Goal: Task Accomplishment & Management: Manage account settings

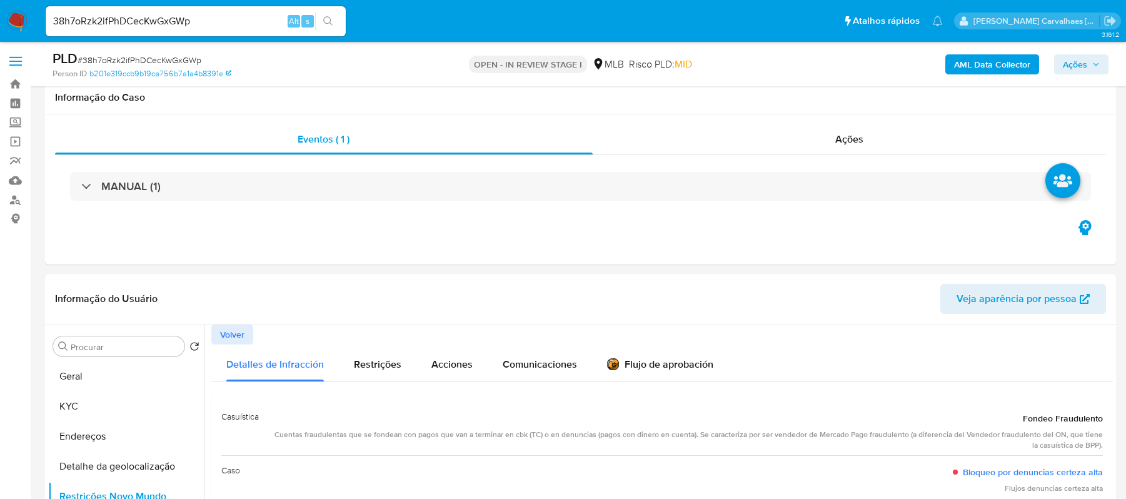
select select "10"
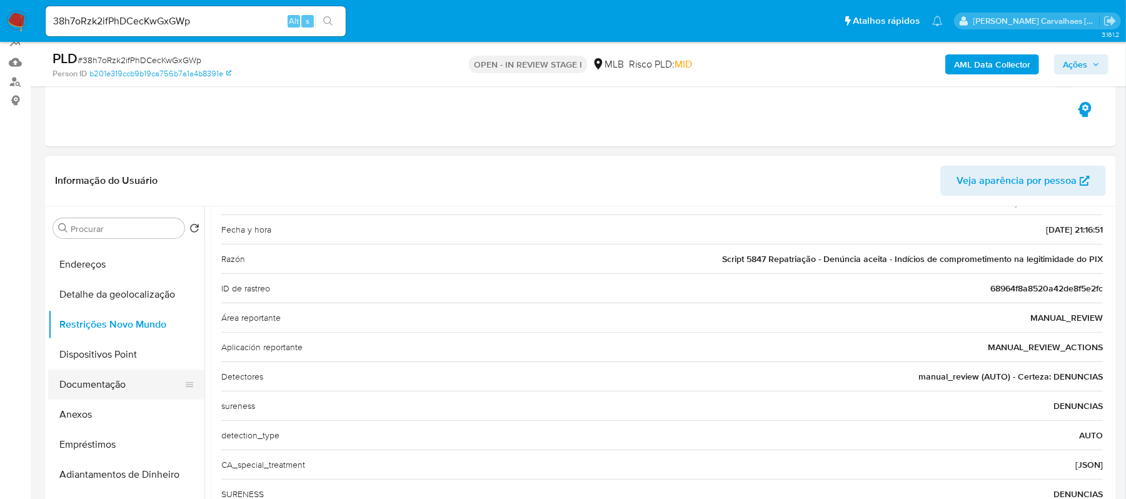
scroll to position [83, 0]
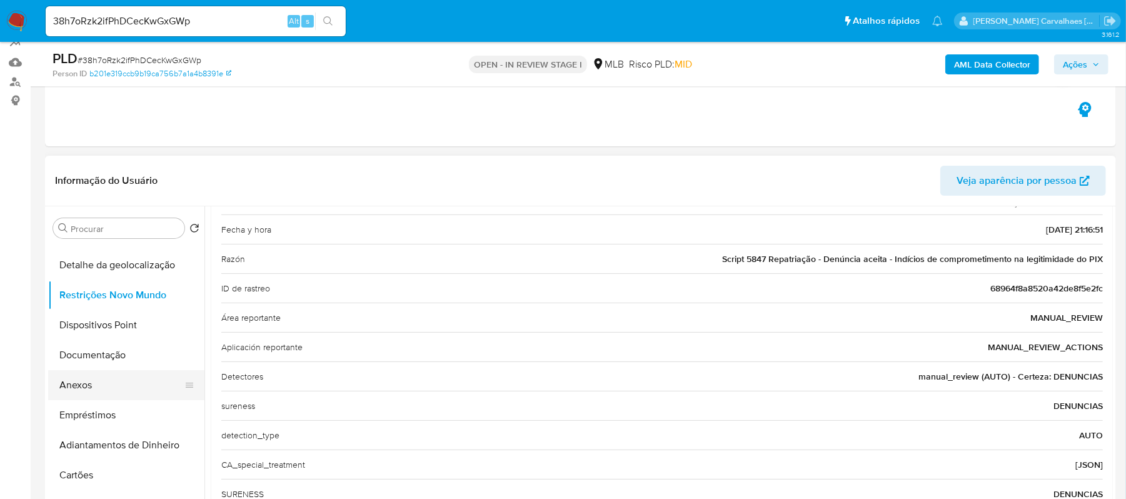
click at [96, 381] on button "Anexos" at bounding box center [121, 385] width 146 height 30
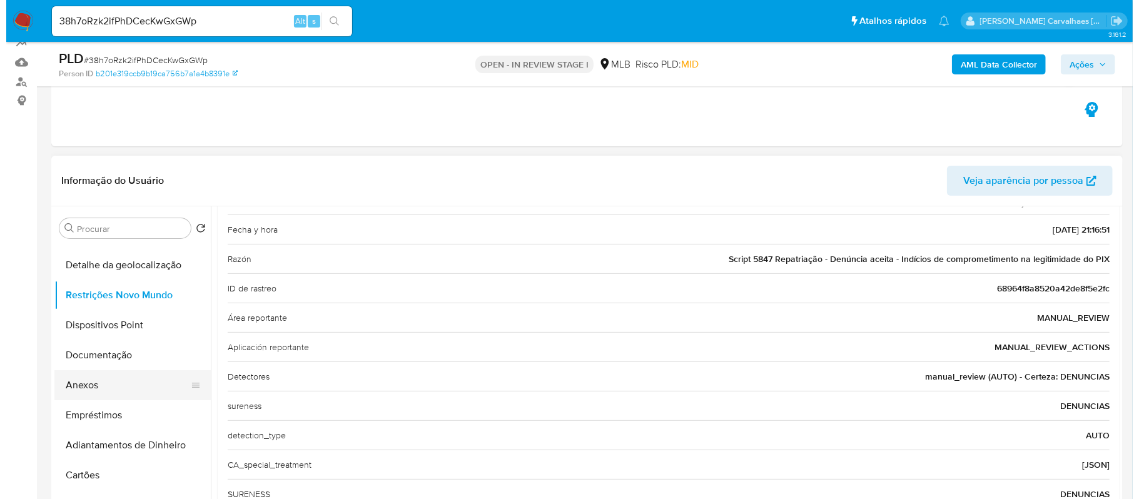
scroll to position [0, 0]
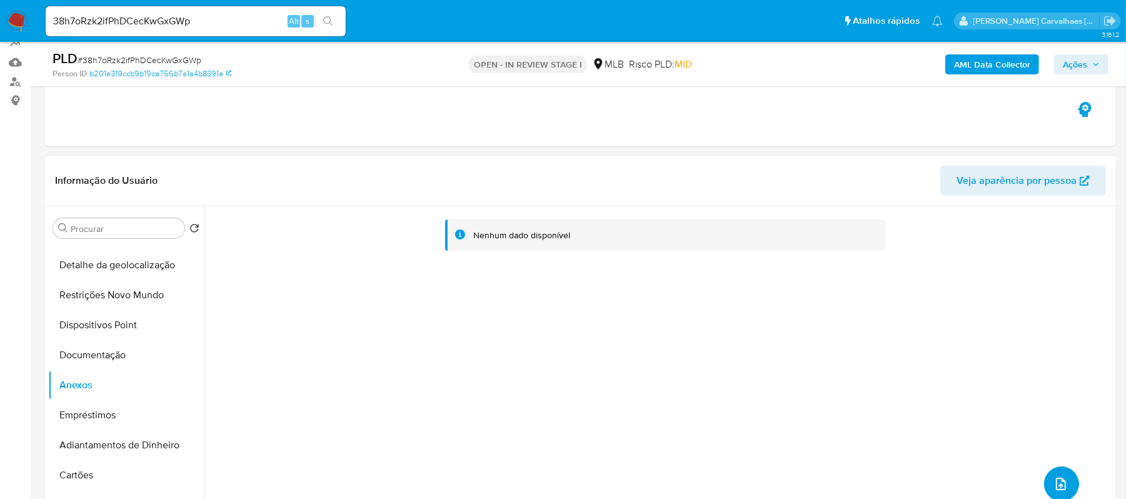
click at [1044, 479] on button "upload-file" at bounding box center [1061, 483] width 35 height 35
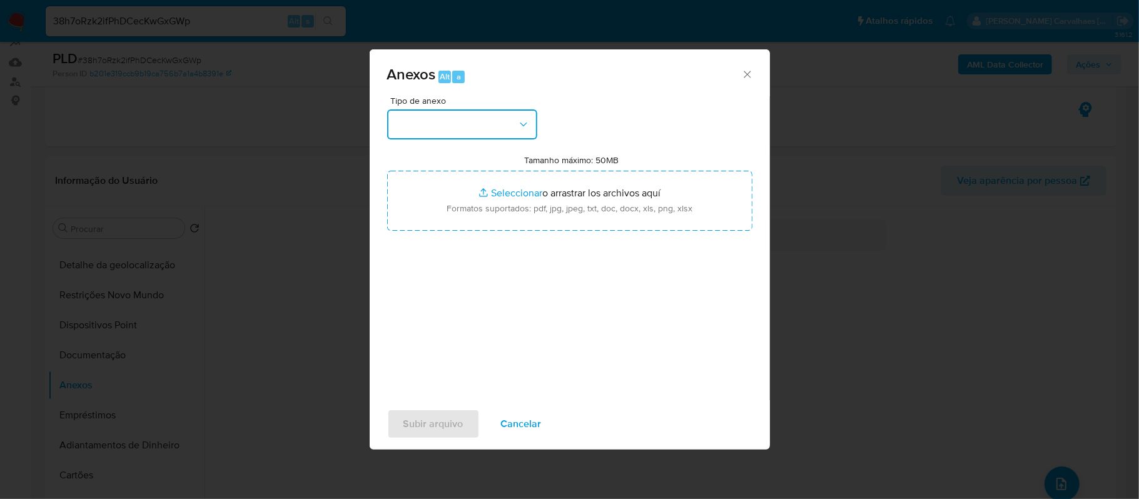
click at [520, 118] on icon "button" at bounding box center [523, 124] width 13 height 13
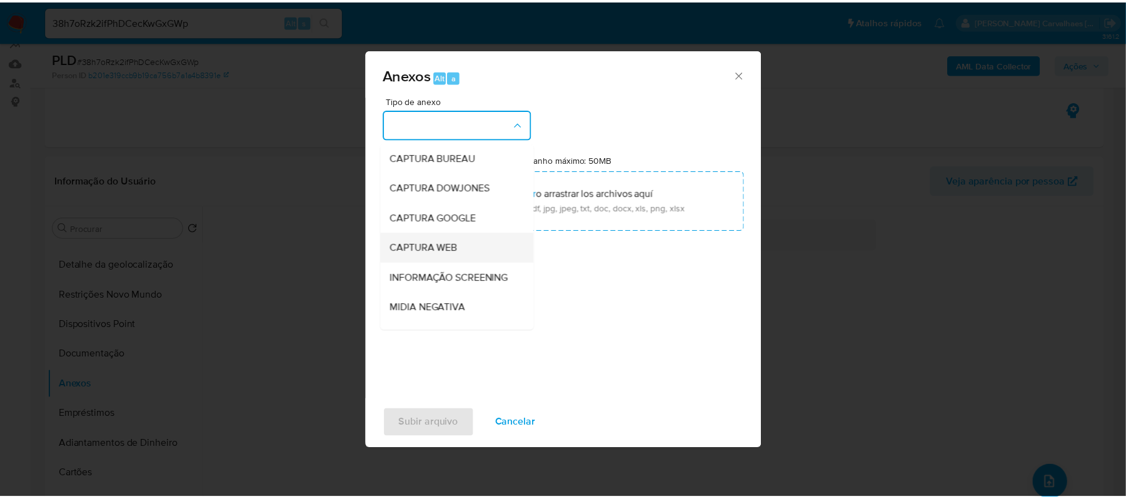
scroll to position [166, 0]
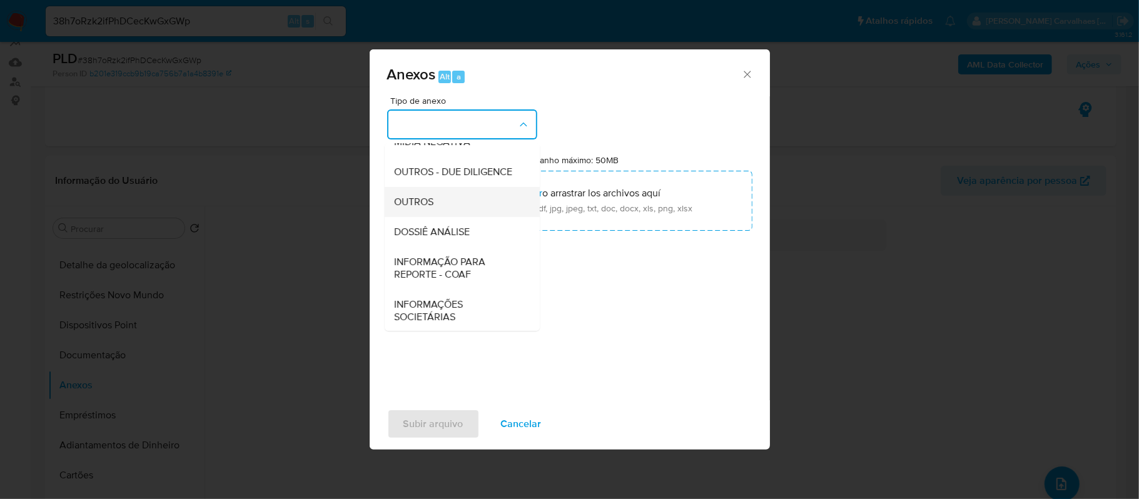
click at [430, 208] on span "OUTROS" at bounding box center [414, 202] width 39 height 13
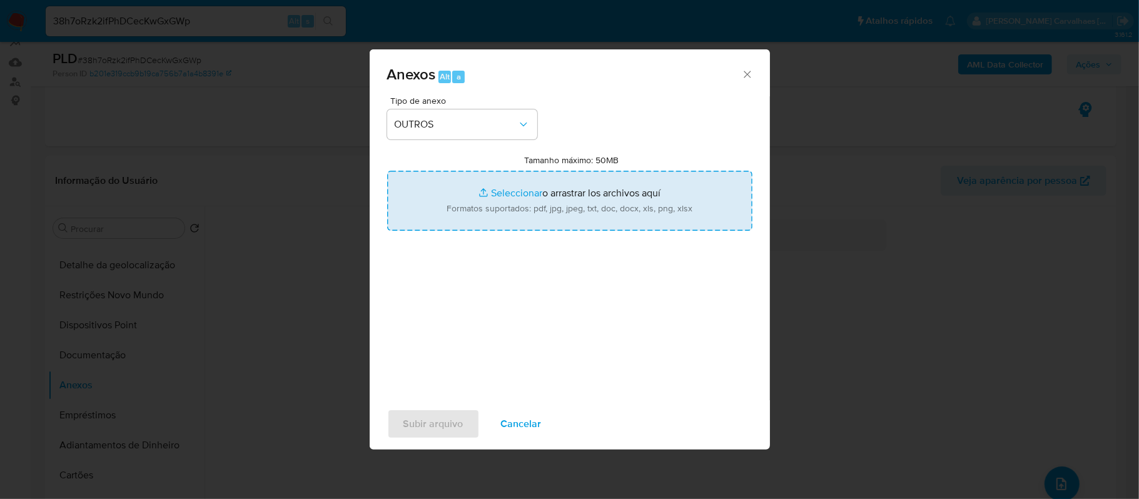
click at [513, 194] on input "Tamanho máximo: 50MB Seleccionar archivos" at bounding box center [569, 201] width 365 height 60
type input "C:\fakepath\Mulan 61.272.976 GABRIEL SILVA FERNANDES2493968844_2025_09_29_10_27…"
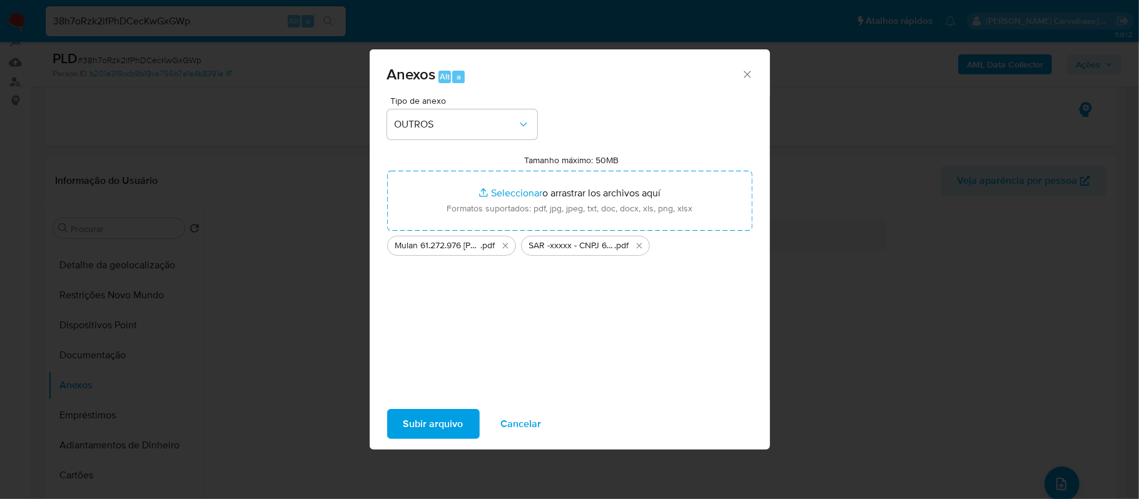
click at [443, 421] on span "Subir arquivo" at bounding box center [433, 424] width 60 height 28
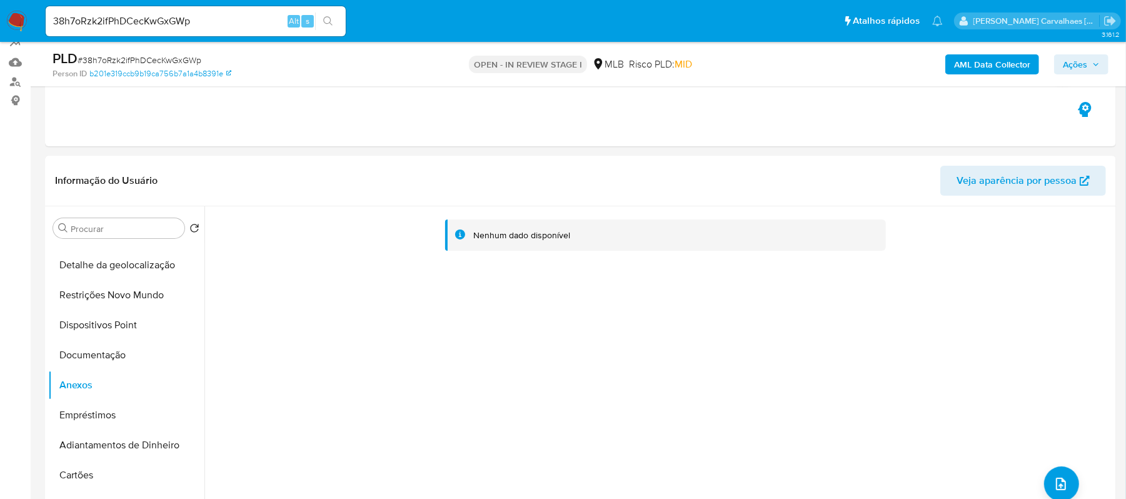
click at [1074, 69] on span "Ações" at bounding box center [1075, 64] width 24 height 20
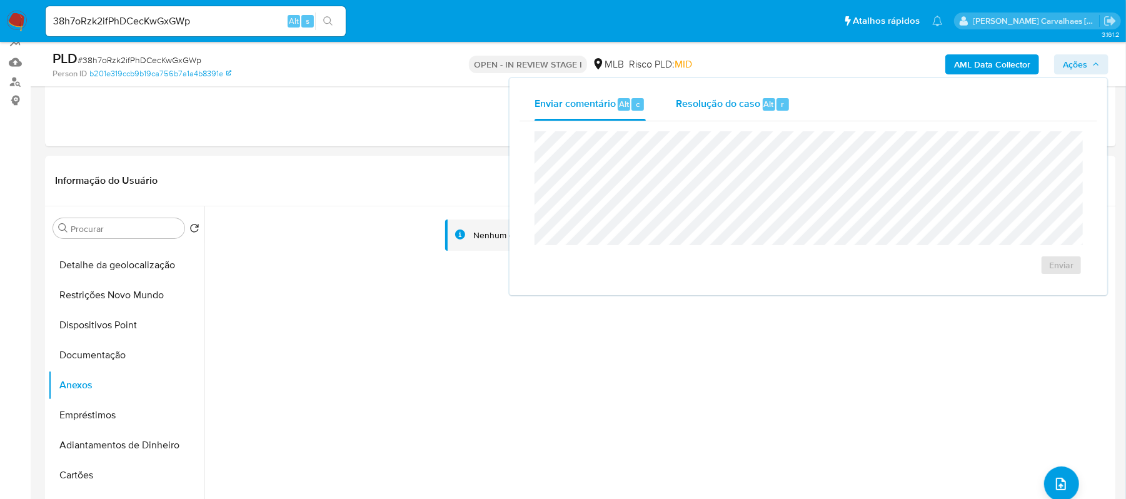
click at [702, 94] on div "Resolução do caso Alt r" at bounding box center [733, 104] width 114 height 33
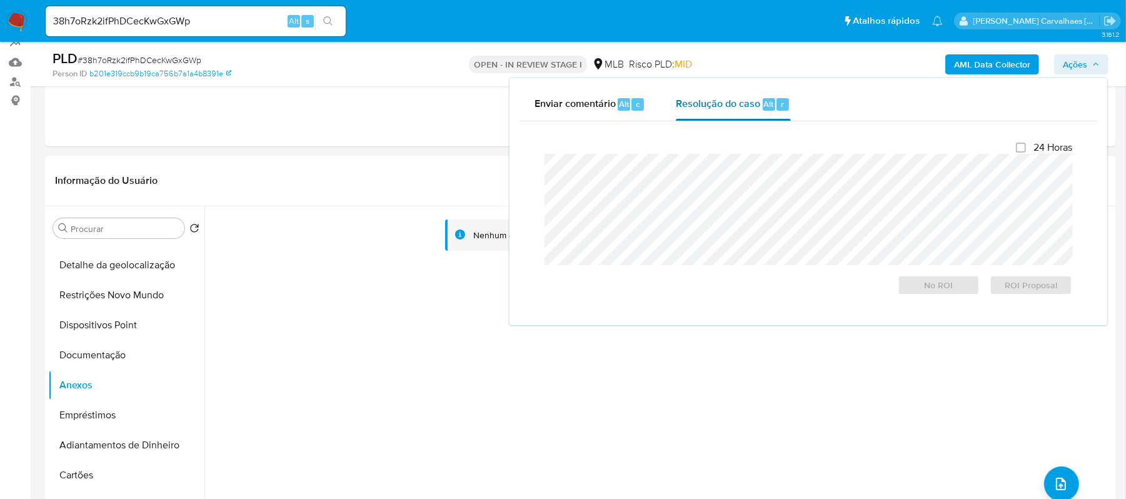
drag, startPoint x: 593, startPoint y: 270, endPoint x: 708, endPoint y: 104, distance: 201.9
click at [708, 104] on span "Resolução do caso" at bounding box center [718, 103] width 84 height 14
click at [1028, 286] on span "ROI Proposal" at bounding box center [1031, 285] width 65 height 18
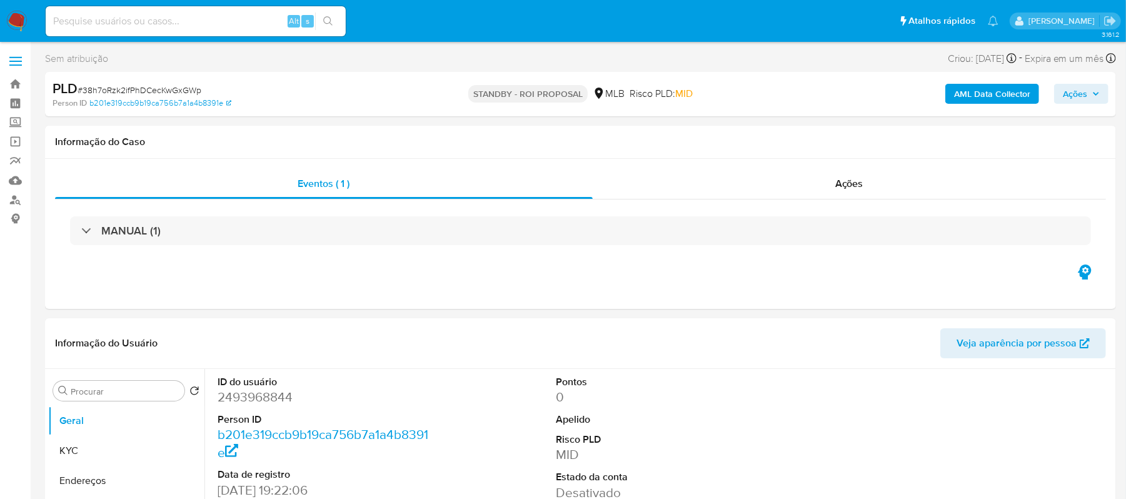
select select "10"
click at [118, 25] on input at bounding box center [196, 21] width 300 height 16
paste input "iz8sLN05FpIYSHg8Xz0k57T8"
type input "iz8sLN05FpIYSHg8Xz0k57T8"
click at [331, 14] on button "search-icon" at bounding box center [328, 22] width 26 height 18
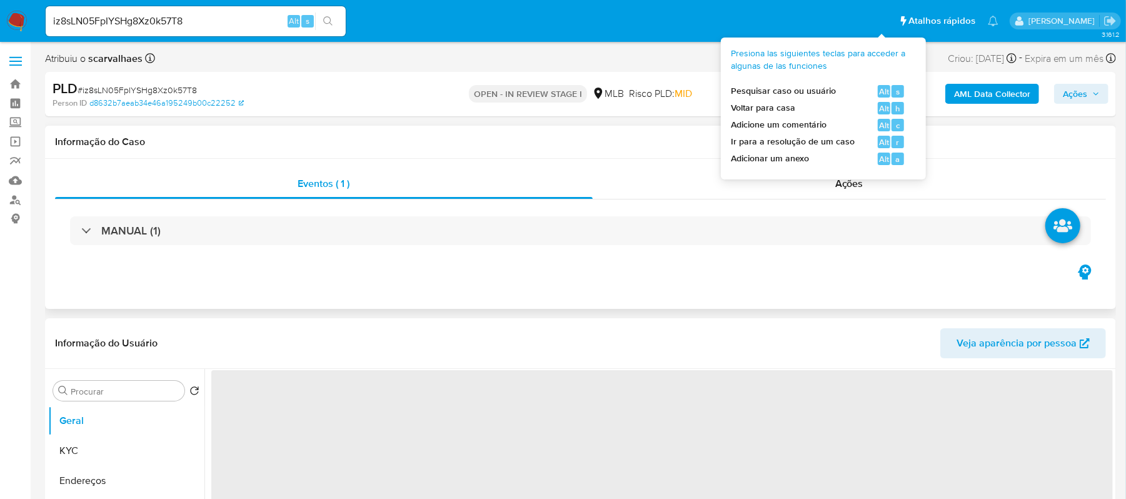
select select "10"
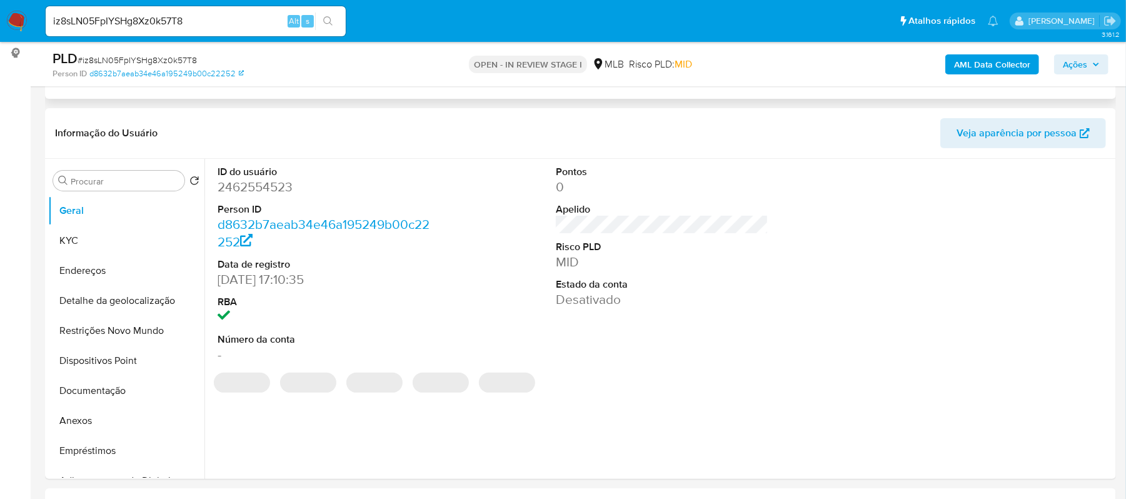
scroll to position [166, 0]
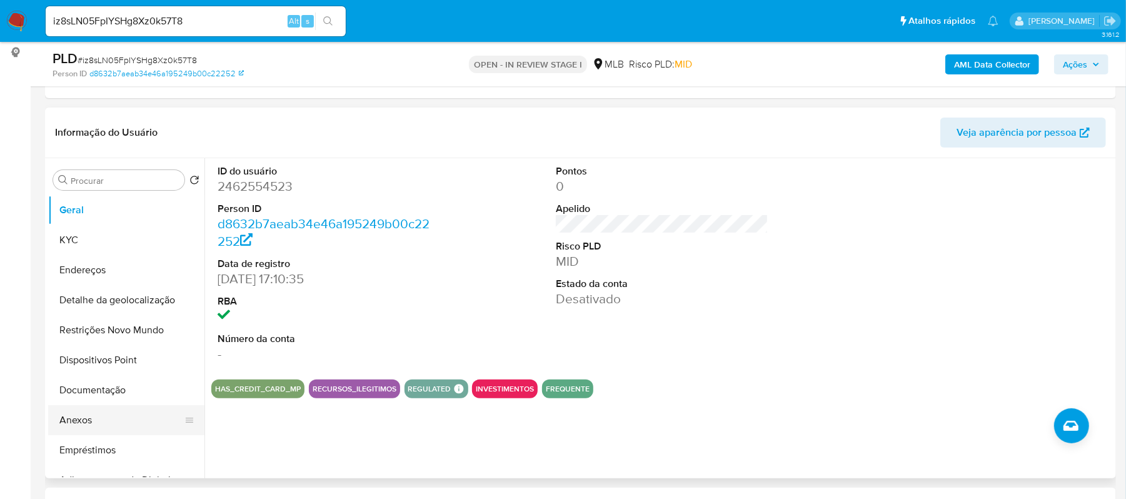
click at [88, 423] on button "Anexos" at bounding box center [121, 420] width 146 height 30
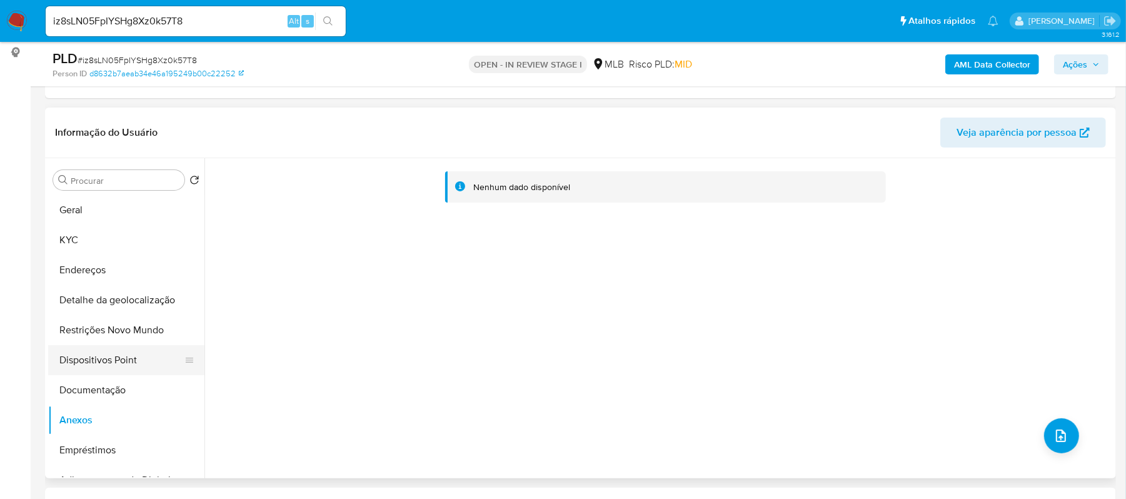
click at [114, 363] on button "Dispositivos Point" at bounding box center [121, 360] width 146 height 30
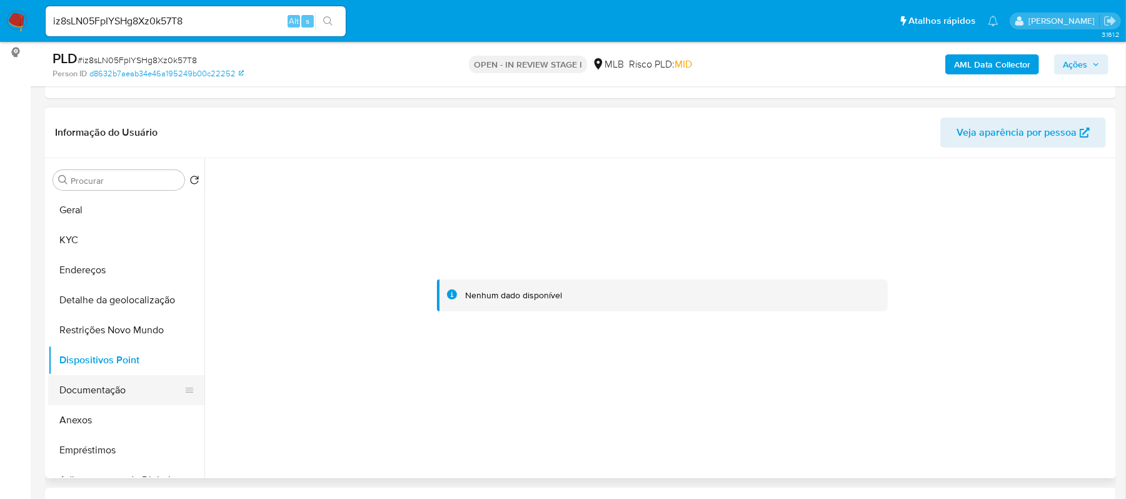
click at [110, 395] on button "Documentação" at bounding box center [121, 390] width 146 height 30
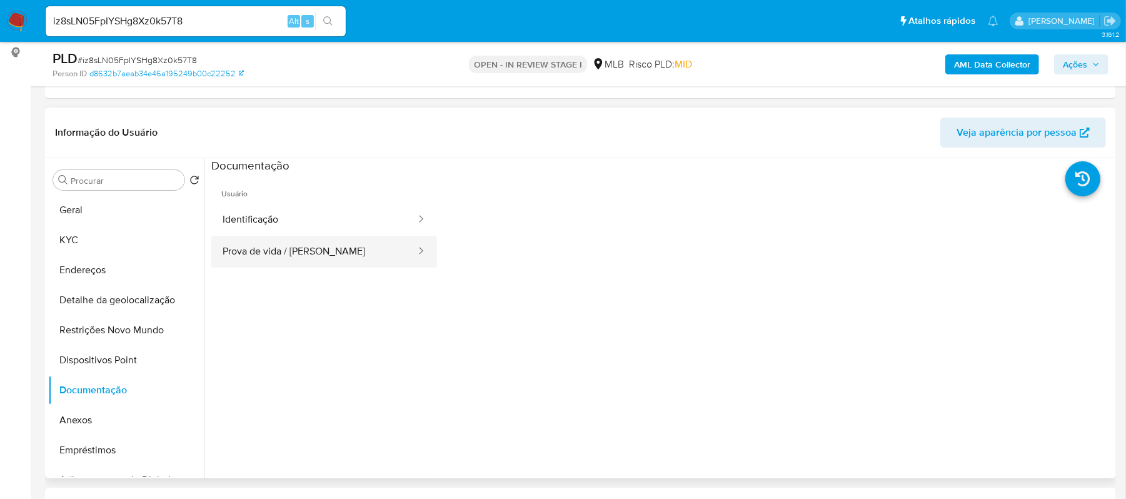
drag, startPoint x: 344, startPoint y: 244, endPoint x: 355, endPoint y: 244, distance: 11.3
click at [348, 244] on button "Prova de vida / Selfie" at bounding box center [314, 252] width 206 height 32
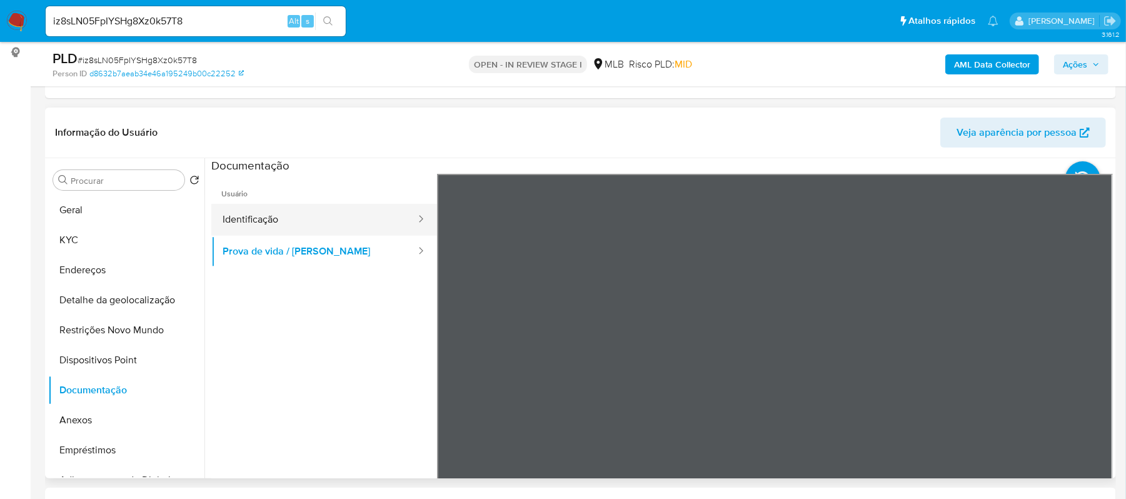
click at [311, 221] on button "Identificação" at bounding box center [314, 220] width 206 height 32
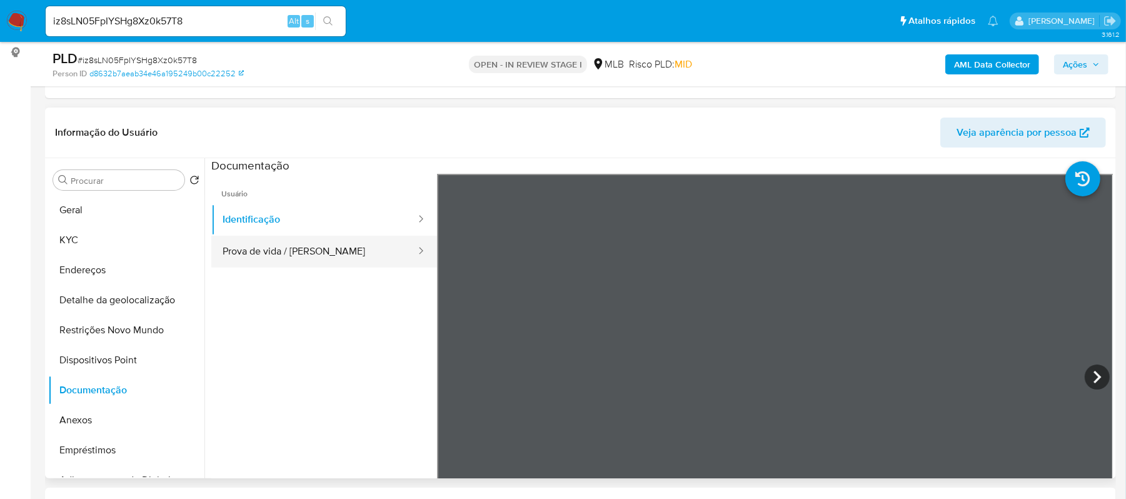
click at [288, 258] on button "Prova de vida / Selfie" at bounding box center [314, 252] width 206 height 32
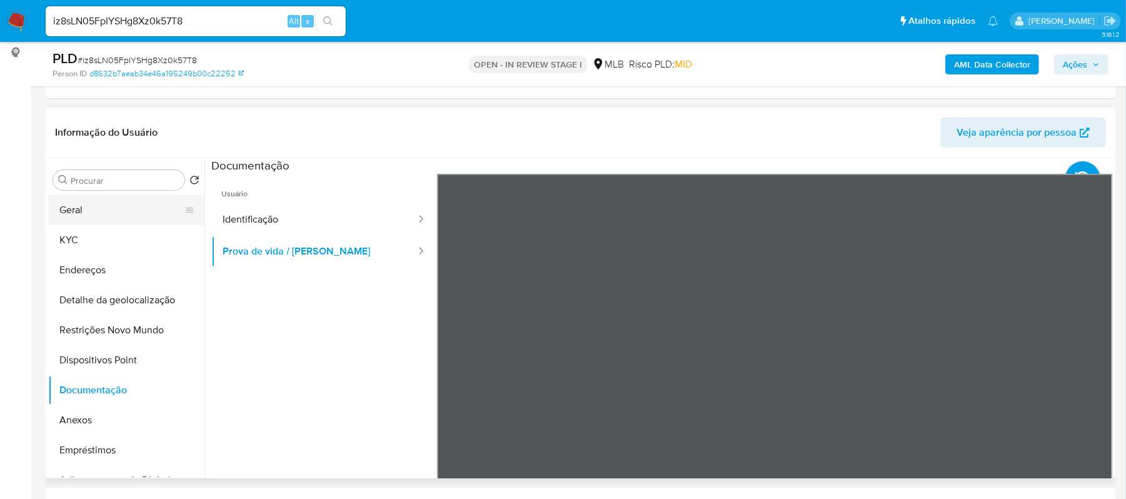
click at [113, 210] on button "Geral" at bounding box center [121, 210] width 146 height 30
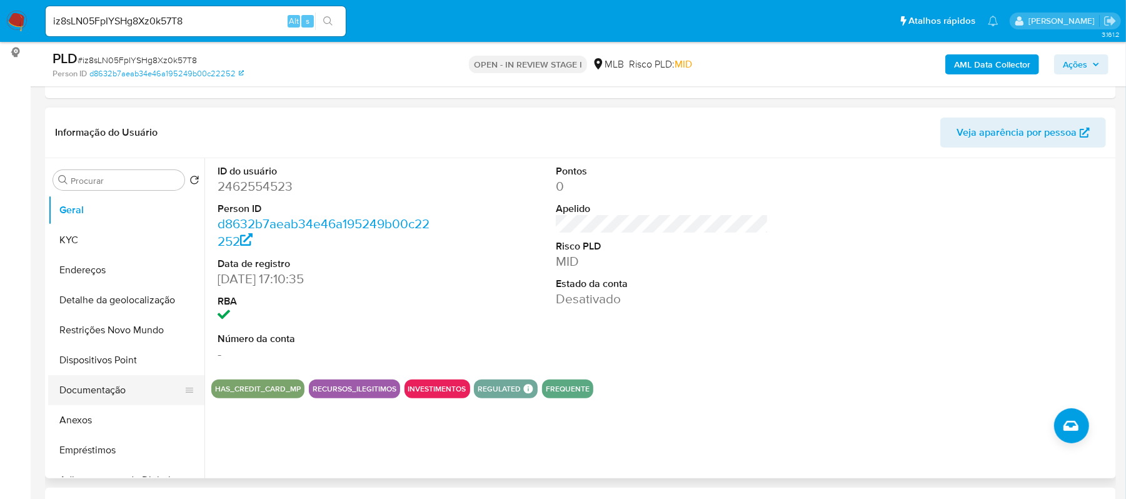
click at [136, 380] on button "Documentação" at bounding box center [121, 390] width 146 height 30
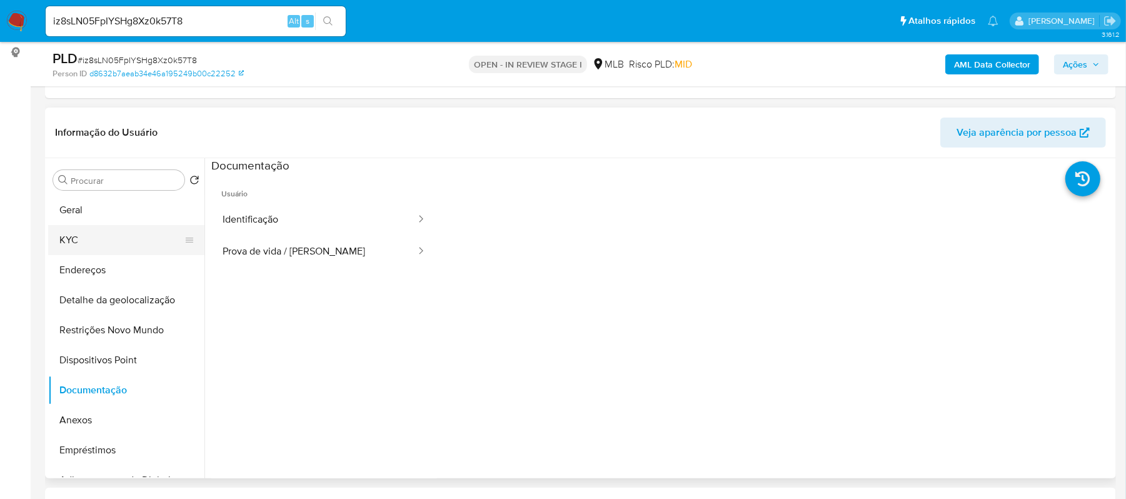
click at [105, 243] on button "KYC" at bounding box center [121, 240] width 146 height 30
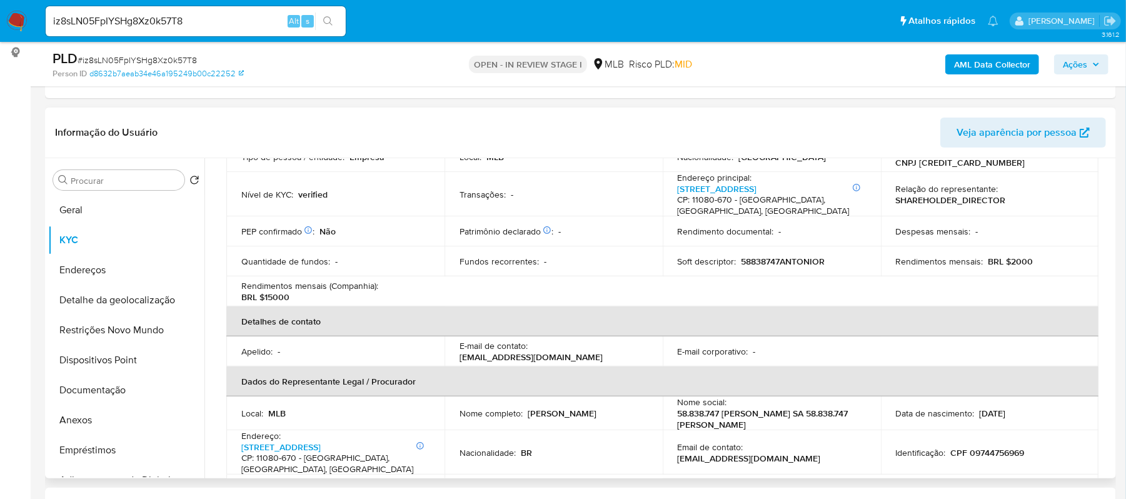
scroll to position [333, 0]
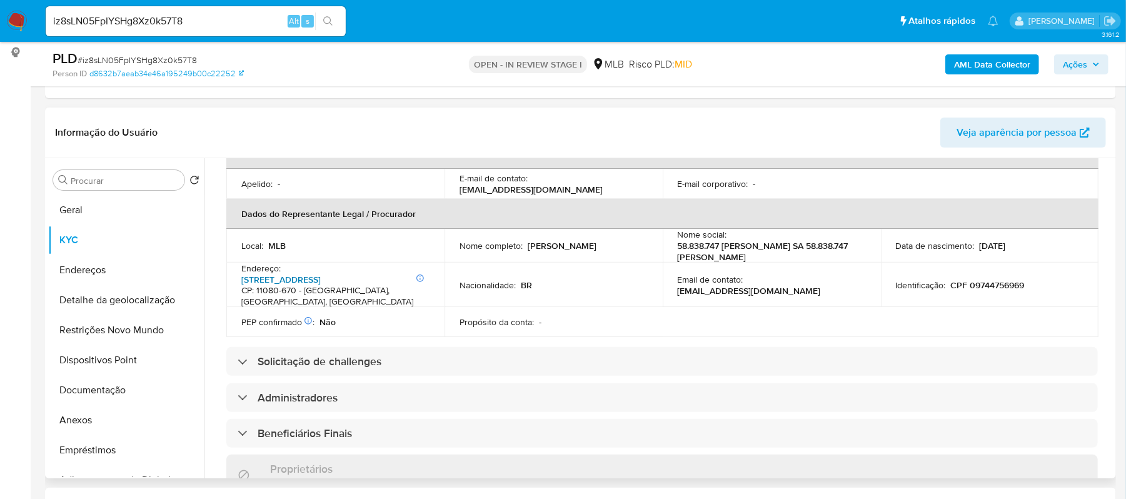
click at [293, 284] on link "Rua Um 3621, Morro Santa Maria" at bounding box center [280, 279] width 79 height 13
click at [94, 266] on button "Endereços" at bounding box center [121, 270] width 146 height 30
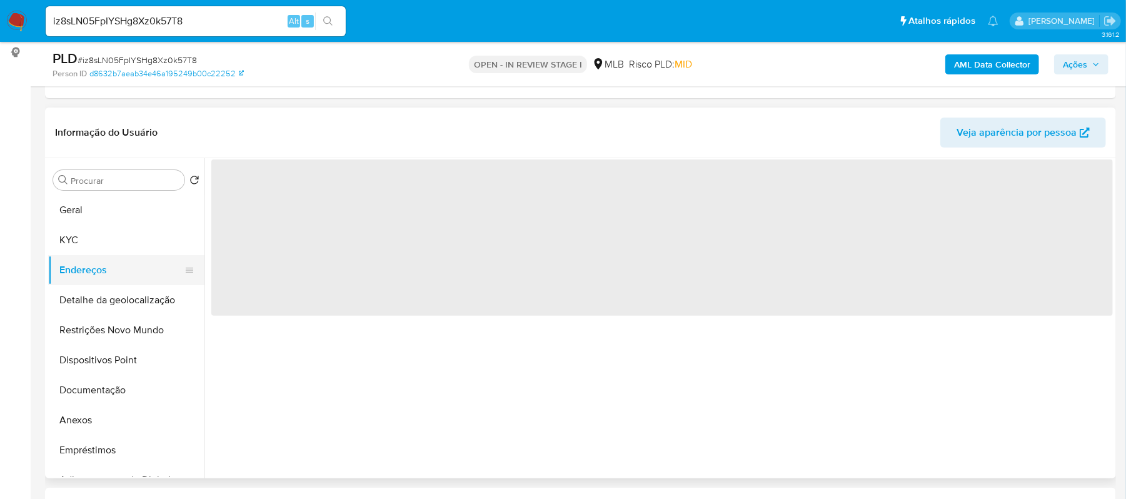
scroll to position [0, 0]
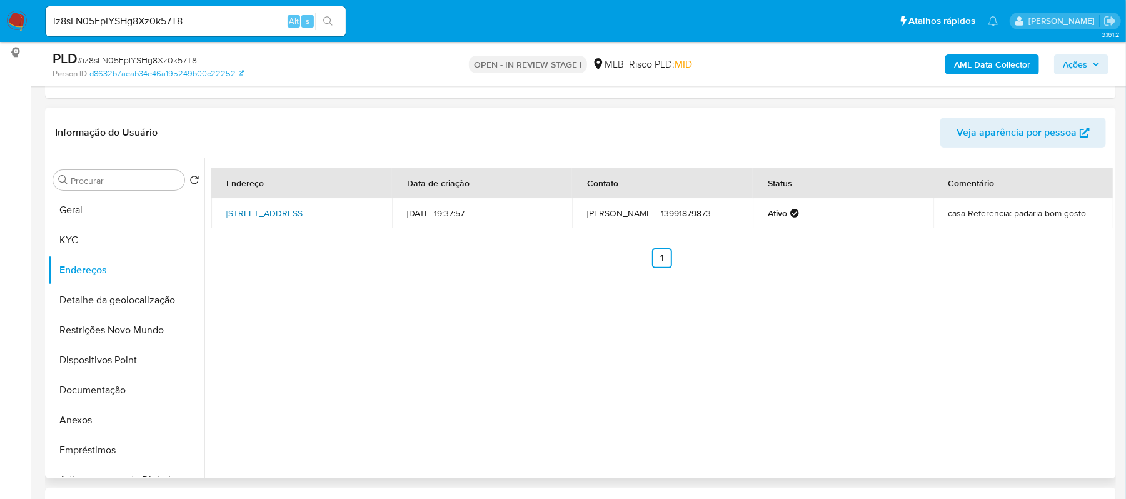
click at [291, 207] on link "Rua Um 3621, Santos, São Paulo, 11080670, Brasil 3621" at bounding box center [265, 213] width 78 height 13
click at [83, 266] on button "Endereços" at bounding box center [121, 270] width 146 height 30
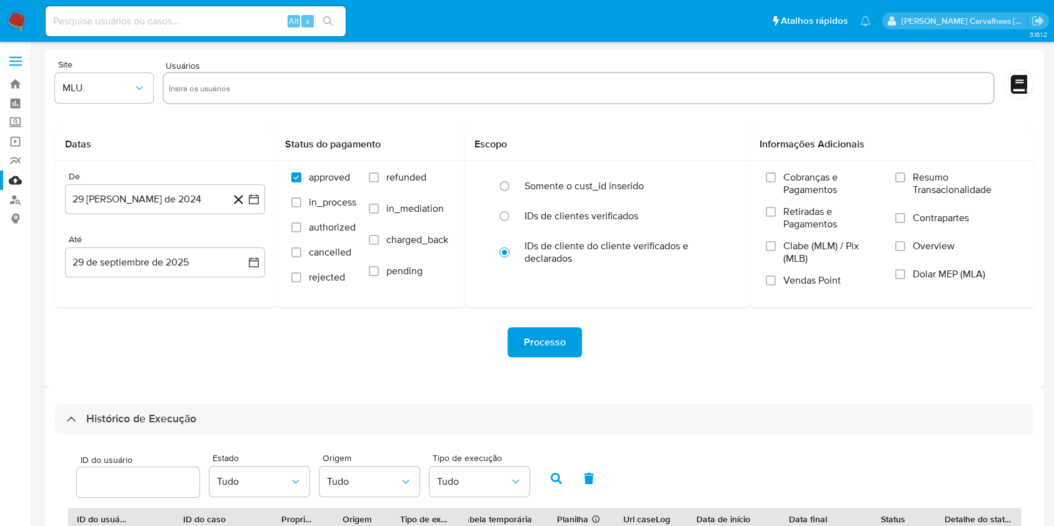
select select "10"
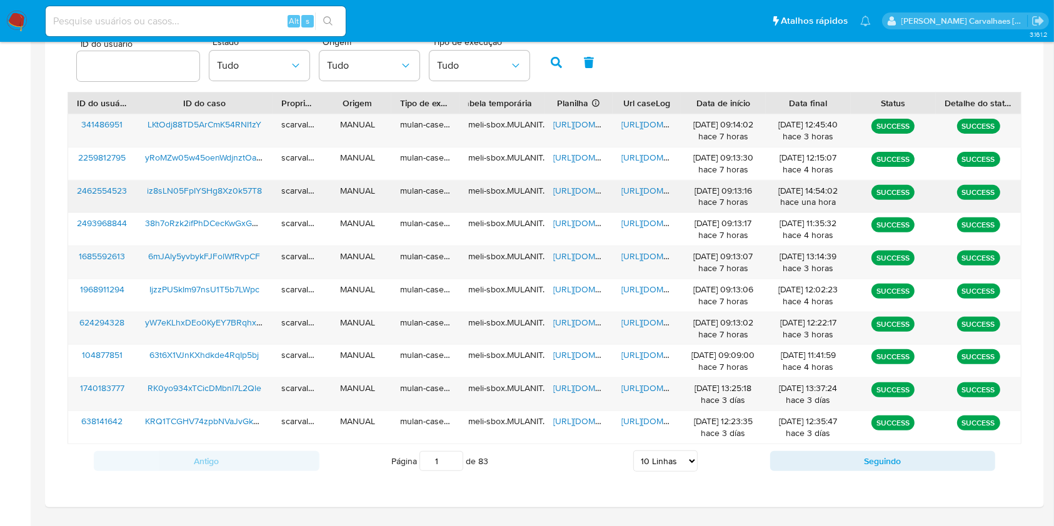
click at [643, 188] on span "https://docs.google.com/document/d/1FE4d856rI0pfWETydLxJS_QK7OiXcjPIsTus91jAt18…" at bounding box center [664, 190] width 86 height 13
click at [564, 191] on span "https://docs.google.com/spreadsheets/d/1JH36ju1AHAaZ3YLxA6BX5nZs6oPnLxLqqxHrqNf…" at bounding box center [596, 190] width 86 height 13
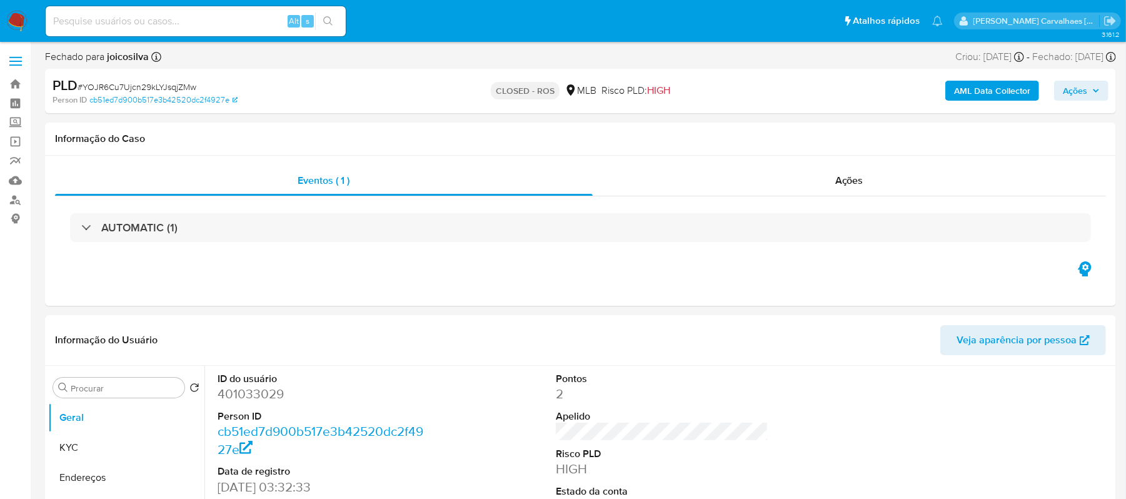
select select "10"
click at [13, 201] on link "Localizador de pessoas" at bounding box center [74, 199] width 149 height 19
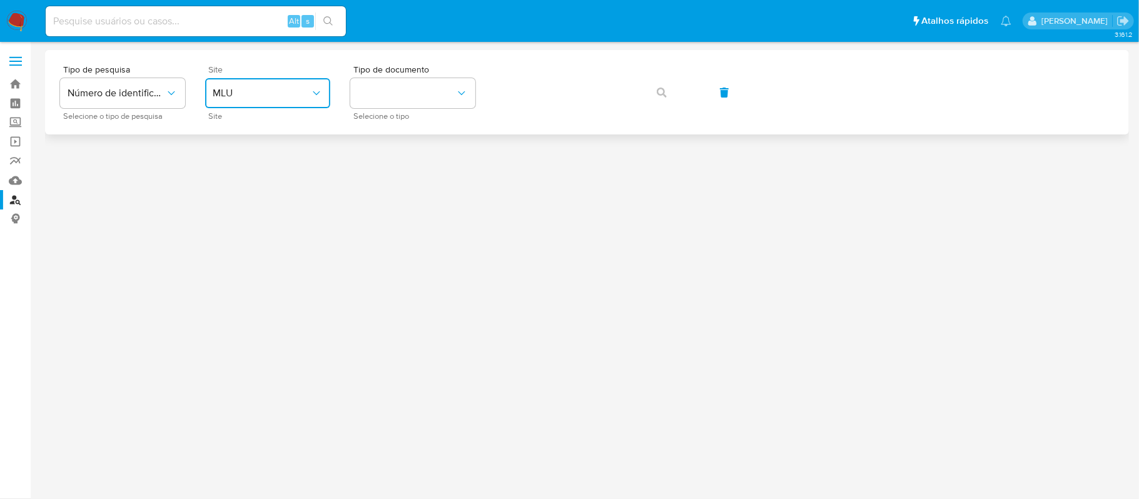
click at [306, 81] on button "MLU" at bounding box center [267, 93] width 125 height 30
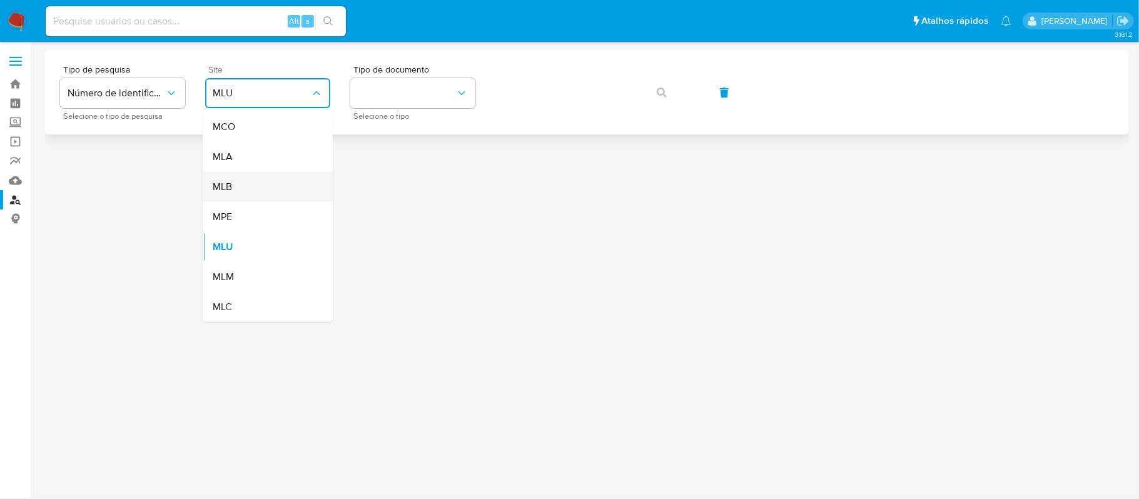
click at [270, 179] on div "MLB" at bounding box center [264, 187] width 103 height 30
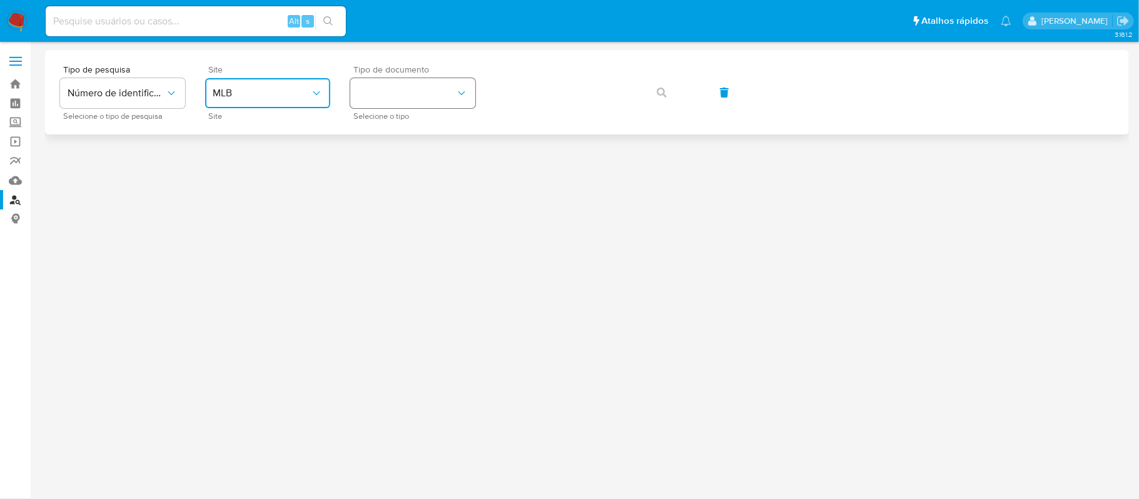
click at [413, 85] on button "identificationType" at bounding box center [412, 93] width 125 height 30
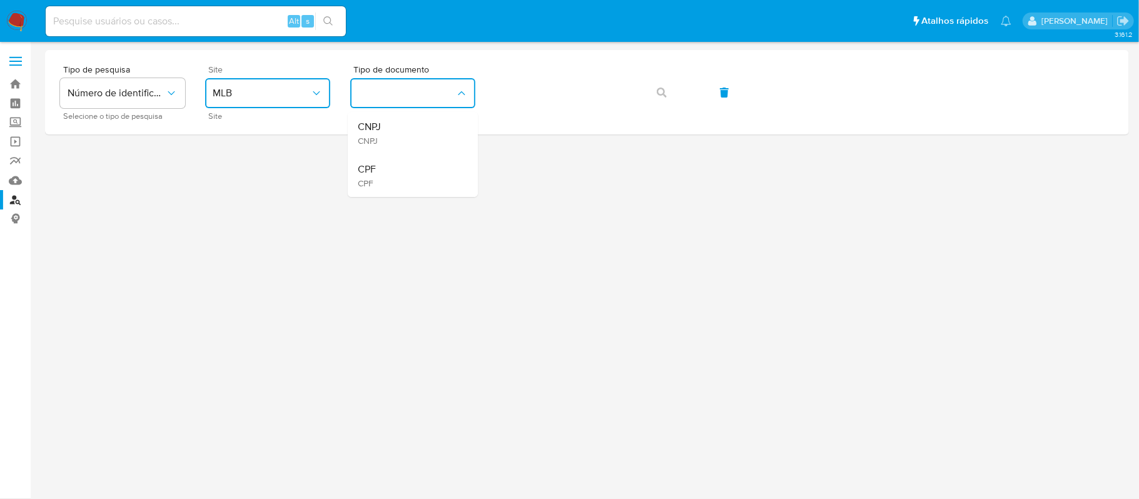
drag, startPoint x: 384, startPoint y: 173, endPoint x: 416, endPoint y: 166, distance: 33.2
click at [385, 173] on div "CPF CPF" at bounding box center [409, 175] width 103 height 43
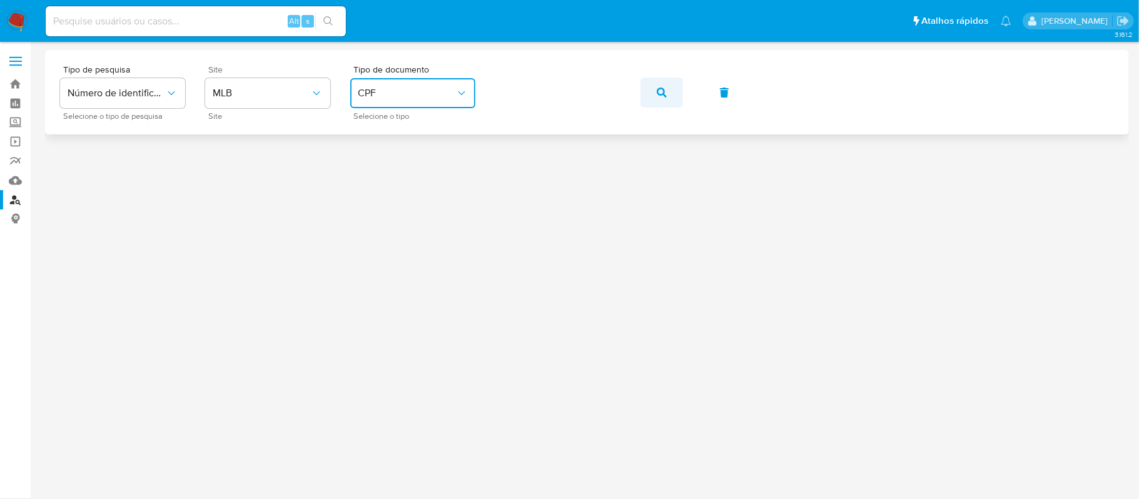
click at [655, 98] on button "button" at bounding box center [661, 93] width 43 height 30
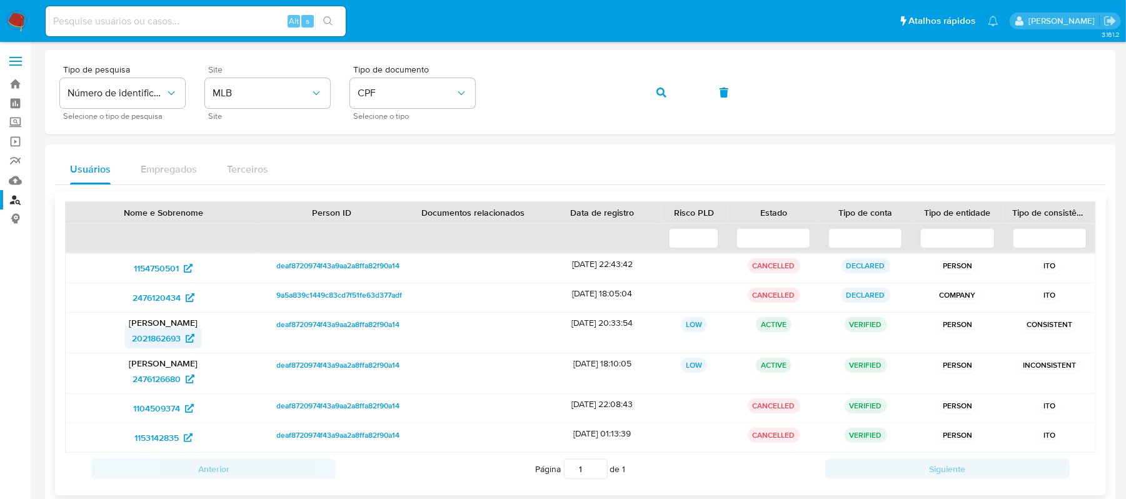
click at [158, 338] on span "2021862693" at bounding box center [156, 338] width 49 height 20
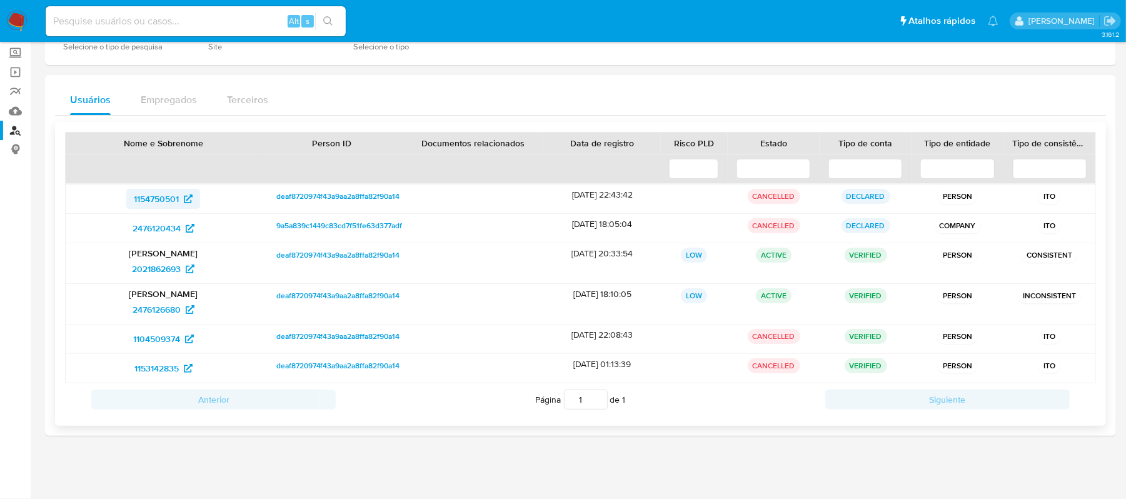
click at [170, 196] on span "1154750501" at bounding box center [156, 199] width 45 height 20
click at [168, 231] on span "2476120434" at bounding box center [157, 228] width 48 height 20
click at [163, 303] on span "2476126680" at bounding box center [157, 309] width 48 height 20
click at [169, 339] on span "1104509374" at bounding box center [156, 339] width 47 height 20
click at [190, 361] on span "1153142835" at bounding box center [163, 368] width 58 height 20
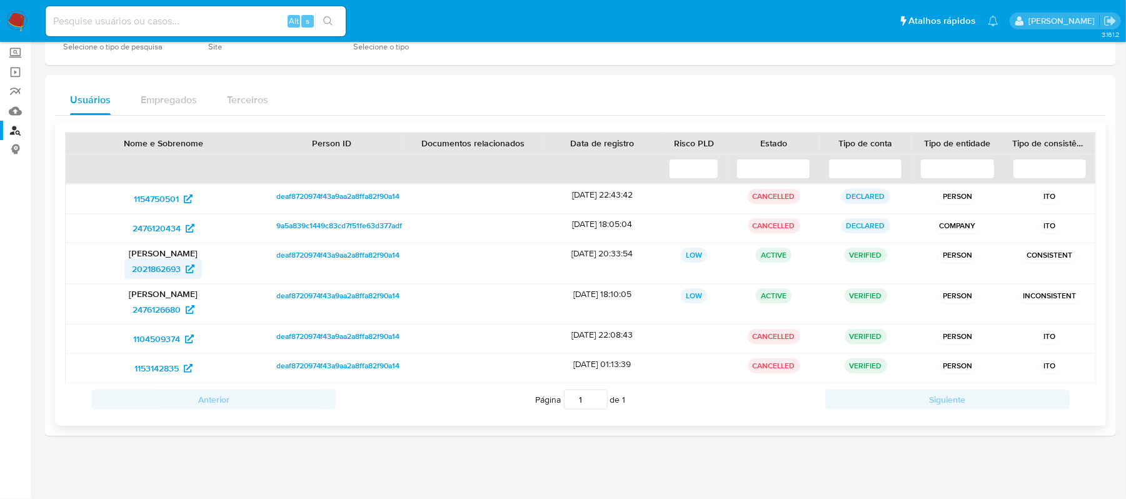
click at [150, 263] on span "2021862693" at bounding box center [156, 269] width 49 height 20
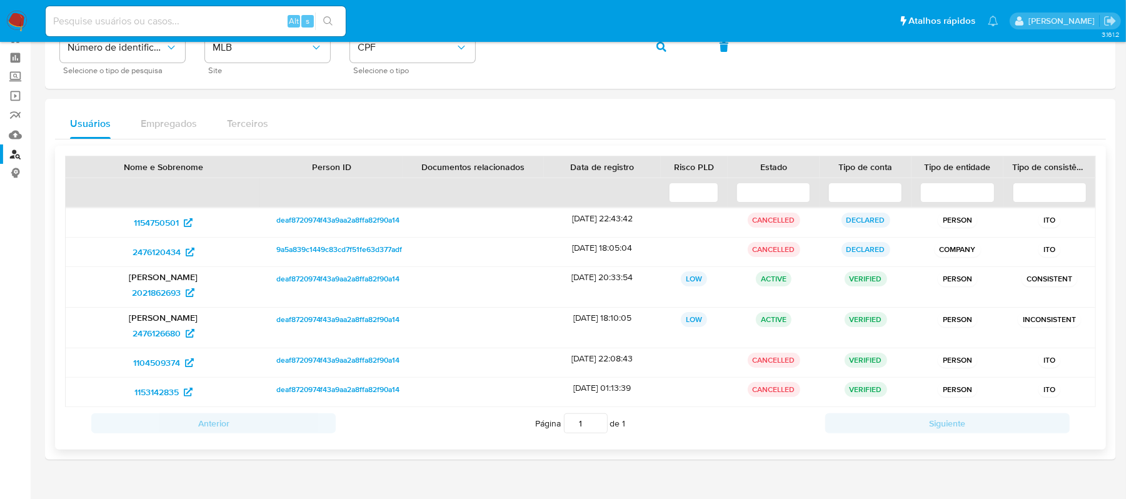
scroll to position [0, 0]
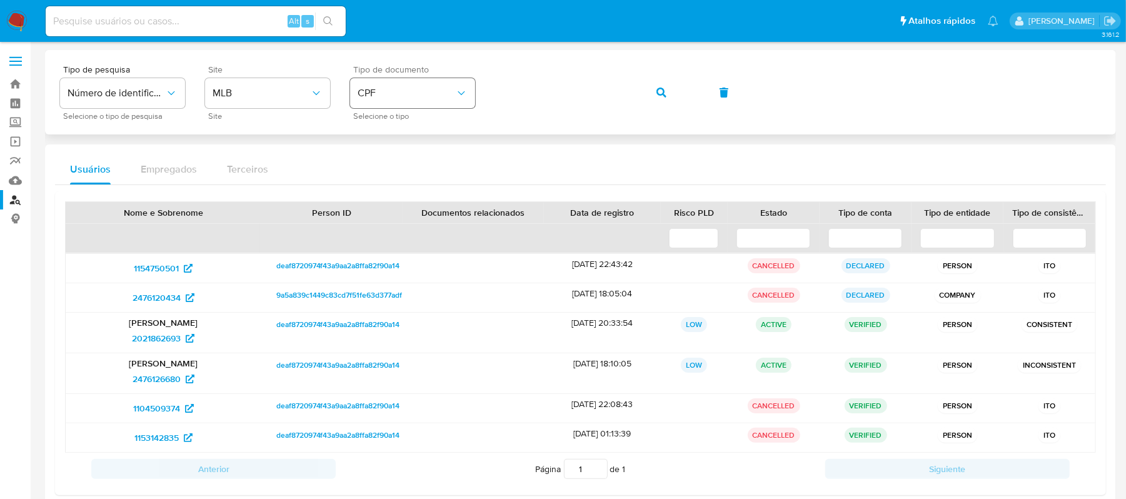
click at [408, 91] on div "Tipo de pesquisa Número de identificação Selecione o tipo de pesquisa Site MLB …" at bounding box center [580, 92] width 1041 height 54
click at [648, 95] on button "button" at bounding box center [661, 93] width 43 height 30
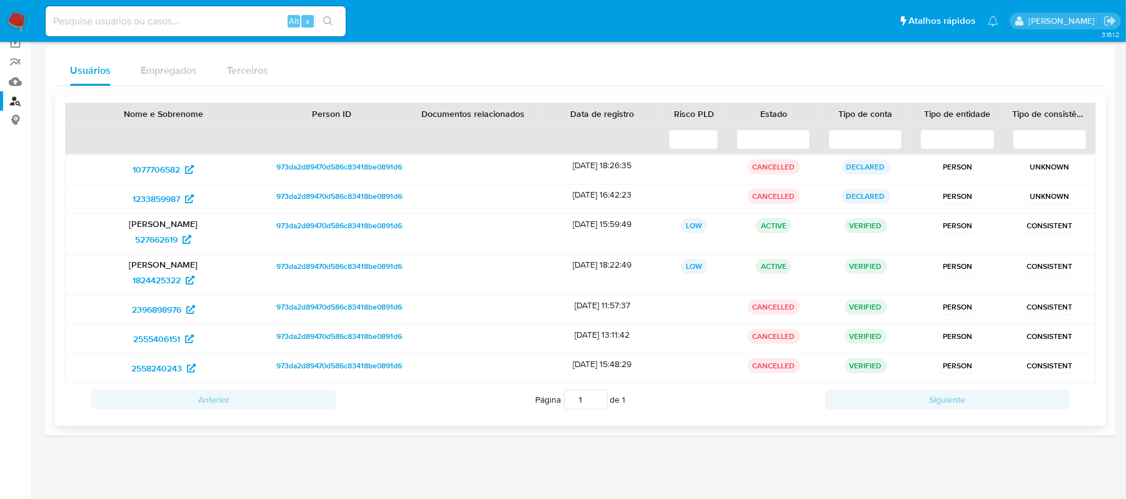
scroll to position [101, 0]
click at [158, 273] on span "1824425322" at bounding box center [157, 280] width 48 height 20
click at [166, 166] on span "1077706582" at bounding box center [157, 169] width 48 height 20
click at [176, 241] on span "527662619" at bounding box center [156, 239] width 43 height 20
click at [168, 365] on span "2558240243" at bounding box center [156, 368] width 51 height 20
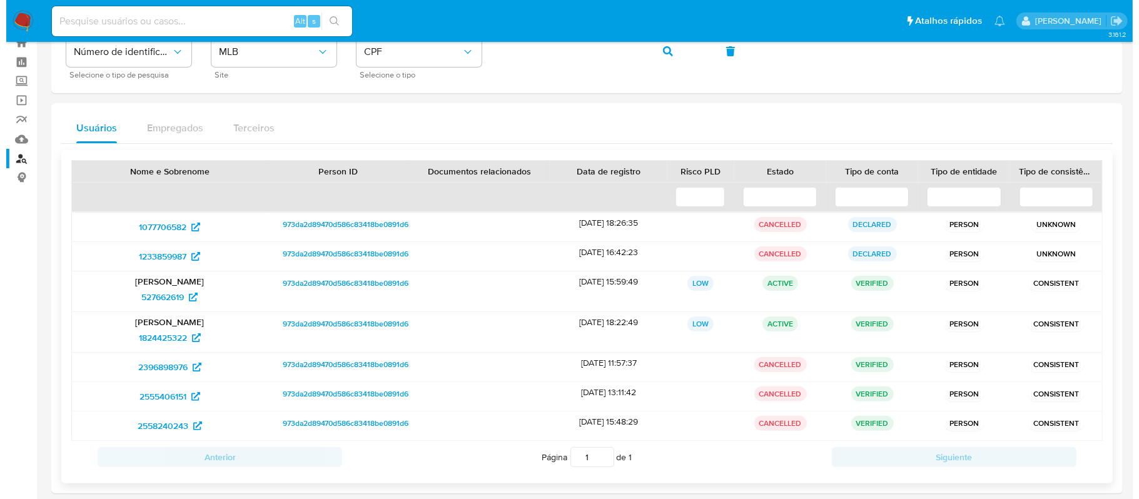
scroll to position [0, 0]
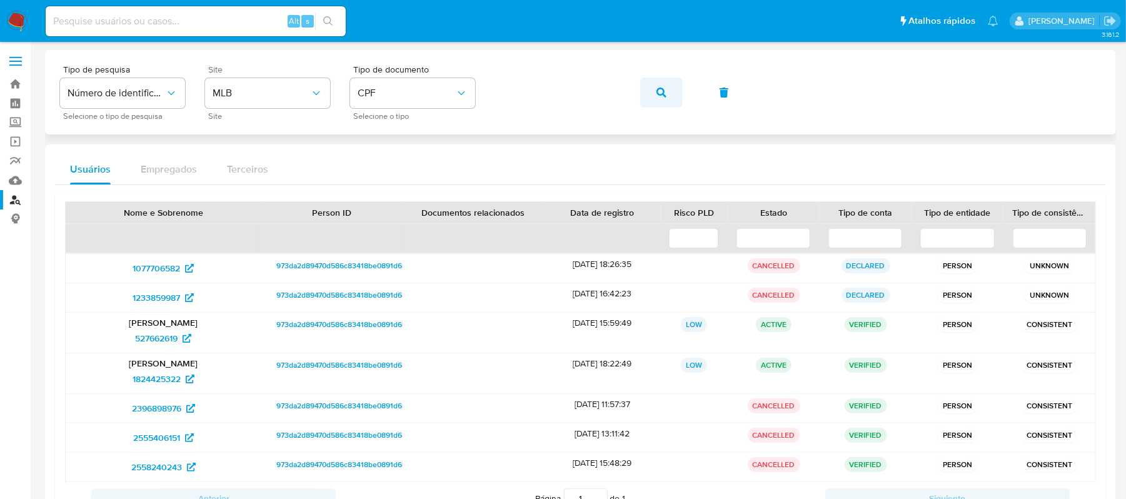
click at [660, 94] on icon "button" at bounding box center [662, 93] width 10 height 10
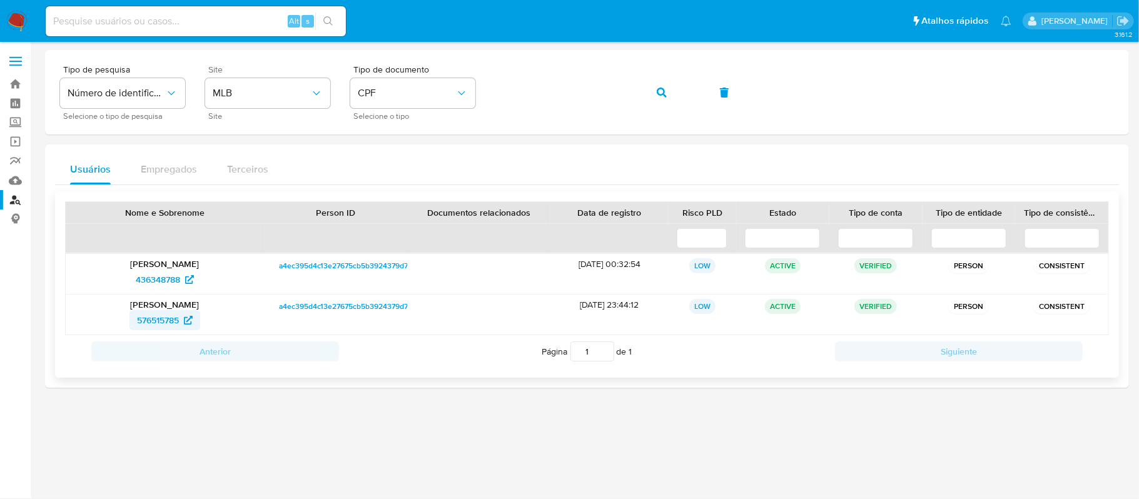
click at [151, 331] on div "Npatrick Freire Santos 576515785" at bounding box center [165, 314] width 198 height 40
click at [154, 283] on span "436348788" at bounding box center [158, 279] width 44 height 20
click at [456, 88] on div "Tipo de pesquisa Número de identificação Selecione o tipo de pesquisa Site MLB …" at bounding box center [587, 92] width 1054 height 54
click at [658, 88] on icon "button" at bounding box center [662, 93] width 10 height 10
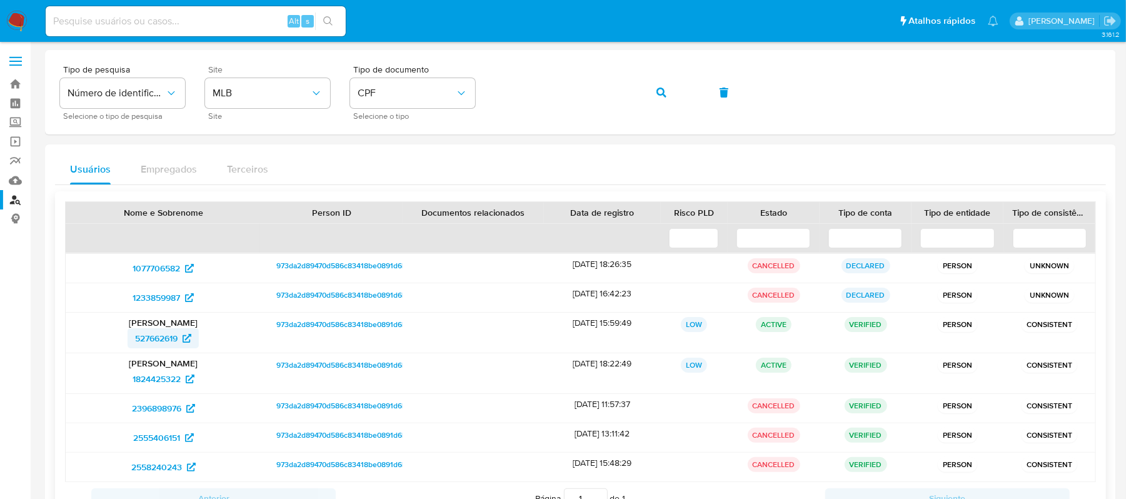
click at [155, 339] on span "527662619" at bounding box center [156, 338] width 43 height 20
click at [458, 90] on div "Tipo de pesquisa Número de identificação Selecione o tipo de pesquisa Site MLB …" at bounding box center [580, 92] width 1041 height 54
click at [661, 91] on icon "button" at bounding box center [662, 93] width 10 height 10
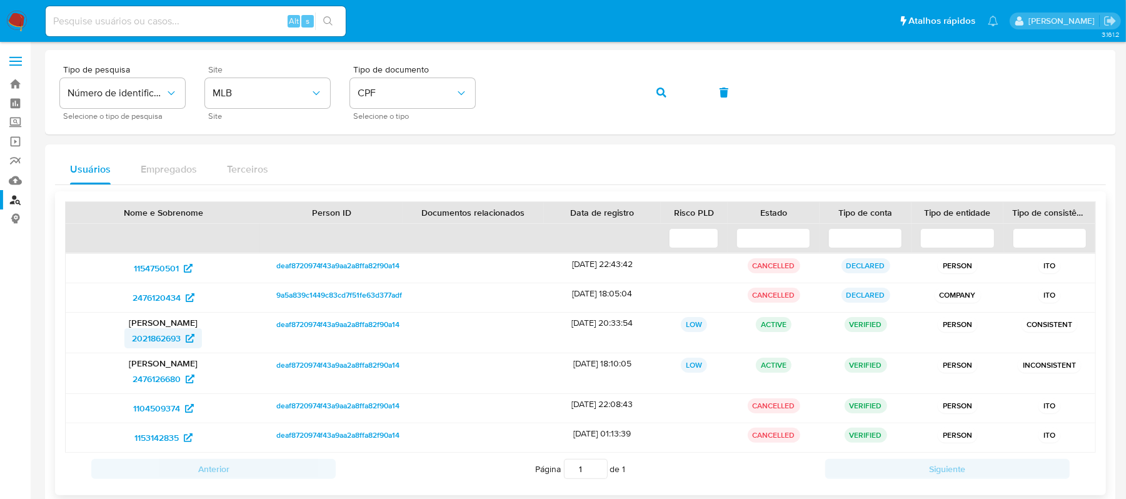
click at [170, 331] on span "2021862693" at bounding box center [156, 338] width 49 height 20
click at [436, 91] on span "CPF" at bounding box center [407, 93] width 98 height 13
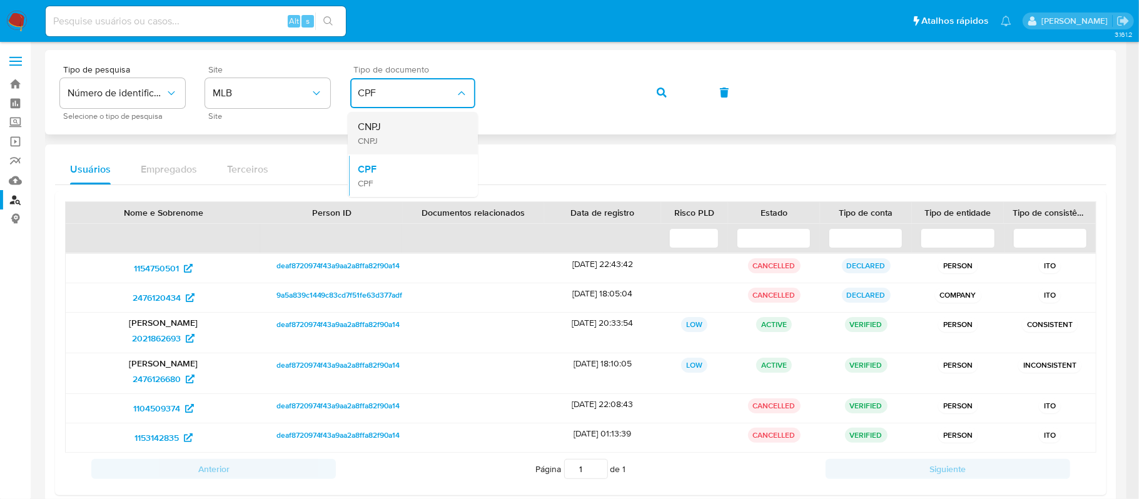
click at [405, 140] on div "CNPJ CNPJ" at bounding box center [409, 133] width 103 height 43
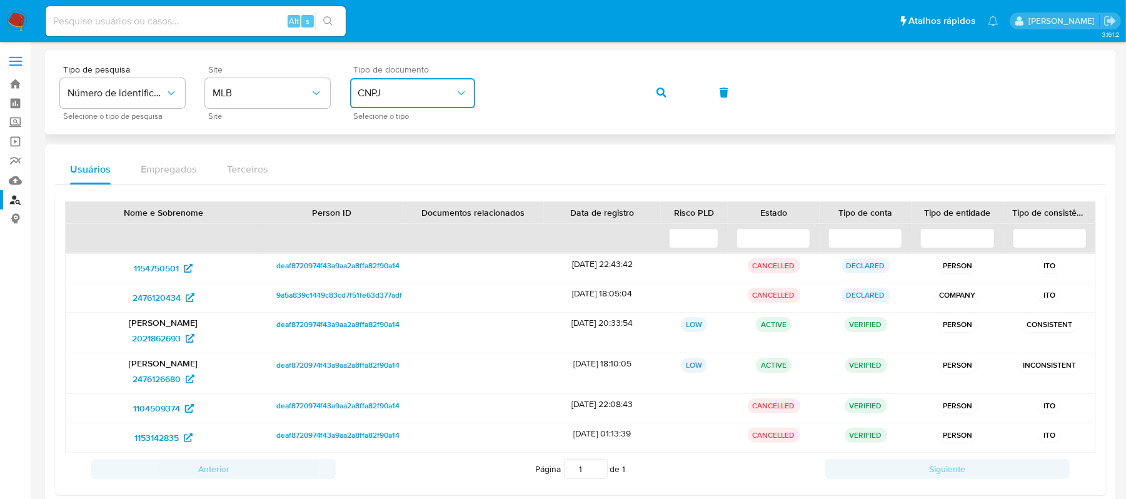
click at [478, 91] on div "Tipo de pesquisa Número de identificação Selecione o tipo de pesquisa Site MLB …" at bounding box center [580, 92] width 1041 height 54
click at [685, 93] on div "Tipo de pesquisa Número de identificação Selecione o tipo de pesquisa Site MLB …" at bounding box center [580, 92] width 1041 height 54
click at [663, 93] on icon "button" at bounding box center [662, 93] width 10 height 10
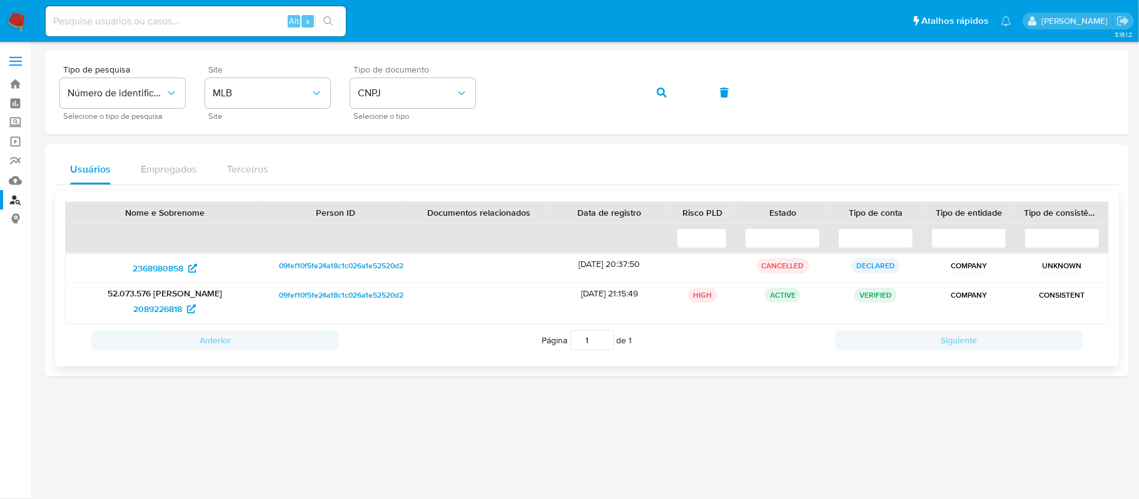
click at [185, 293] on p "52.073.576 [PERSON_NAME] [PERSON_NAME]" at bounding box center [164, 293] width 181 height 11
click at [156, 306] on span "2089226818" at bounding box center [157, 309] width 49 height 20
click at [423, 98] on span "CNPJ" at bounding box center [407, 93] width 98 height 13
click at [408, 164] on div "CPF CPF" at bounding box center [409, 175] width 103 height 43
click at [479, 96] on div "Tipo de pesquisa Número de identificação Selecione o tipo de pesquisa Site MLB …" at bounding box center [587, 92] width 1054 height 54
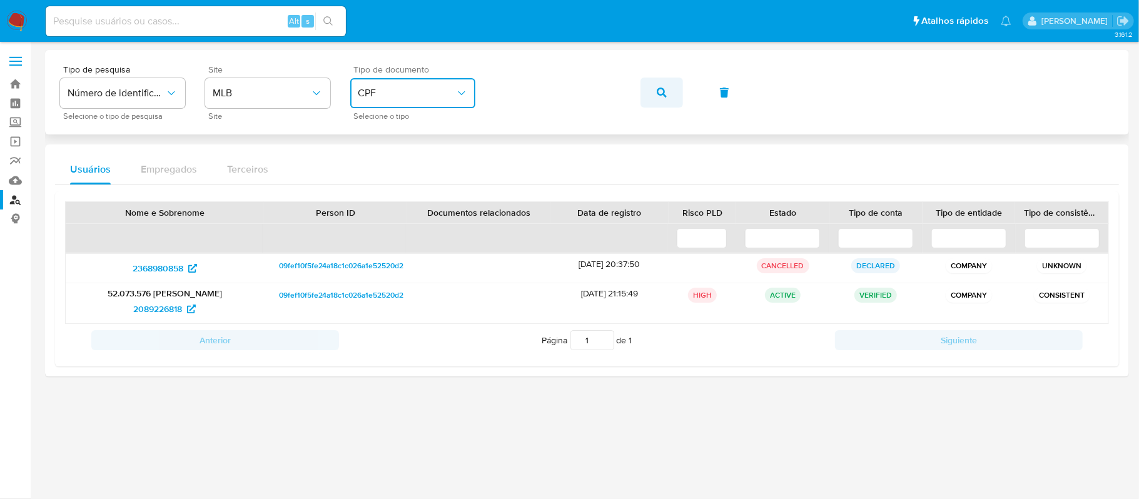
click at [672, 86] on button "button" at bounding box center [661, 93] width 43 height 30
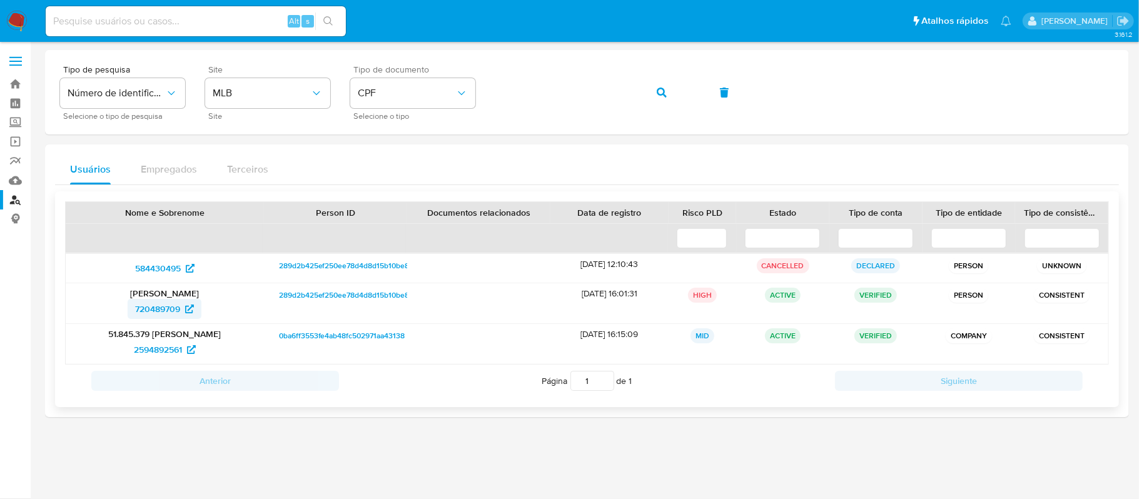
click at [158, 311] on span "720489709" at bounding box center [157, 309] width 45 height 20
click at [163, 309] on span "720489709" at bounding box center [157, 309] width 45 height 20
click at [18, 88] on link "Bandeja" at bounding box center [74, 83] width 149 height 19
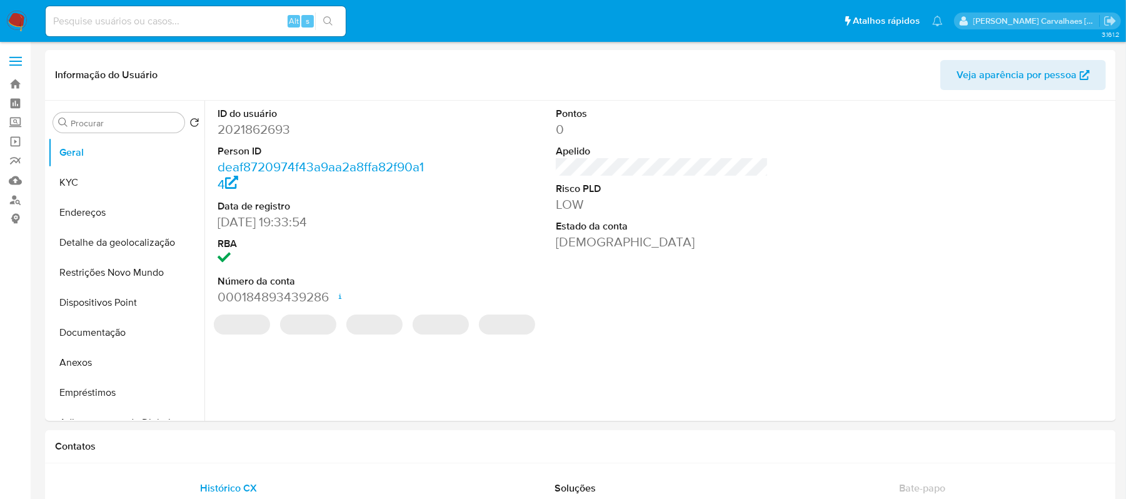
select select "10"
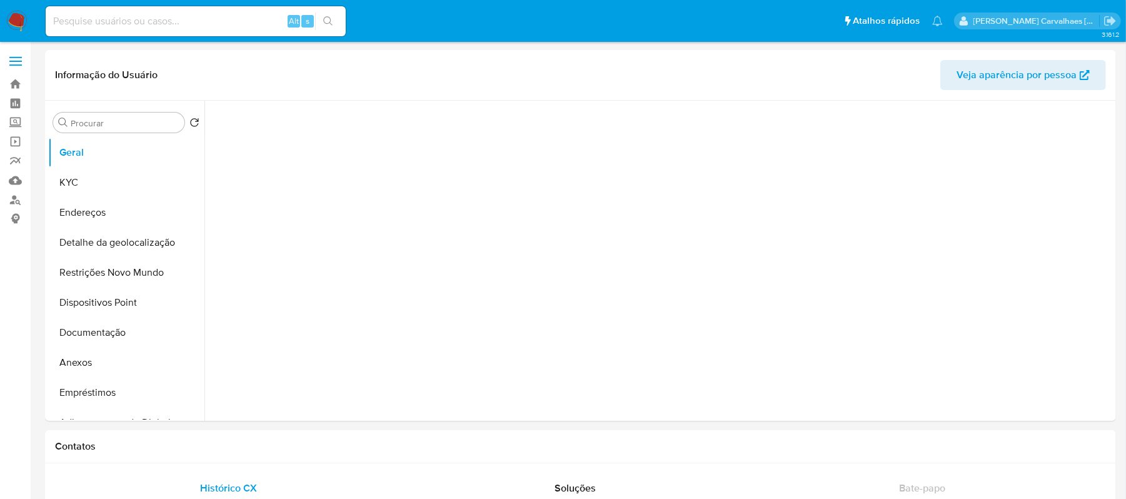
select select "10"
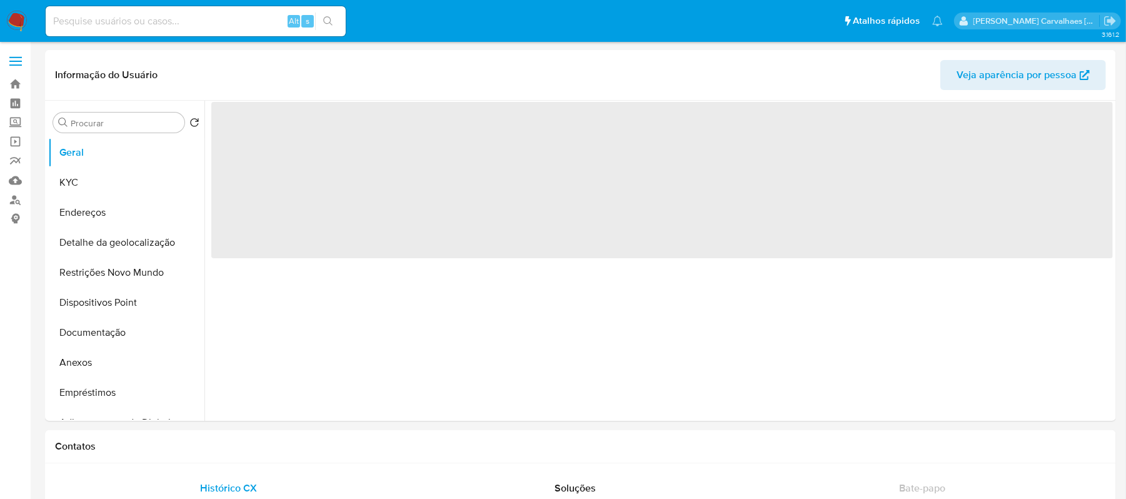
select select "10"
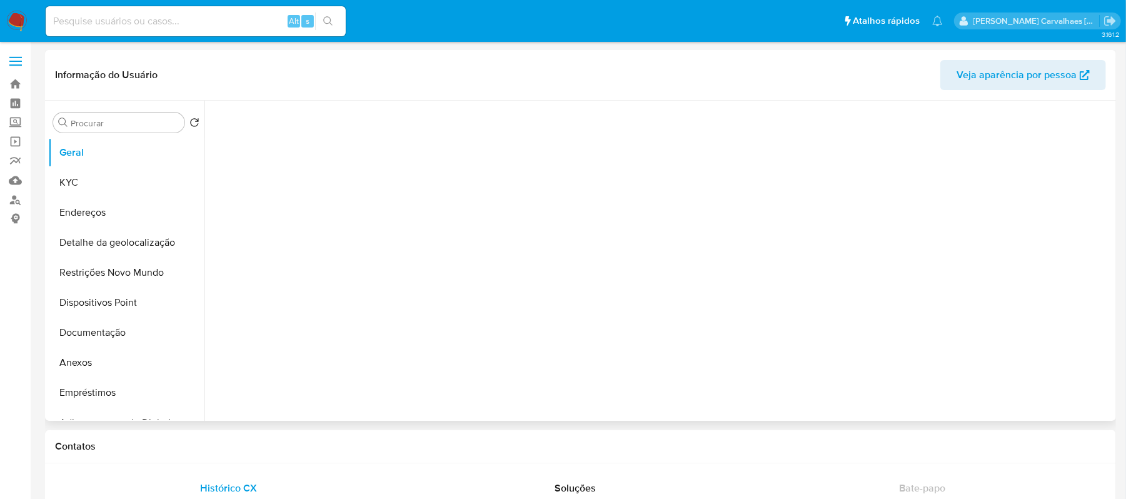
select select "10"
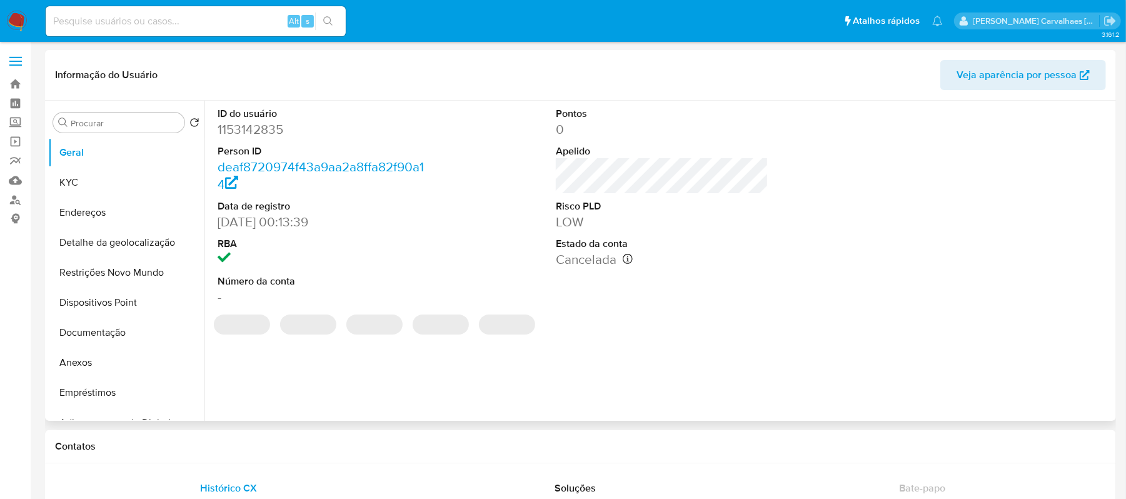
select select "10"
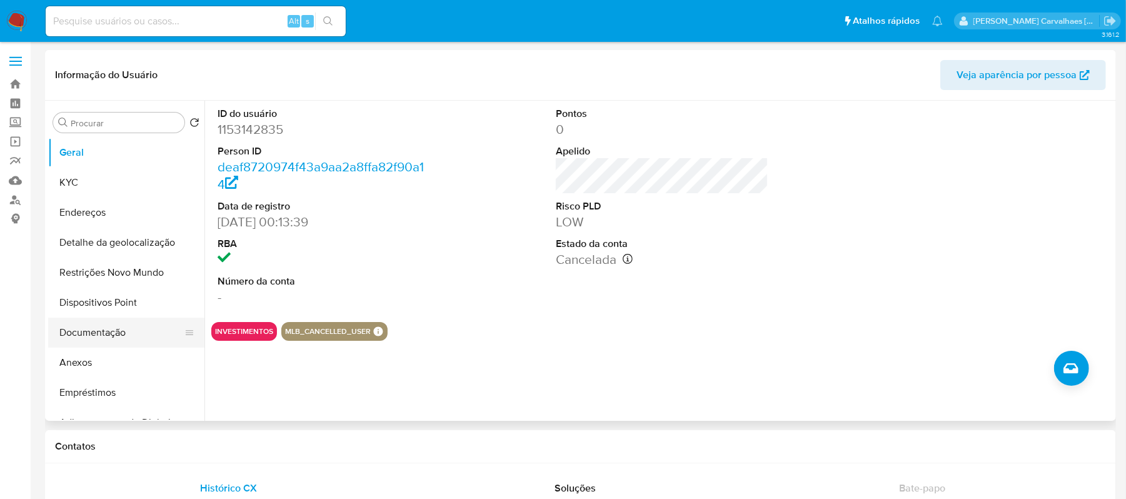
click at [111, 326] on button "Documentação" at bounding box center [121, 333] width 146 height 30
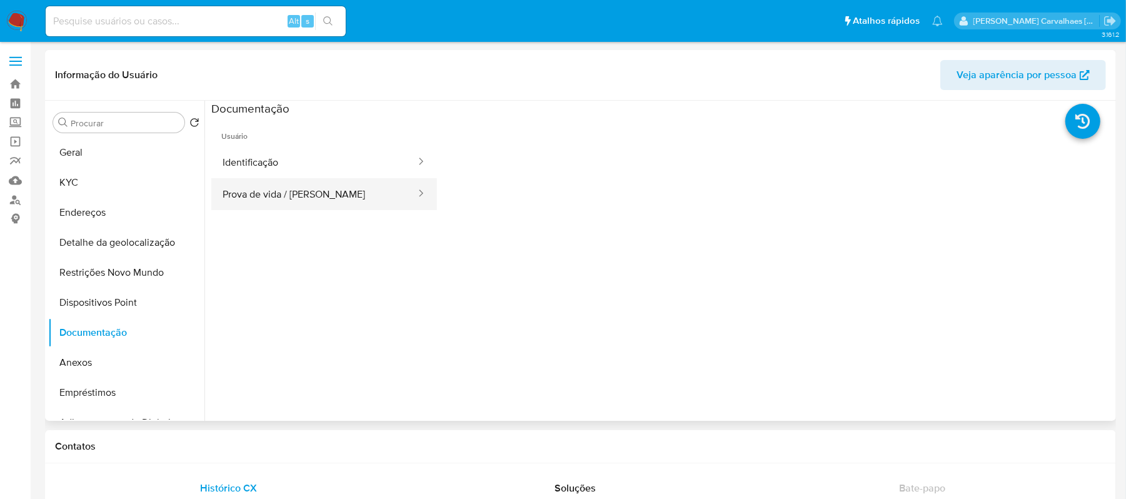
click at [295, 199] on button "Prova de vida / Selfie" at bounding box center [314, 194] width 206 height 32
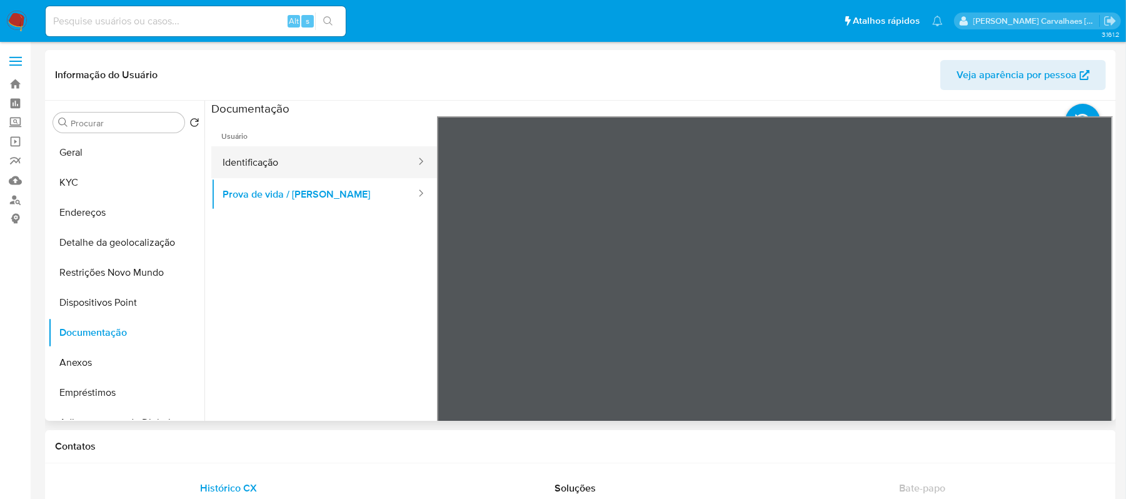
click at [300, 168] on button "Identificação" at bounding box center [314, 162] width 206 height 32
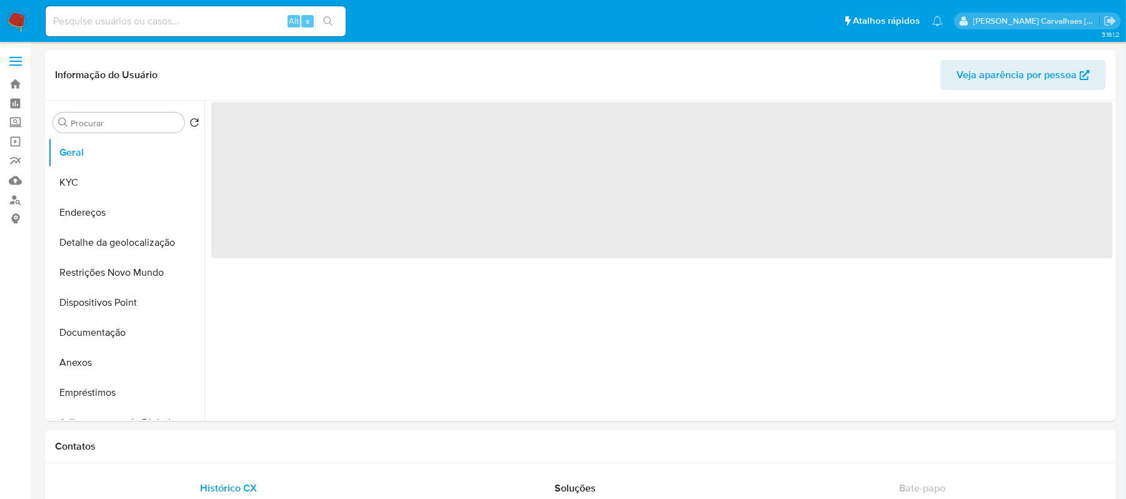
select select "10"
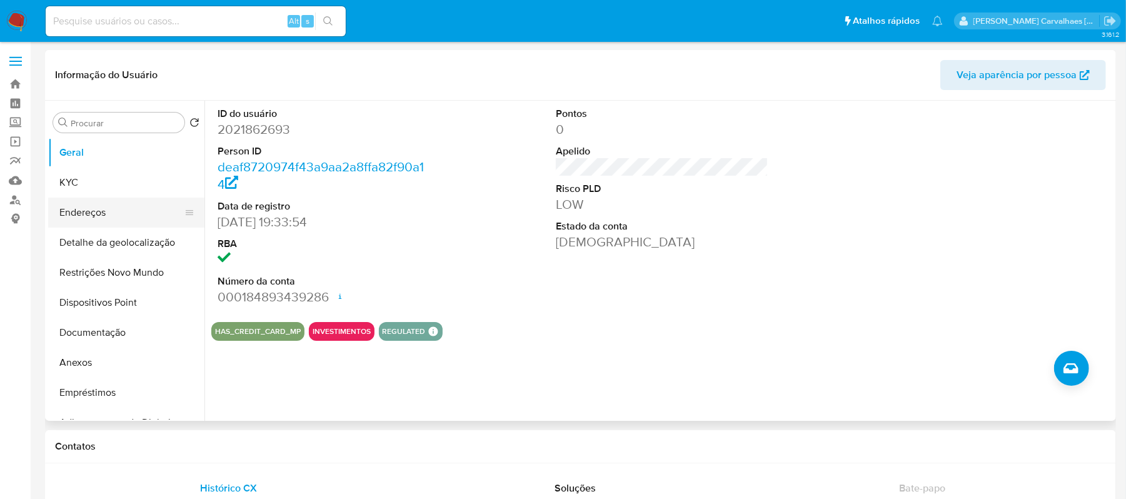
click at [115, 211] on button "Endereços" at bounding box center [121, 213] width 146 height 30
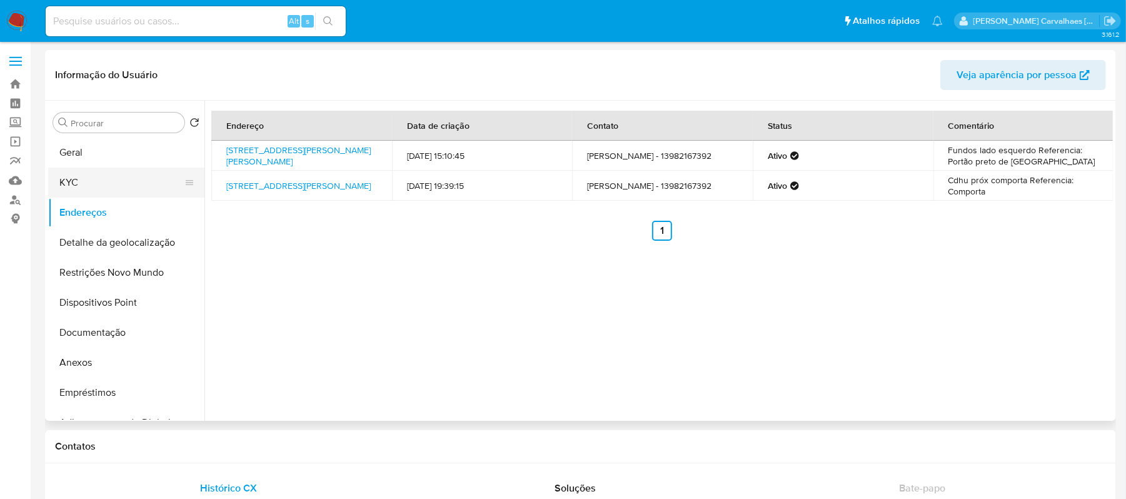
click at [101, 189] on button "KYC" at bounding box center [121, 183] width 146 height 30
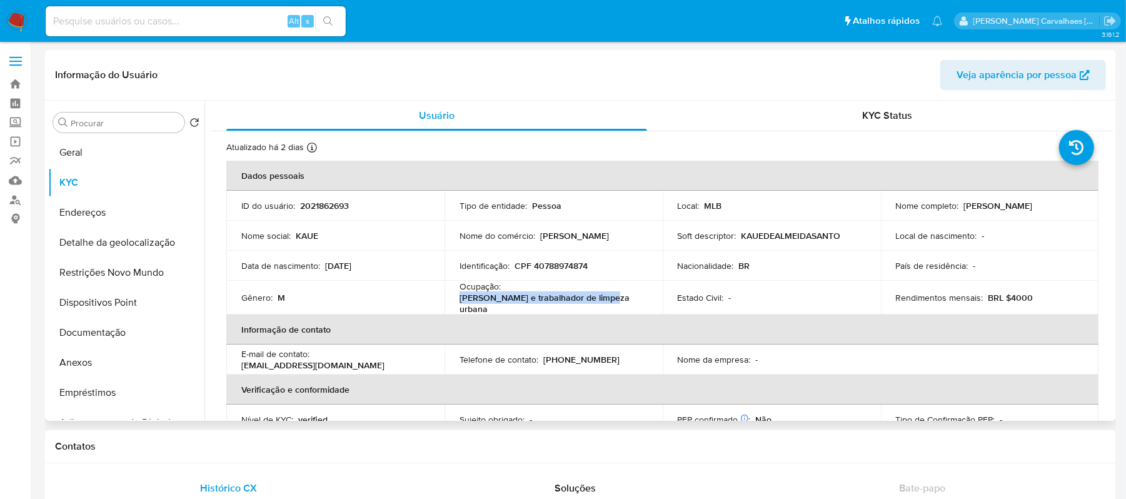
drag, startPoint x: 460, startPoint y: 305, endPoint x: 594, endPoint y: 308, distance: 133.8
click at [594, 308] on td "Ocupação : [PERSON_NAME] e trabalhador de limpeza urbana" at bounding box center [554, 298] width 218 height 34
copy p "Gari e trabalhador de limpeza urbana"
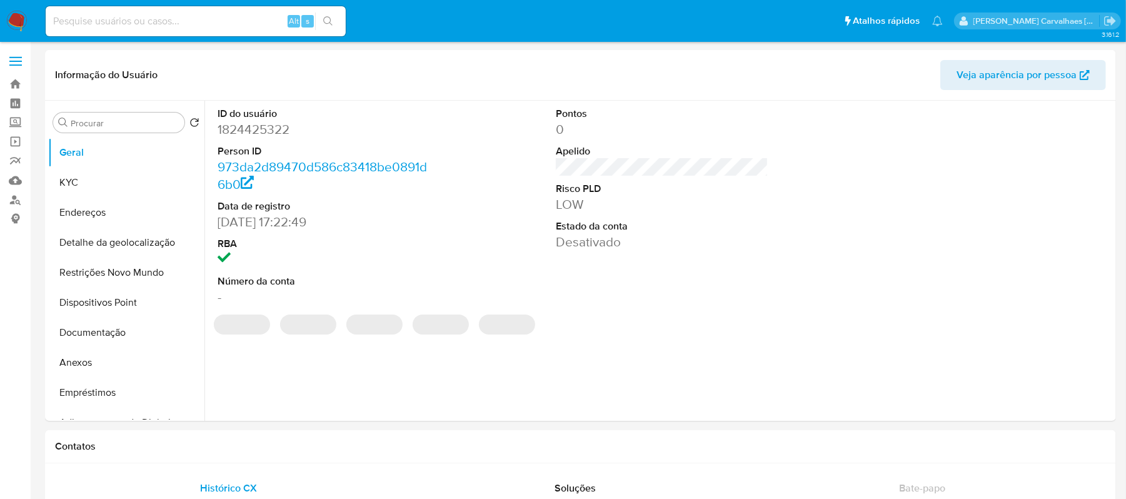
select select "10"
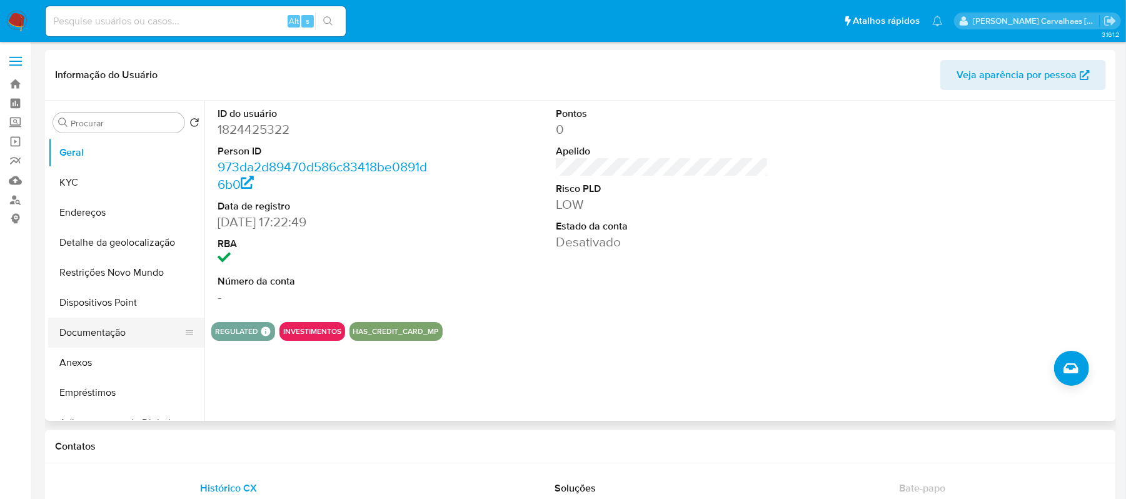
click at [106, 335] on button "Documentação" at bounding box center [121, 333] width 146 height 30
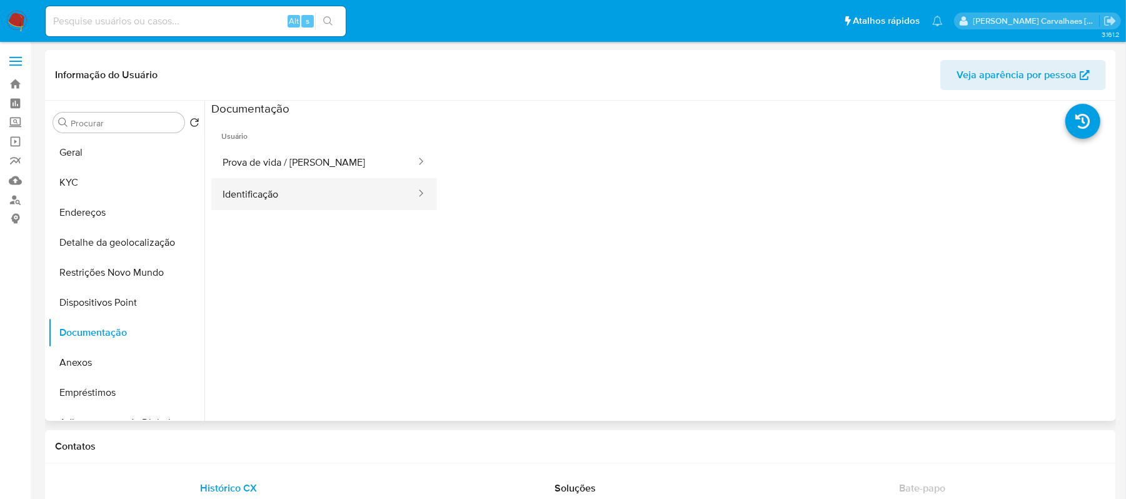
click at [288, 179] on button "Identificação" at bounding box center [314, 194] width 206 height 32
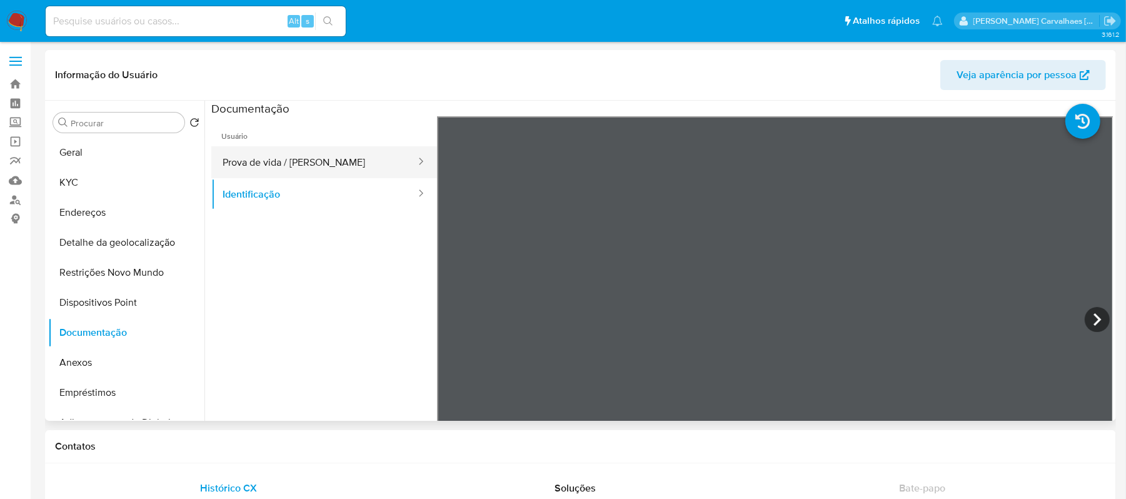
click at [314, 169] on button "Prova de vida / Selfie" at bounding box center [314, 162] width 206 height 32
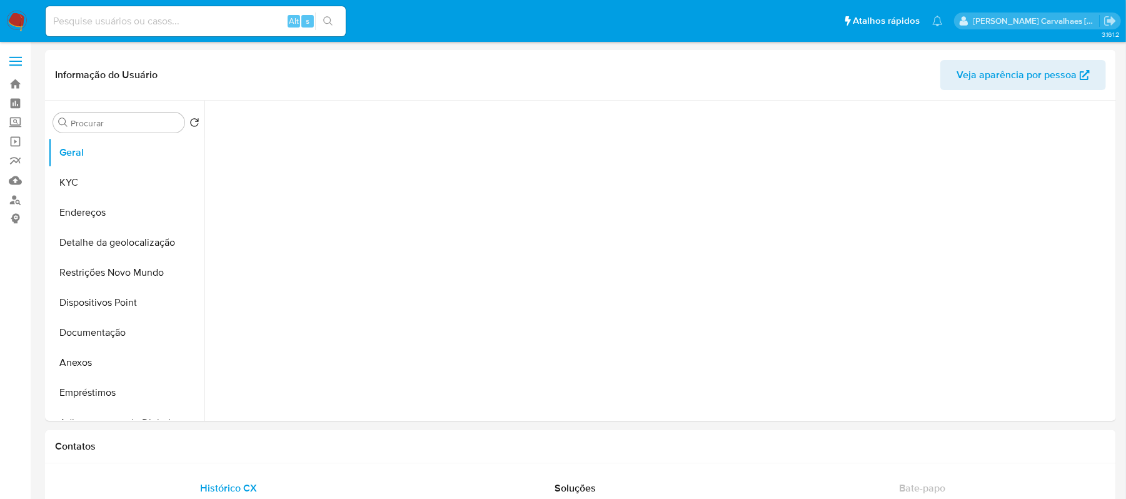
select select "10"
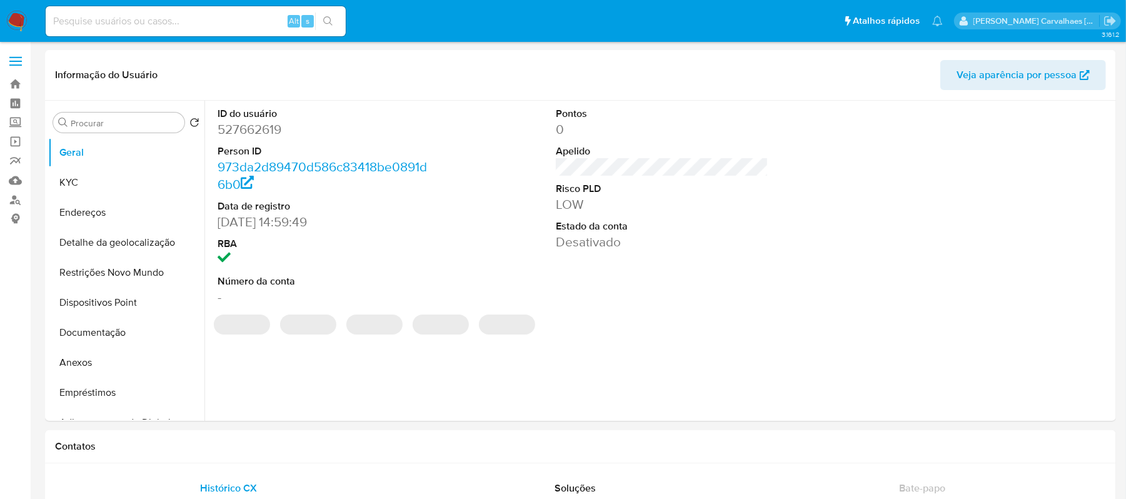
select select "10"
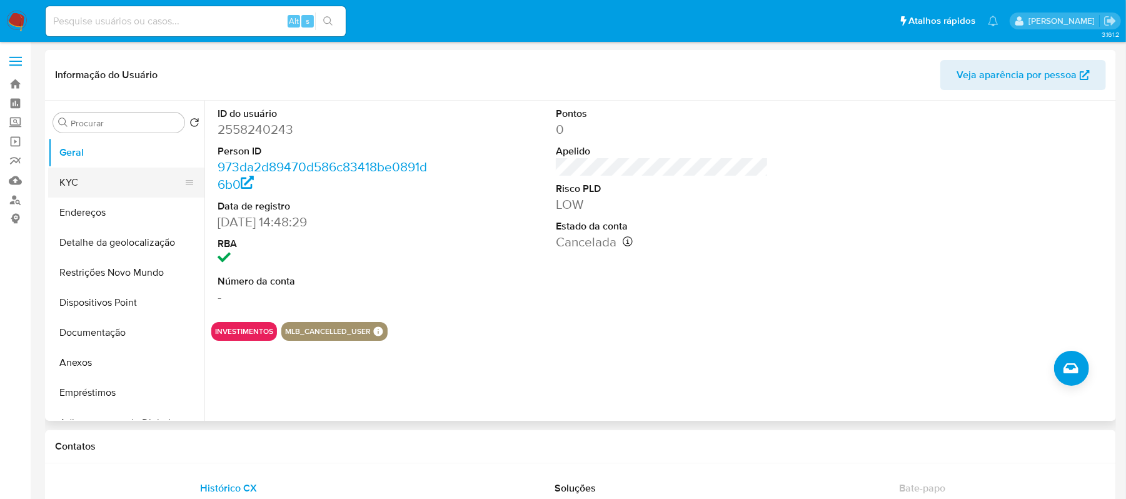
click at [108, 178] on button "KYC" at bounding box center [121, 183] width 146 height 30
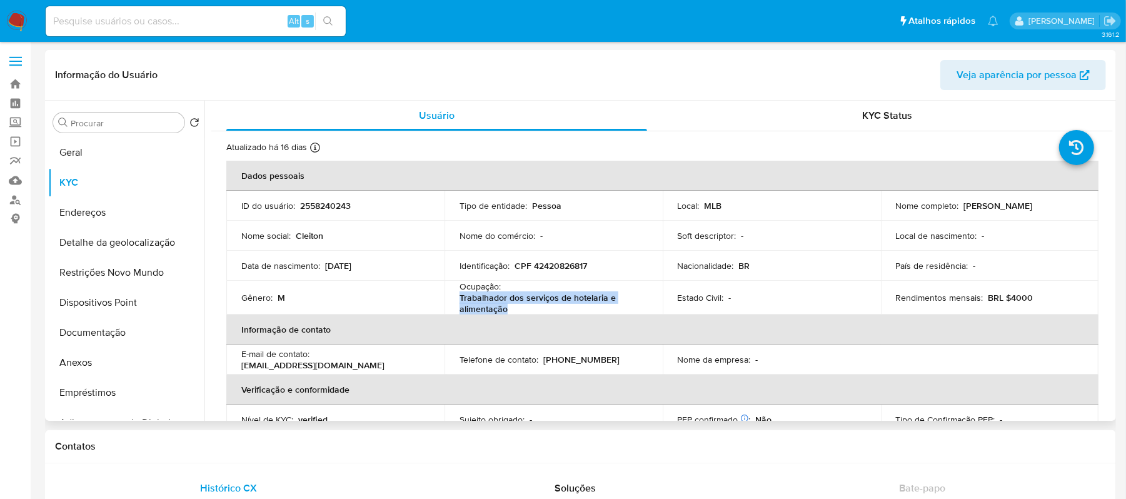
drag, startPoint x: 458, startPoint y: 296, endPoint x: 510, endPoint y: 309, distance: 53.5
click at [510, 309] on p "Trabalhador dos serviços de hotelaria e alimentação" at bounding box center [551, 303] width 183 height 23
copy p "Trabalhador dos serviços de hotelaria e alimentação"
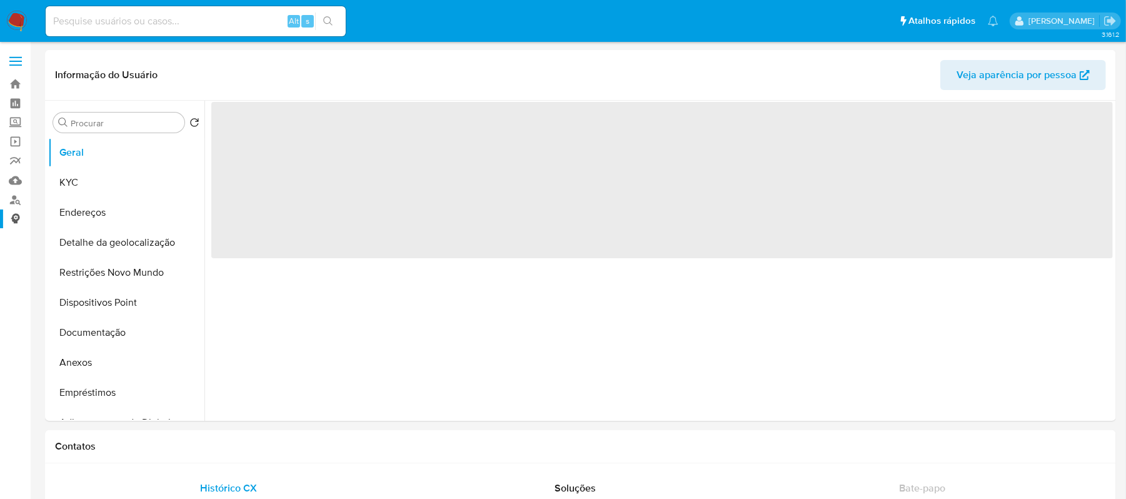
select select "10"
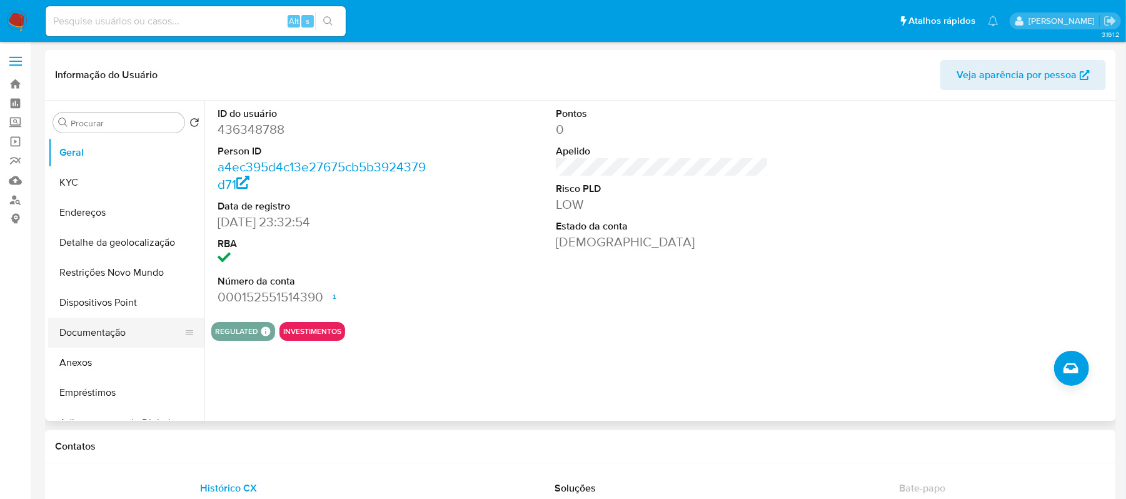
click at [123, 331] on button "Documentação" at bounding box center [121, 333] width 146 height 30
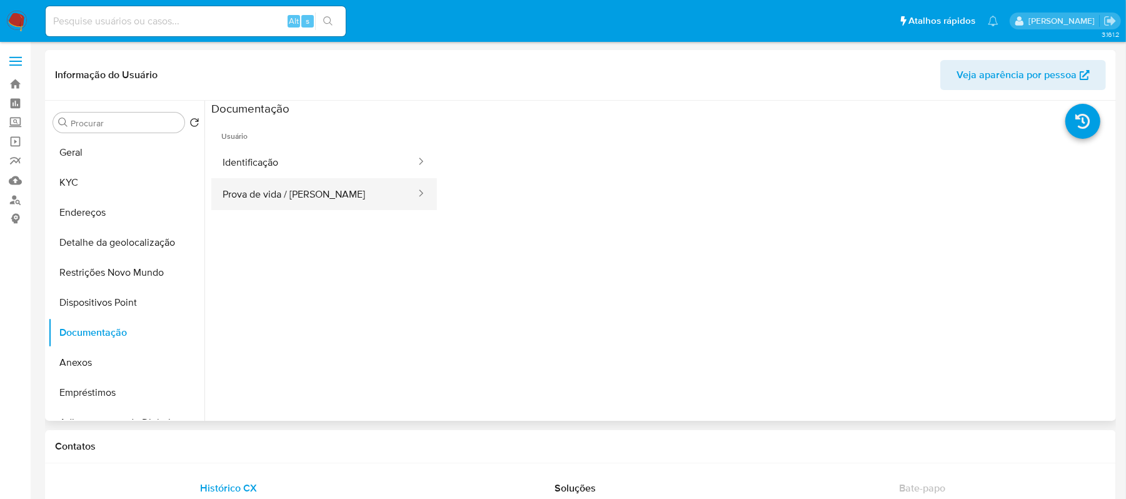
click at [301, 201] on button "Prova de vida / [PERSON_NAME]" at bounding box center [314, 194] width 206 height 32
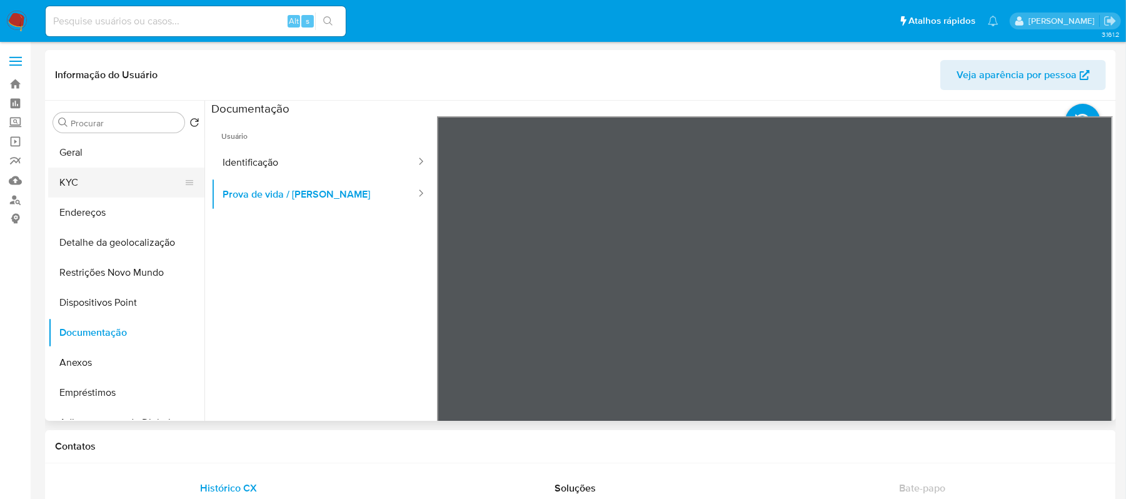
click at [96, 183] on button "KYC" at bounding box center [121, 183] width 146 height 30
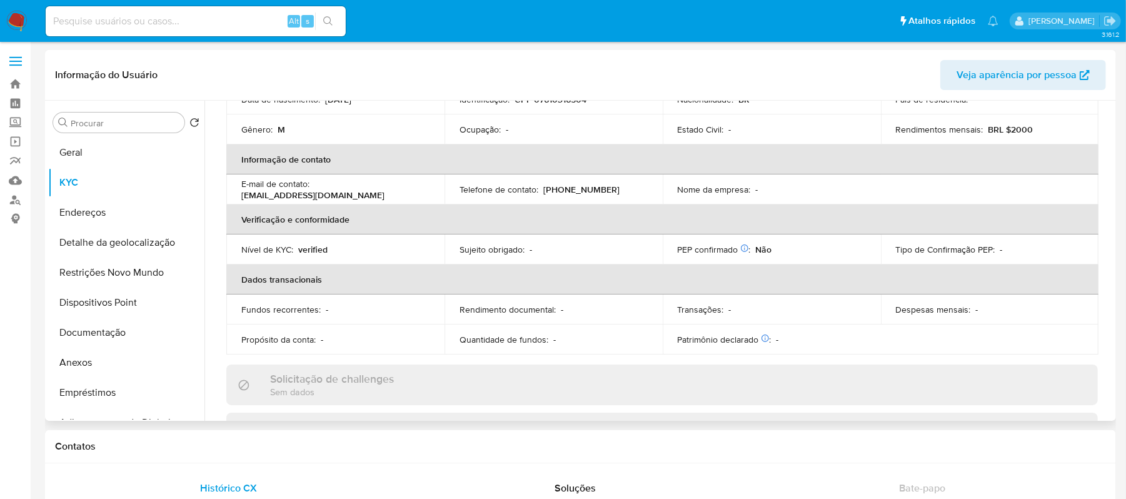
scroll to position [83, 0]
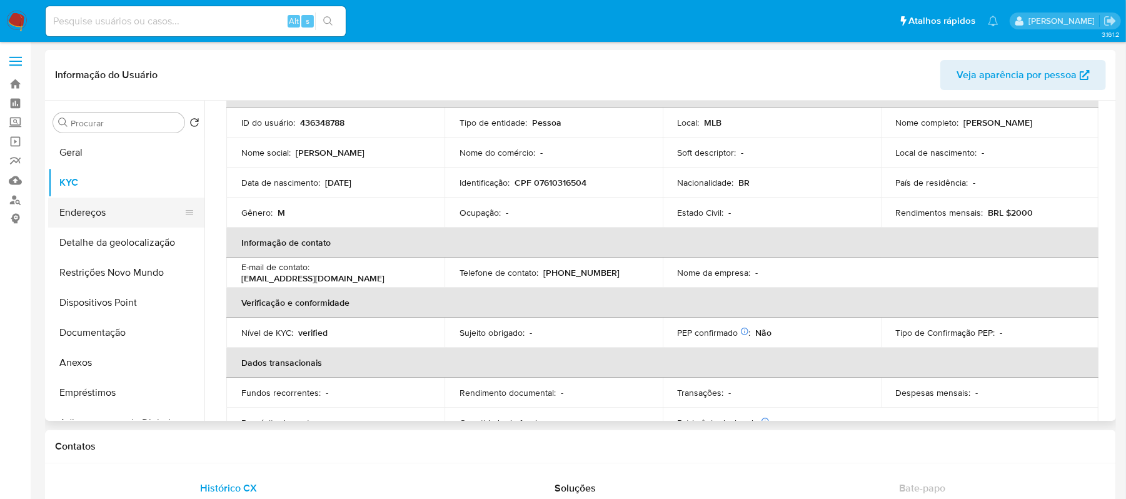
click at [106, 210] on button "Endereços" at bounding box center [121, 213] width 146 height 30
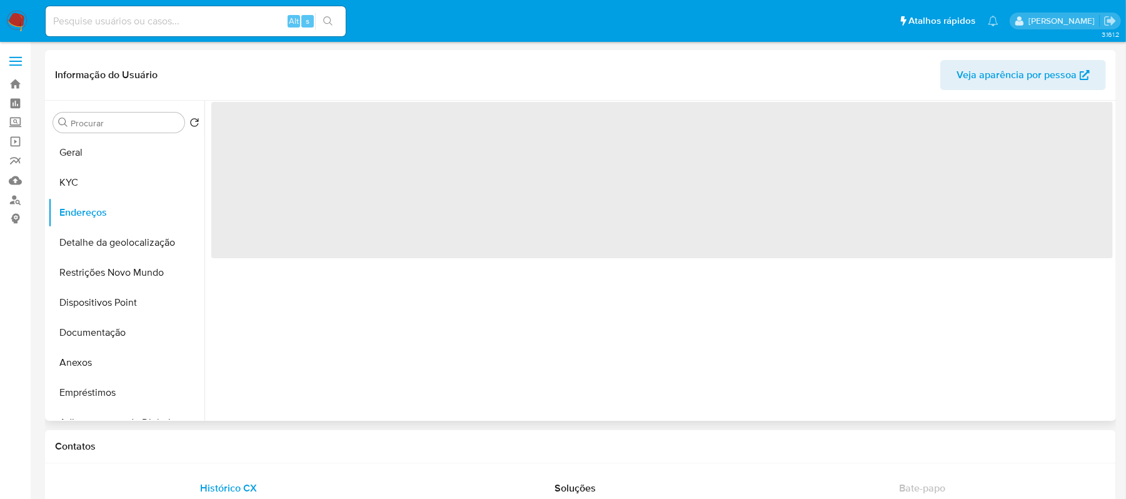
scroll to position [0, 0]
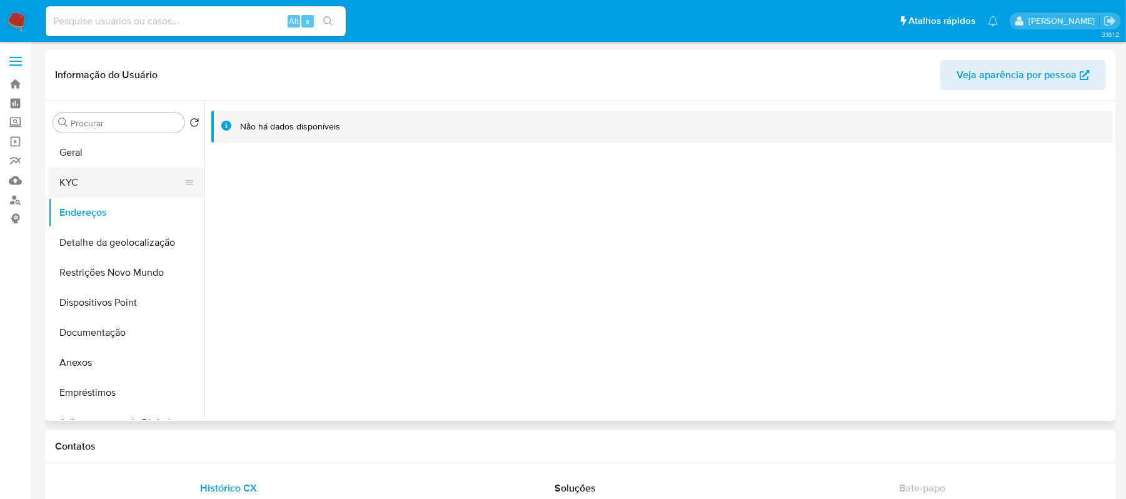
click at [59, 173] on button "KYC" at bounding box center [121, 183] width 146 height 30
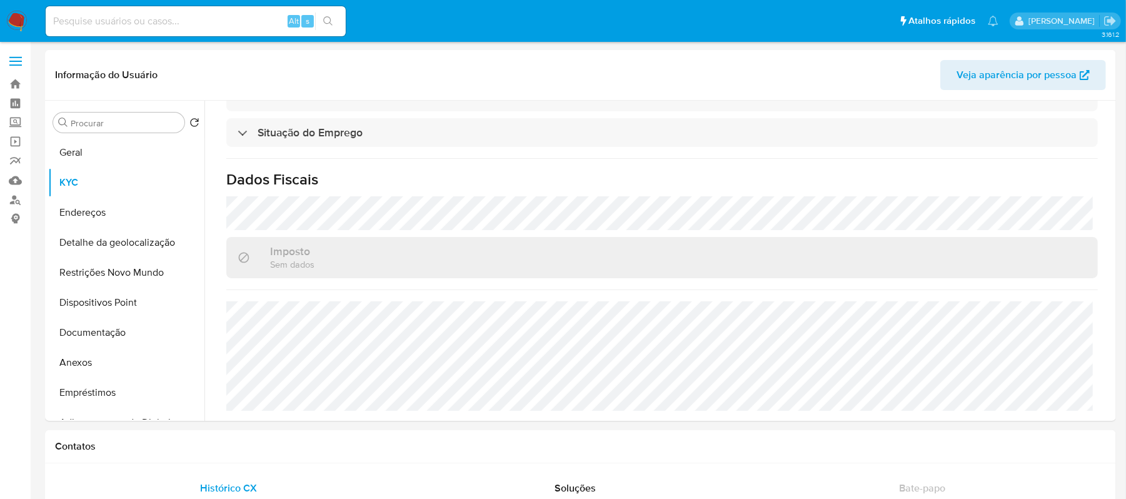
scroll to position [544, 0]
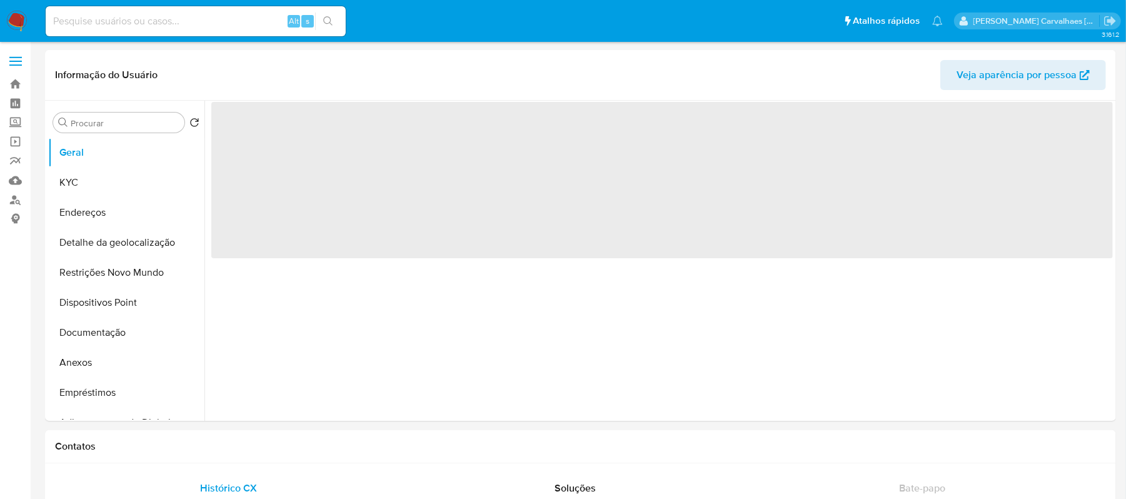
select select "10"
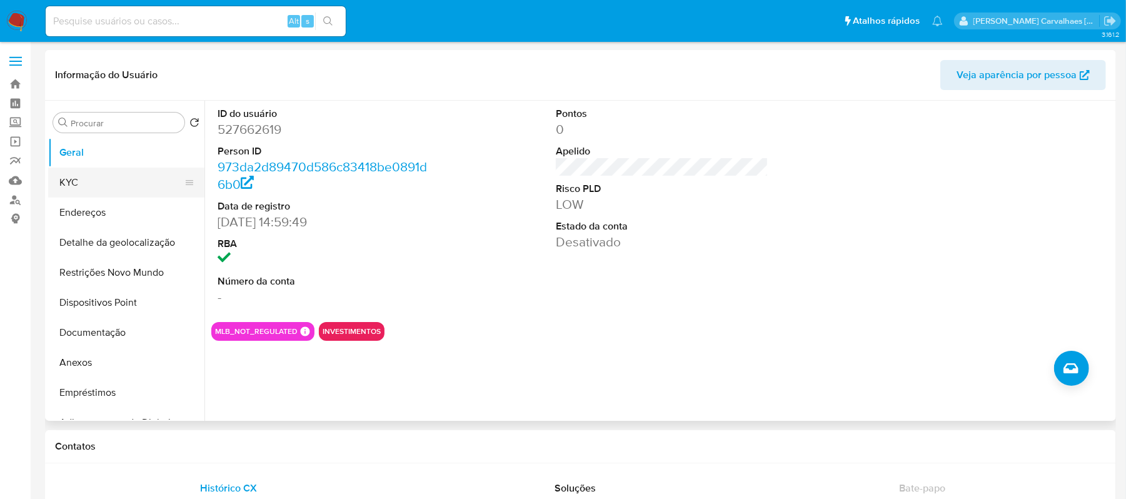
click at [79, 183] on button "KYC" at bounding box center [121, 183] width 146 height 30
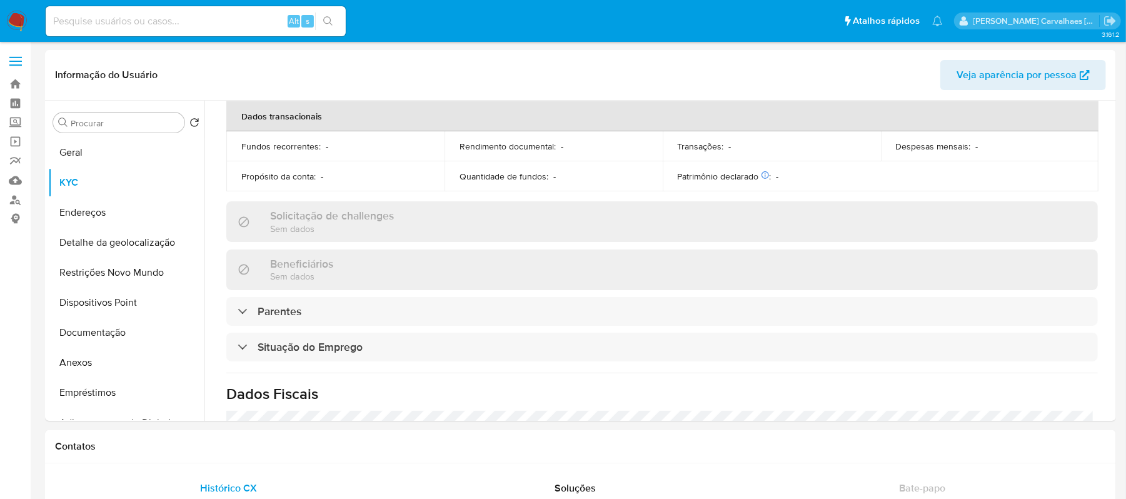
scroll to position [500, 0]
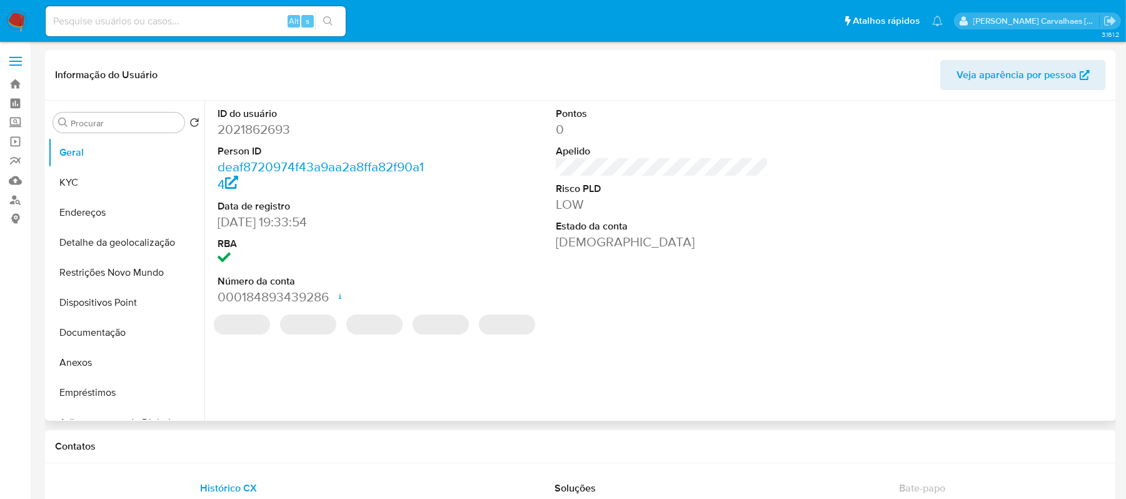
select select "10"
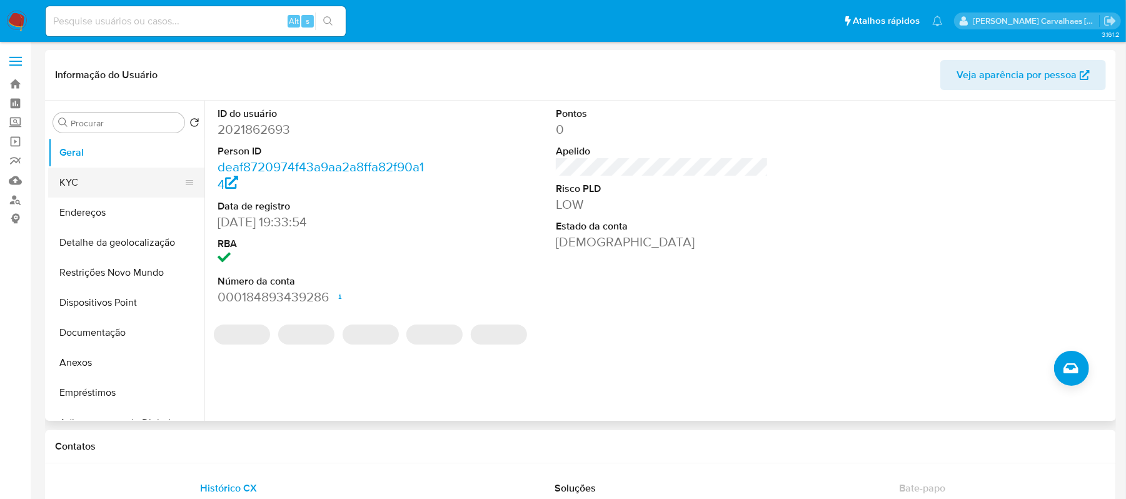
click at [98, 181] on button "KYC" at bounding box center [121, 183] width 146 height 30
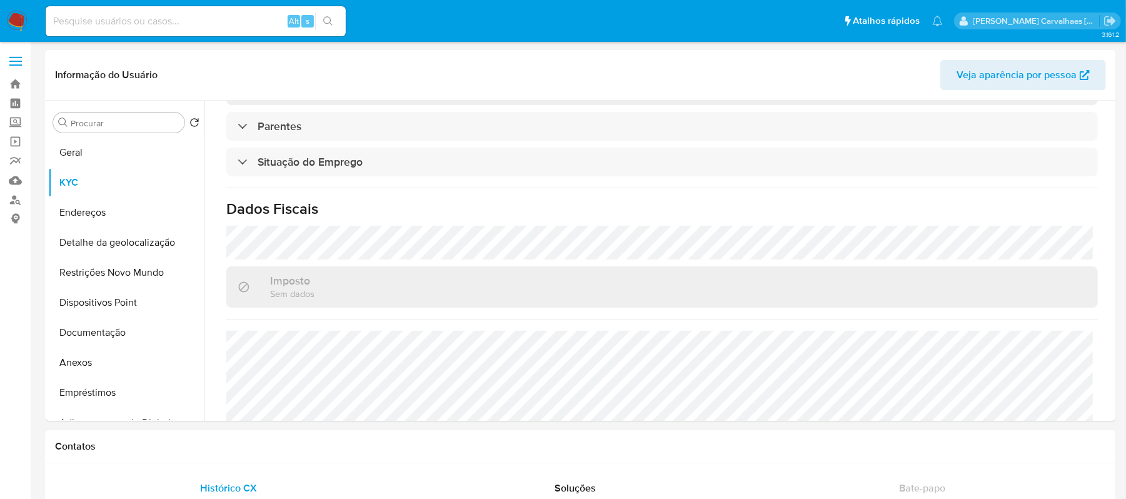
scroll to position [544, 0]
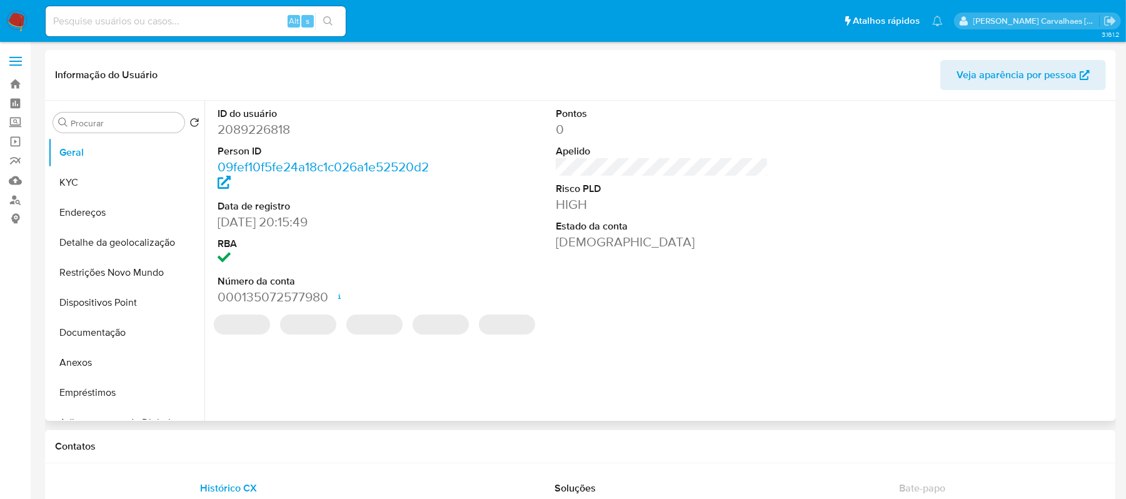
select select "10"
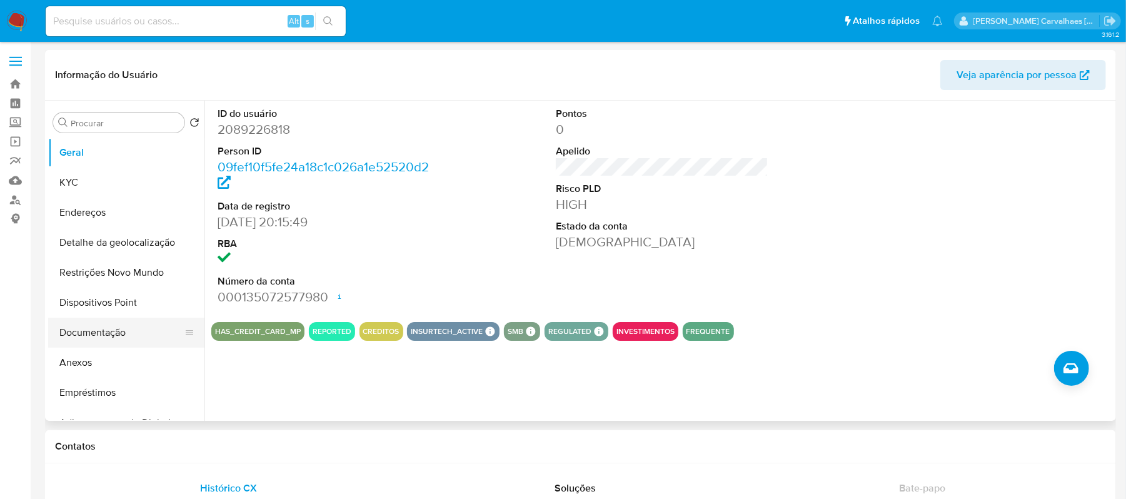
click at [130, 331] on button "Documentação" at bounding box center [121, 333] width 146 height 30
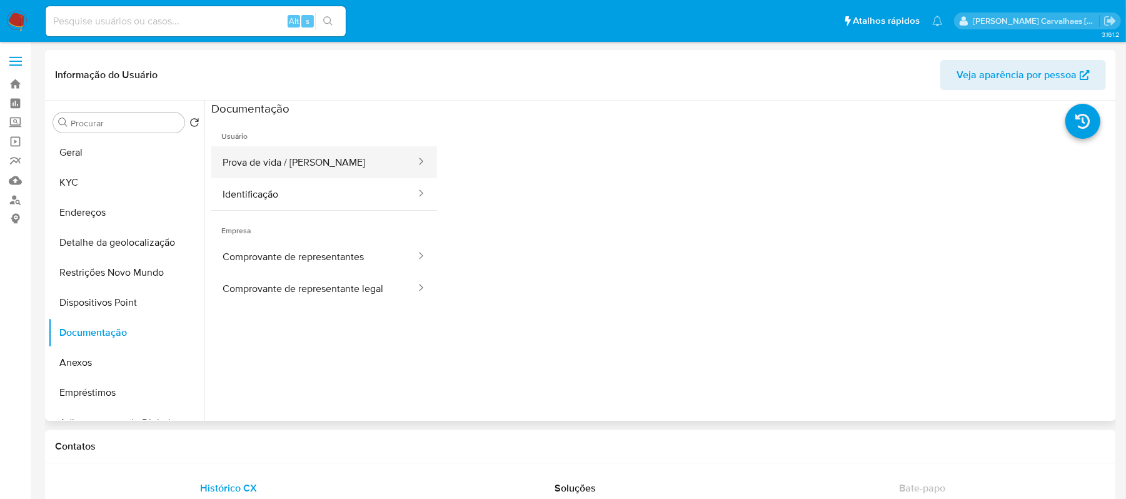
click at [294, 165] on button "Prova de vida / [PERSON_NAME]" at bounding box center [314, 162] width 206 height 32
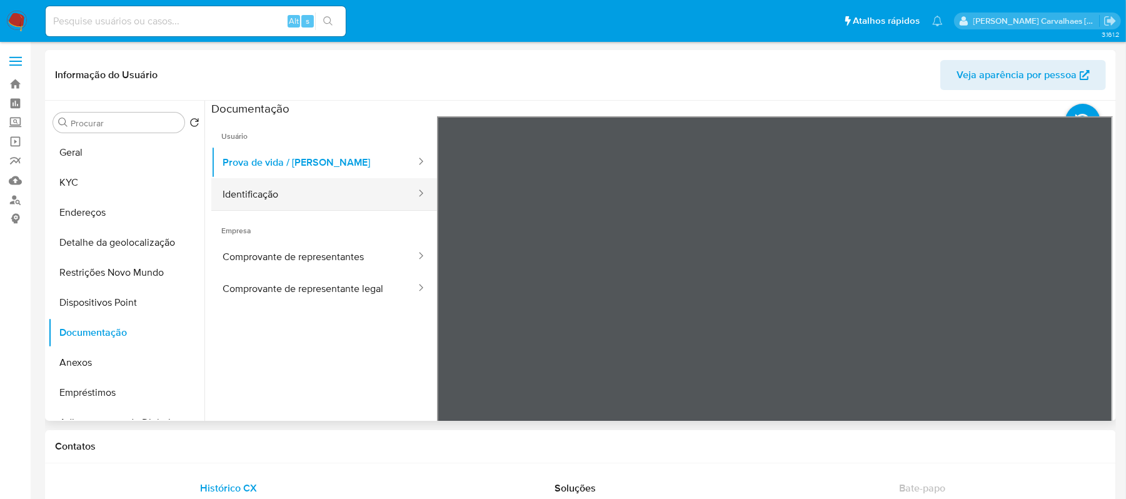
click at [291, 200] on button "Identificação" at bounding box center [314, 194] width 206 height 32
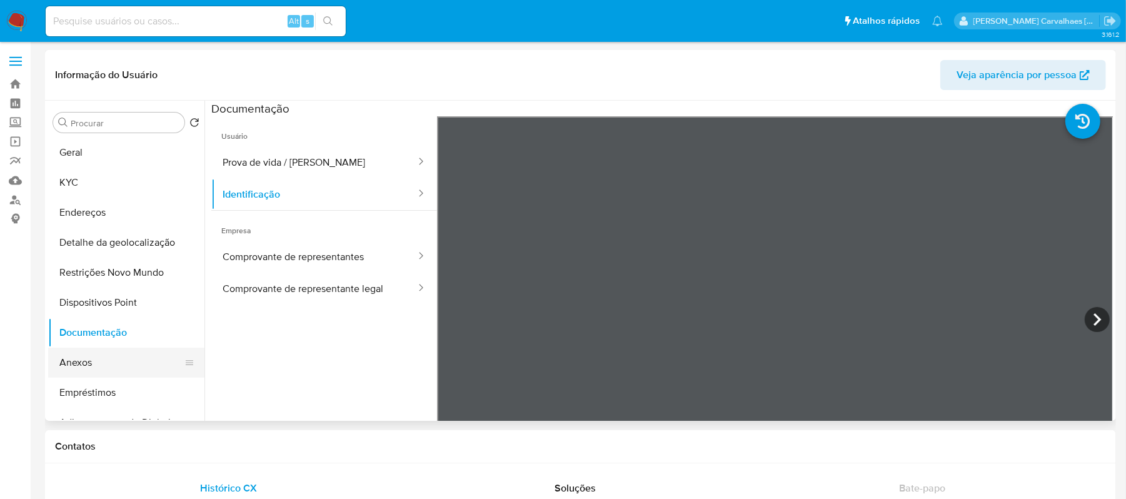
click at [79, 366] on button "Anexos" at bounding box center [121, 363] width 146 height 30
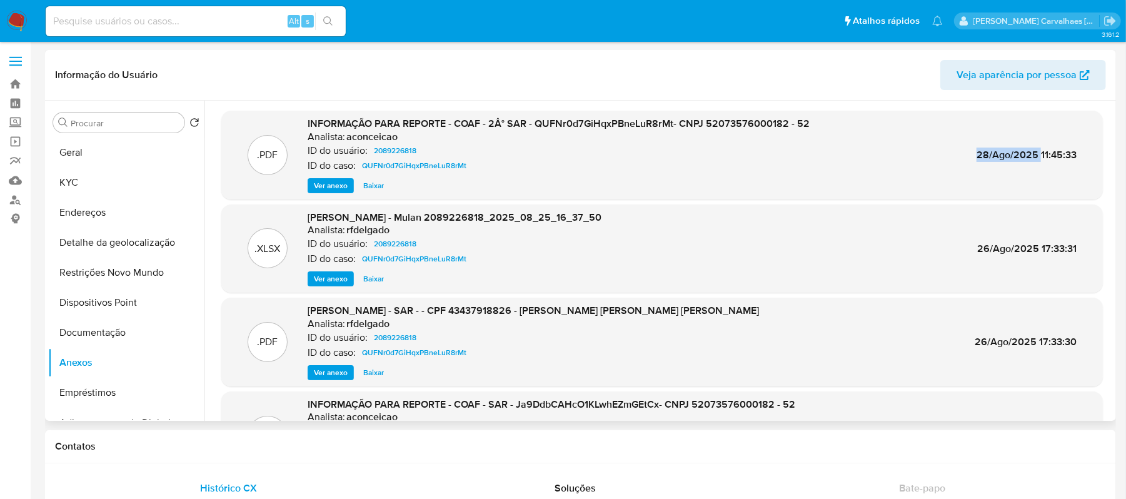
drag, startPoint x: 968, startPoint y: 158, endPoint x: 1036, endPoint y: 156, distance: 68.2
click at [1036, 156] on div ".PDF INFORMAÇÃO PARA REPORTE - COAF - 2Â° SAR - QUFNr0d7GiHqxPBneLuR8rMt- CNPJ …" at bounding box center [662, 155] width 869 height 76
copy span "28/Ago/2025"
click at [330, 181] on span "Ver anexo" at bounding box center [331, 185] width 34 height 13
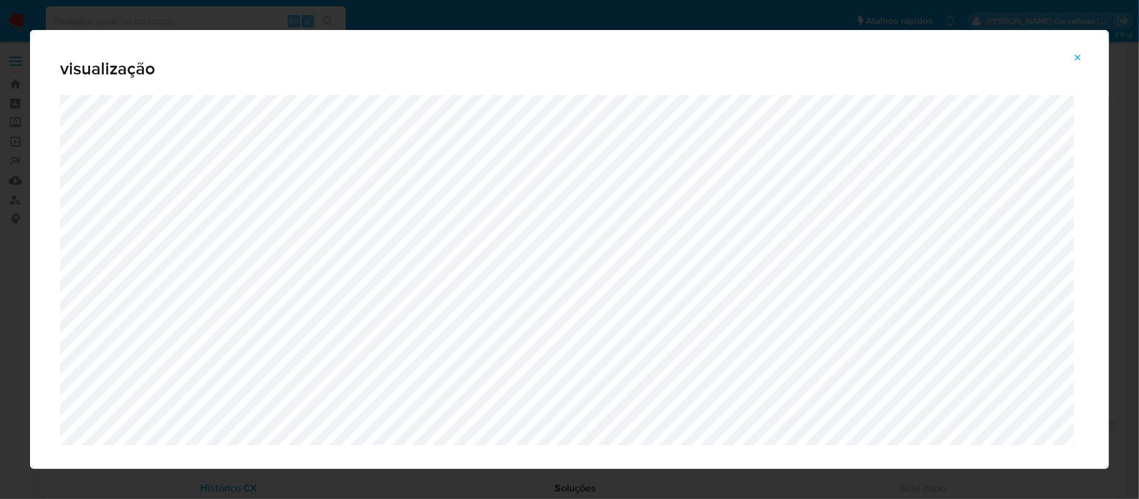
click at [1075, 53] on icon "Attachment preview" at bounding box center [1077, 58] width 10 height 10
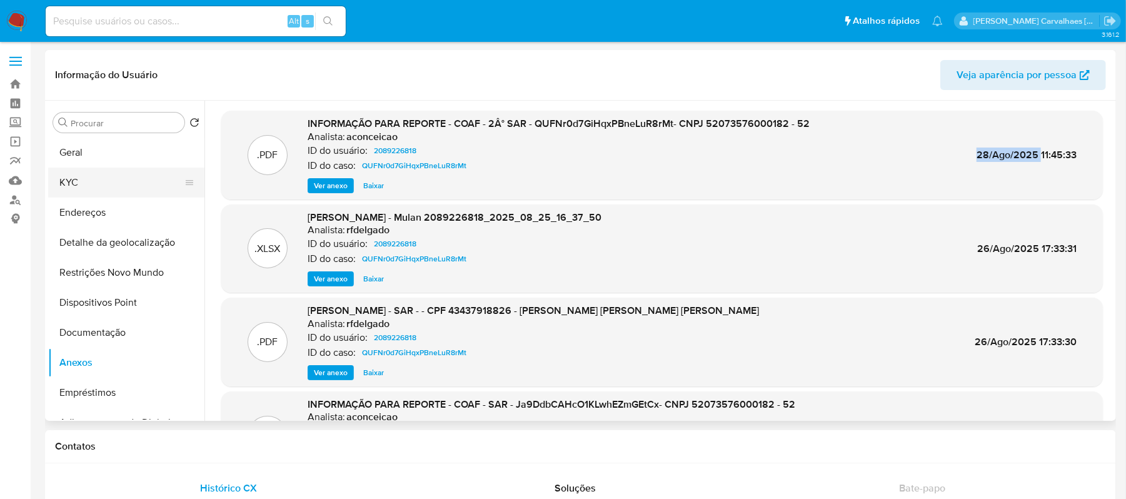
click at [103, 174] on button "KYC" at bounding box center [121, 183] width 146 height 30
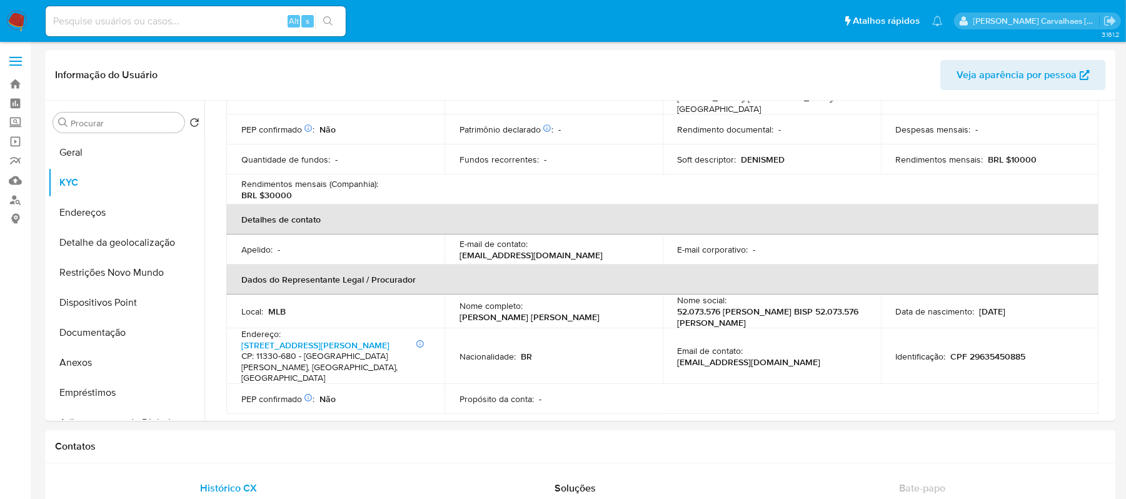
scroll to position [250, 0]
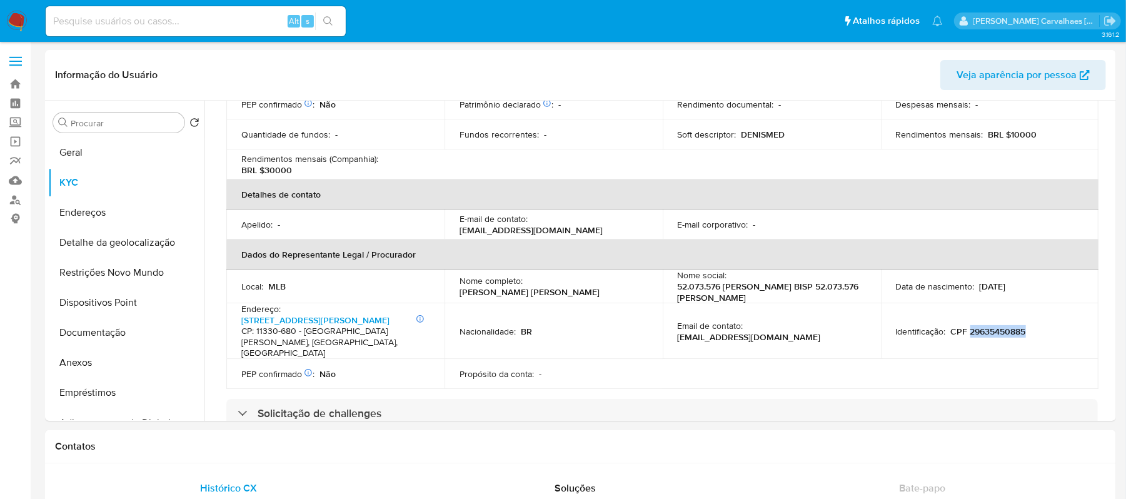
drag, startPoint x: 966, startPoint y: 308, endPoint x: 1023, endPoint y: 308, distance: 56.9
click at [1023, 326] on p "CPF 29635450885" at bounding box center [988, 331] width 75 height 11
copy p "29635450885"
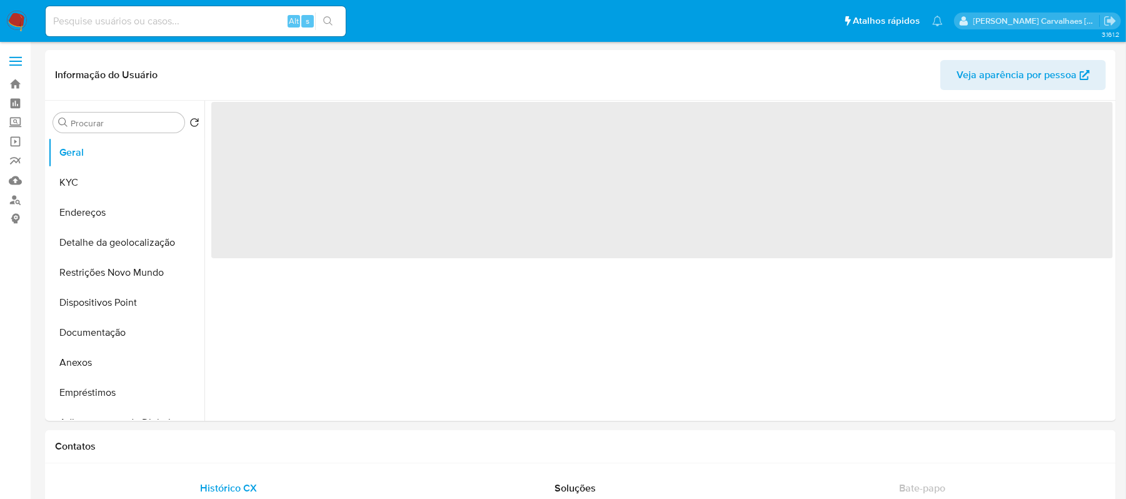
select select "10"
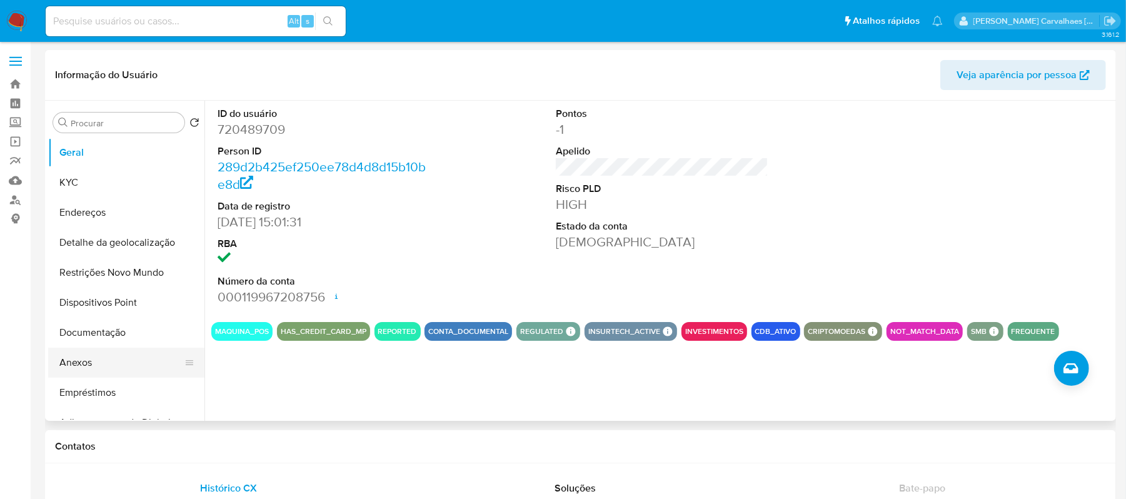
click at [73, 361] on button "Anexos" at bounding box center [121, 363] width 146 height 30
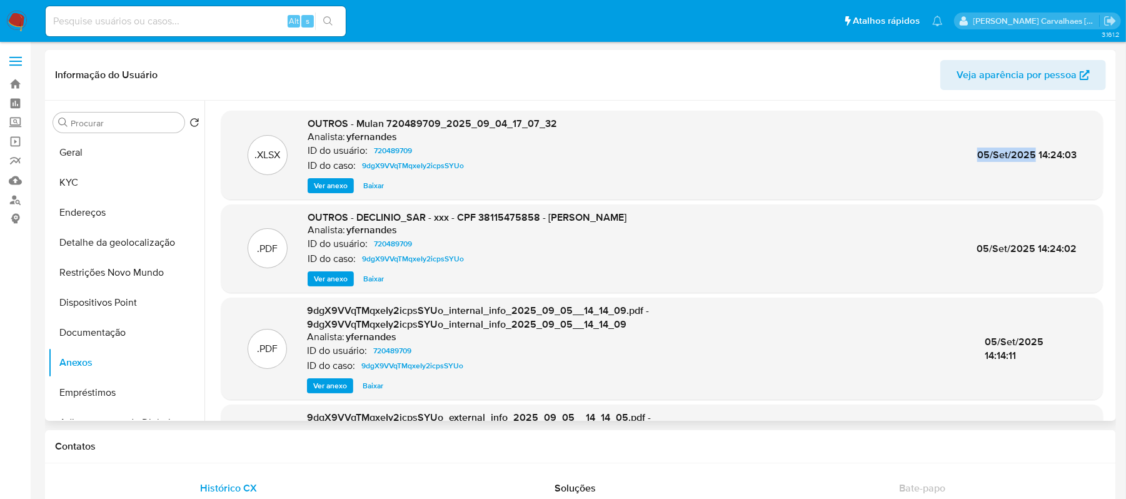
drag, startPoint x: 973, startPoint y: 156, endPoint x: 1029, endPoint y: 156, distance: 56.3
click at [1029, 156] on div ".XLSX OUTROS - Mulan 720489709_2025_09_04_17_07_32 Analista: yfernandes ID do u…" at bounding box center [662, 155] width 869 height 76
copy span "05/Set/2025"
click at [341, 186] on span "Ver anexo" at bounding box center [331, 185] width 34 height 13
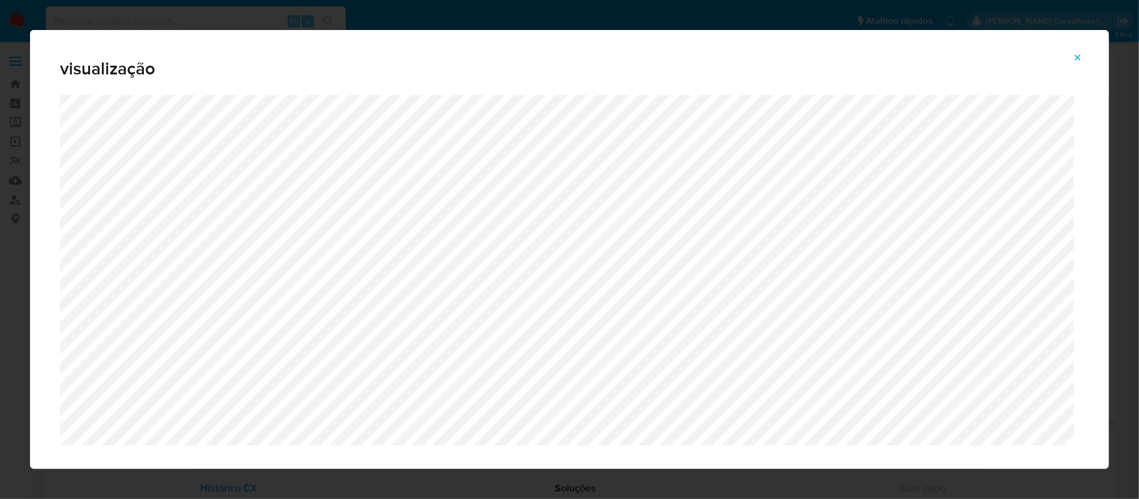
click at [1078, 60] on icon "Attachment preview" at bounding box center [1077, 58] width 10 height 10
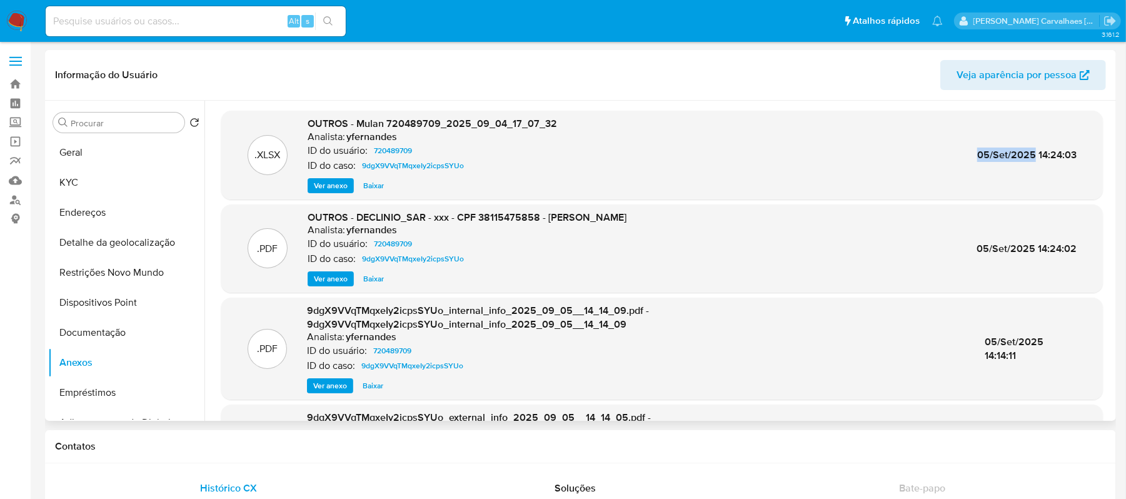
click at [338, 276] on span "Ver anexo" at bounding box center [331, 279] width 34 height 13
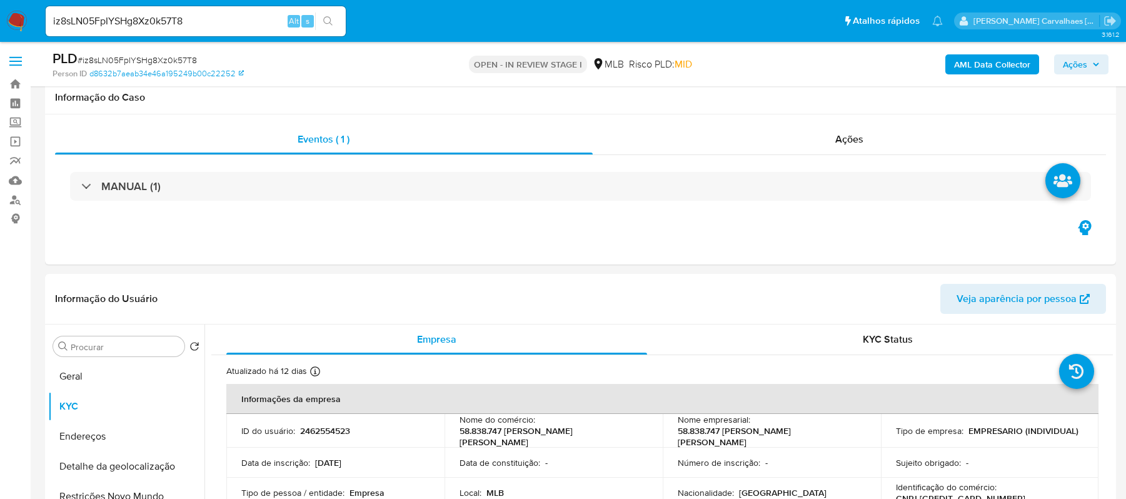
select select "10"
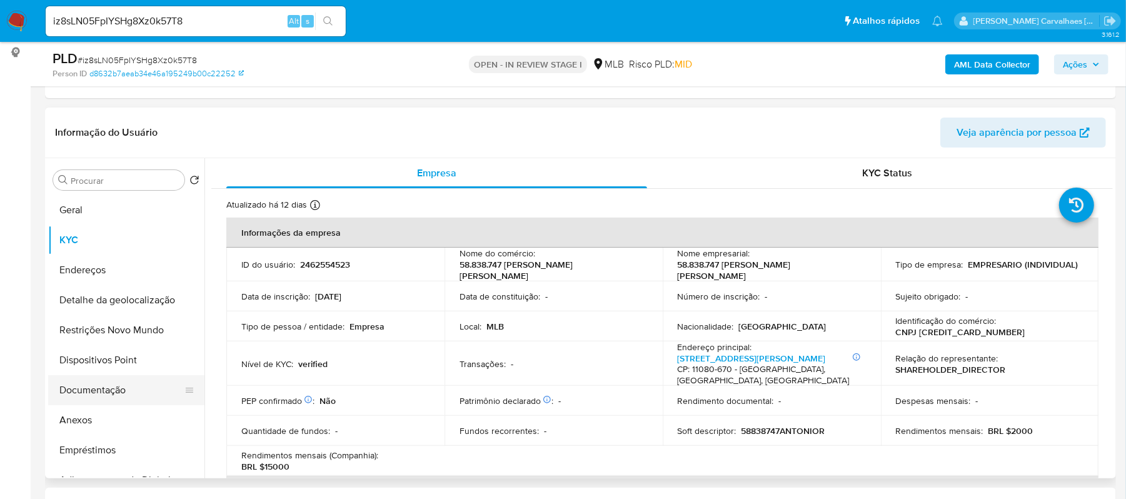
scroll to position [250, 0]
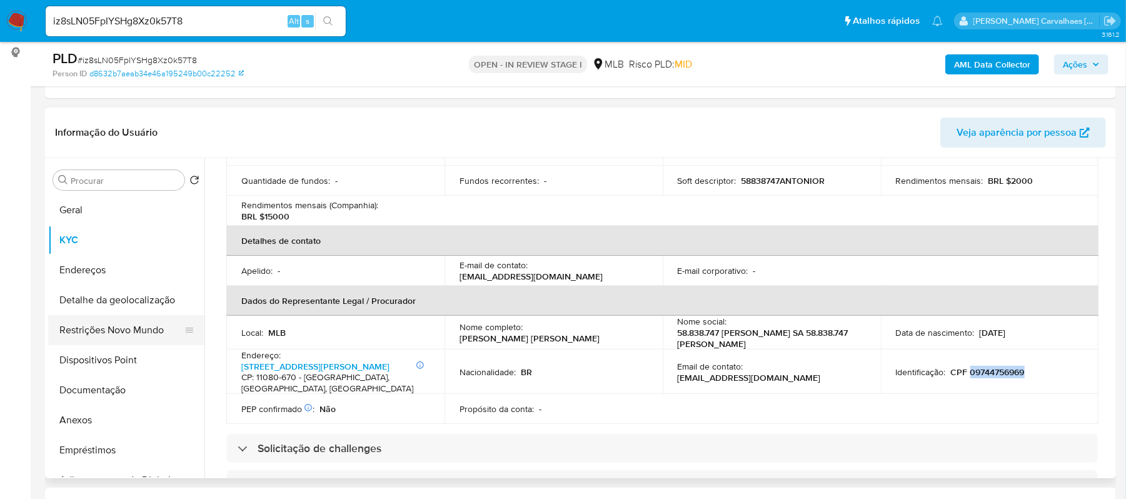
click at [125, 329] on button "Restrições Novo Mundo" at bounding box center [121, 330] width 146 height 30
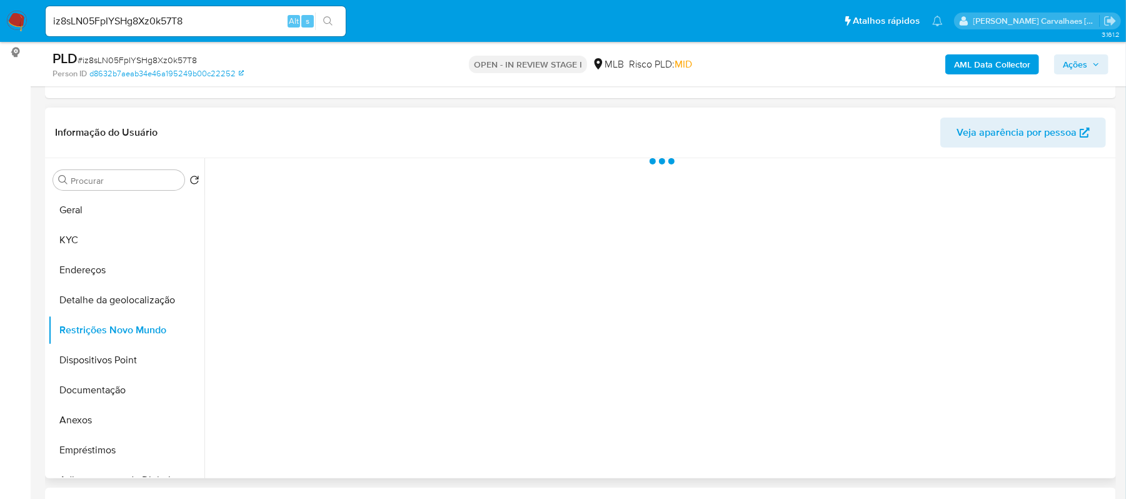
scroll to position [0, 0]
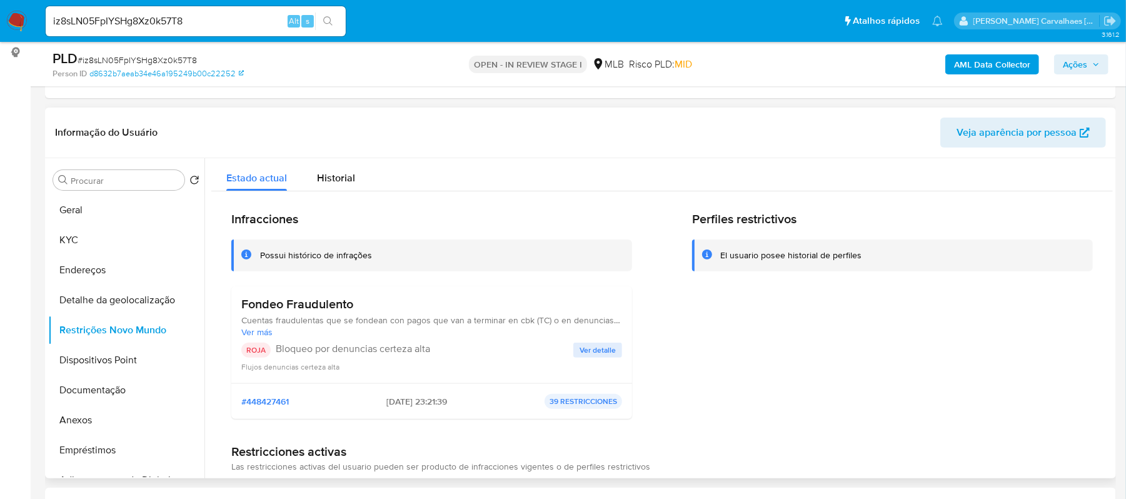
click at [586, 350] on span "Ver detalle" at bounding box center [598, 350] width 36 height 13
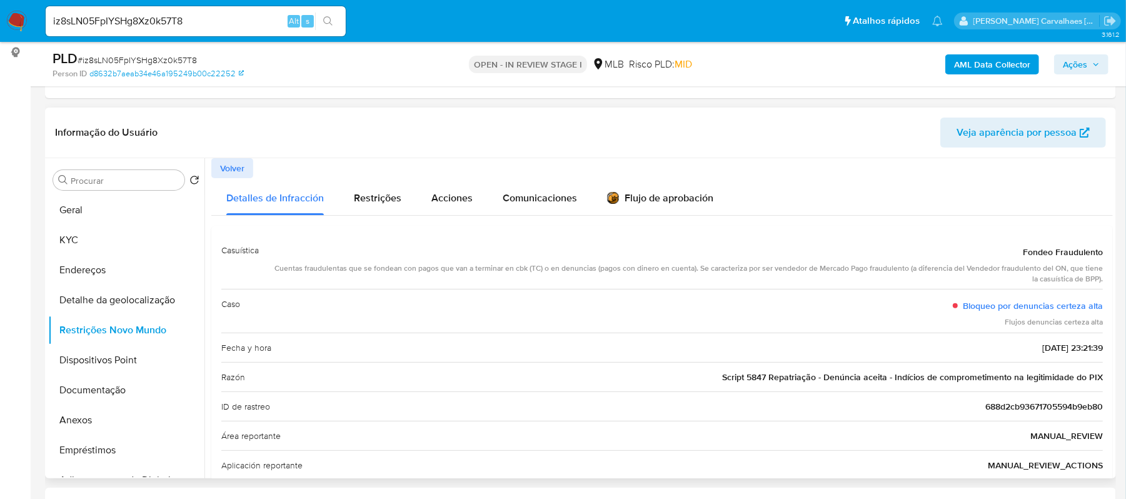
drag, startPoint x: 722, startPoint y: 375, endPoint x: 1084, endPoint y: 381, distance: 362.1
click at [1088, 383] on span "Script 5847 Repatriação - Denúncia aceita - Indícios de comprometimento na legi…" at bounding box center [912, 377] width 381 height 13
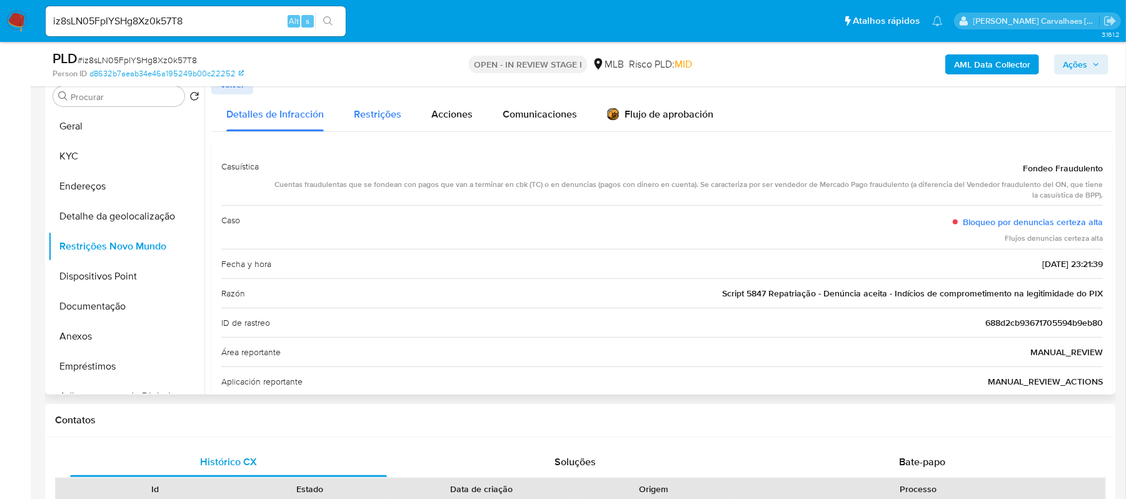
click at [379, 119] on span "Restrições" at bounding box center [378, 114] width 48 height 14
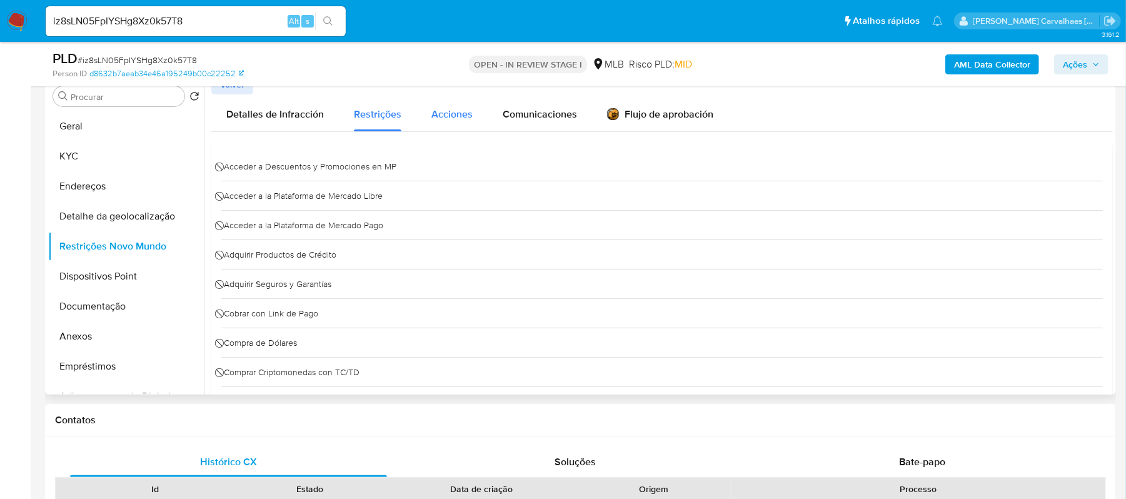
click at [436, 116] on span "Acciones" at bounding box center [451, 114] width 41 height 14
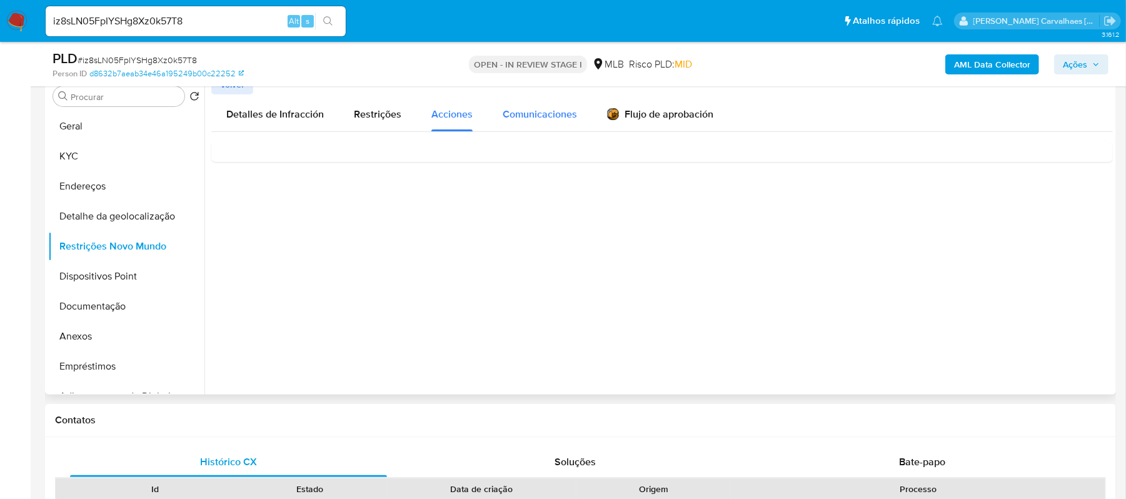
click at [548, 114] on span "Comunicaciones" at bounding box center [540, 114] width 74 height 14
click at [294, 108] on span "Detalles de Infracción" at bounding box center [275, 114] width 98 height 14
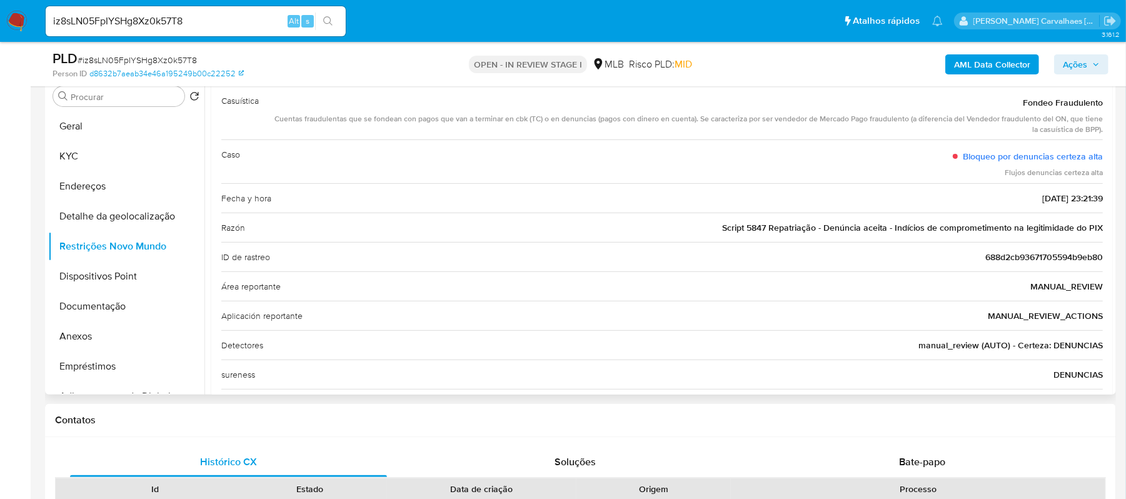
scroll to position [83, 0]
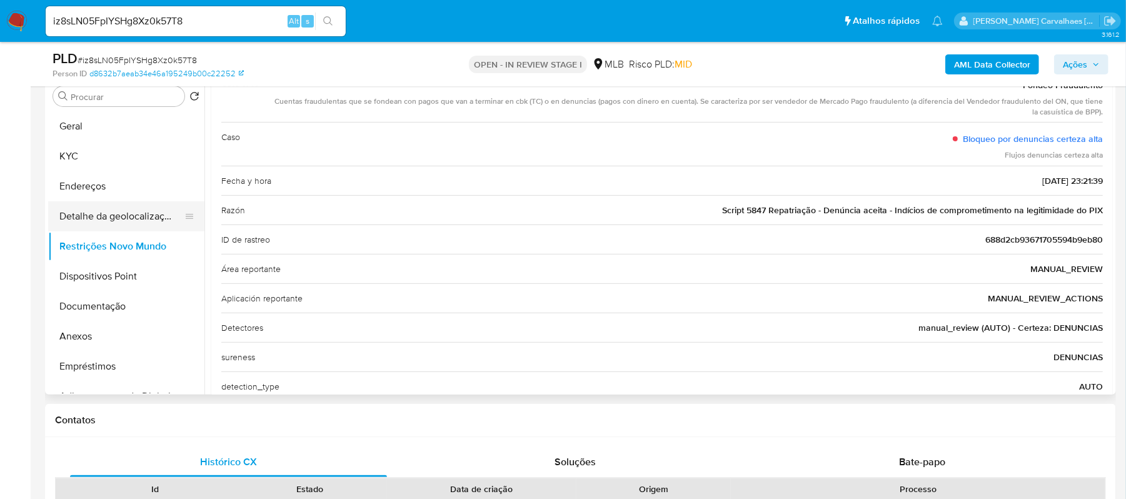
click at [118, 214] on button "Detalhe da geolocalização" at bounding box center [121, 216] width 146 height 30
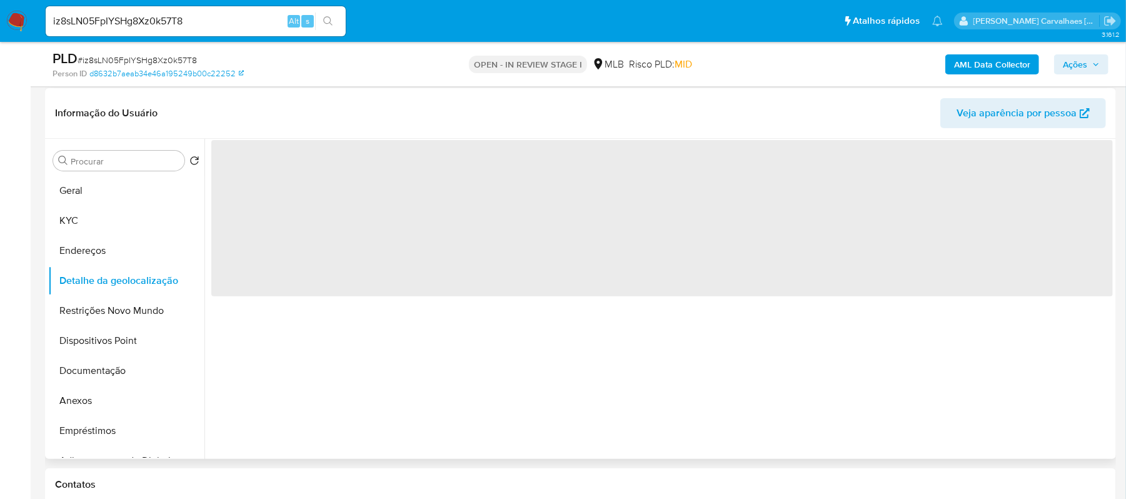
scroll to position [166, 0]
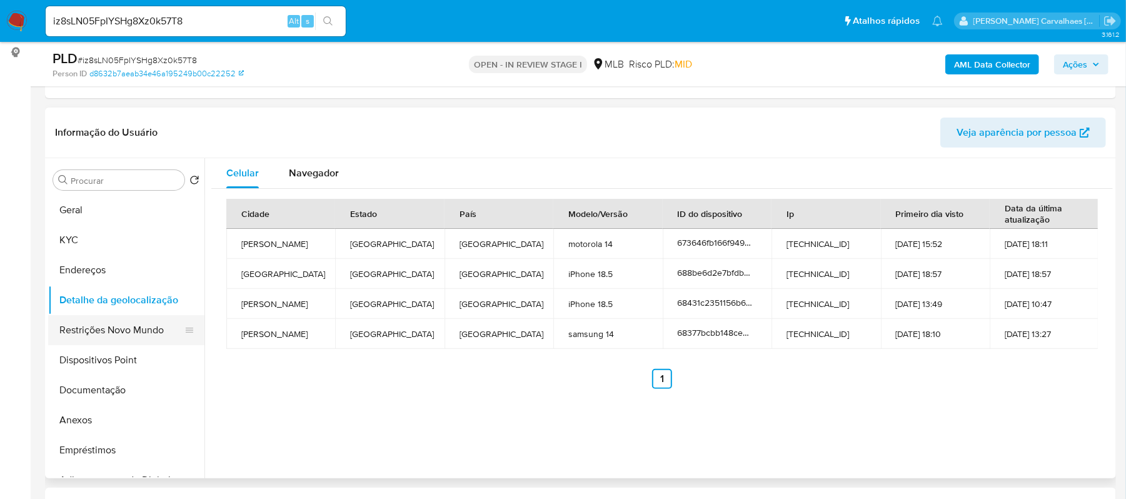
click at [115, 333] on button "Restrições Novo Mundo" at bounding box center [121, 330] width 146 height 30
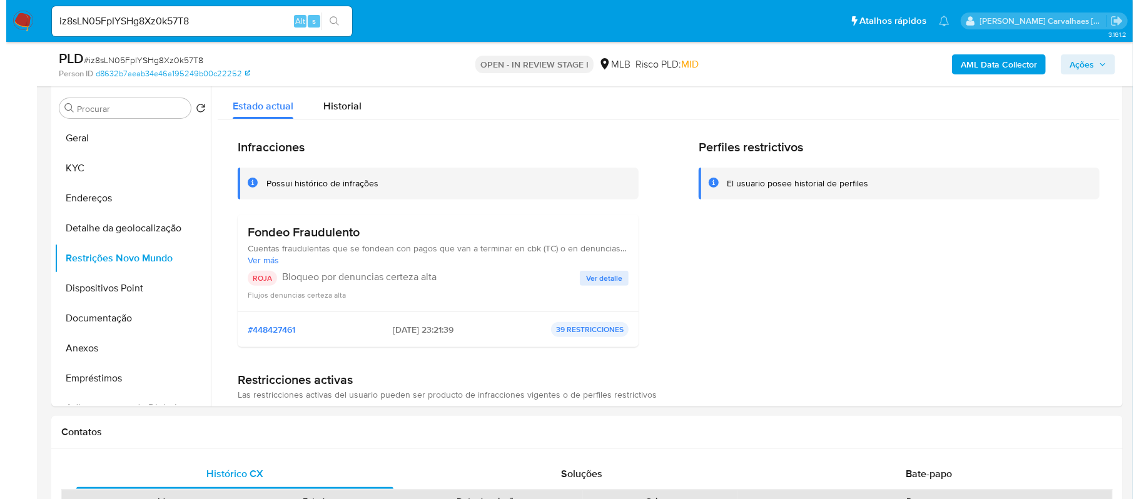
scroll to position [258, 0]
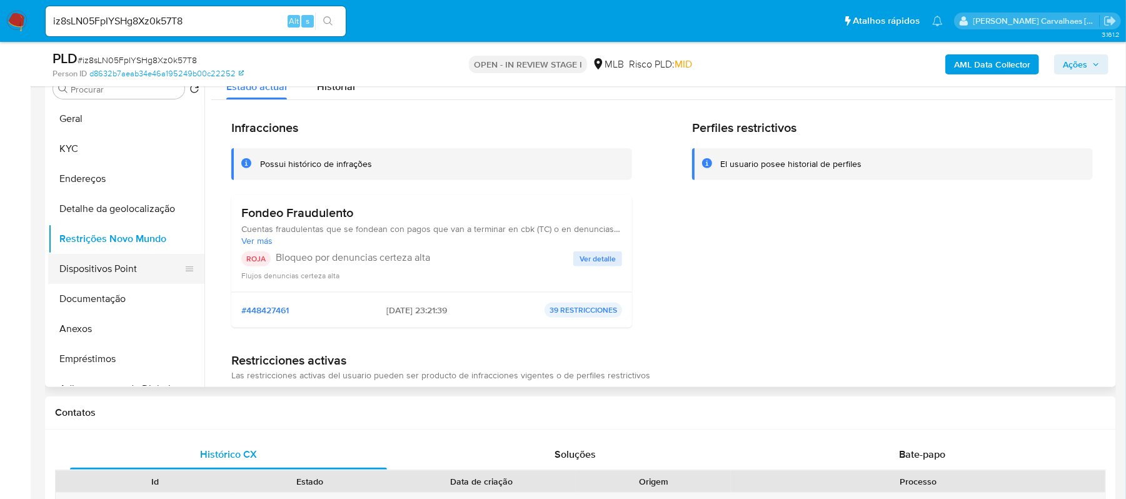
click at [119, 274] on button "Dispositivos Point" at bounding box center [121, 269] width 146 height 30
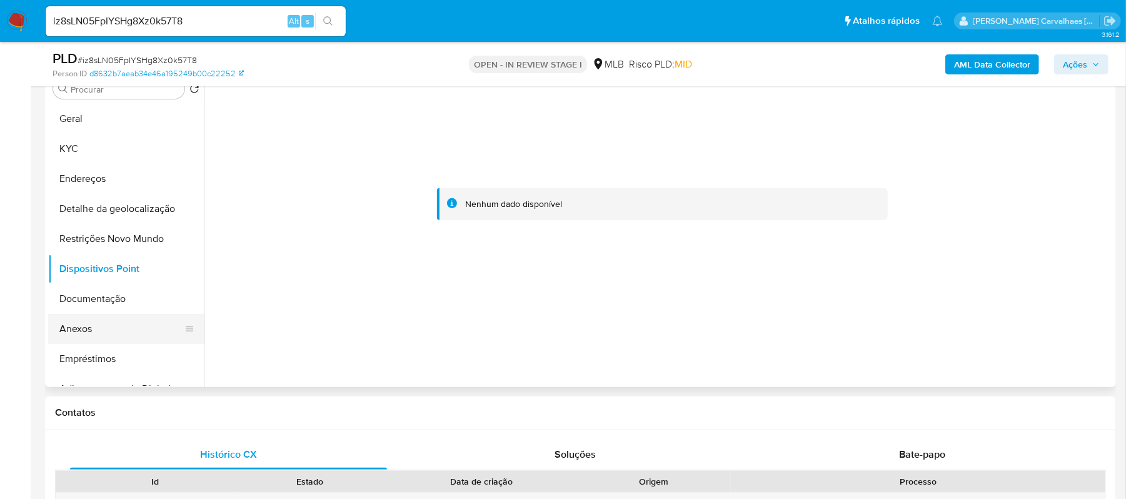
click at [93, 329] on button "Anexos" at bounding box center [121, 329] width 146 height 30
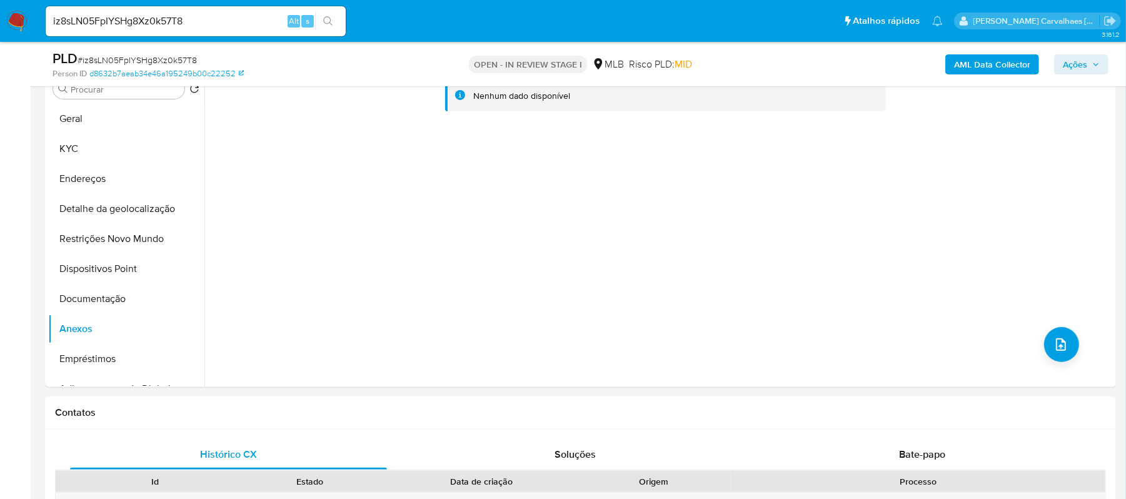
click at [1079, 65] on span "Ações" at bounding box center [1075, 64] width 24 height 20
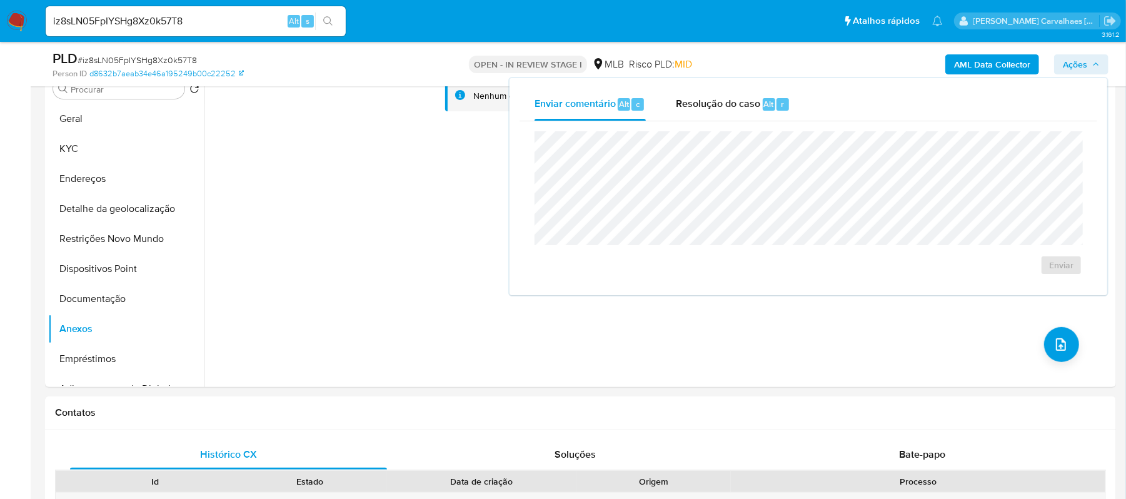
click at [1076, 65] on span "Ações" at bounding box center [1075, 64] width 24 height 20
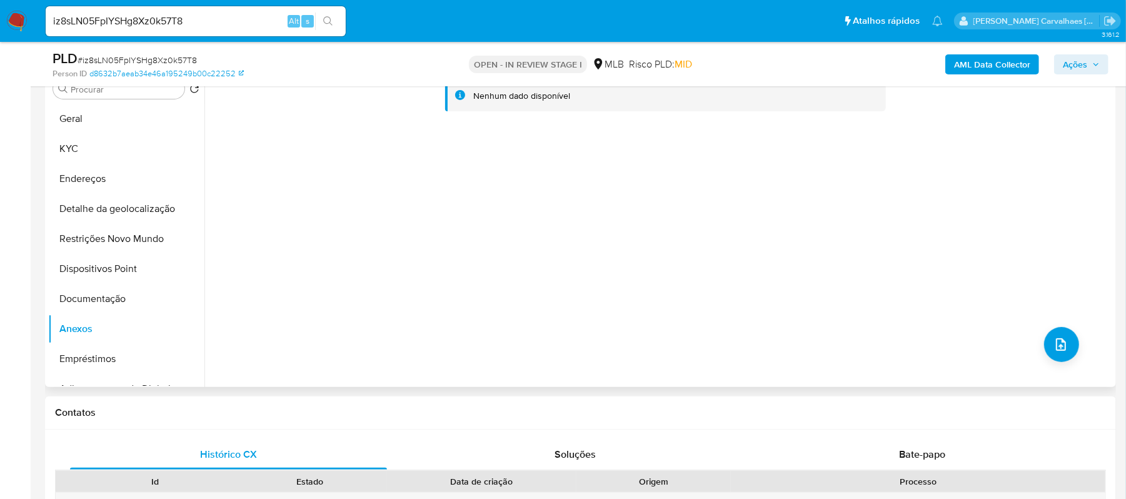
click at [1037, 353] on div "Nenhum dado disponível" at bounding box center [658, 227] width 908 height 320
click at [1061, 338] on icon "upload-file" at bounding box center [1061, 344] width 15 height 15
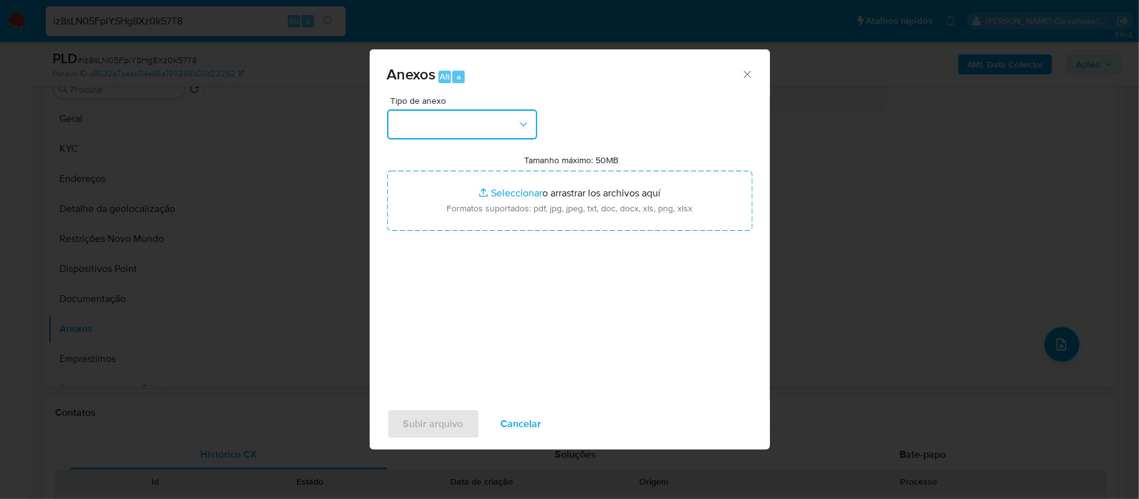
click at [508, 136] on button "button" at bounding box center [462, 124] width 150 height 30
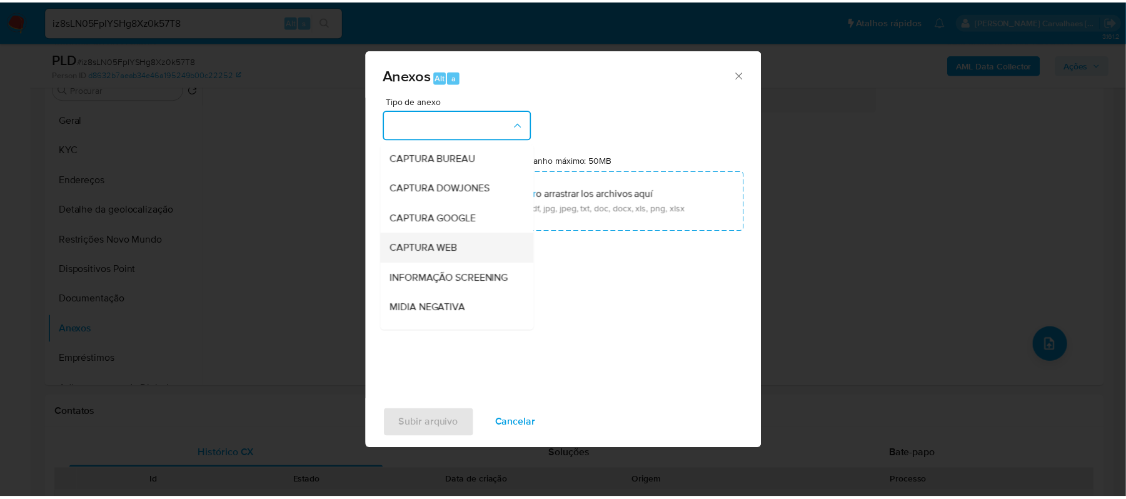
scroll to position [83, 0]
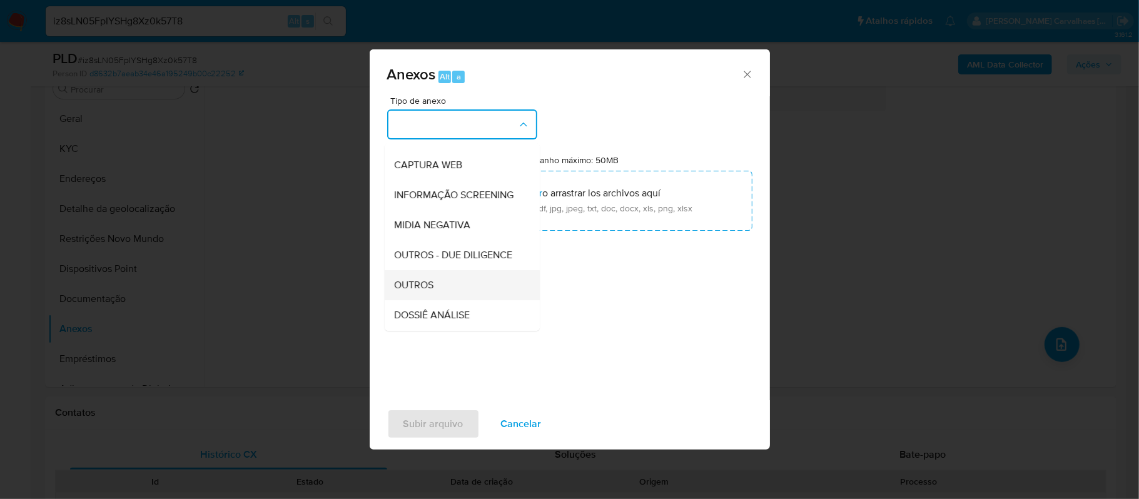
click at [433, 300] on div "OUTROS" at bounding box center [459, 285] width 128 height 30
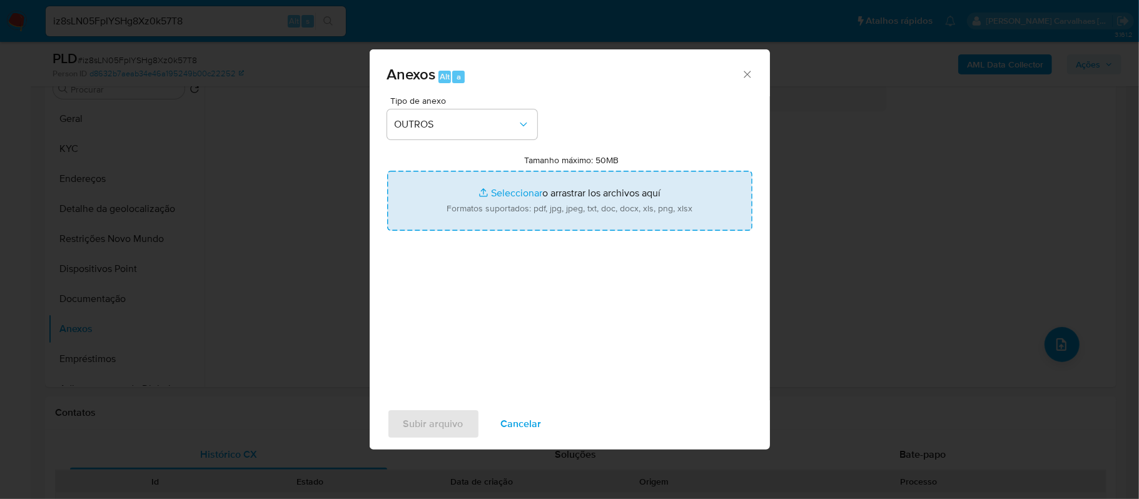
click at [491, 191] on input "Tamanho máximo: 50MB Seleccionar archivos" at bounding box center [569, 201] width 365 height 60
type input "C:\fakepath\SAR - xxxxx - CNPJ 58838747000101 - 58.838.747 ANTONIO RAIMUNDO SAL…"
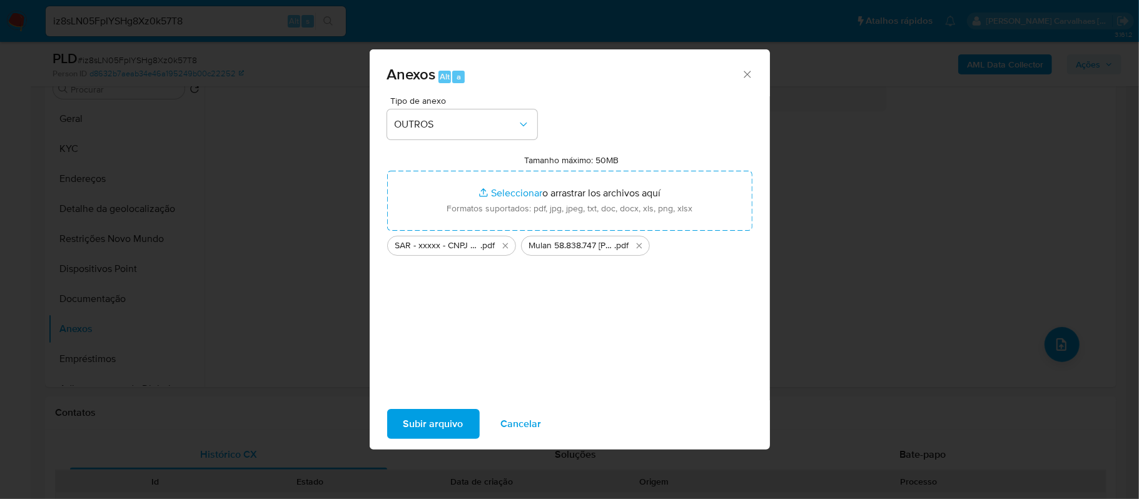
click at [460, 430] on span "Subir arquivo" at bounding box center [433, 424] width 60 height 28
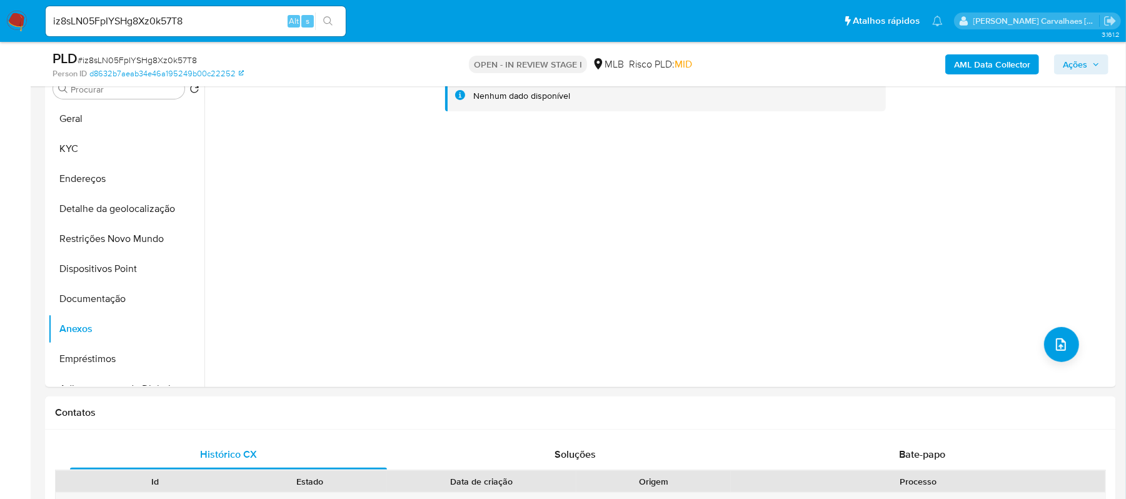
click at [1094, 61] on icon "button" at bounding box center [1096, 65] width 8 height 8
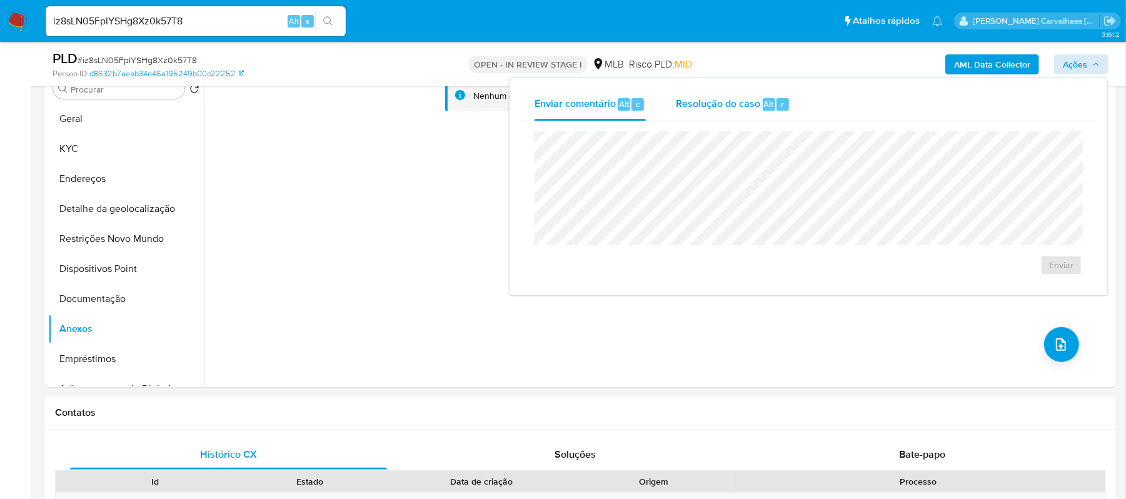
click at [716, 103] on span "Resolução do caso" at bounding box center [718, 103] width 84 height 14
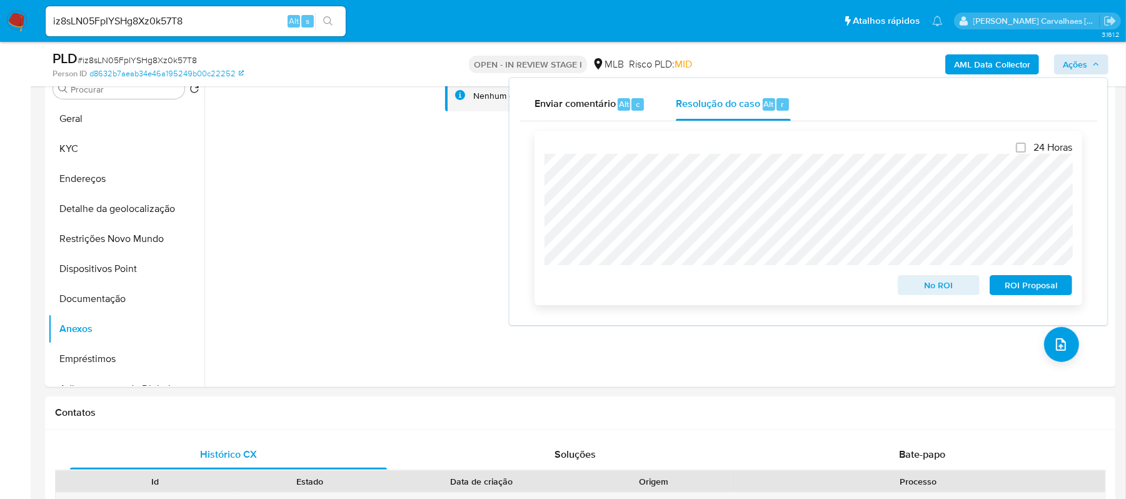
click at [1013, 288] on span "ROI Proposal" at bounding box center [1031, 285] width 65 height 18
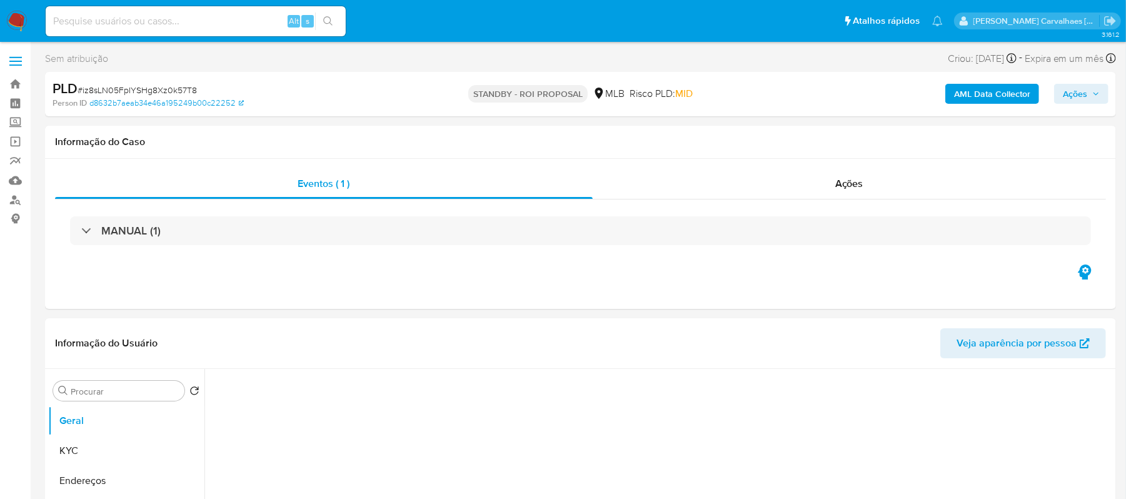
select select "10"
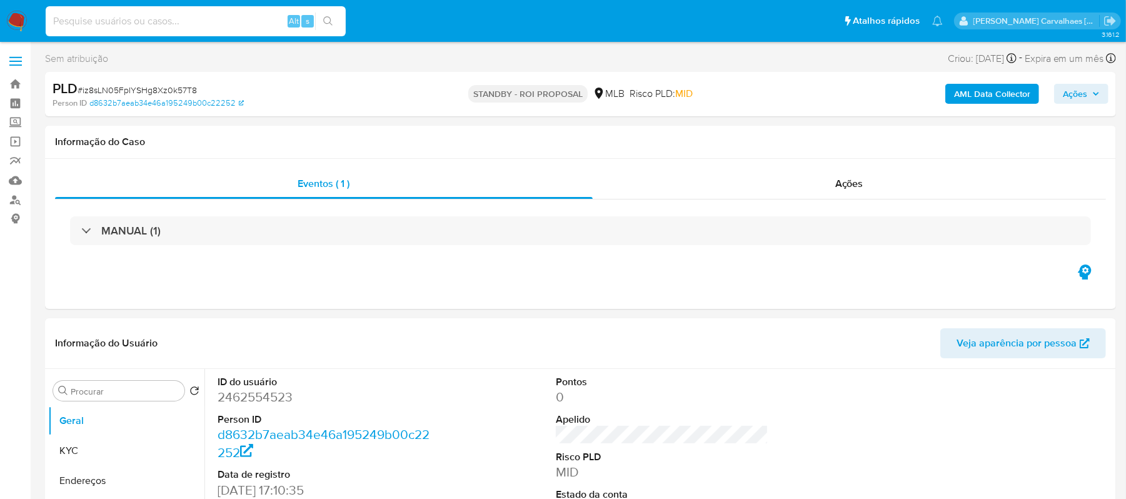
paste input "yRoMZw05w45oenWdjnztOa0X"
type input "yRoMZw05w45oenWdjnztOa0X"
click at [321, 26] on button "search-icon" at bounding box center [328, 22] width 26 height 18
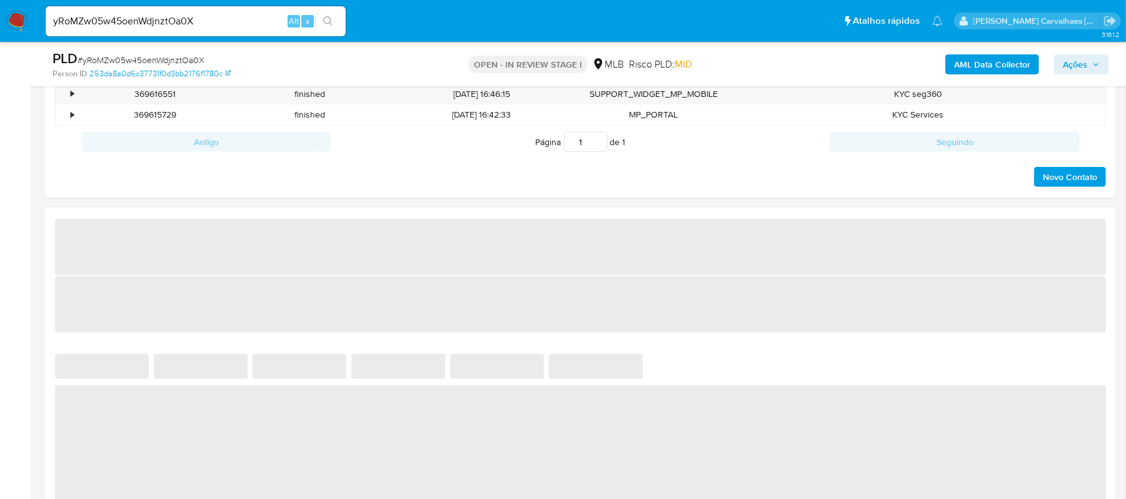
select select "10"
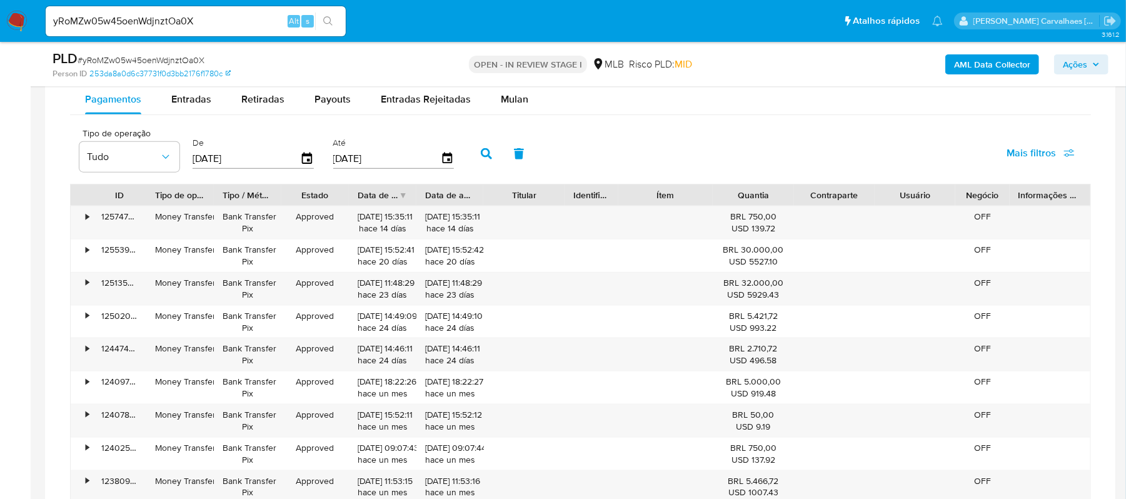
scroll to position [976, 0]
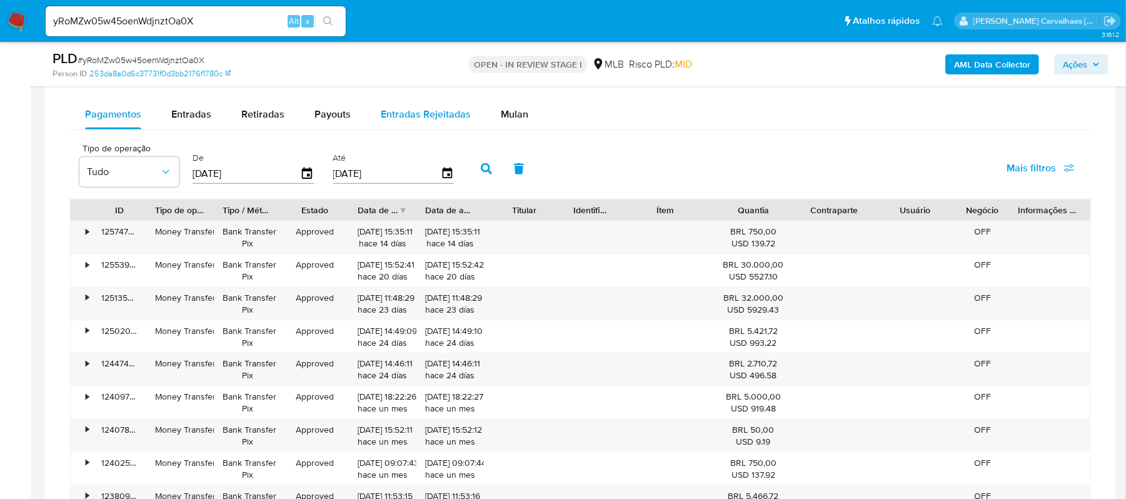
click at [420, 111] on span "Entradas Rejeitadas" at bounding box center [426, 114] width 90 height 14
select select "10"
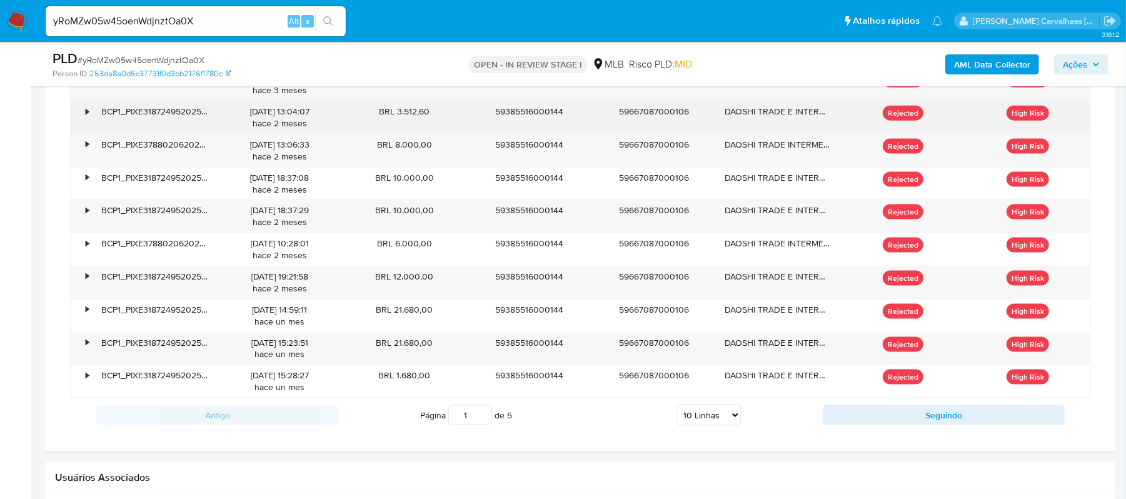
scroll to position [1143, 0]
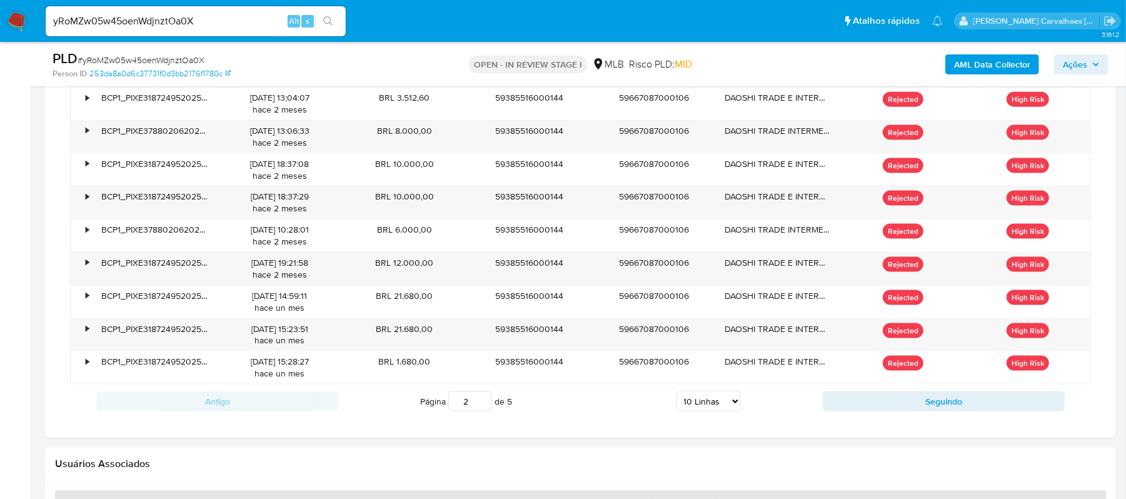
click at [483, 404] on input "2" at bounding box center [470, 401] width 44 height 20
click at [481, 401] on input "3" at bounding box center [470, 401] width 44 height 20
click at [481, 401] on input "4" at bounding box center [470, 401] width 44 height 20
click at [481, 401] on input "5" at bounding box center [470, 401] width 44 height 20
type input "5"
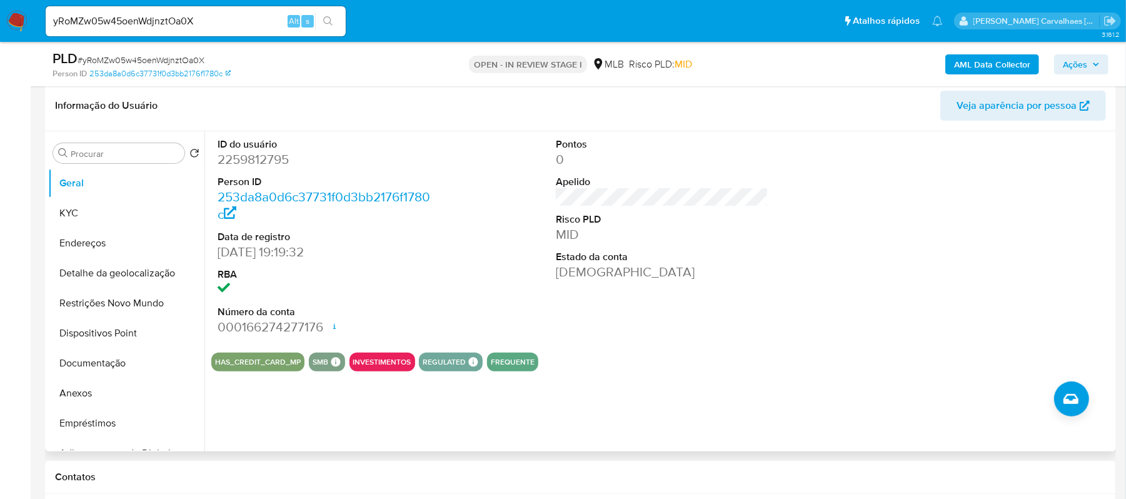
scroll to position [143, 0]
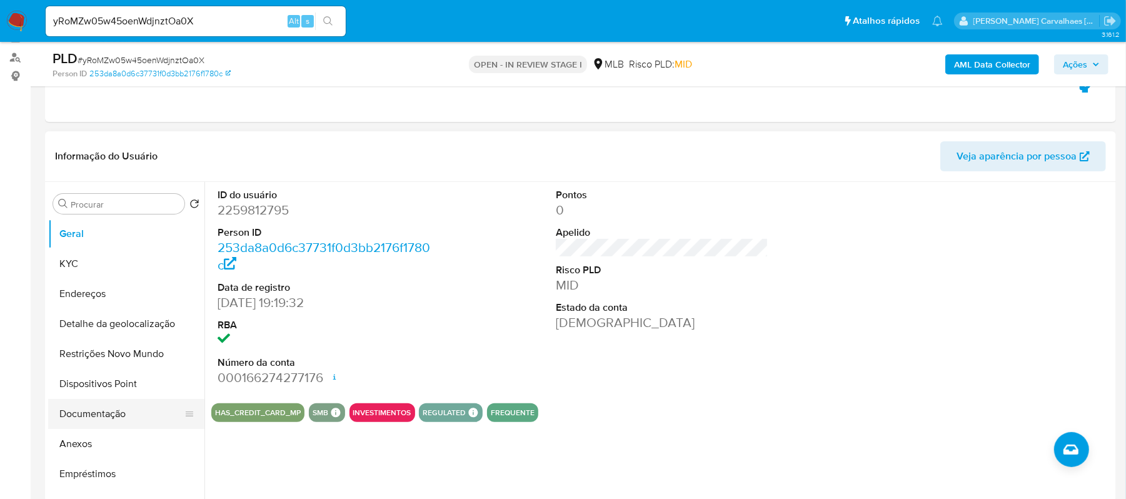
click at [108, 415] on button "Documentação" at bounding box center [121, 414] width 146 height 30
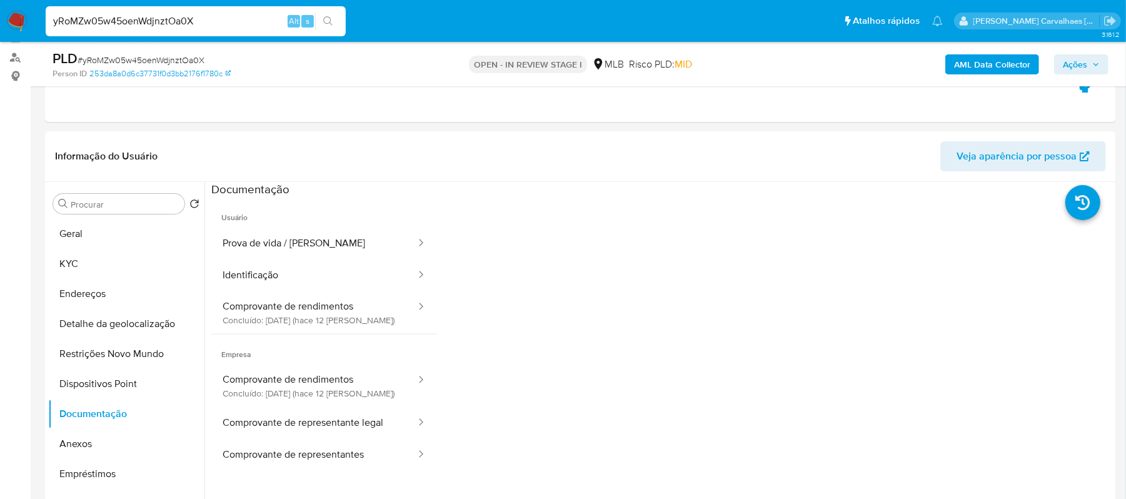
drag, startPoint x: 201, startPoint y: 21, endPoint x: -2, endPoint y: 36, distance: 203.7
paste input "LKtOdj88TD5ArCmK54RNI1zY"
type input "LKtOdj88TD5ArCmK54RNI1zY"
click at [331, 19] on icon "search-icon" at bounding box center [328, 21] width 10 height 10
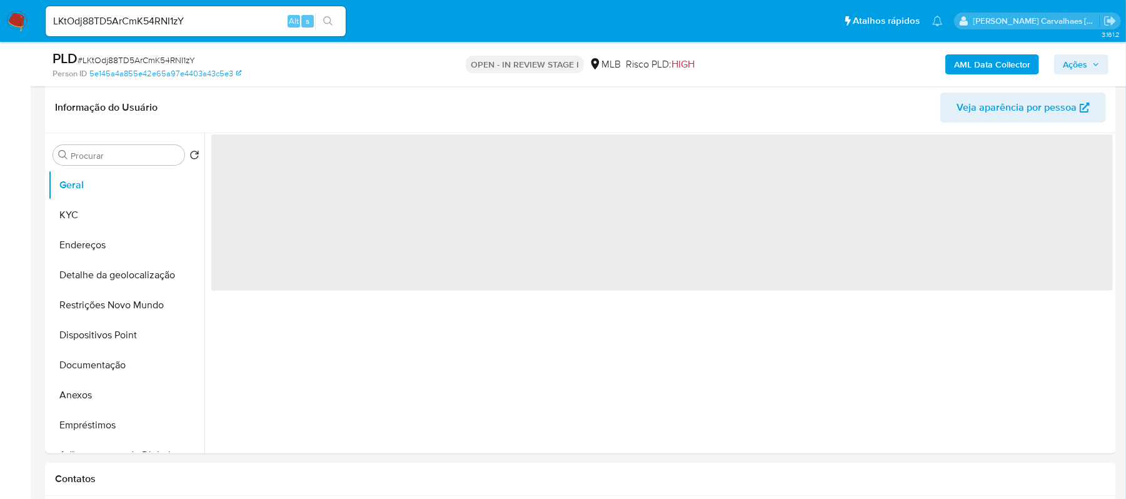
select select "10"
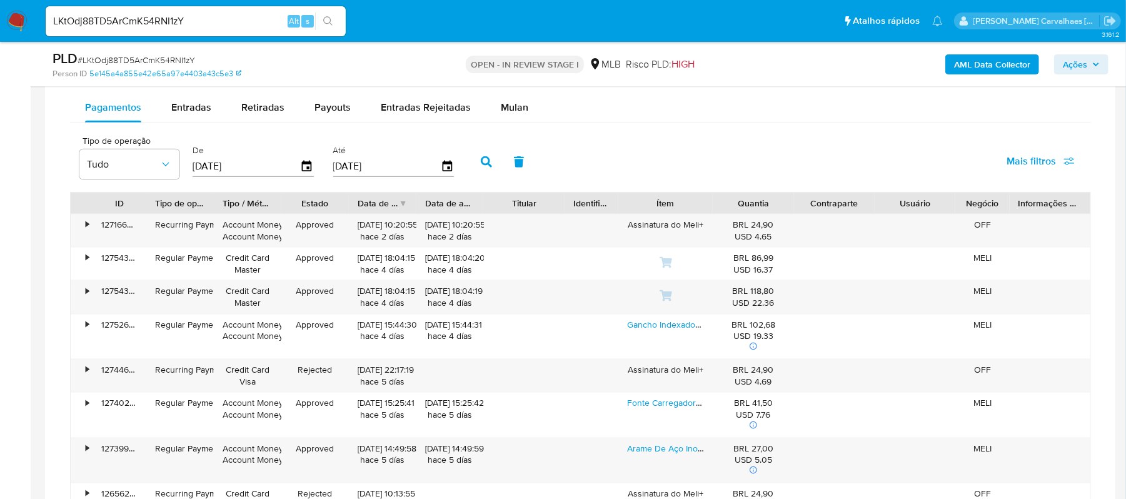
scroll to position [1000, 0]
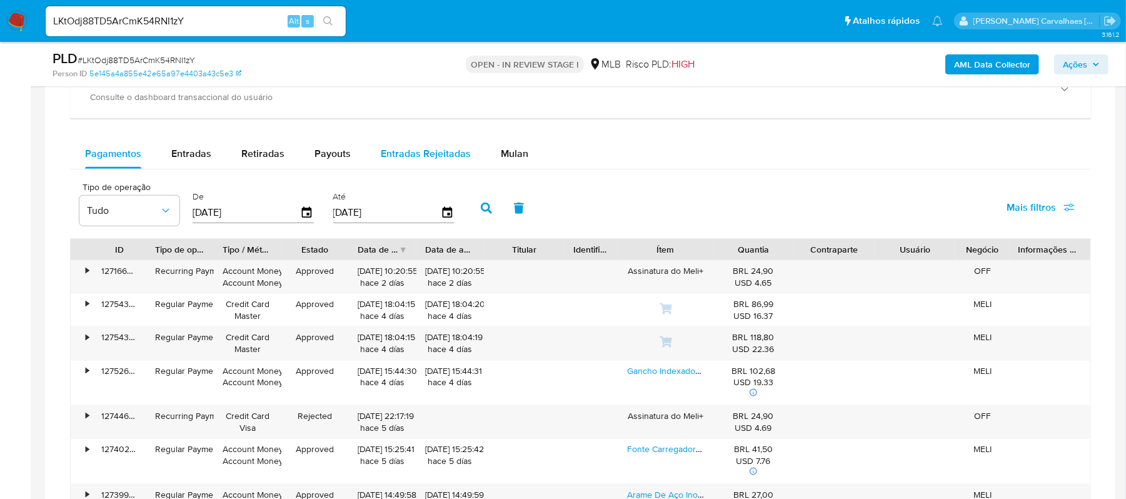
click at [441, 156] on span "Entradas Rejeitadas" at bounding box center [426, 153] width 90 height 14
select select "10"
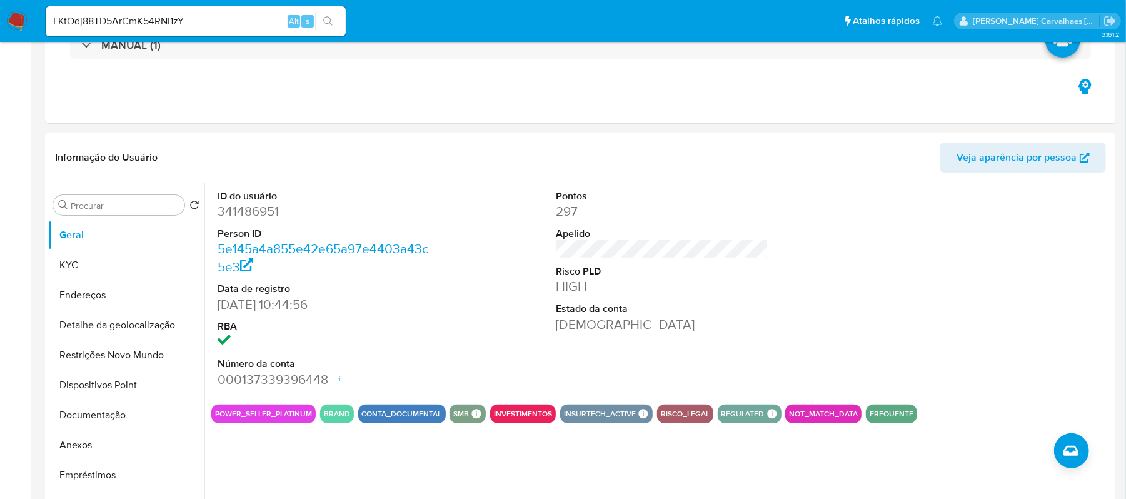
scroll to position [0, 0]
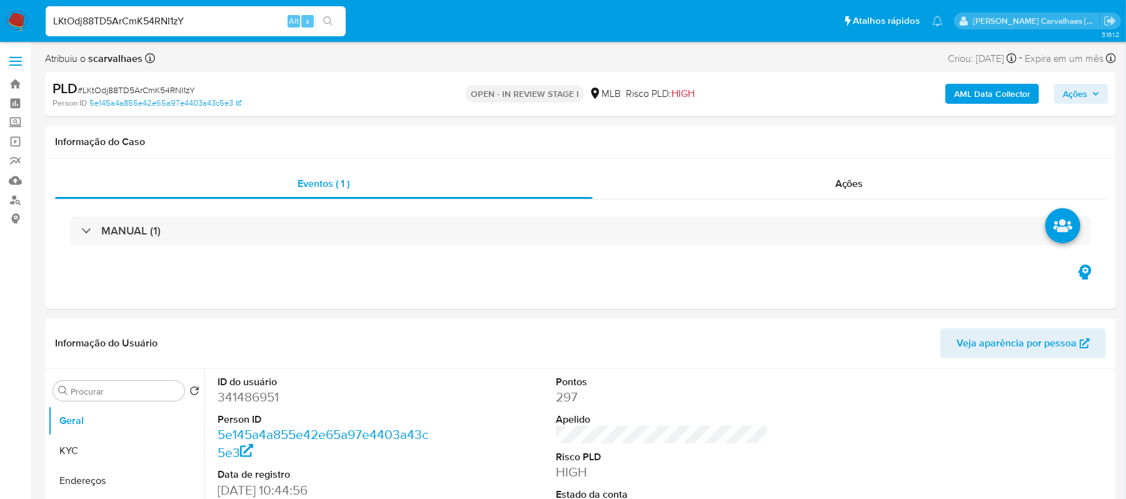
drag, startPoint x: 210, startPoint y: 18, endPoint x: 13, endPoint y: 23, distance: 197.0
click at [13, 23] on nav "Pausado Ver notificaciones LKtOdj88TD5ArCmK54RNI1zY Alt s Atalhos rápidos Presi…" at bounding box center [563, 21] width 1126 height 42
paste input "SmAVocFRcIc115JCDlJyaq83"
type input "SmAVocFRcIc115JCDlJyaq83"
click at [331, 21] on icon "search-icon" at bounding box center [328, 21] width 10 height 10
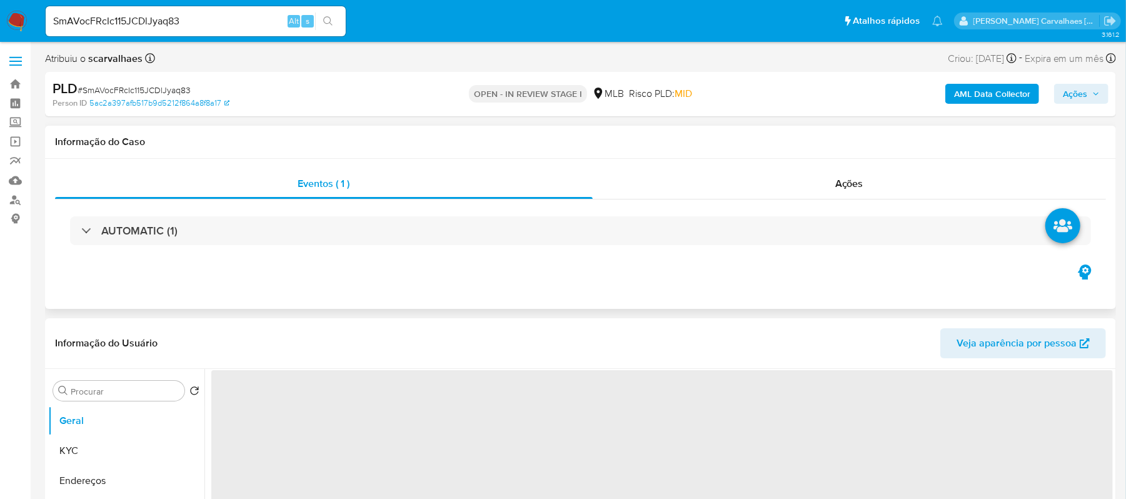
select select "10"
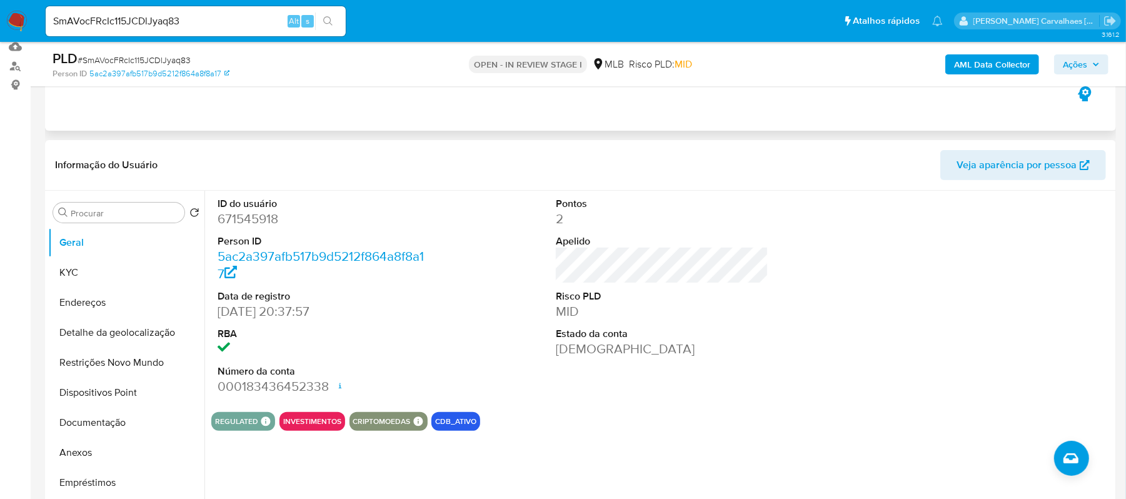
scroll to position [166, 0]
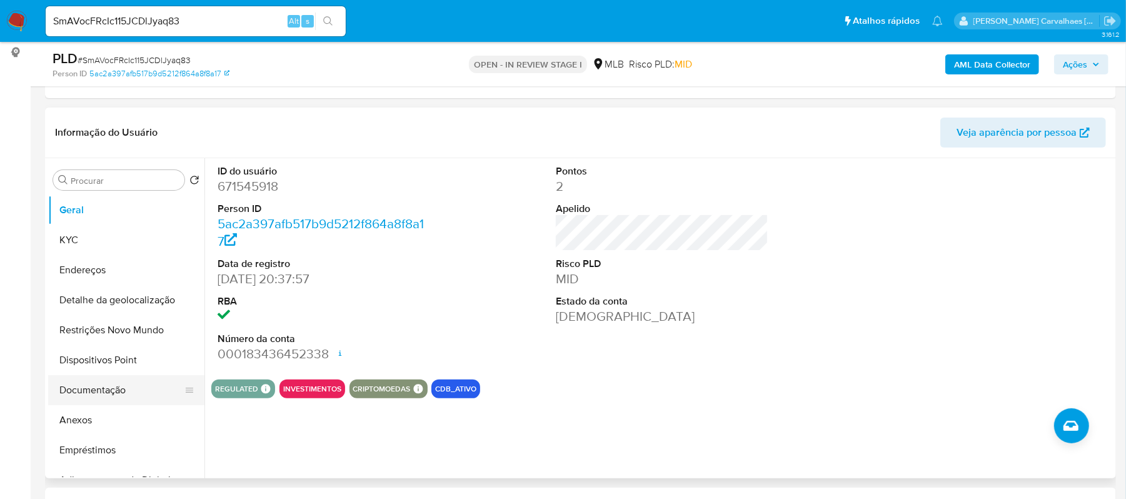
click at [106, 395] on button "Documentação" at bounding box center [121, 390] width 146 height 30
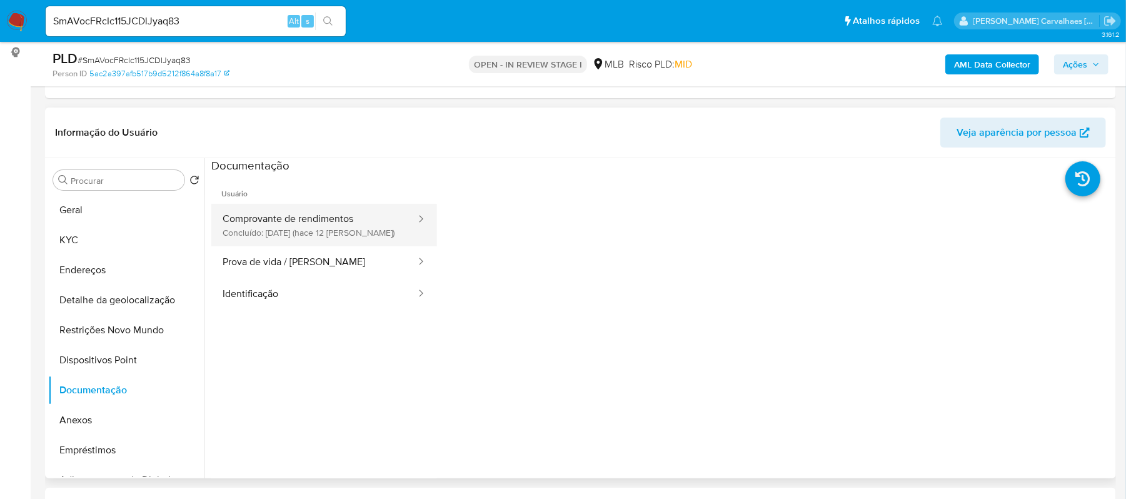
click at [324, 233] on button "Comprovante de rendimentos Concluído: 17/09/2025 (hace 12 días)" at bounding box center [314, 225] width 206 height 43
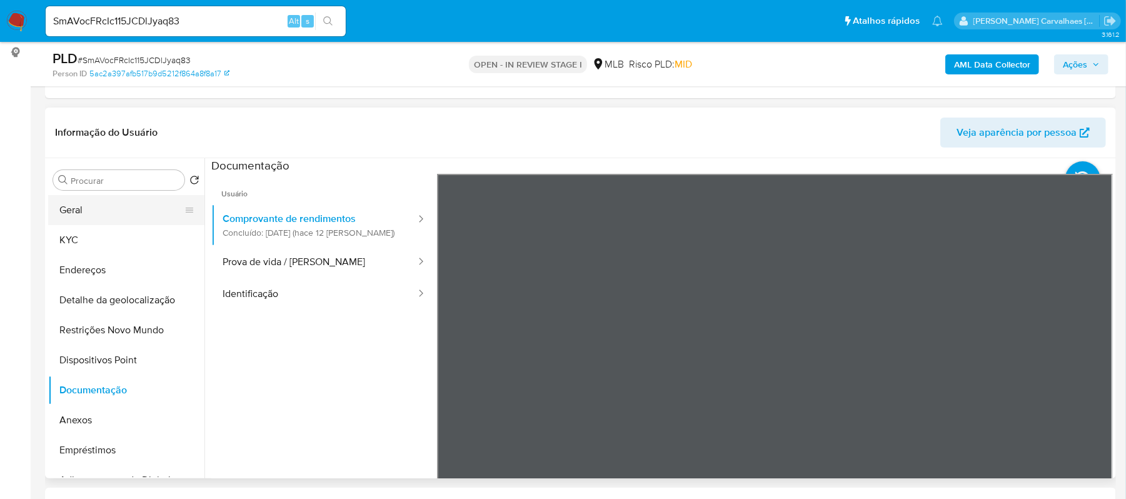
click at [88, 213] on button "Geral" at bounding box center [121, 210] width 146 height 30
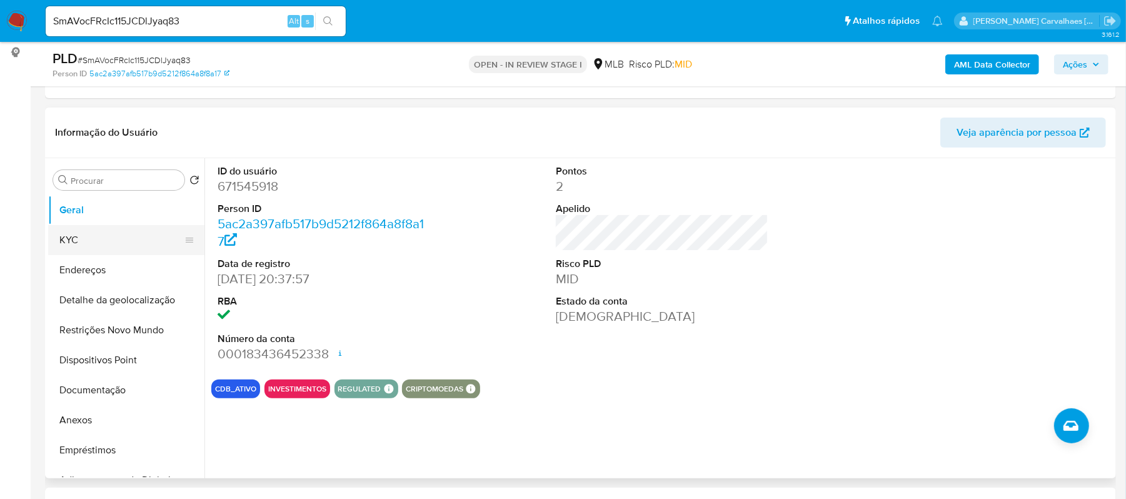
click at [101, 235] on button "KYC" at bounding box center [121, 240] width 146 height 30
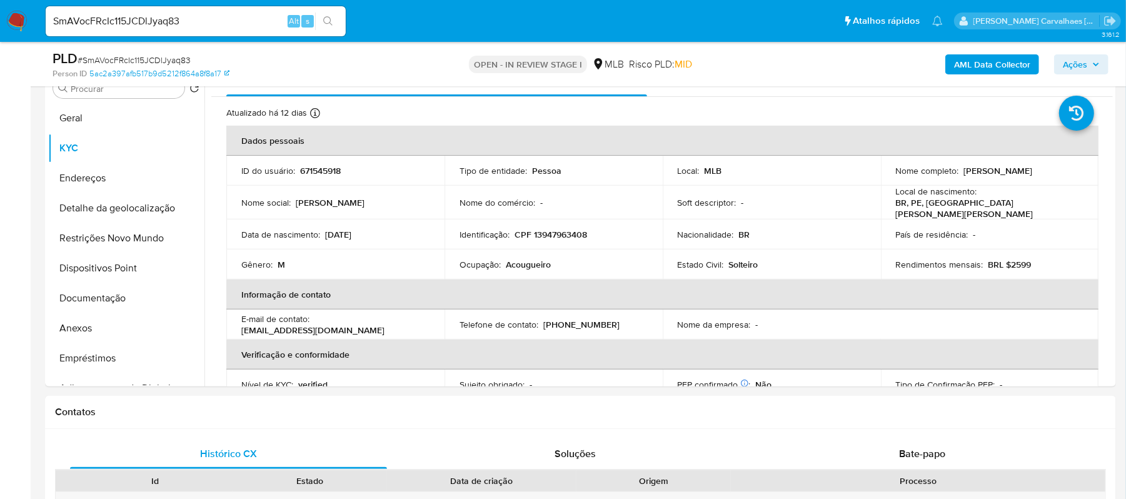
scroll to position [280, 0]
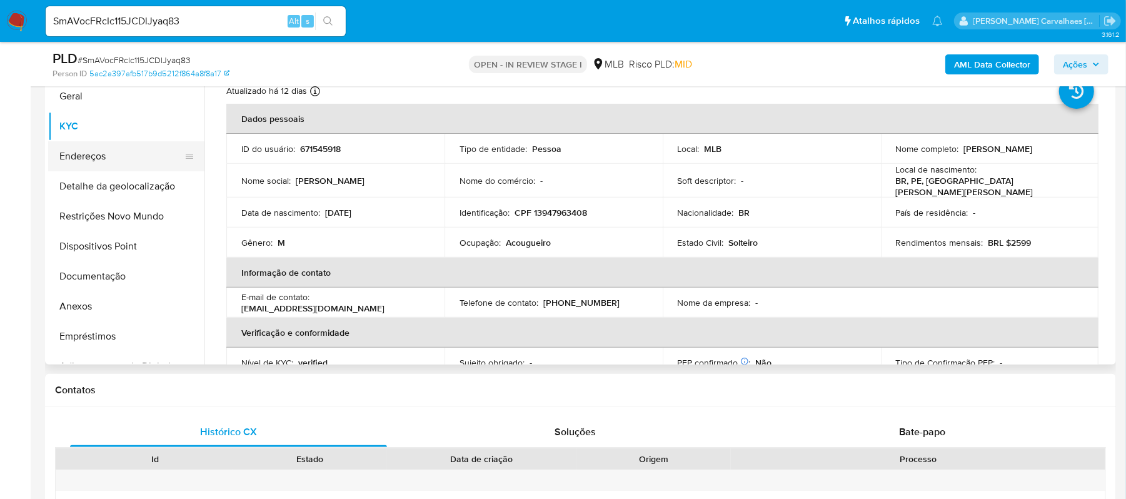
click at [119, 164] on button "Endereços" at bounding box center [121, 156] width 146 height 30
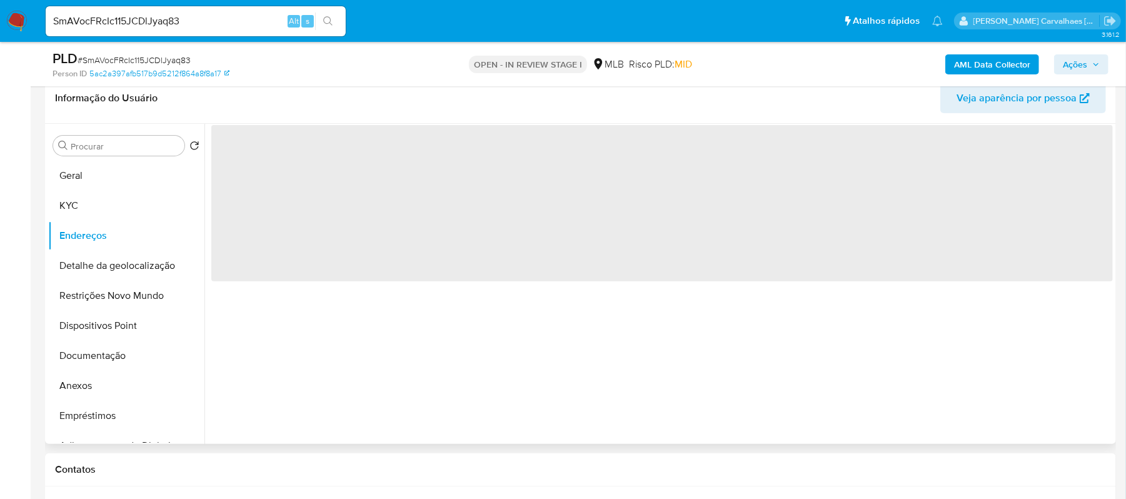
scroll to position [196, 0]
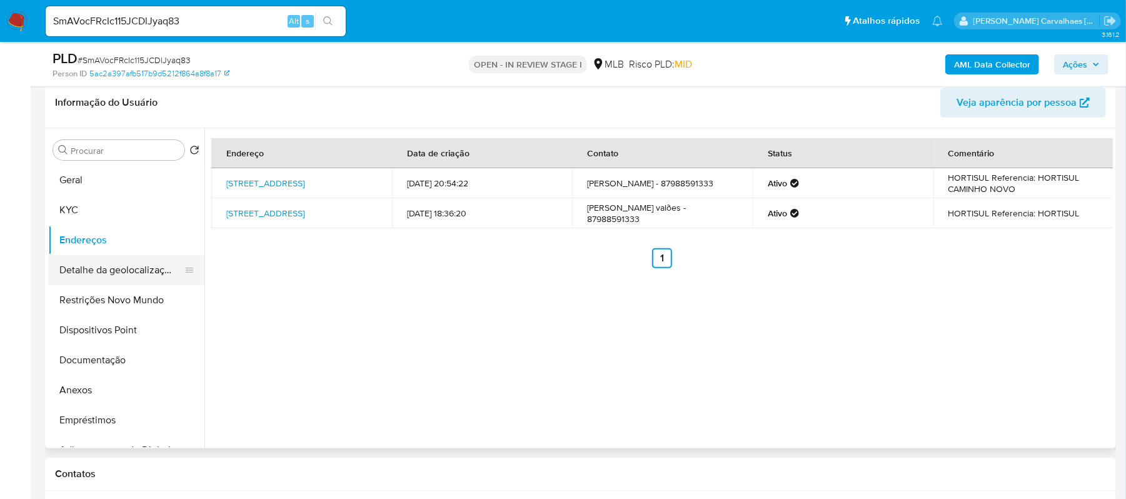
click at [108, 273] on button "Detalhe da geolocalização" at bounding box center [121, 270] width 146 height 30
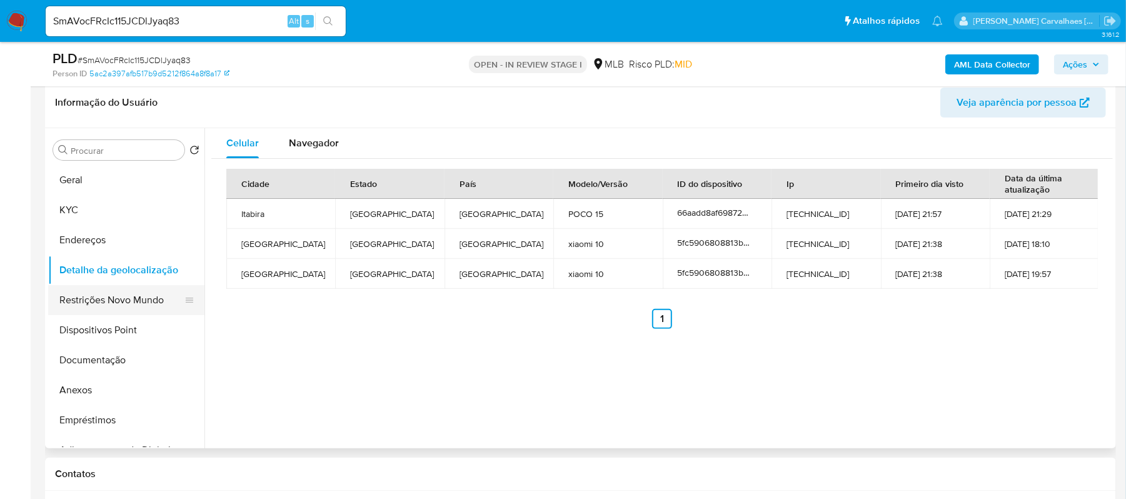
click at [111, 303] on button "Restrições Novo Mundo" at bounding box center [121, 300] width 146 height 30
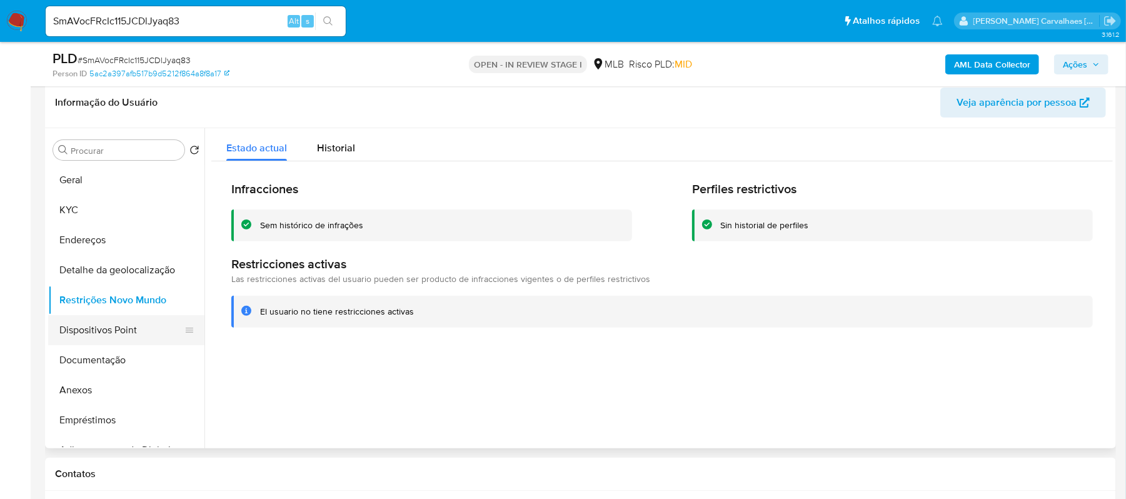
click at [88, 334] on button "Dispositivos Point" at bounding box center [121, 330] width 146 height 30
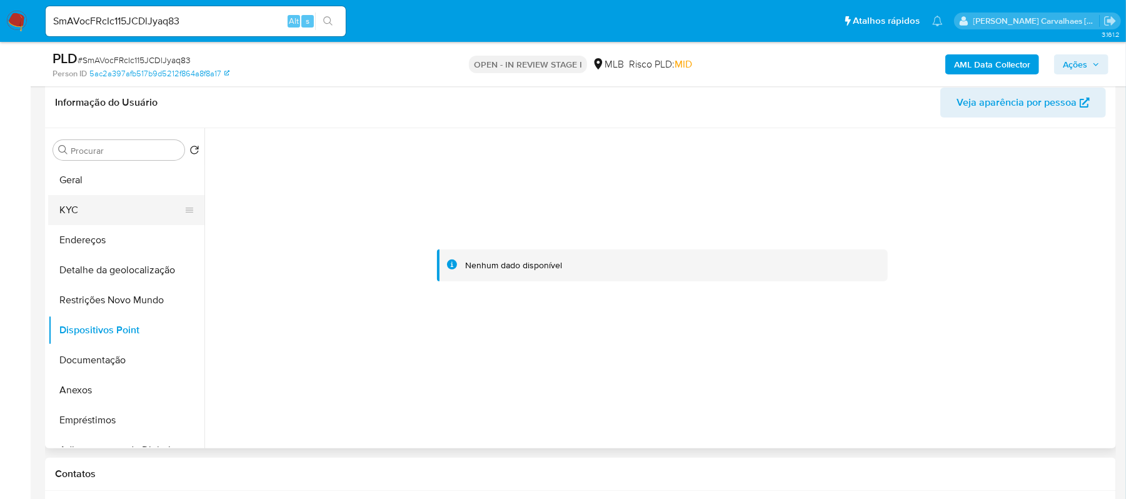
click at [119, 205] on button "KYC" at bounding box center [121, 210] width 146 height 30
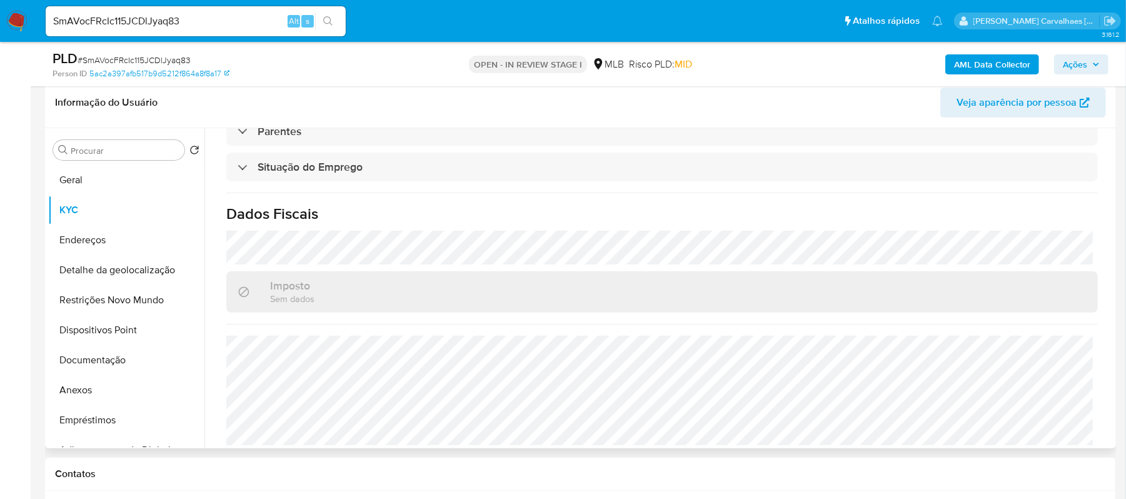
scroll to position [533, 0]
drag, startPoint x: 68, startPoint y: 183, endPoint x: 204, endPoint y: 174, distance: 136.6
click at [71, 183] on button "Geral" at bounding box center [126, 180] width 156 height 30
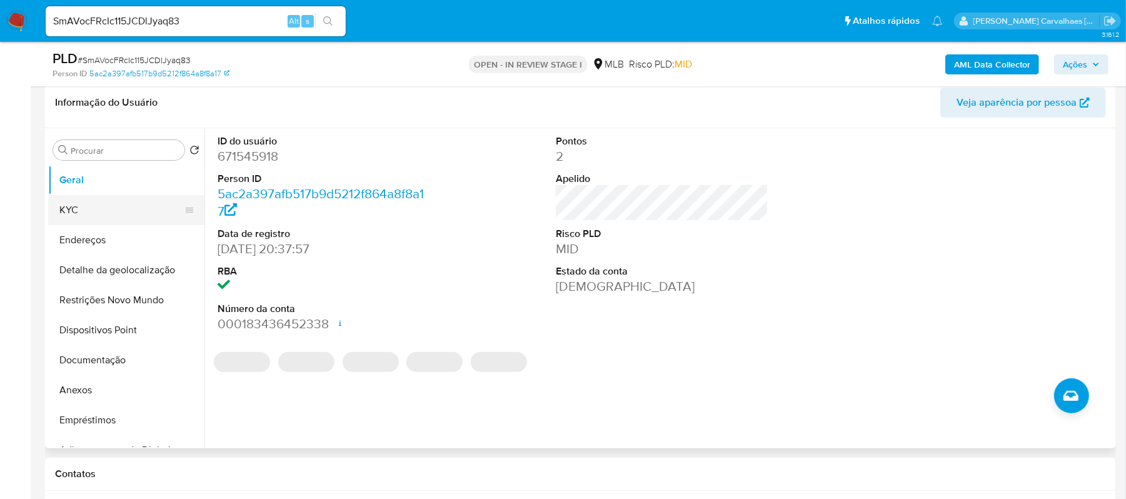
click at [108, 216] on button "KYC" at bounding box center [121, 210] width 146 height 30
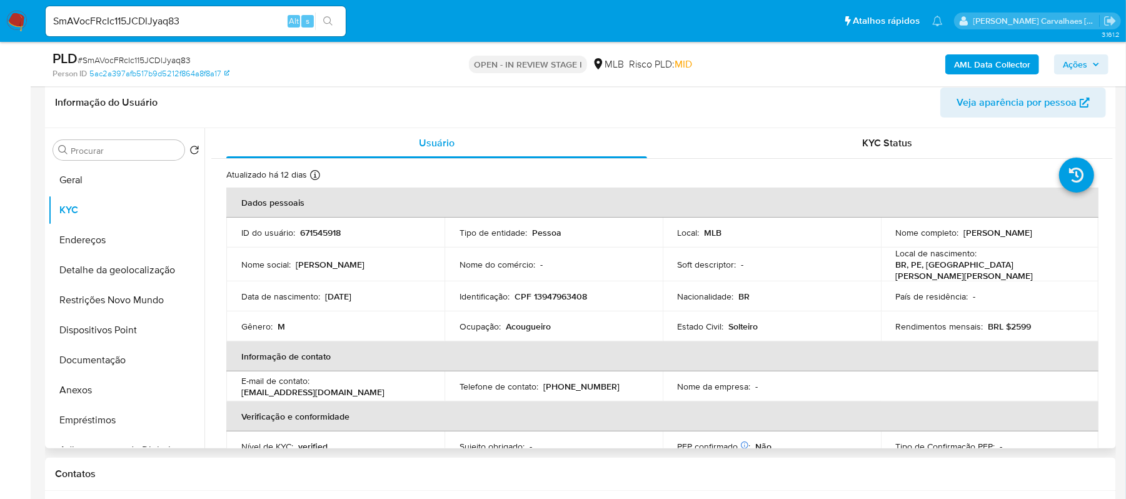
click at [1003, 325] on p "BRL $2599" at bounding box center [1010, 326] width 43 height 11
drag, startPoint x: 1007, startPoint y: 321, endPoint x: 1029, endPoint y: 320, distance: 21.9
click at [1029, 321] on div "Rendimentos mensais : BRL $2599" at bounding box center [990, 326] width 188 height 11
copy p "2599"
click at [125, 305] on button "Restrições Novo Mundo" at bounding box center [121, 300] width 146 height 30
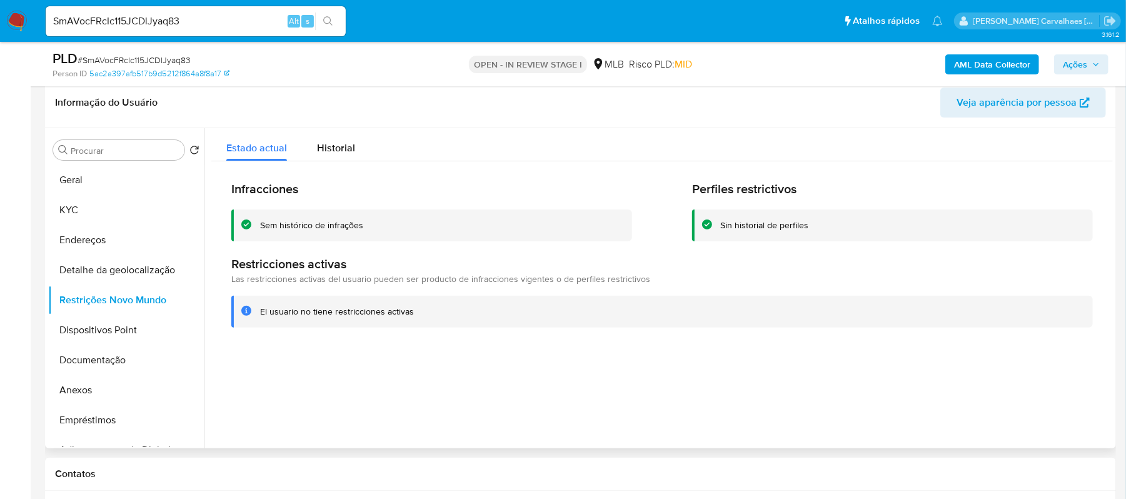
drag, startPoint x: 275, startPoint y: 240, endPoint x: 260, endPoint y: 229, distance: 18.8
click at [251, 226] on div "Sem histórico de infrações" at bounding box center [431, 225] width 401 height 32
click at [338, 233] on div "Sem histórico de infrações" at bounding box center [431, 225] width 401 height 32
drag, startPoint x: 261, startPoint y: 226, endPoint x: 363, endPoint y: 225, distance: 101.3
click at [363, 225] on div "Sem histórico de infrações" at bounding box center [441, 225] width 362 height 12
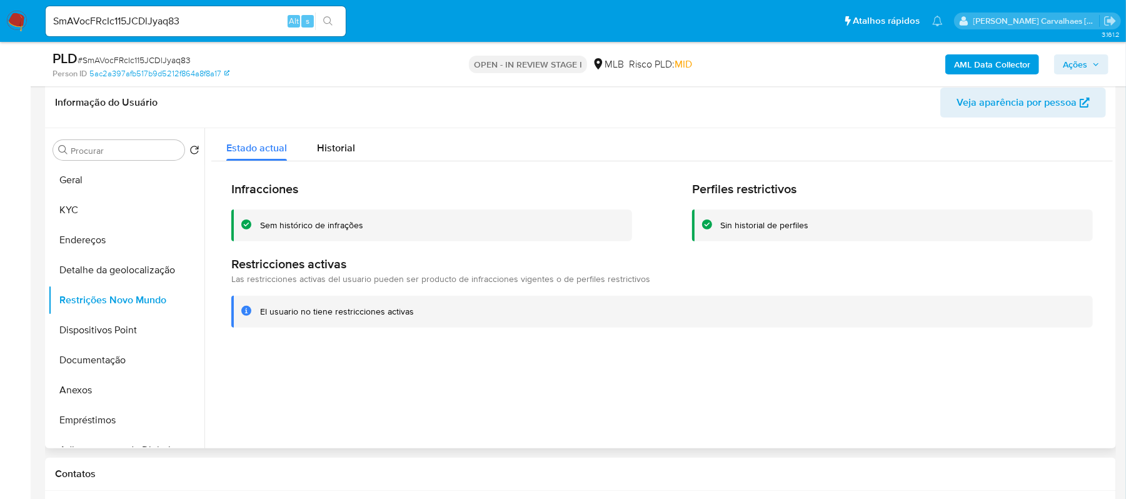
drag, startPoint x: 259, startPoint y: 316, endPoint x: 411, endPoint y: 314, distance: 151.9
click at [411, 314] on div "El usuario no tiene restricciones activas" at bounding box center [662, 312] width 862 height 32
click at [93, 391] on button "Anexos" at bounding box center [121, 390] width 146 height 30
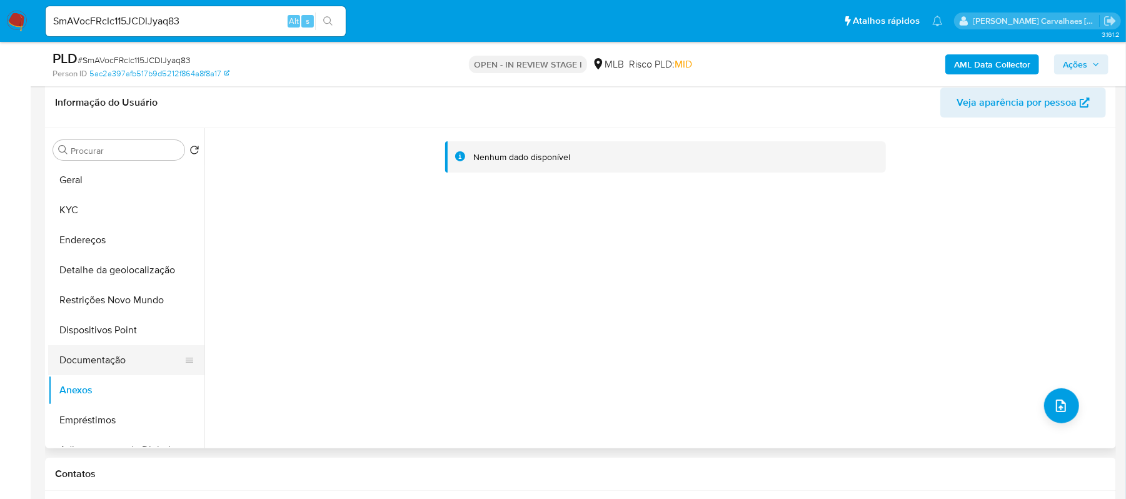
click at [110, 354] on button "Documentação" at bounding box center [121, 360] width 146 height 30
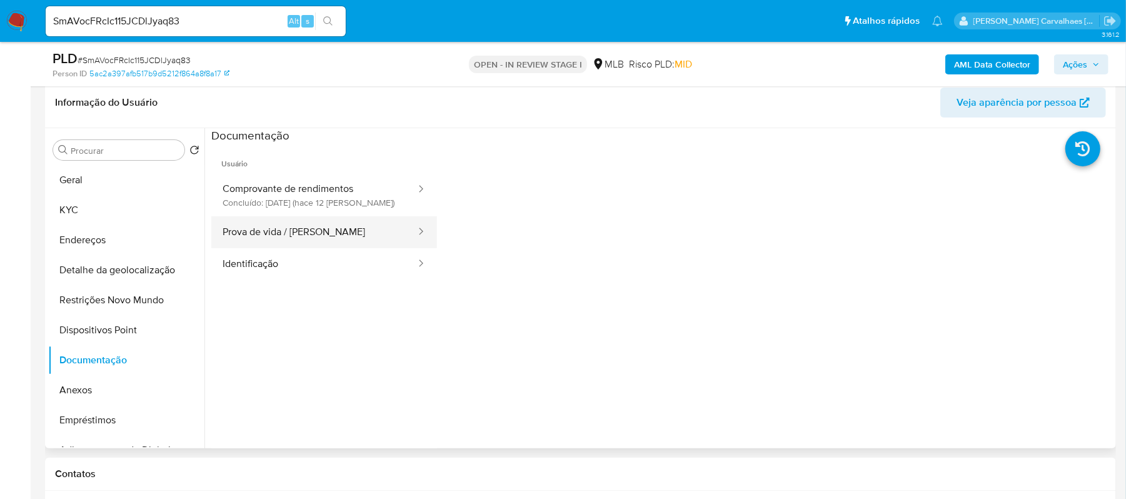
click at [333, 225] on button "Prova de vida / Selfie" at bounding box center [314, 232] width 206 height 32
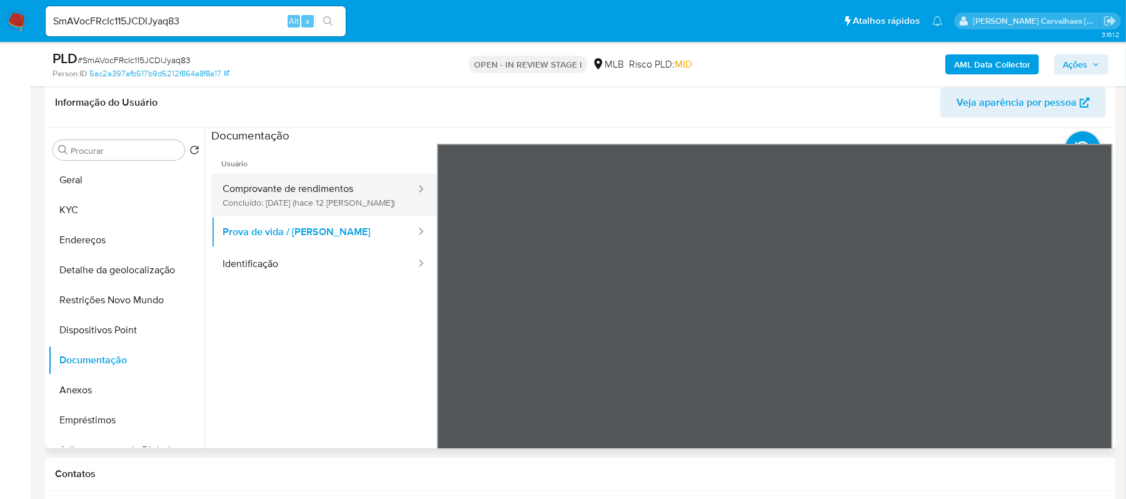
click at [323, 191] on button "Comprovante de rendimentos Concluído: 17/09/2025 (hace 12 días)" at bounding box center [314, 195] width 206 height 43
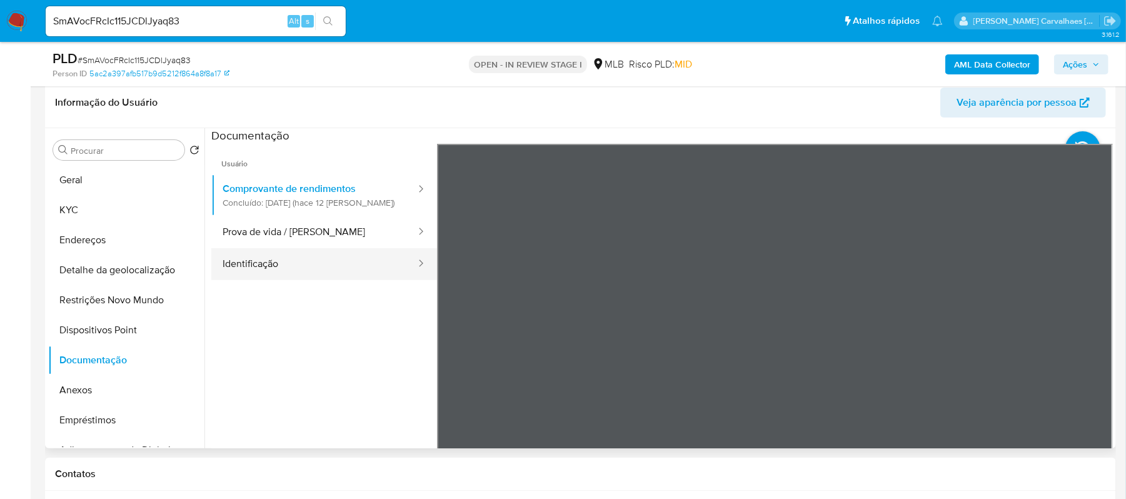
click at [271, 266] on button "Identificação" at bounding box center [314, 264] width 206 height 32
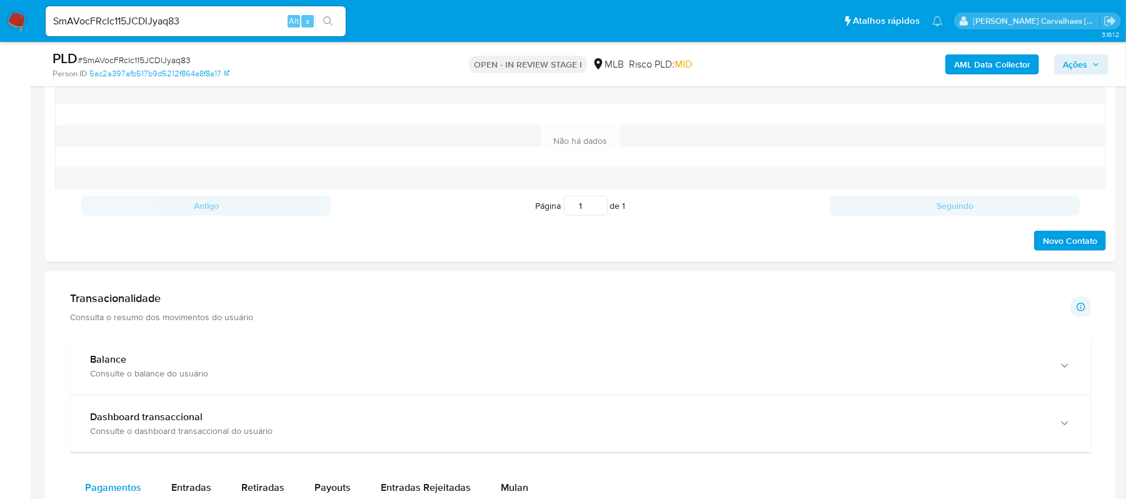
scroll to position [1000, 0]
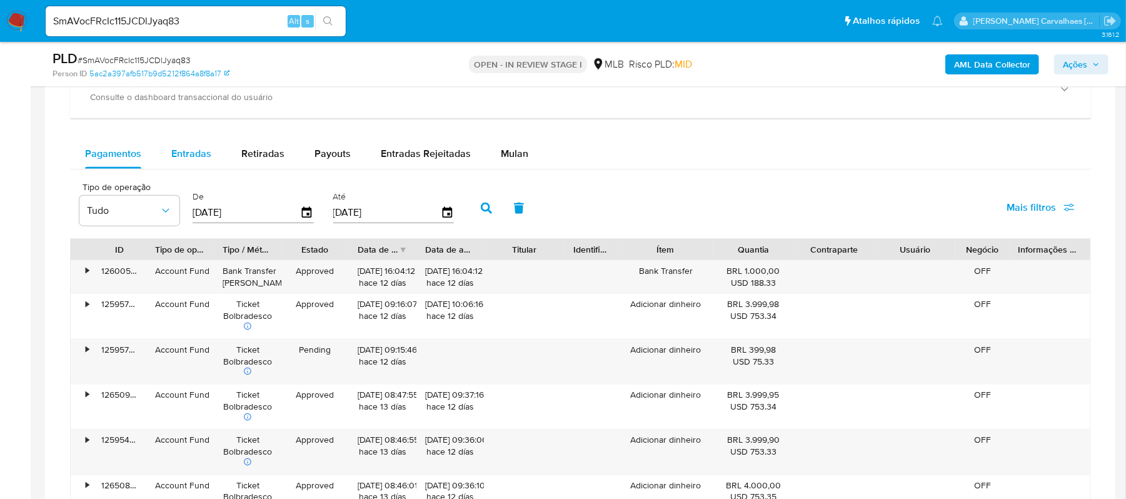
click at [189, 155] on span "Entradas" at bounding box center [191, 153] width 40 height 14
select select "10"
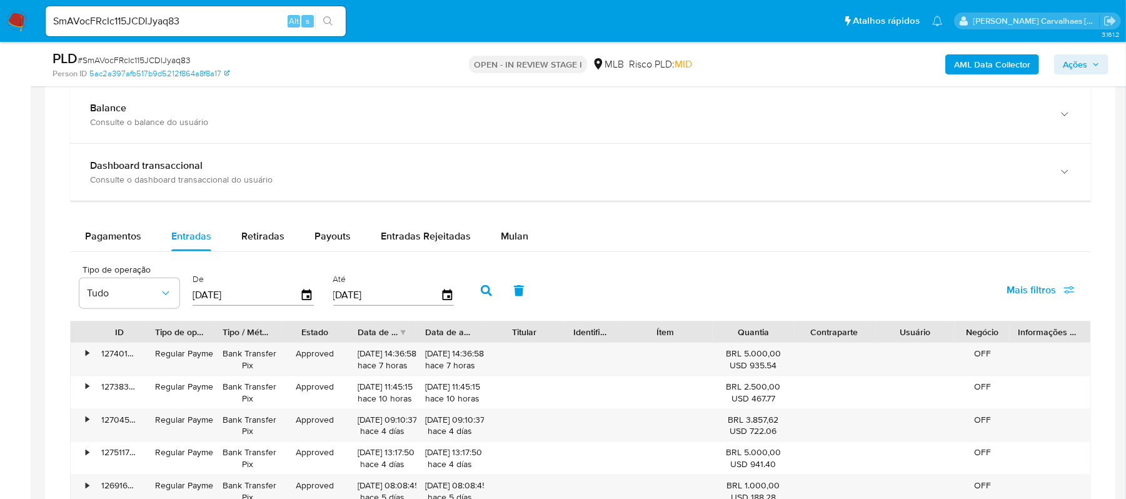
scroll to position [917, 0]
click at [106, 243] on span "Pagamentos" at bounding box center [113, 237] width 56 height 14
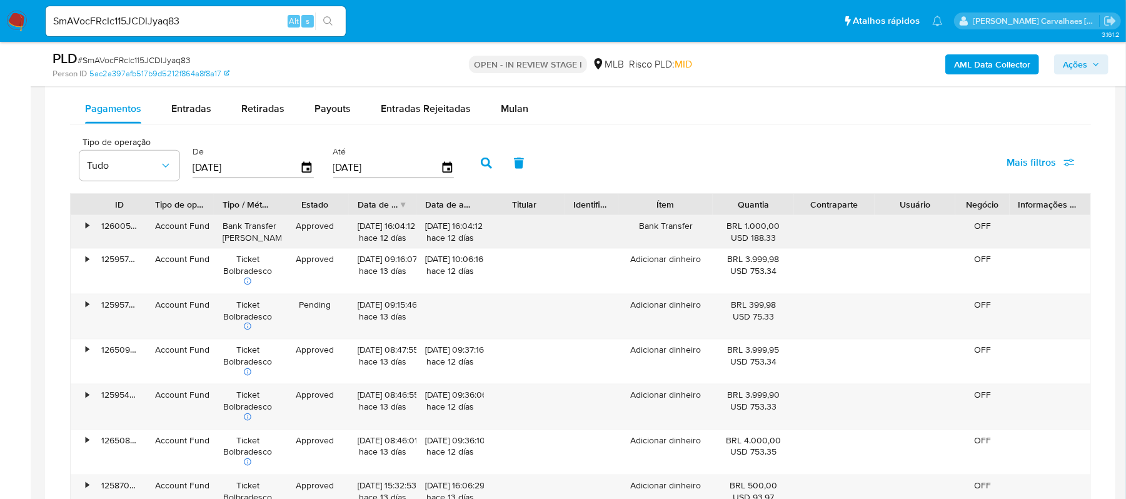
scroll to position [1084, 0]
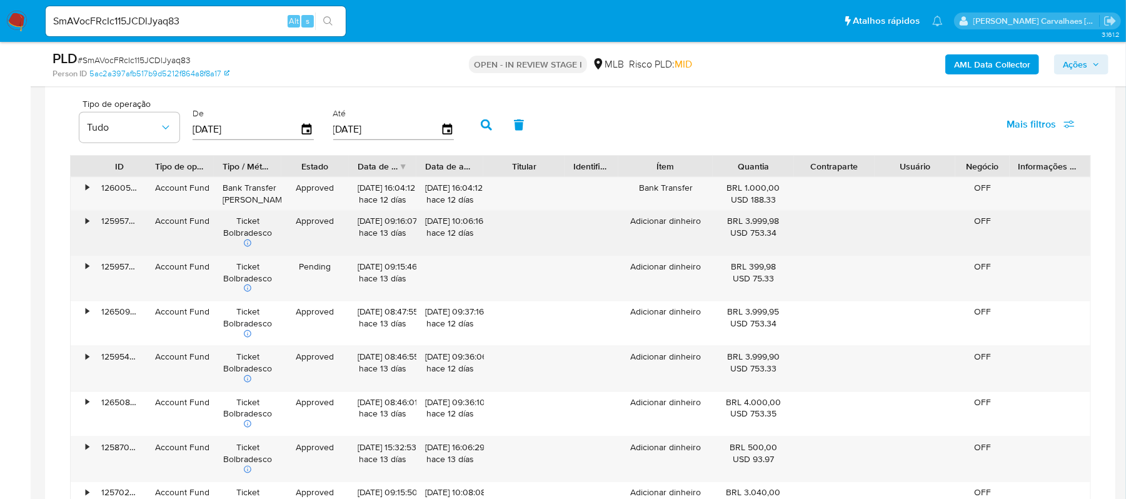
drag, startPoint x: 88, startPoint y: 223, endPoint x: 106, endPoint y: 228, distance: 18.4
click at [88, 223] on div "•" at bounding box center [87, 221] width 3 height 12
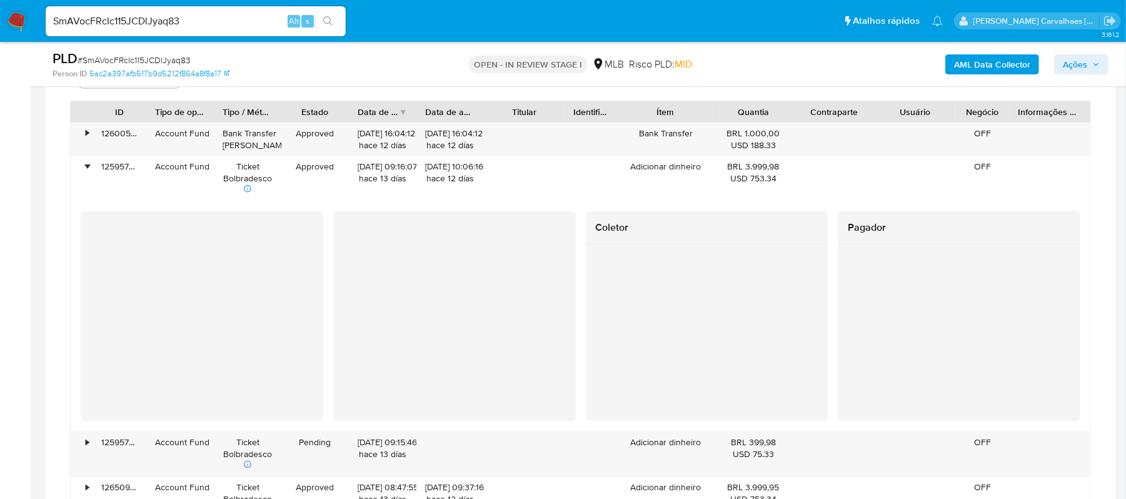
scroll to position [1167, 0]
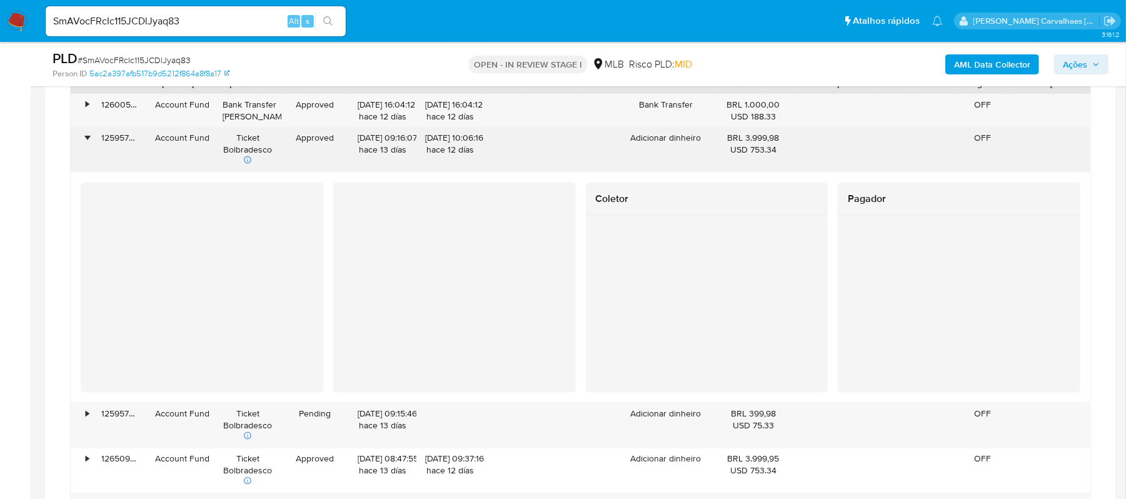
click at [85, 139] on div "•" at bounding box center [82, 150] width 22 height 44
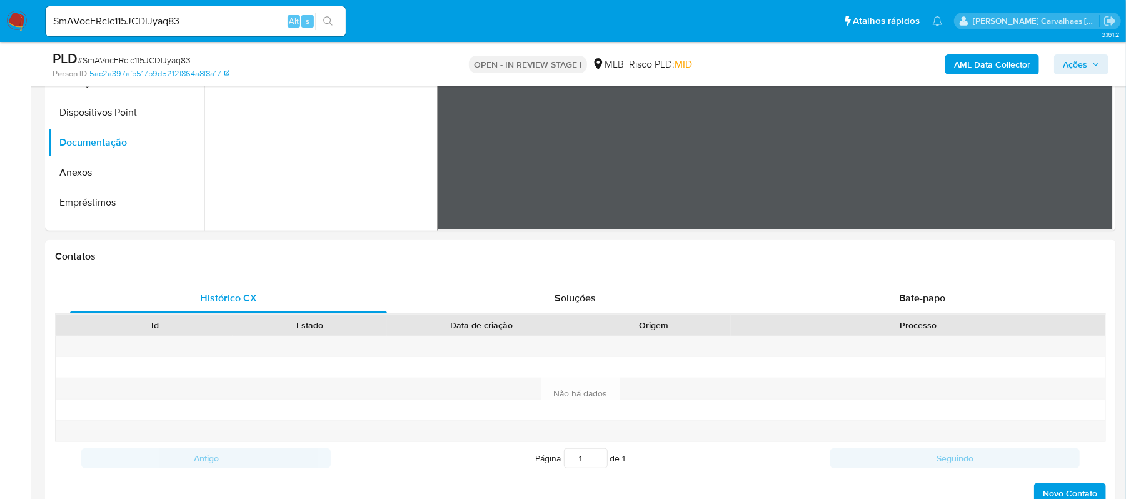
scroll to position [250, 0]
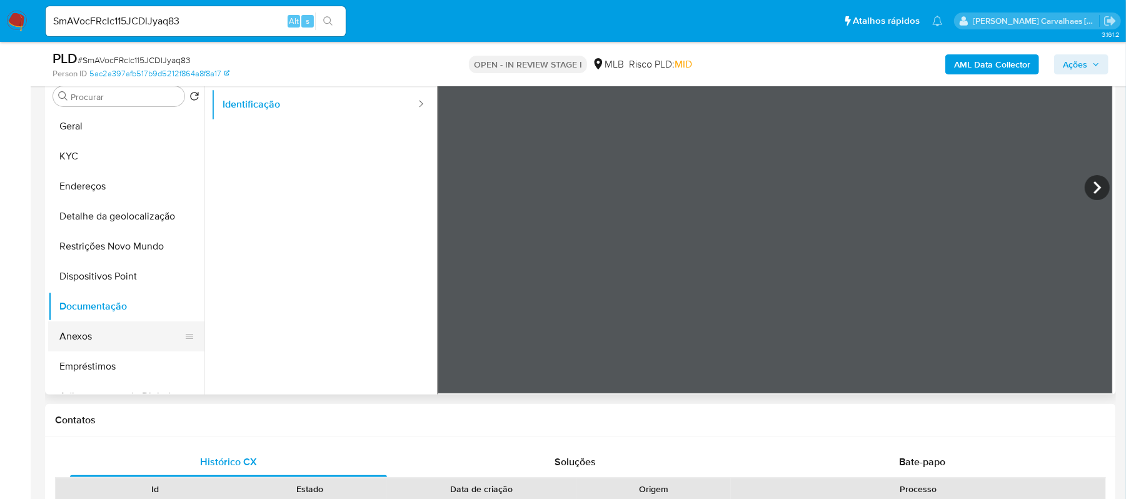
click at [76, 341] on button "Anexos" at bounding box center [121, 336] width 146 height 30
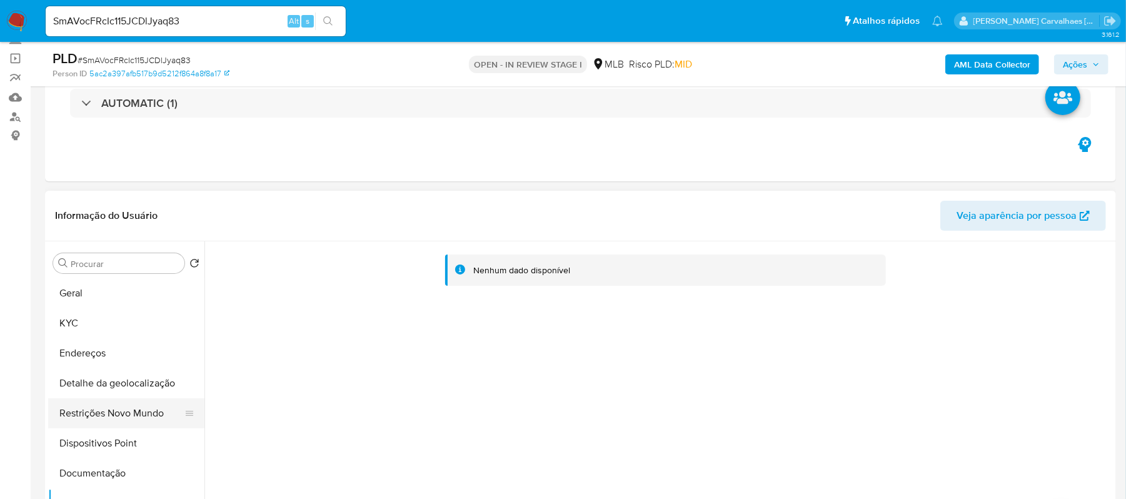
scroll to position [166, 0]
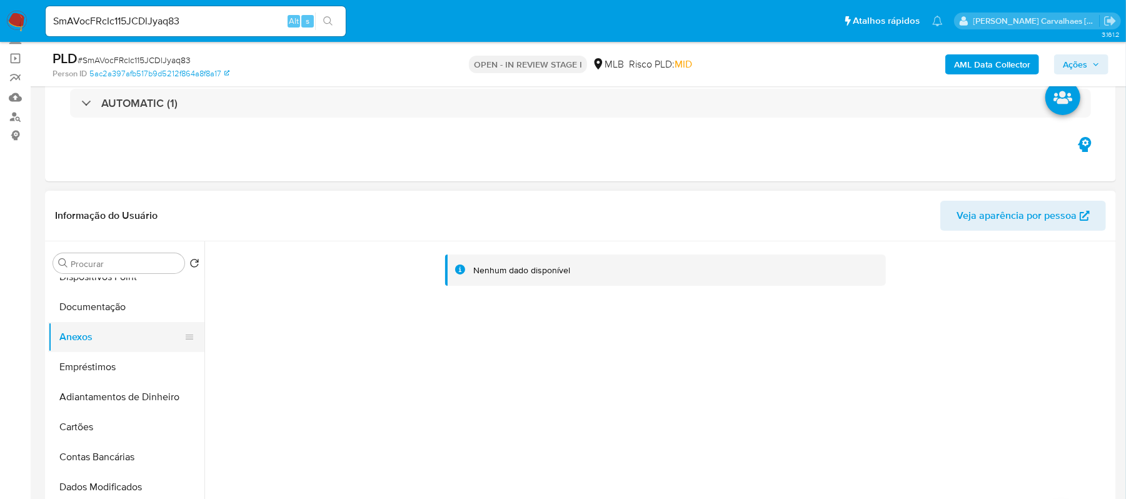
click at [73, 338] on button "Anexos" at bounding box center [121, 337] width 146 height 30
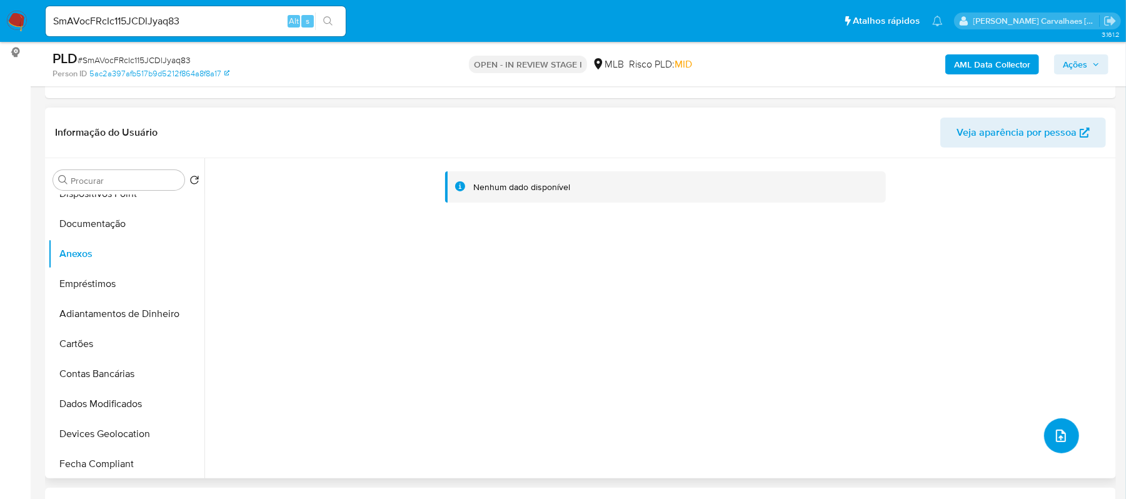
click at [1047, 441] on button "upload-file" at bounding box center [1061, 435] width 35 height 35
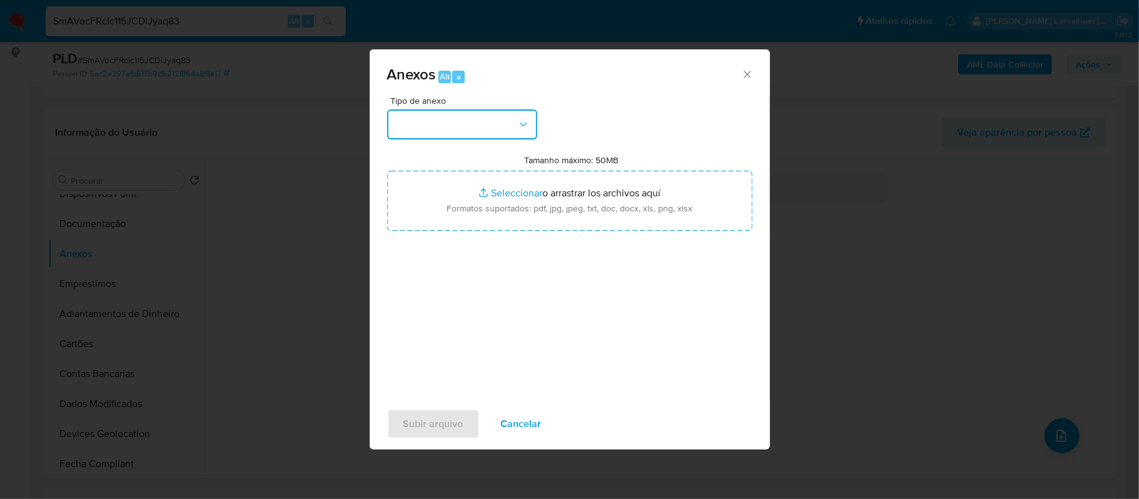
click at [520, 123] on icon "button" at bounding box center [523, 124] width 7 height 4
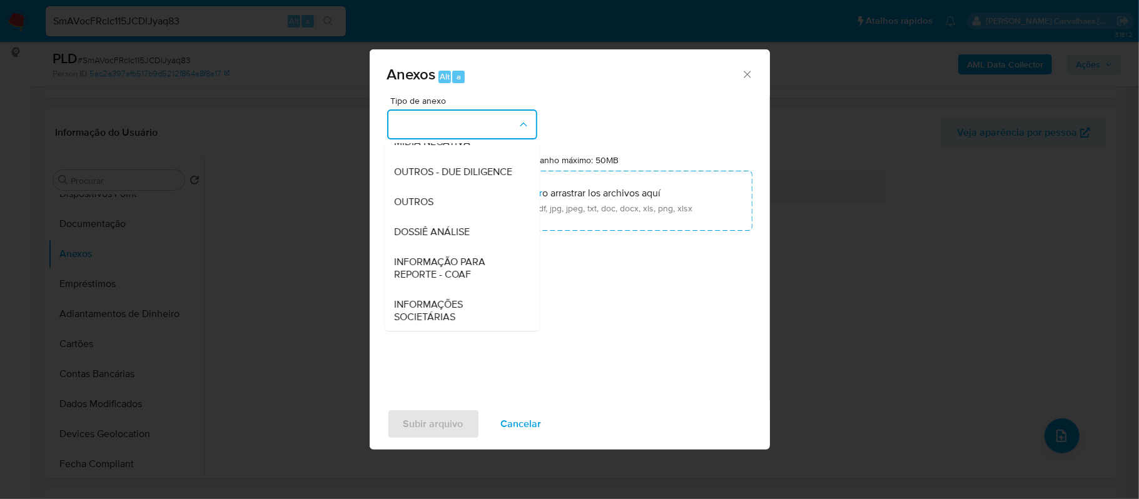
click at [862, 291] on div "Anexos Alt a Tipo de anexo CAPTURA BUREAU CAPTURA DOWJONES CAPTURA GOOGLE CAPTU…" at bounding box center [569, 249] width 1139 height 499
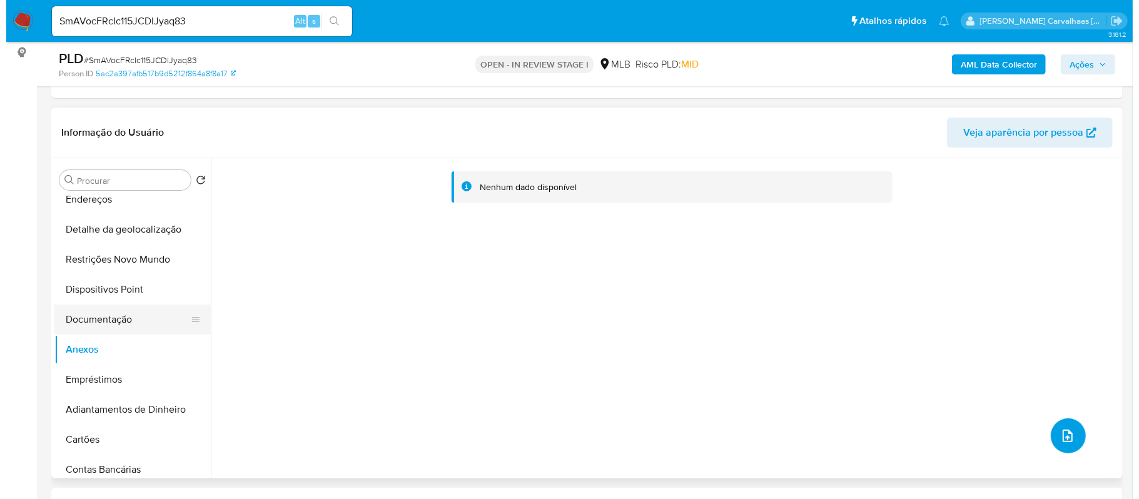
scroll to position [0, 0]
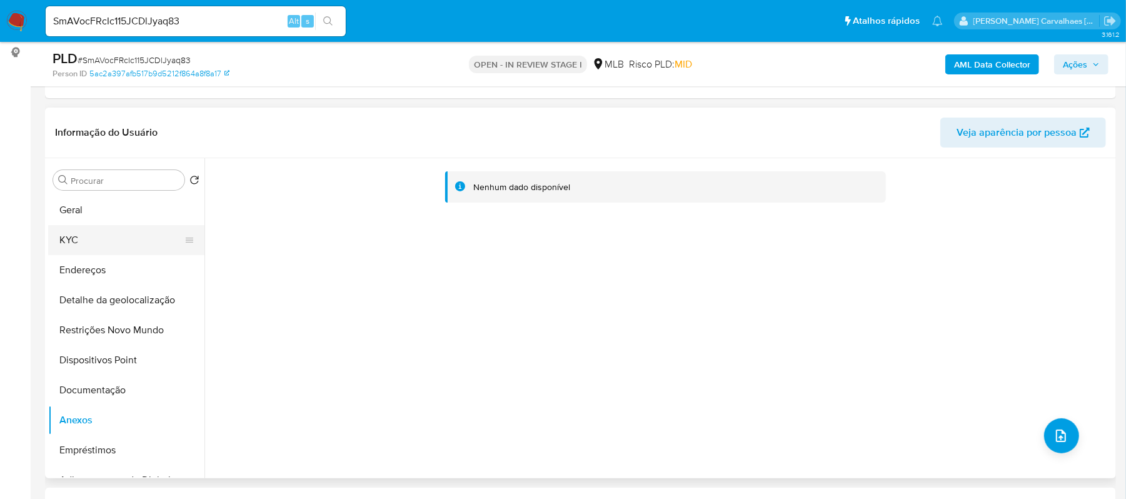
click at [94, 239] on button "KYC" at bounding box center [121, 240] width 146 height 30
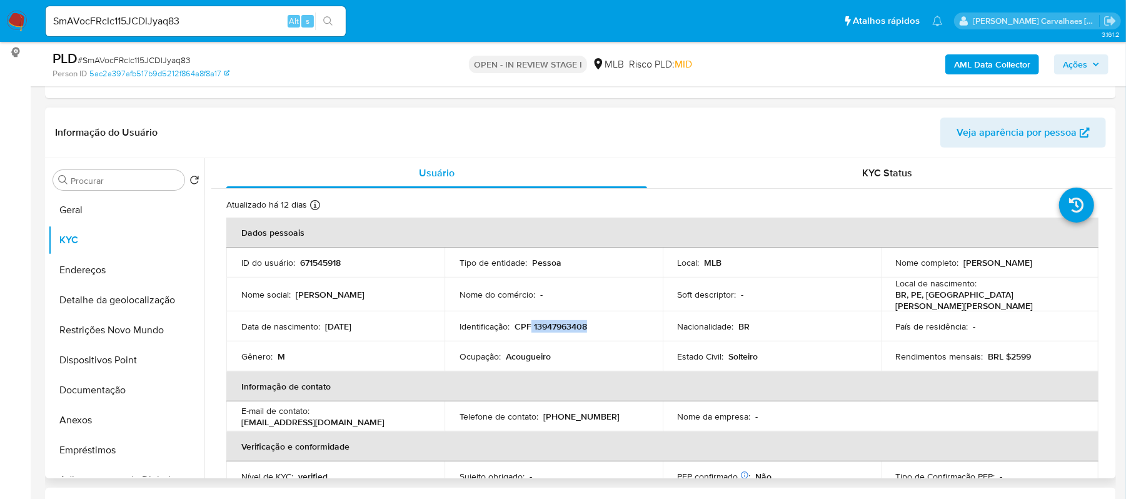
drag, startPoint x: 530, startPoint y: 323, endPoint x: 571, endPoint y: 324, distance: 40.7
click at [590, 321] on div "Identificação : CPF 13947963408" at bounding box center [554, 326] width 188 height 11
copy p "13947963408"
click at [126, 388] on button "Documentação" at bounding box center [121, 390] width 146 height 30
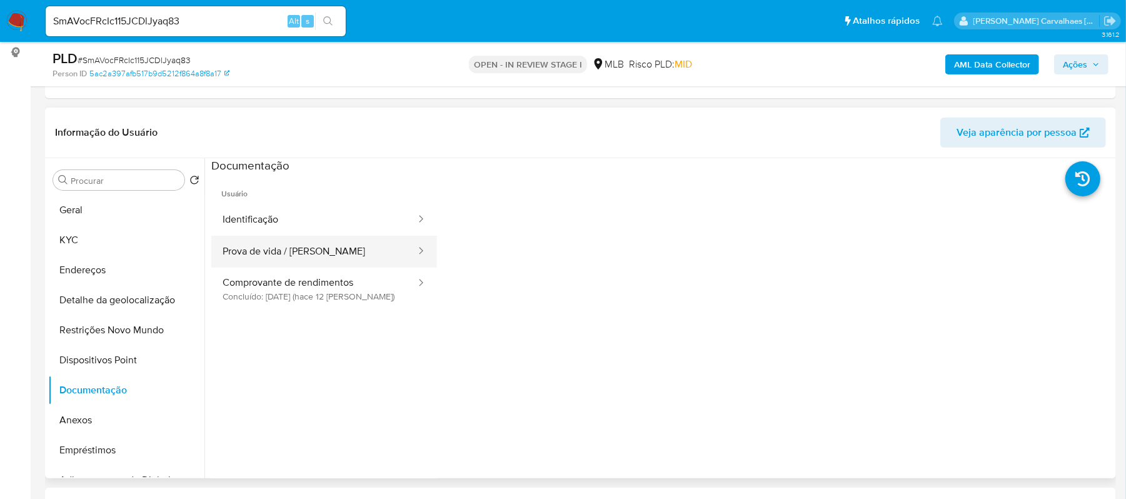
click at [351, 253] on button "Prova de vida / Selfie" at bounding box center [314, 252] width 206 height 32
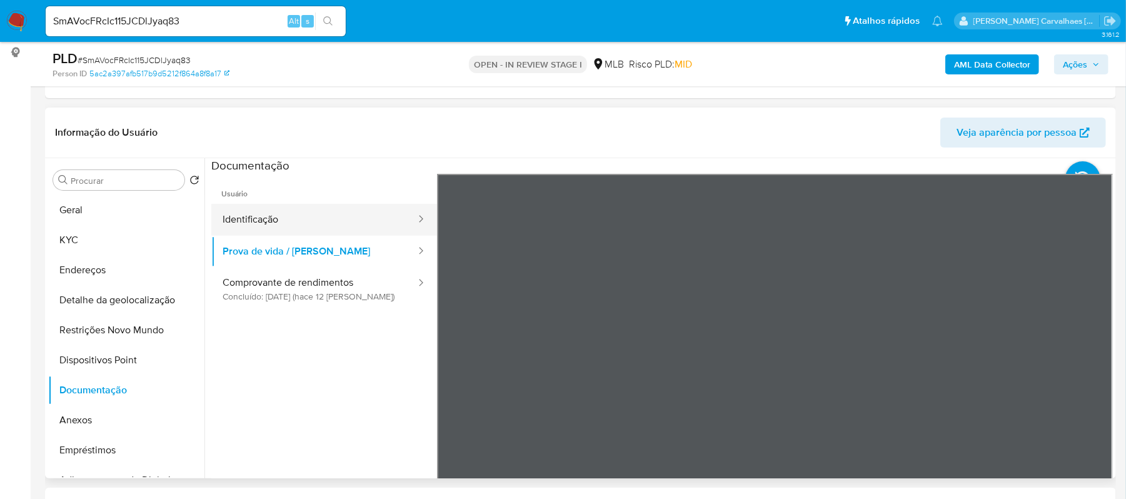
click at [366, 220] on button "Identificação" at bounding box center [314, 220] width 206 height 32
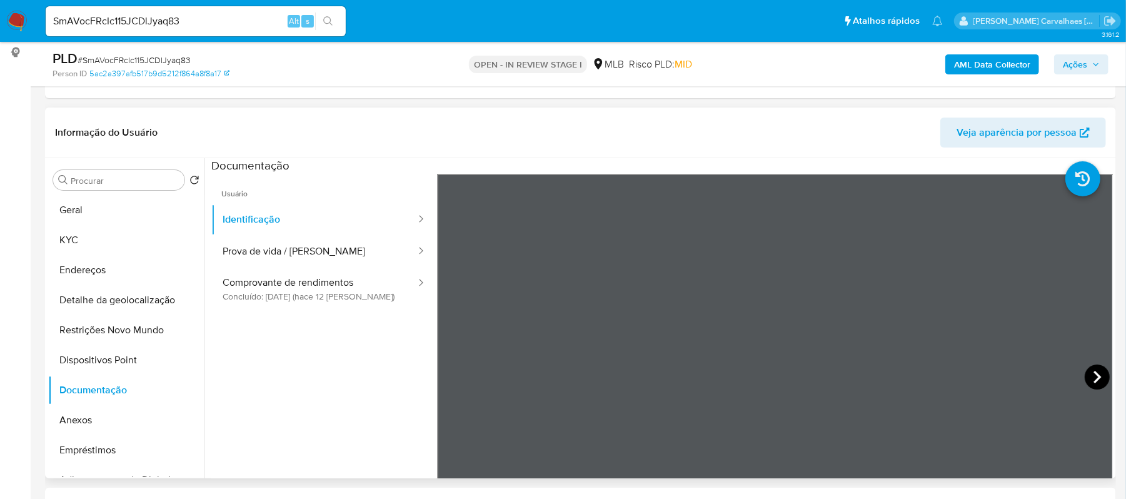
click at [1090, 378] on icon at bounding box center [1097, 377] width 25 height 25
click at [78, 413] on button "Anexos" at bounding box center [121, 420] width 146 height 30
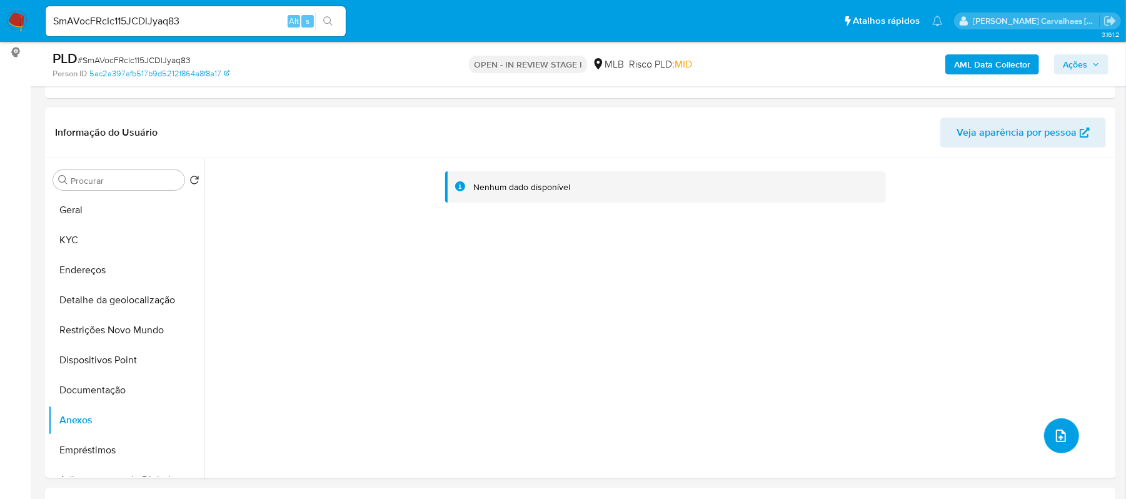
click at [1062, 428] on span "upload-file" at bounding box center [1061, 435] width 14 height 15
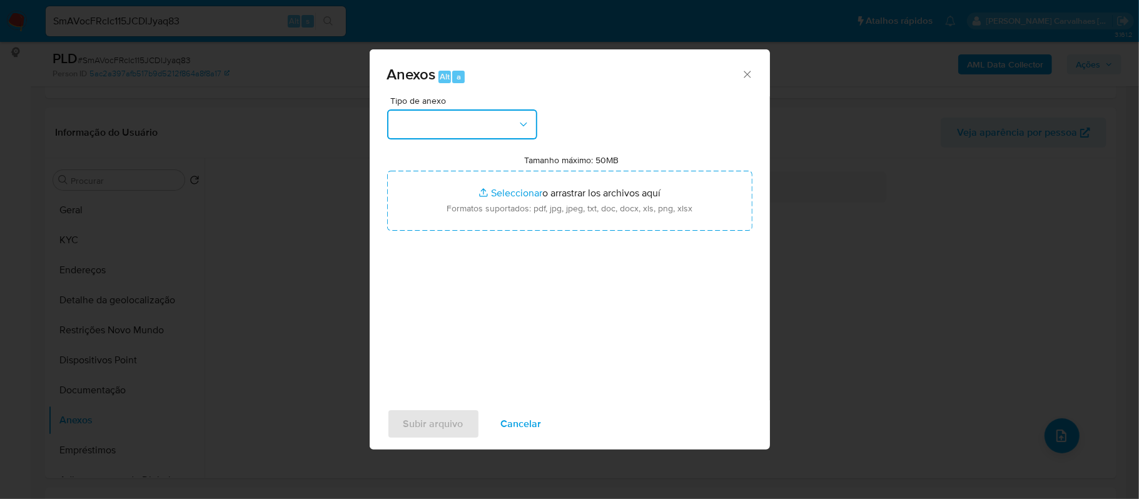
click at [494, 126] on button "button" at bounding box center [462, 124] width 150 height 30
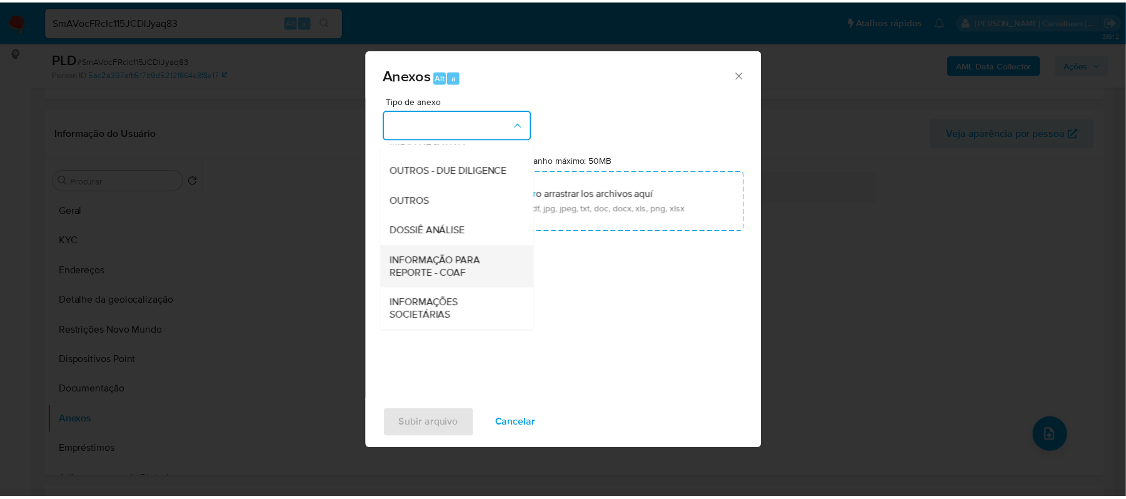
scroll to position [193, 0]
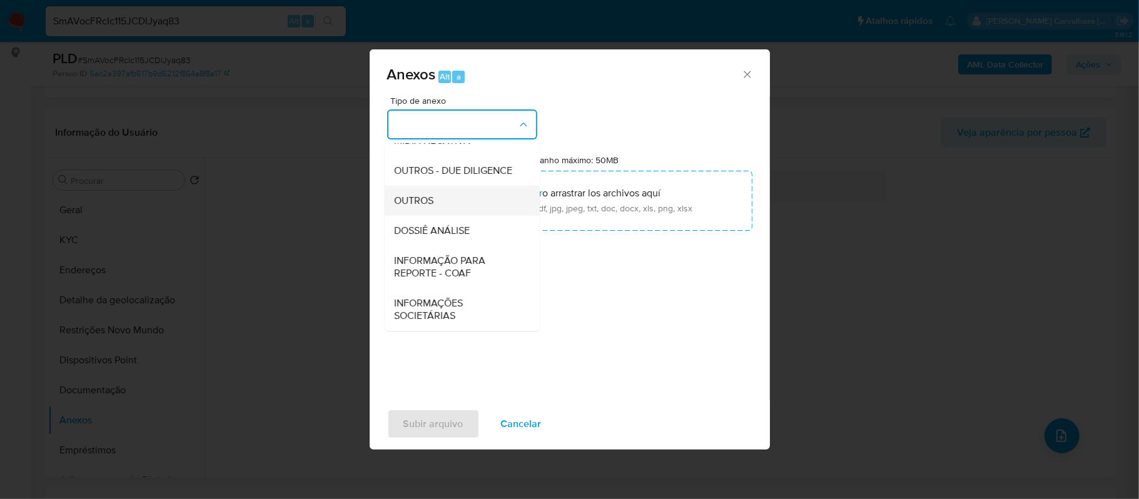
click at [444, 206] on div "OUTROS" at bounding box center [459, 201] width 128 height 30
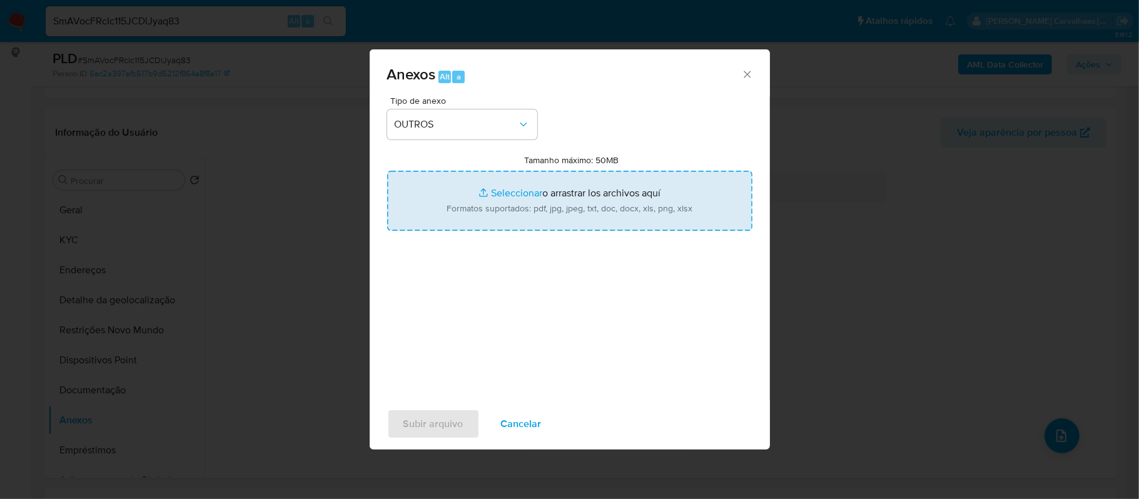
click at [516, 196] on input "Tamanho máximo: 50MB Seleccionar archivos" at bounding box center [569, 201] width 365 height 60
type input "C:\fakepath\SAR - xxxx - CPF 13947963408 - FRANCISCO THIAGO PEREIRA VALOES.pdf"
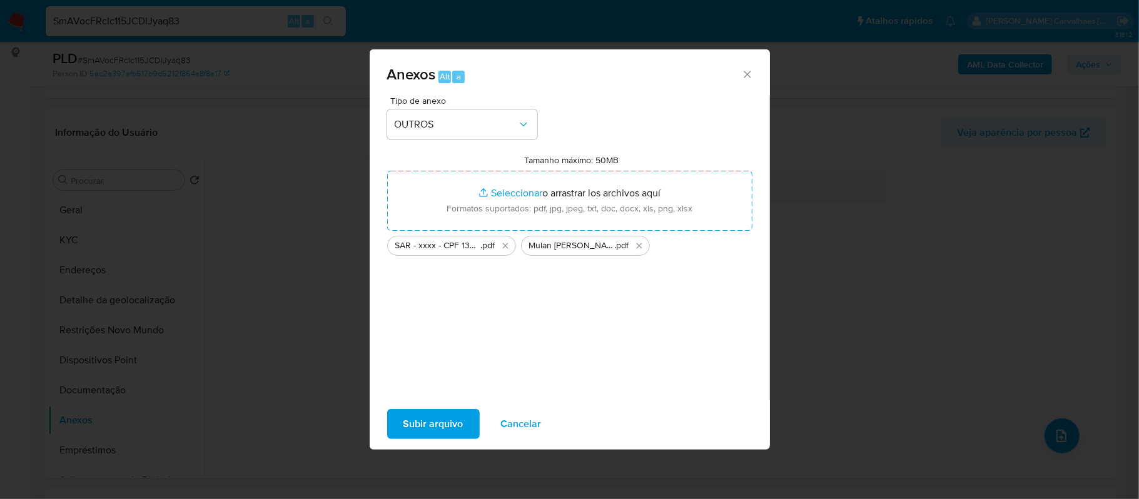
click at [421, 428] on span "Subir arquivo" at bounding box center [433, 424] width 60 height 28
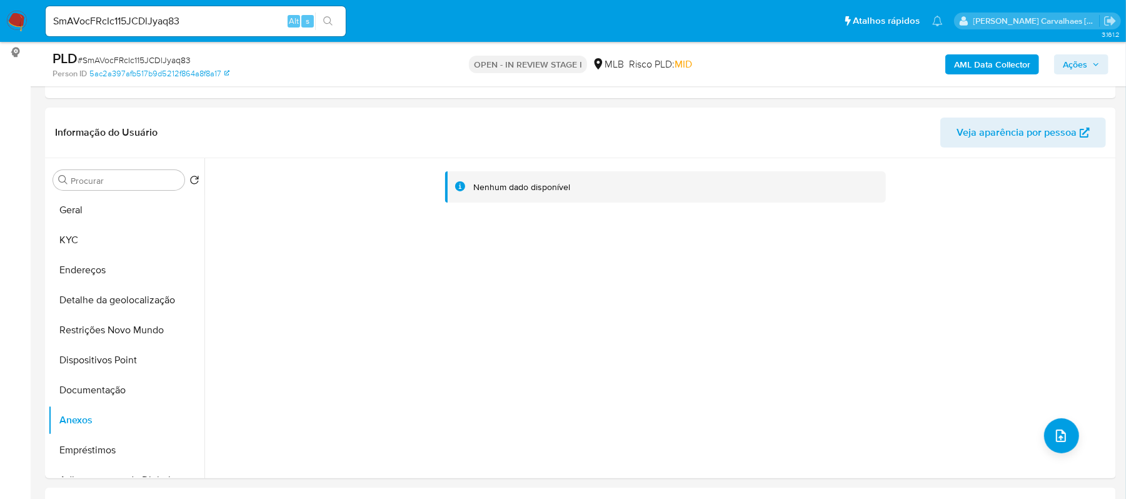
click at [1079, 63] on span "Ações" at bounding box center [1075, 64] width 24 height 20
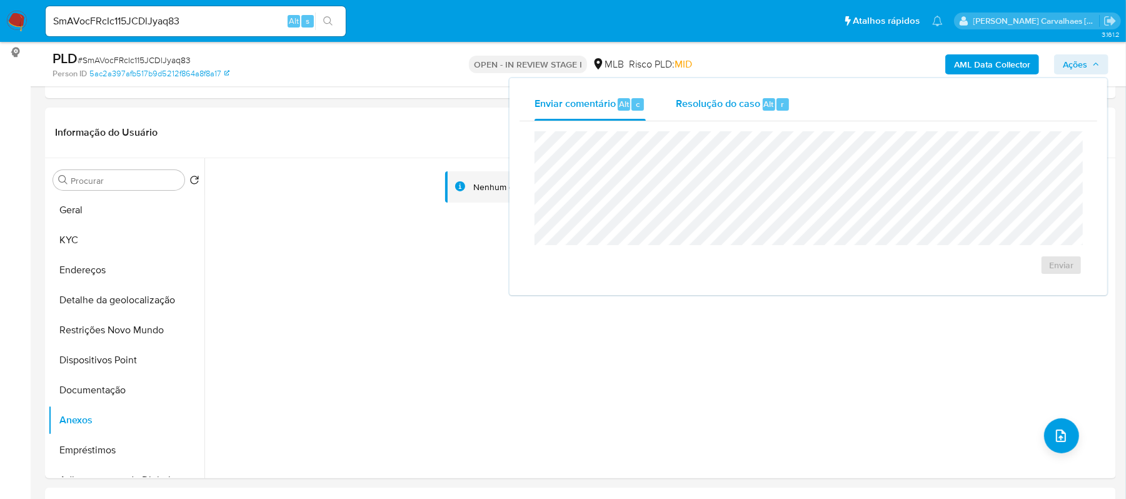
click at [716, 106] on span "Resolução do caso" at bounding box center [718, 103] width 84 height 14
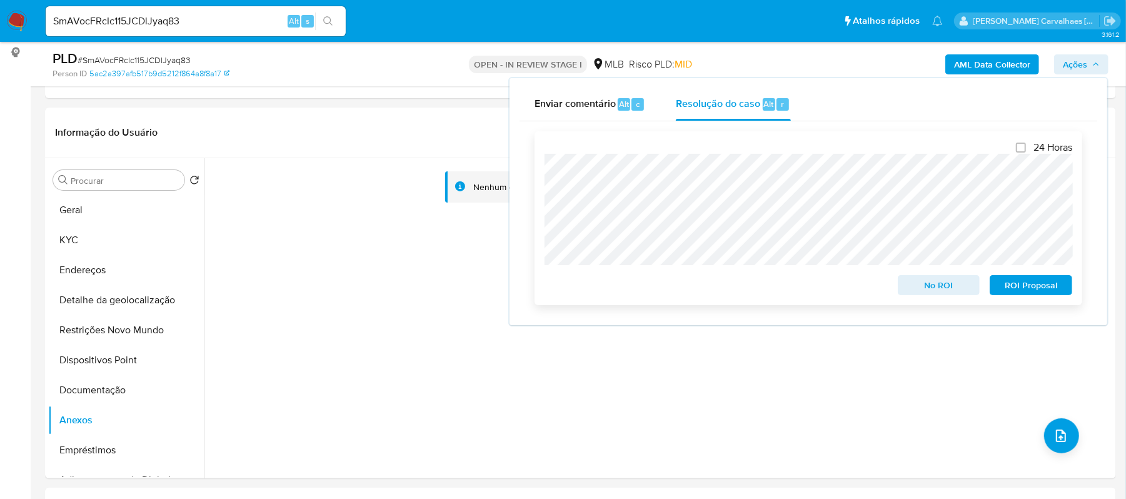
click at [1020, 286] on span "ROI Proposal" at bounding box center [1031, 285] width 65 height 18
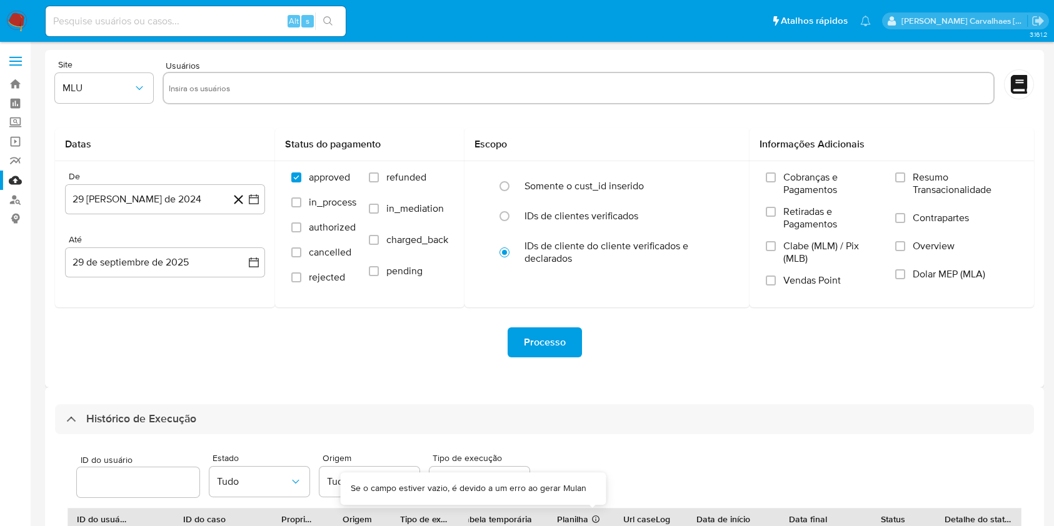
select select "10"
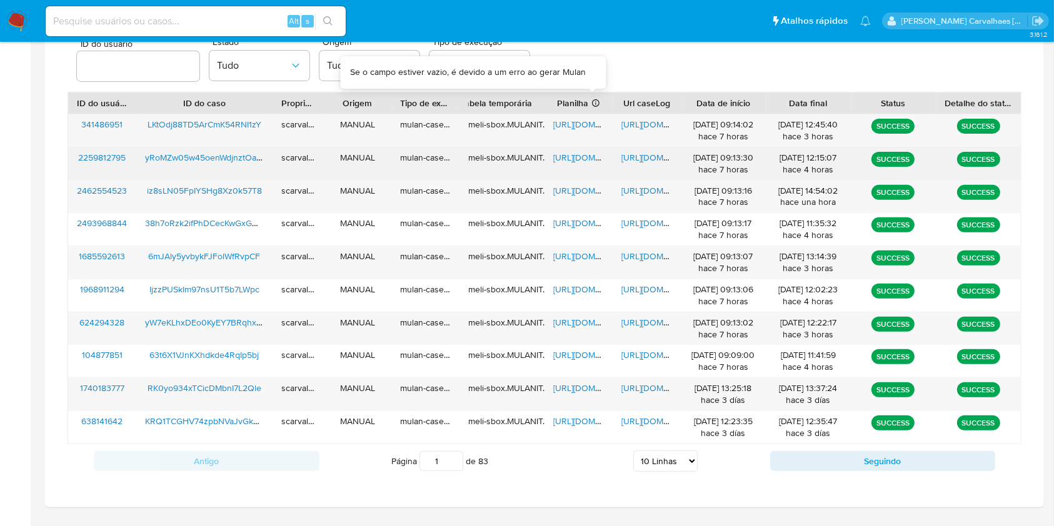
scroll to position [416, 0]
click at [642, 154] on span "https://docs.google.com/document/d/157UrMsyKyXWO8BNBNmsvvZw8HsrOfQQ6yPkotVIzgW0…" at bounding box center [664, 157] width 86 height 13
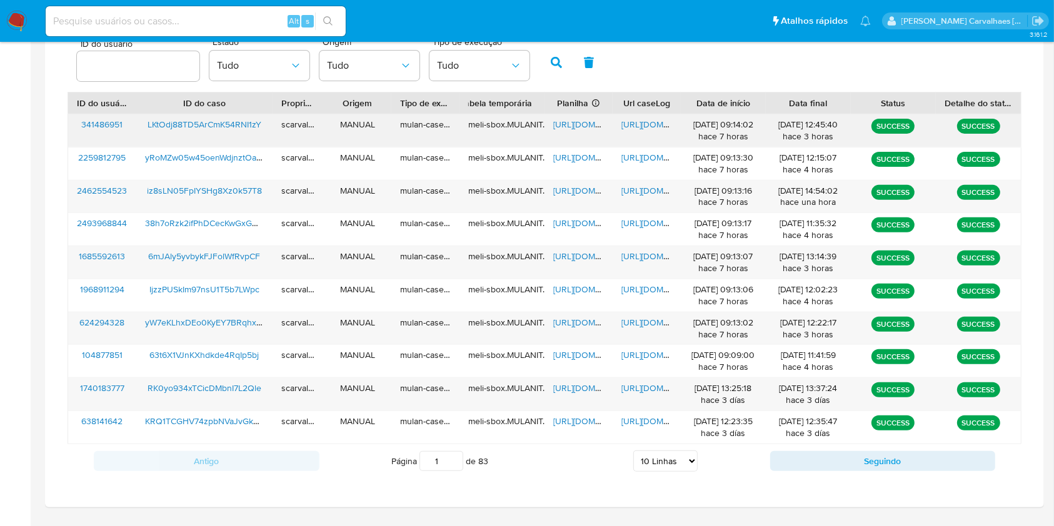
click at [636, 125] on span "https://docs.google.com/document/d/1bwWT-drqfAJtqsAfdm2RHUCqI8jqd627mnMkbj3uOI4…" at bounding box center [664, 124] width 86 height 13
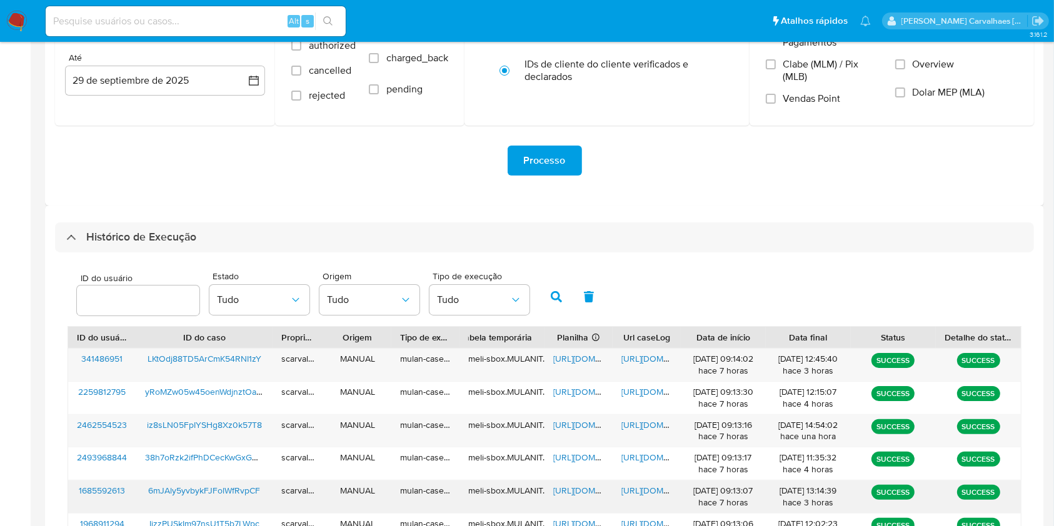
scroll to position [166, 0]
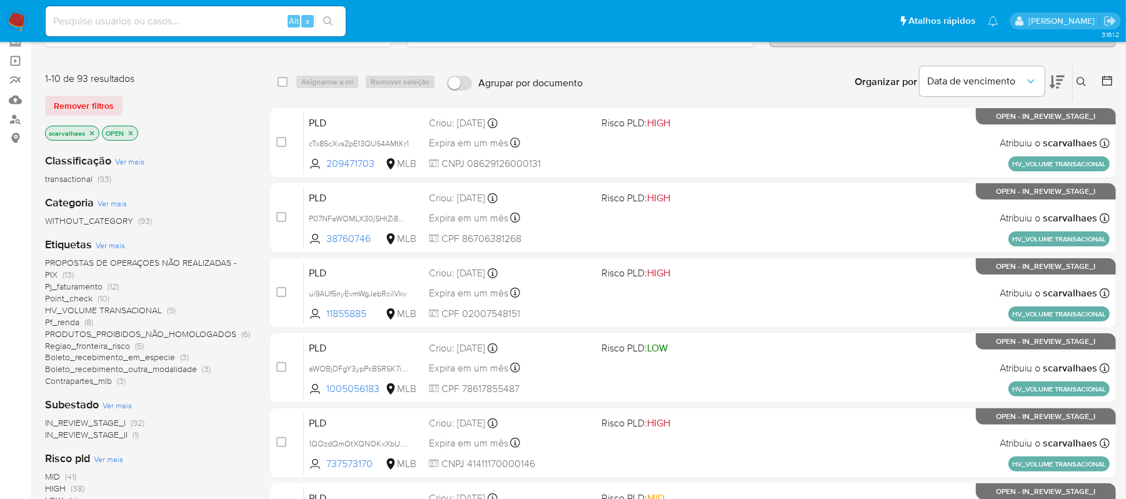
scroll to position [83, 0]
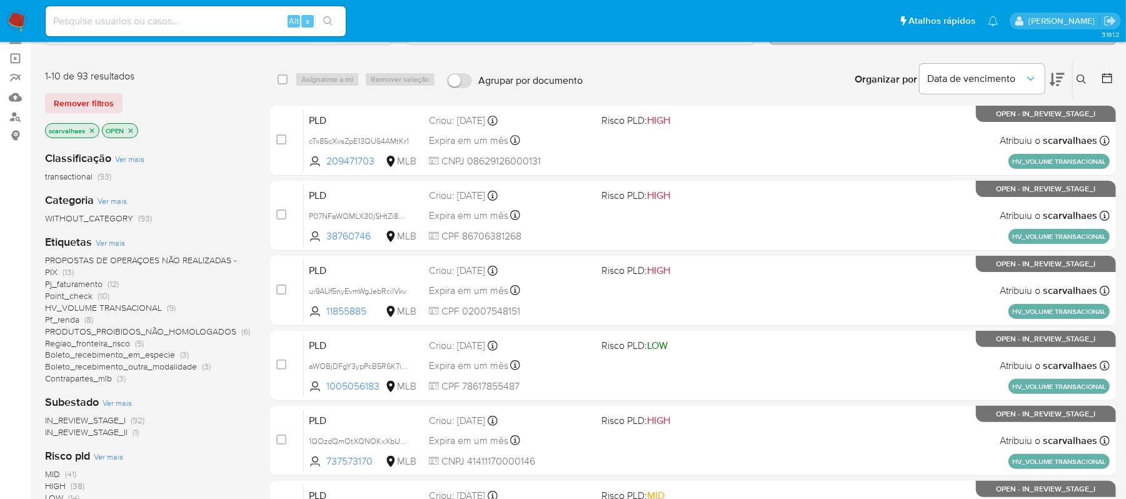
click at [124, 343] on span "Regiao_fronteira_risco" at bounding box center [87, 343] width 85 height 13
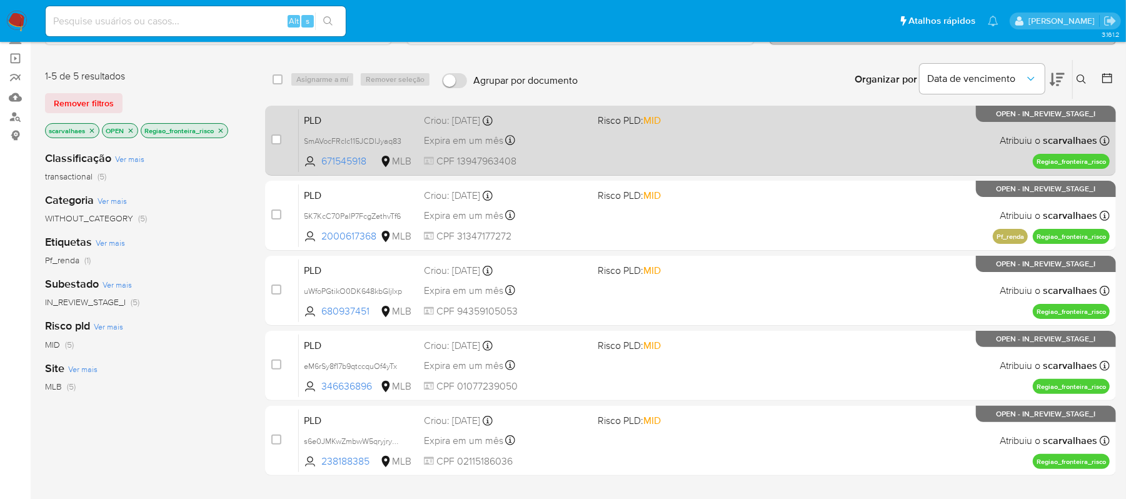
click at [686, 136] on div "PLD SmAVocFRcIc115JCDlJyaq83 671545918 MLB Risco PLD: MID Criou: [DATE] Criou: …" at bounding box center [704, 140] width 811 height 63
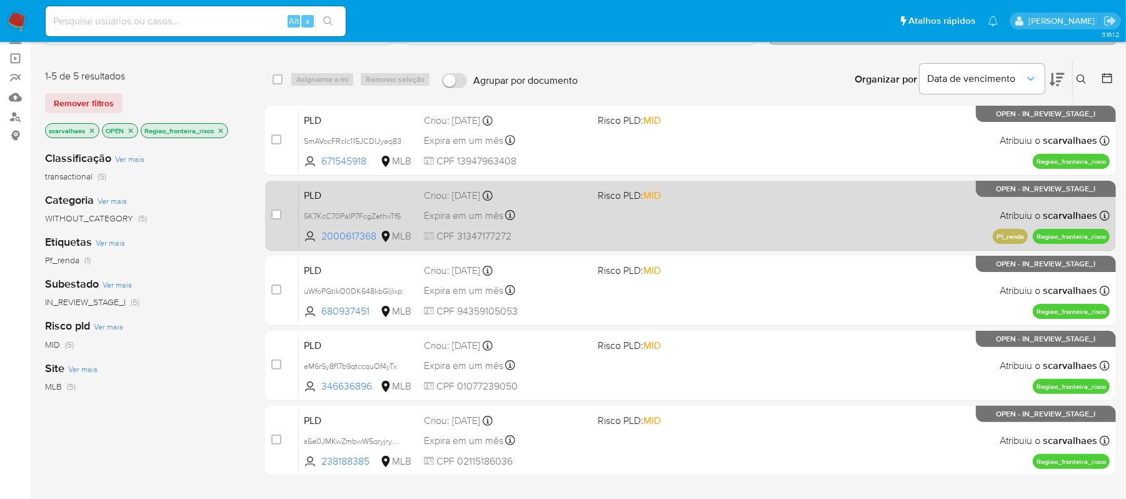
click at [723, 208] on div "PLD 5K7KcC70PaIP7FcgZethvTf6 2000617368 MLB Risco PLD: MID Criou: [DATE] Criou:…" at bounding box center [704, 215] width 811 height 63
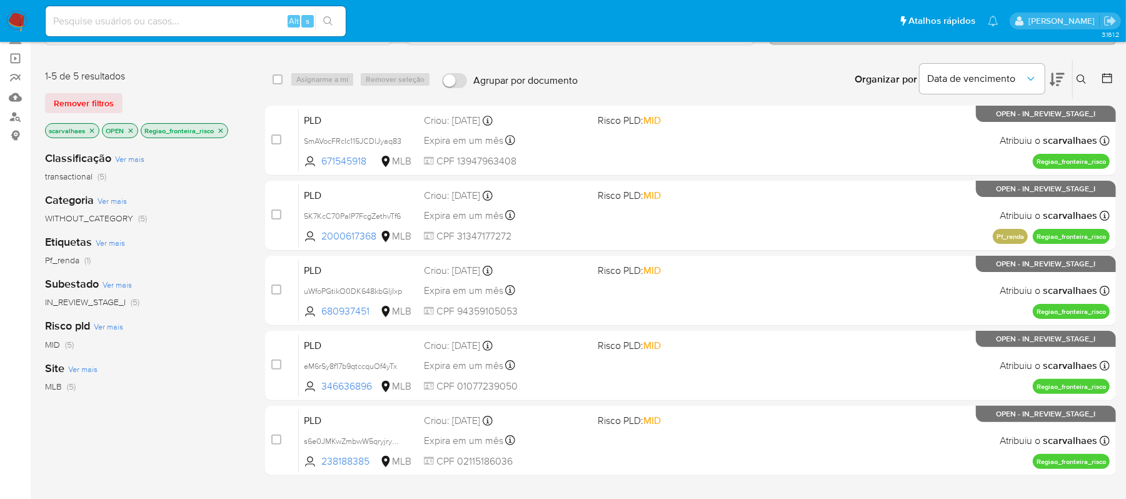
click at [221, 127] on icon "close-filter" at bounding box center [221, 131] width 8 height 8
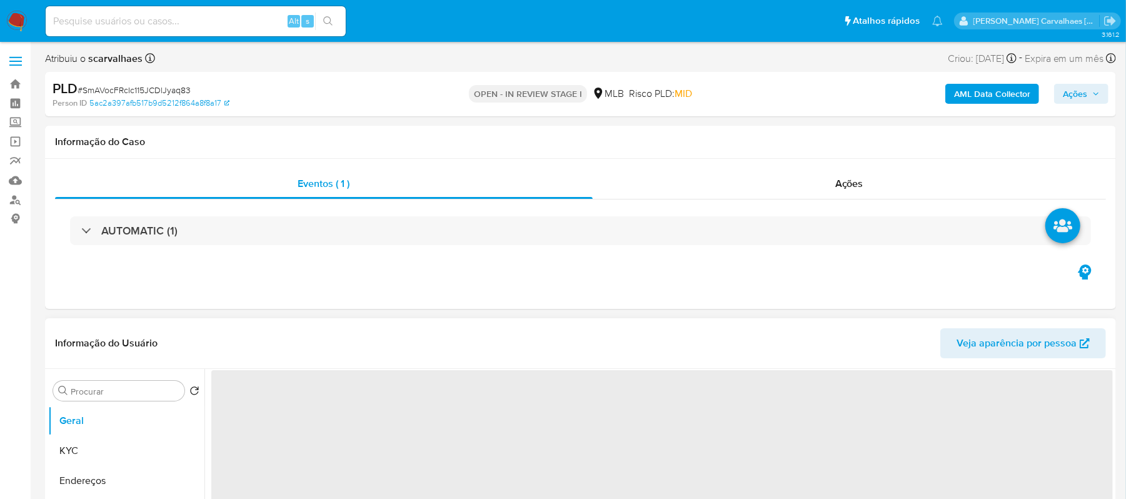
select select "10"
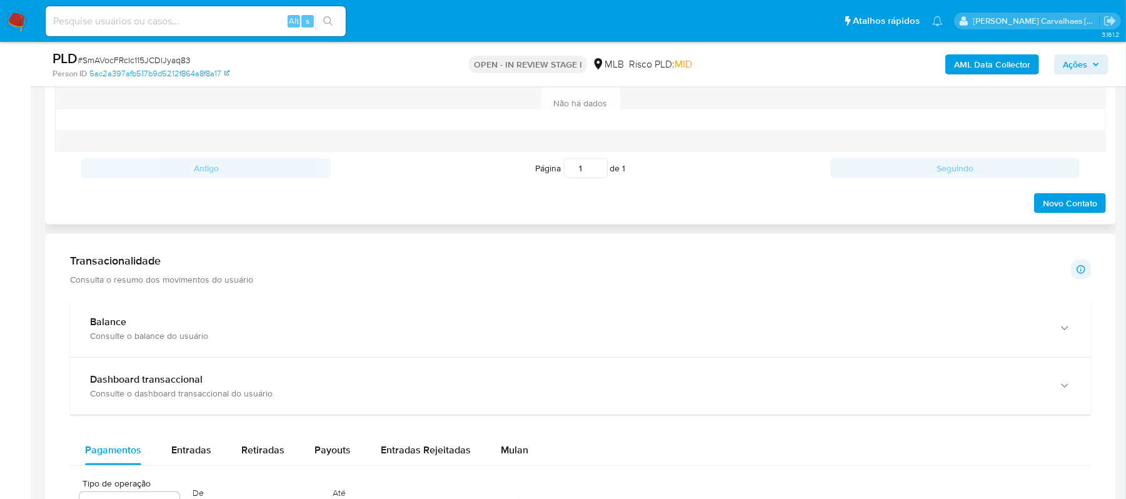
scroll to position [833, 0]
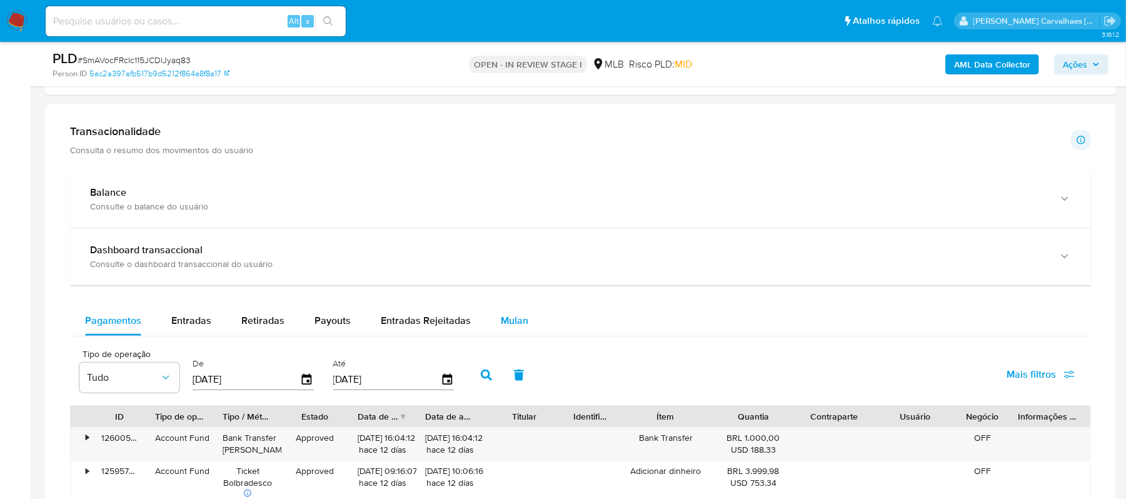
click at [514, 326] on span "Mulan" at bounding box center [515, 320] width 28 height 14
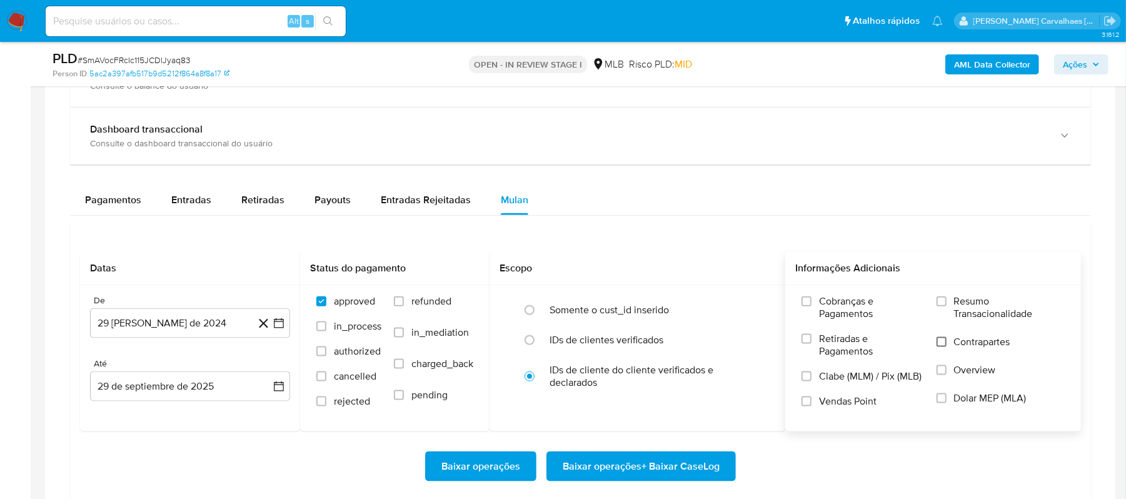
scroll to position [1000, 0]
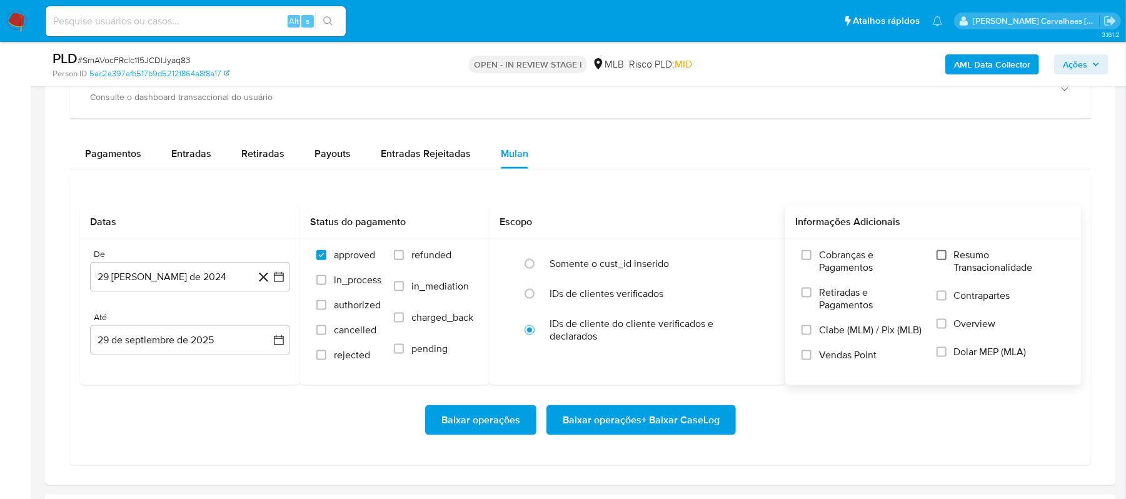
click at [945, 255] on input "Resumo Transacionalidade" at bounding box center [942, 255] width 10 height 10
click at [276, 280] on icon "button" at bounding box center [279, 277] width 10 height 10
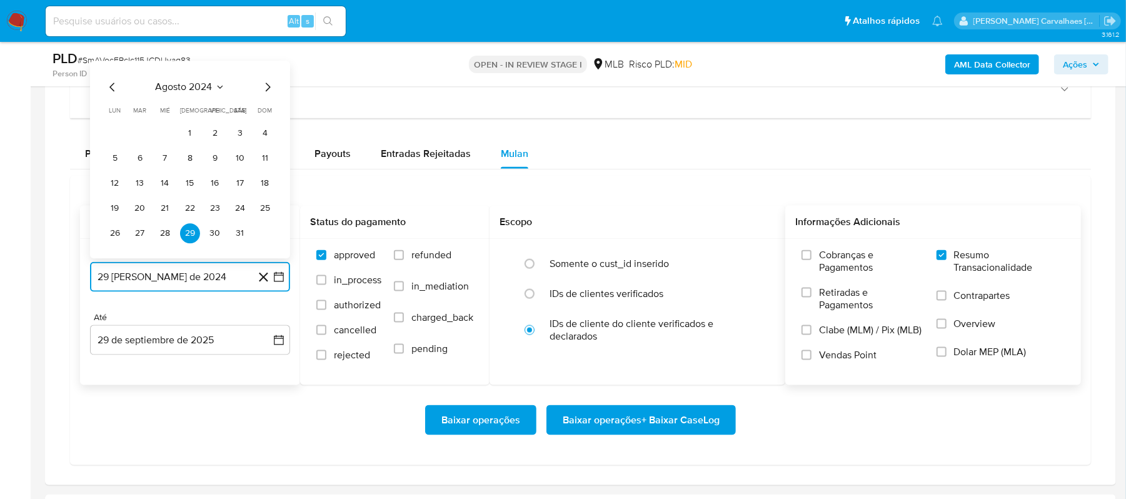
click at [269, 90] on icon "Mes siguiente" at bounding box center [267, 87] width 15 height 15
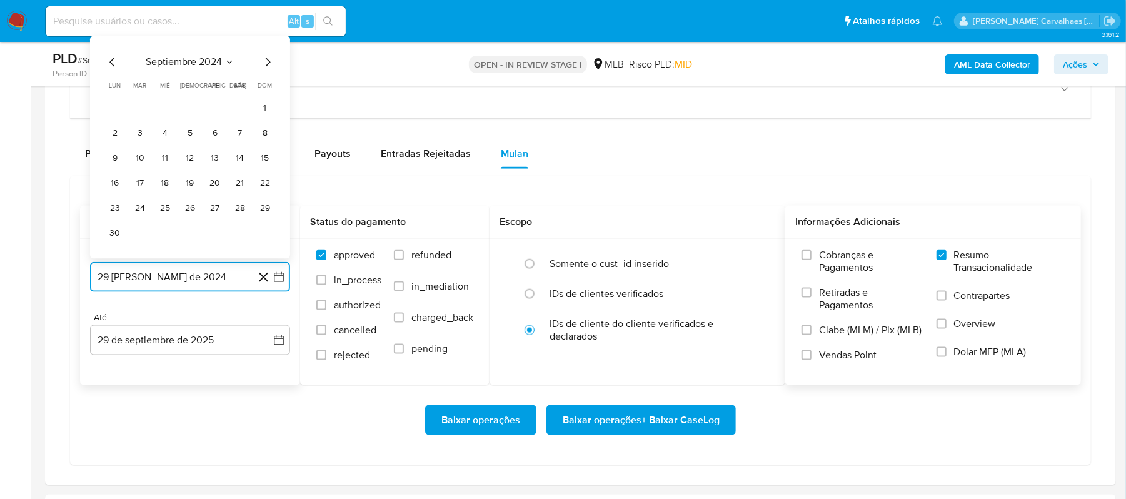
click at [269, 70] on icon "Mes siguiente" at bounding box center [267, 62] width 15 height 15
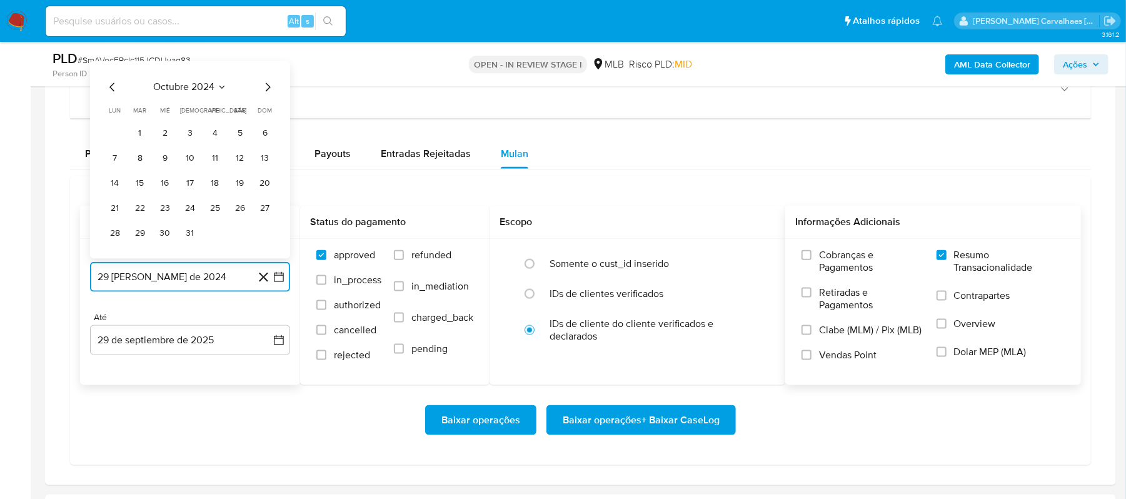
click at [266, 86] on icon "Mes siguiente" at bounding box center [267, 87] width 15 height 15
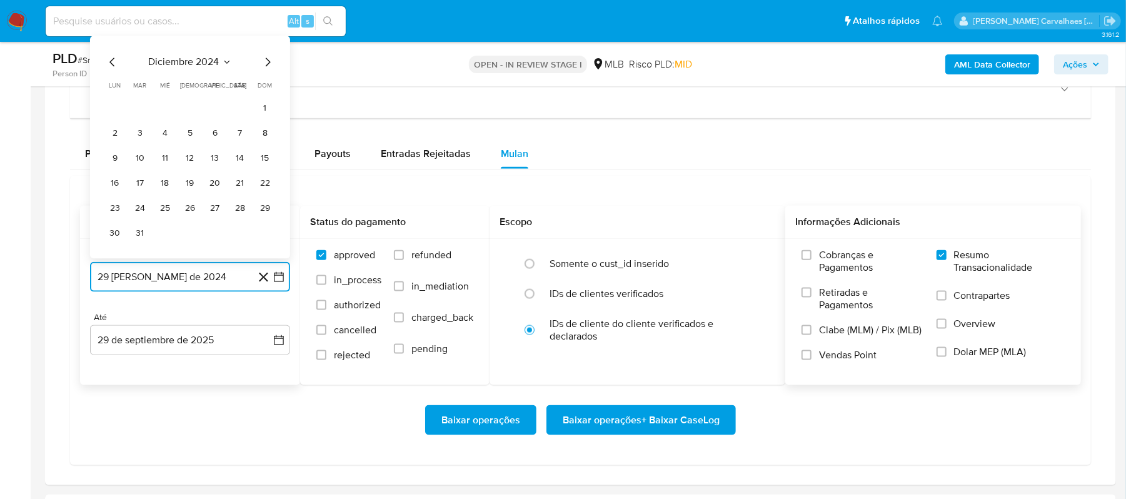
click at [266, 67] on icon "Mes siguiente" at bounding box center [268, 62] width 5 height 9
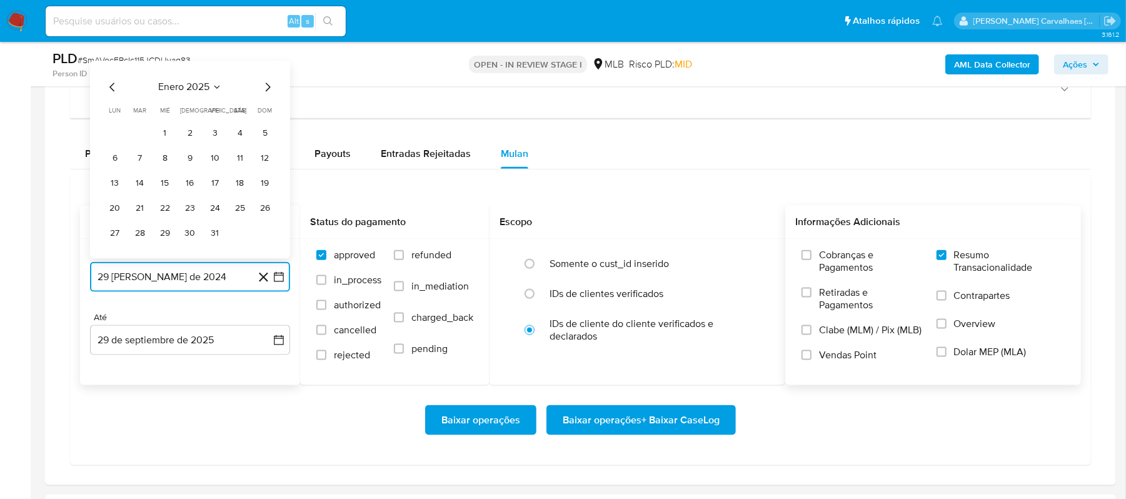
click at [268, 91] on icon "Mes siguiente" at bounding box center [267, 87] width 15 height 15
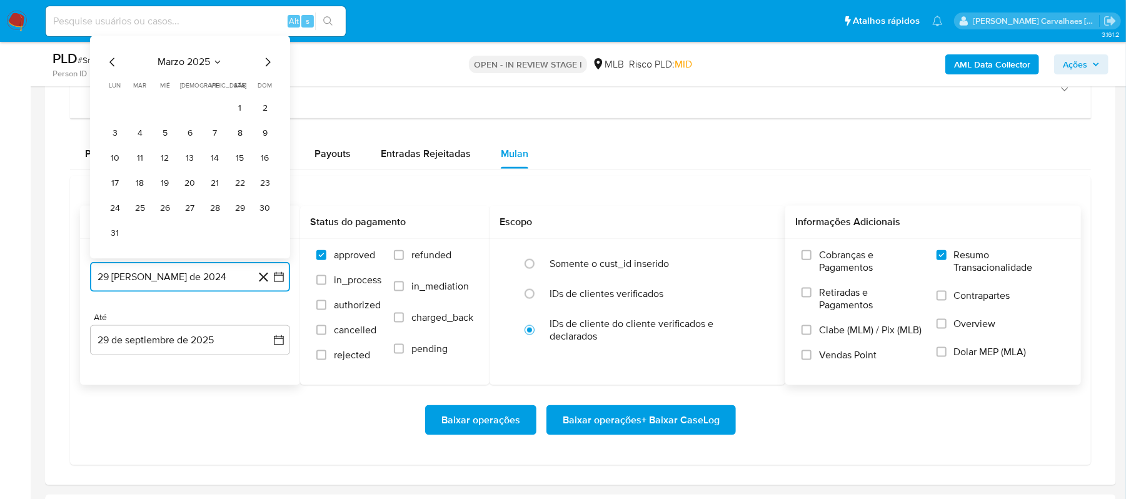
click at [265, 70] on icon "Mes siguiente" at bounding box center [267, 62] width 15 height 15
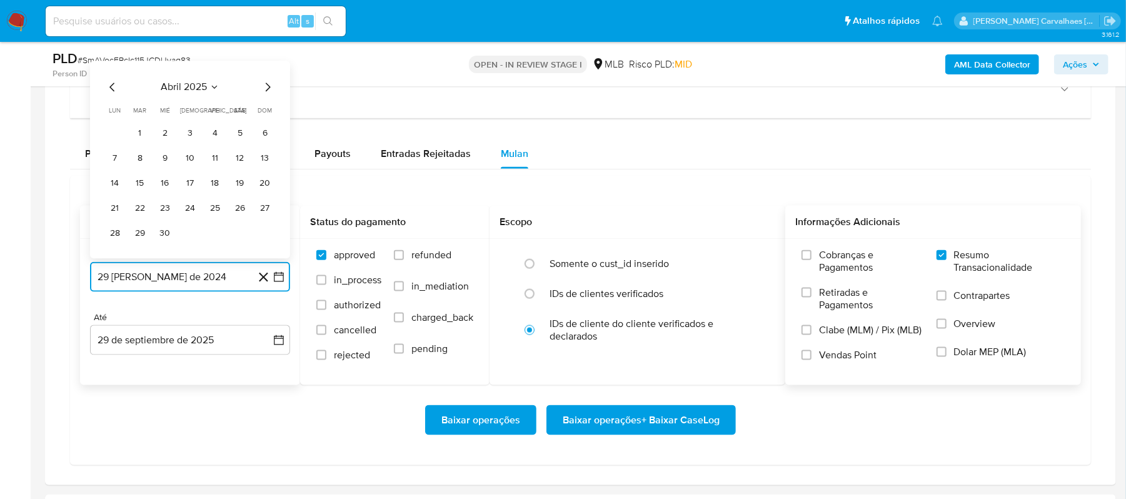
click at [266, 93] on icon "Mes siguiente" at bounding box center [267, 87] width 15 height 15
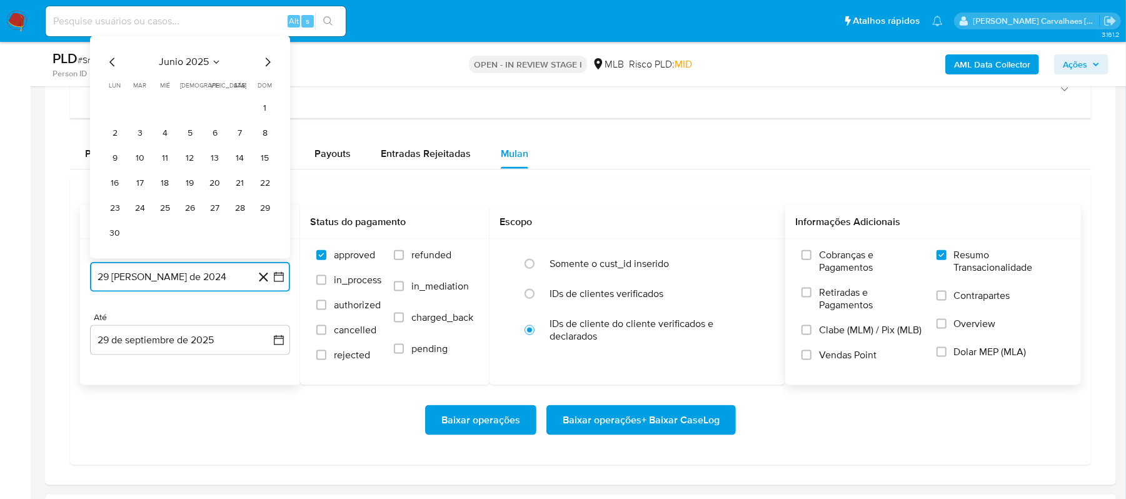
click at [261, 70] on icon "Mes siguiente" at bounding box center [267, 62] width 15 height 15
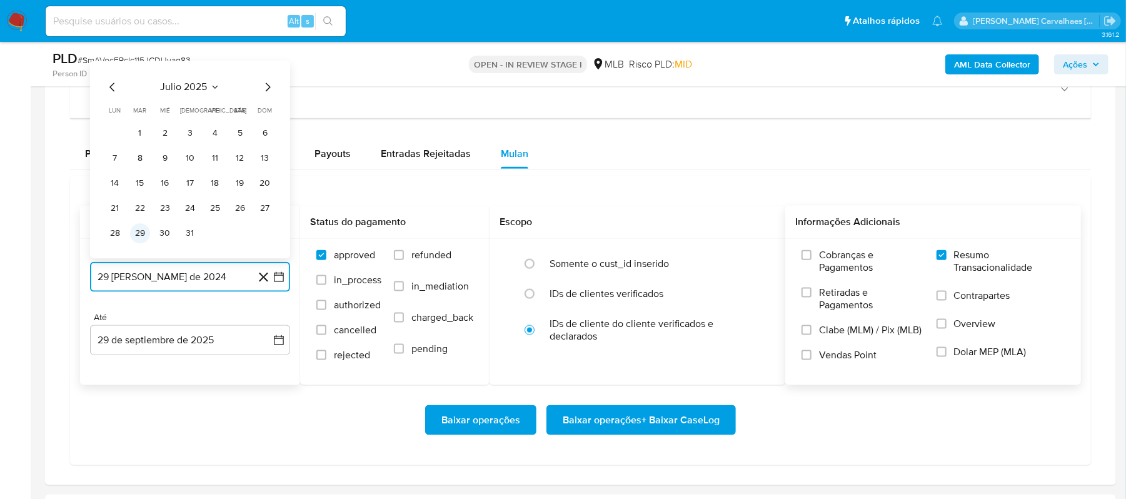
click at [141, 238] on button "29" at bounding box center [140, 234] width 20 height 20
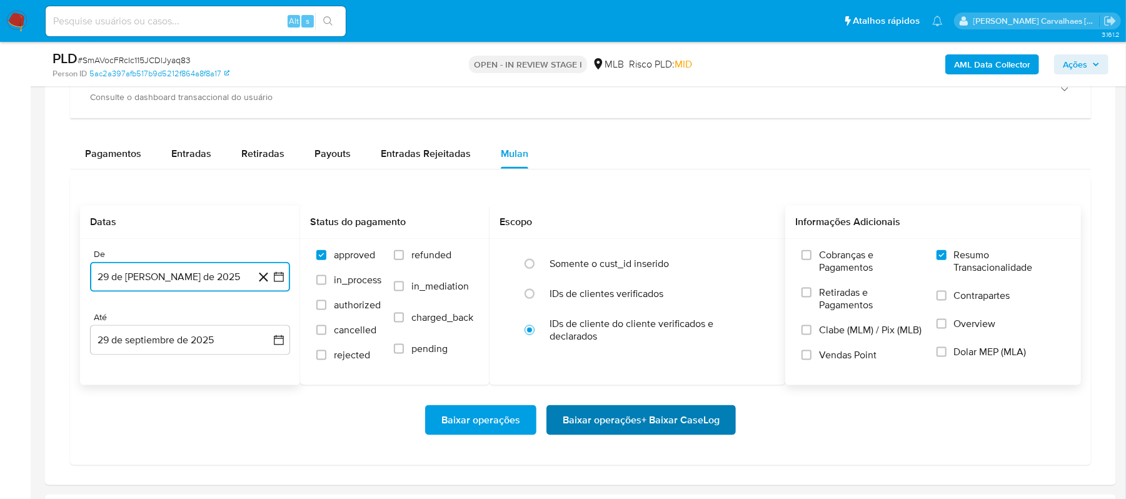
click at [609, 415] on span "Baixar operações + Baixar CaseLog" at bounding box center [641, 420] width 157 height 28
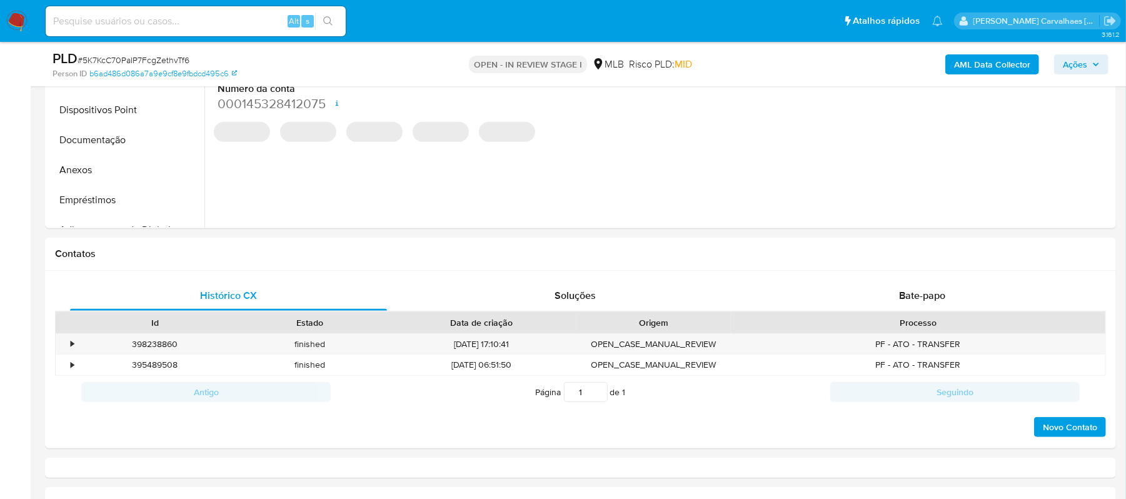
select select "10"
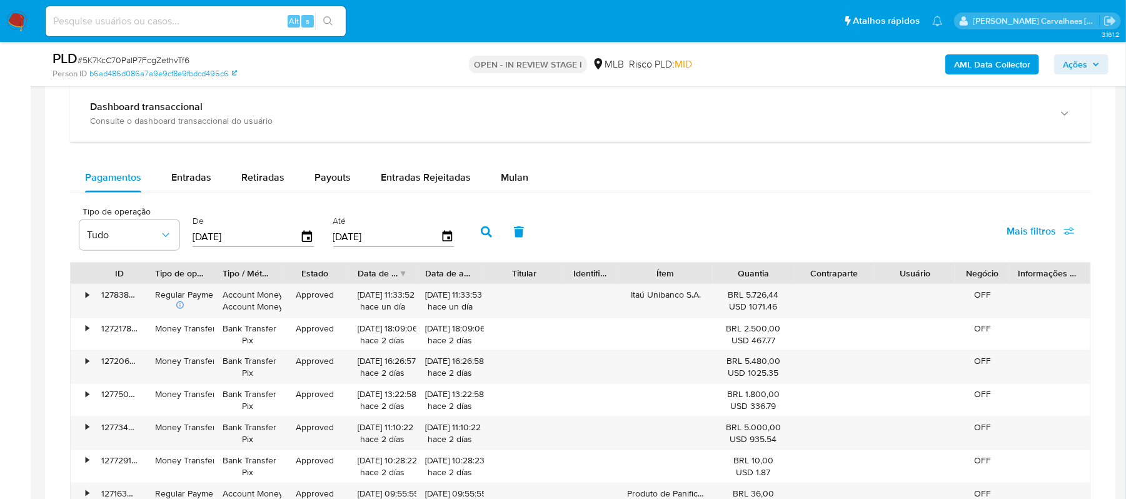
scroll to position [917, 0]
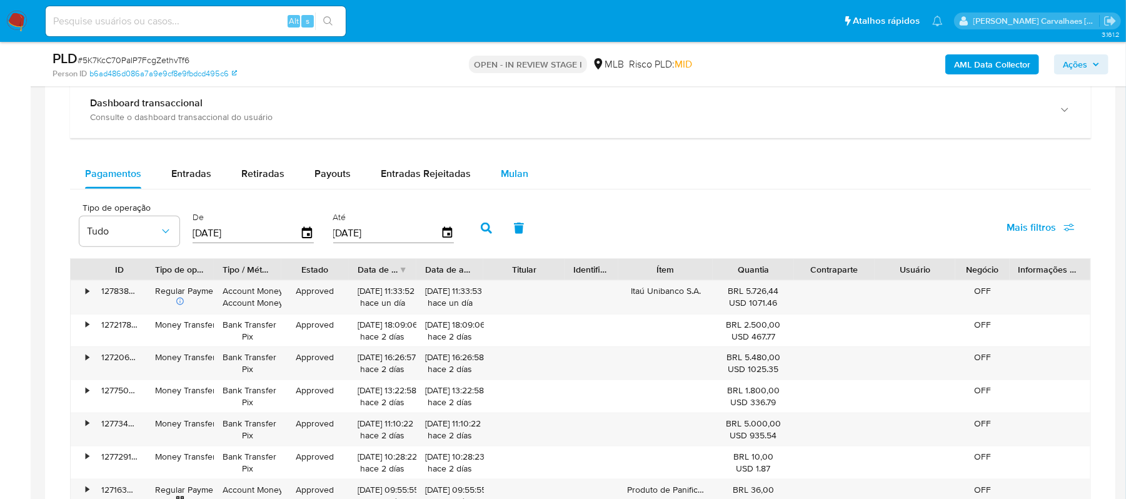
click at [513, 181] on span "Mulan" at bounding box center [515, 173] width 28 height 14
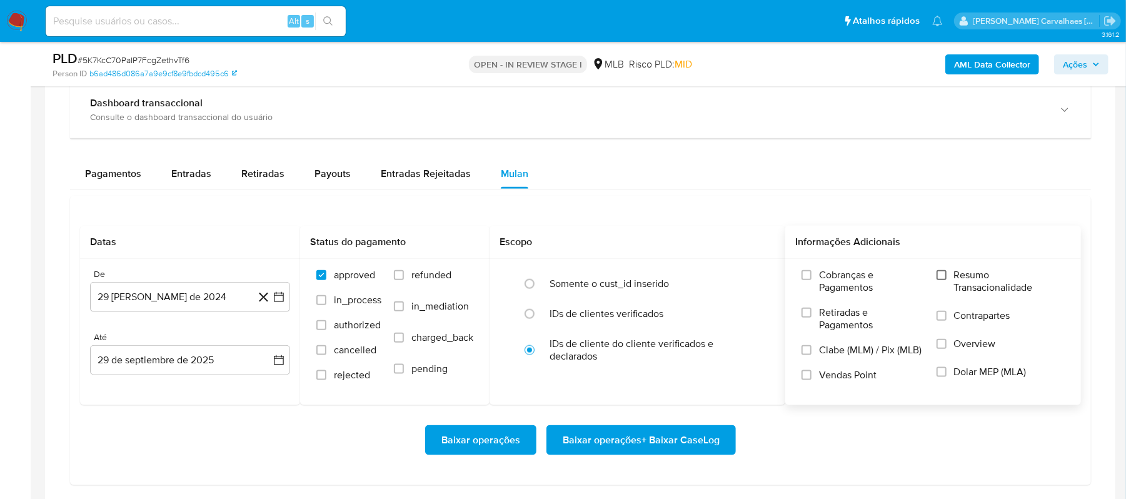
click at [941, 279] on input "Resumo Transacionalidade" at bounding box center [942, 275] width 10 height 10
click at [281, 296] on icon "button" at bounding box center [279, 297] width 13 height 13
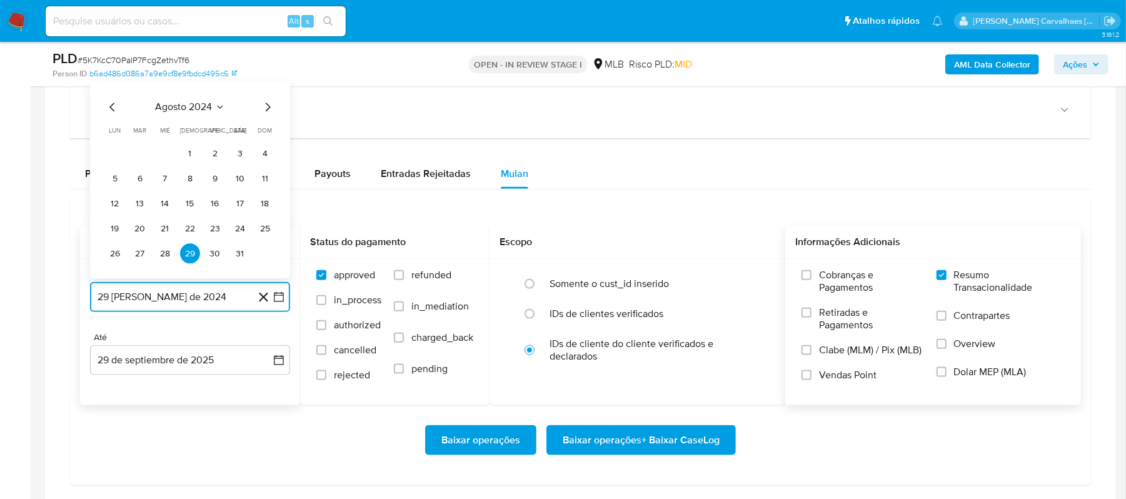
click at [266, 109] on icon "Mes siguiente" at bounding box center [267, 107] width 15 height 15
click at [265, 86] on icon "Mes siguiente" at bounding box center [267, 82] width 15 height 15
click at [264, 111] on icon "Mes siguiente" at bounding box center [267, 107] width 15 height 15
click at [264, 106] on icon "Mes siguiente" at bounding box center [267, 107] width 15 height 15
click at [264, 90] on icon "Mes siguiente" at bounding box center [267, 82] width 15 height 15
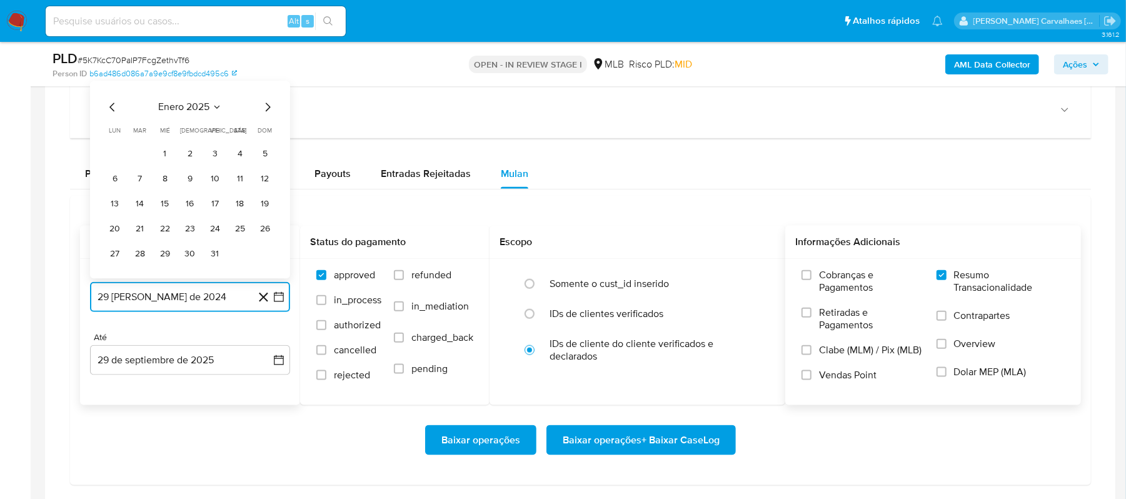
click at [263, 111] on icon "Mes siguiente" at bounding box center [267, 107] width 15 height 15
click at [261, 106] on icon "Mes siguiente" at bounding box center [267, 107] width 15 height 15
click at [261, 86] on icon "Mes siguiente" at bounding box center [267, 82] width 15 height 15
click at [264, 108] on icon "Mes siguiente" at bounding box center [267, 107] width 15 height 15
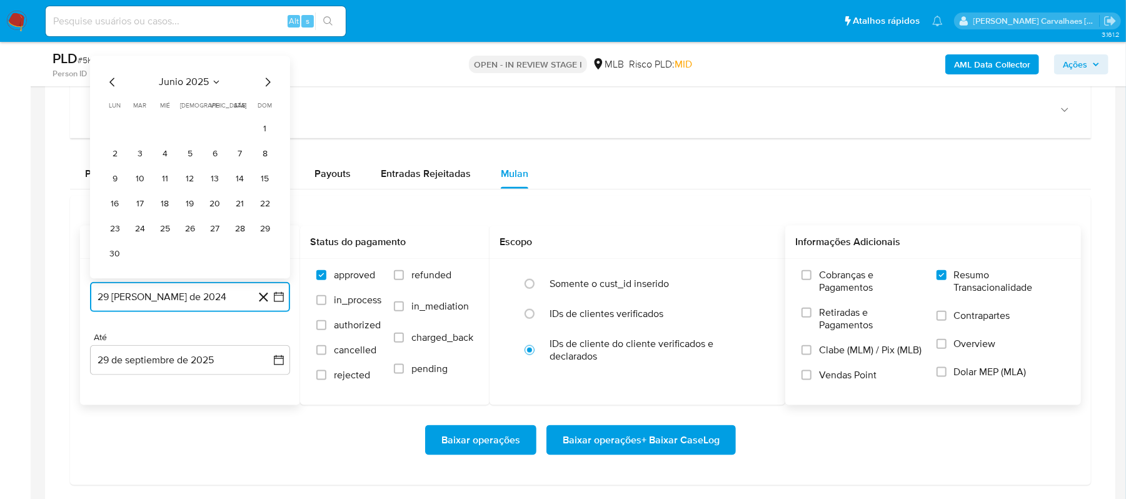
click at [266, 88] on icon "Mes siguiente" at bounding box center [267, 82] width 15 height 15
click at [143, 255] on button "29" at bounding box center [140, 254] width 20 height 20
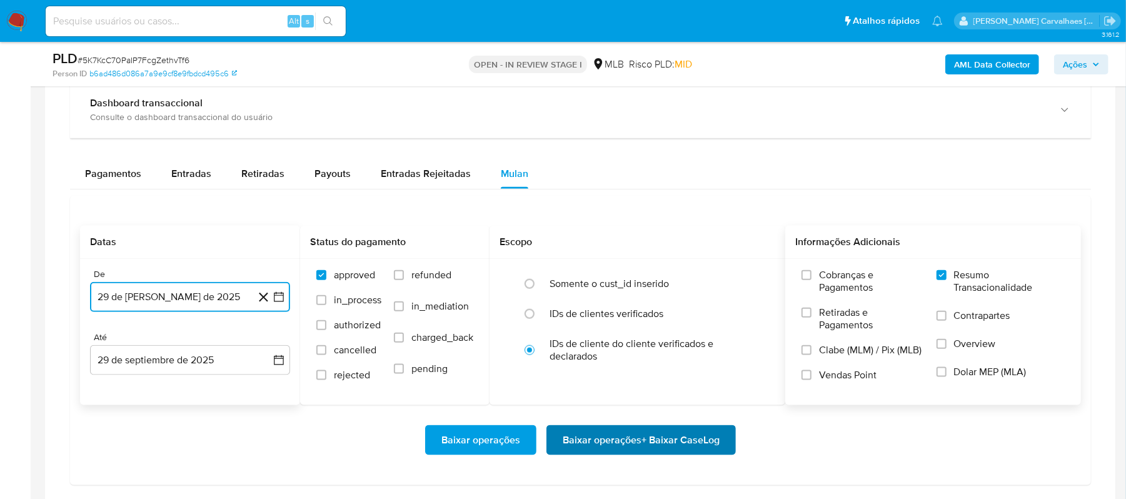
click at [620, 438] on span "Baixar operações + Baixar CaseLog" at bounding box center [641, 440] width 157 height 28
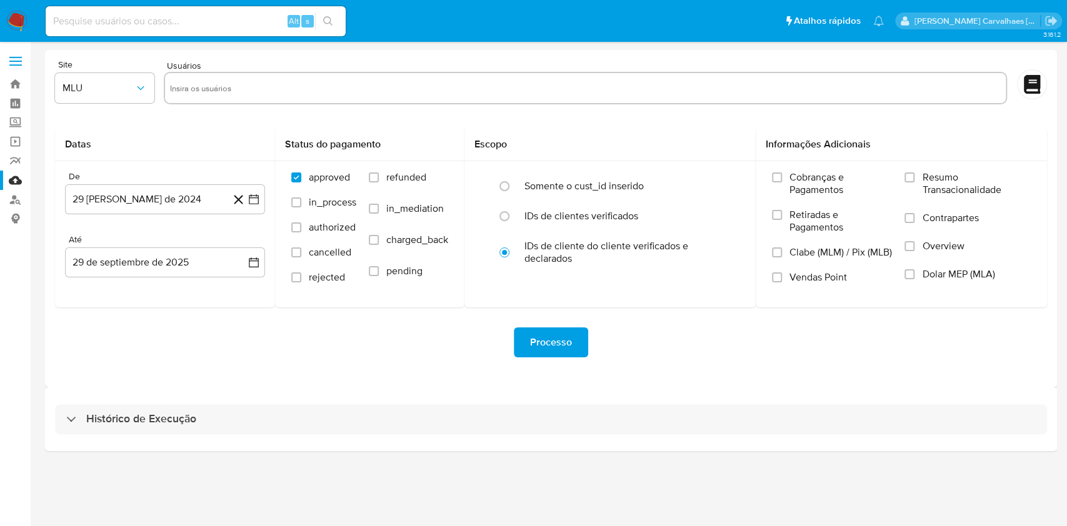
click at [142, 423] on h3 "Histórico de Execução" at bounding box center [141, 419] width 110 height 15
select select "10"
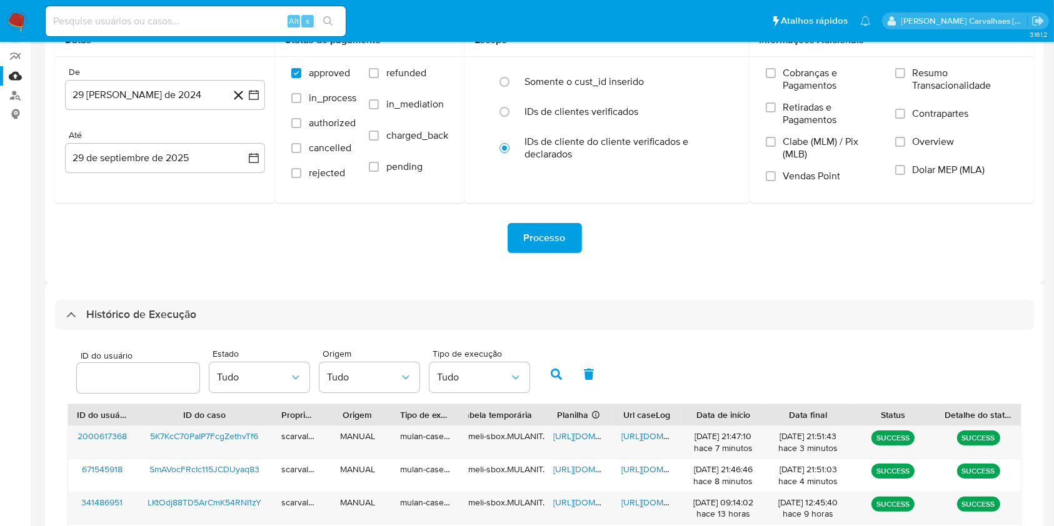
scroll to position [250, 0]
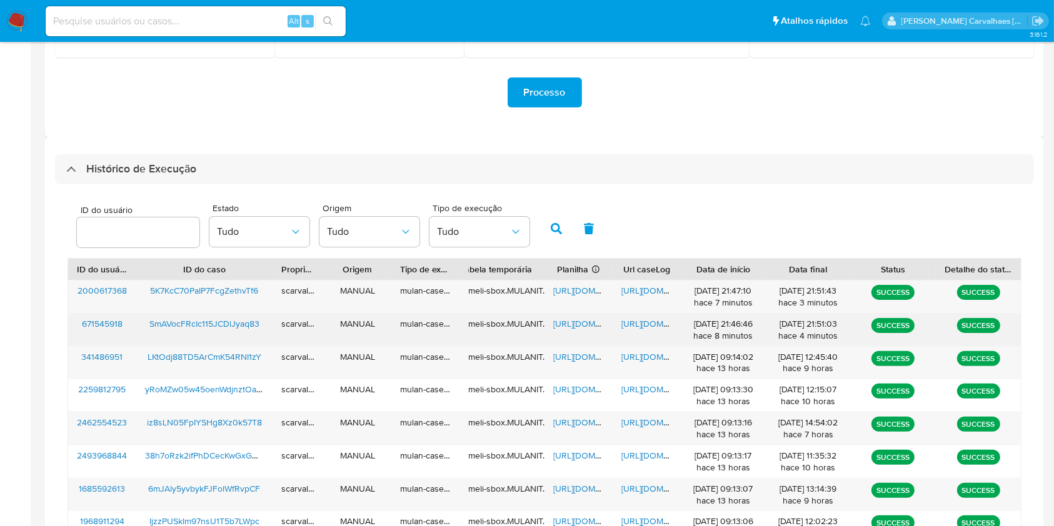
click at [642, 326] on span "[URL][DOMAIN_NAME]" at bounding box center [664, 324] width 86 height 13
click at [590, 321] on span "[URL][DOMAIN_NAME]" at bounding box center [596, 324] width 86 height 13
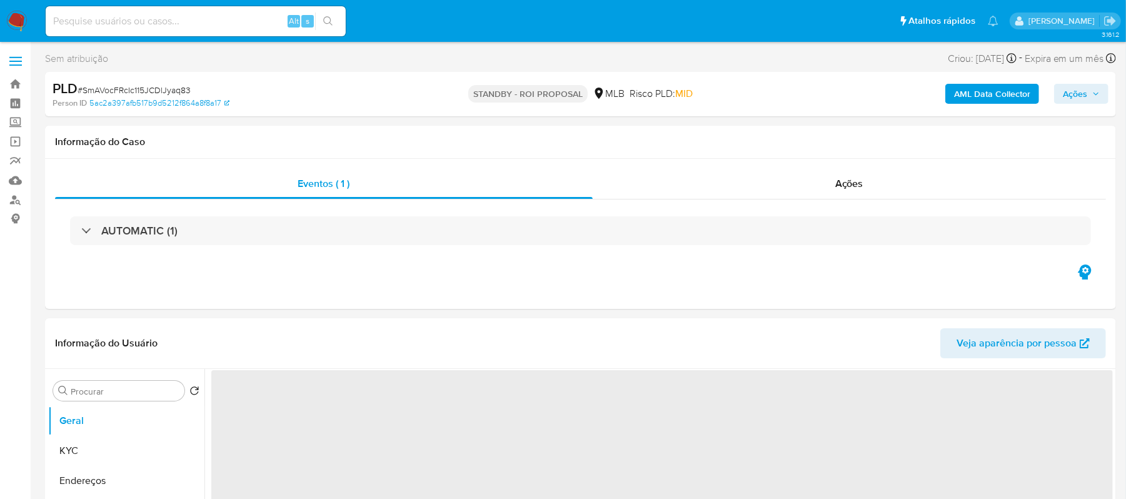
select select "10"
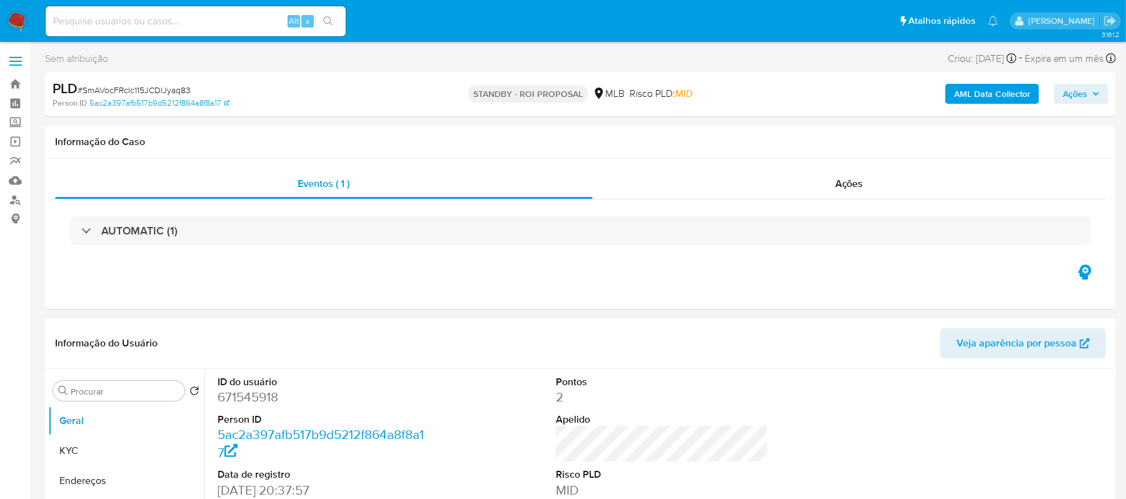
scroll to position [83, 0]
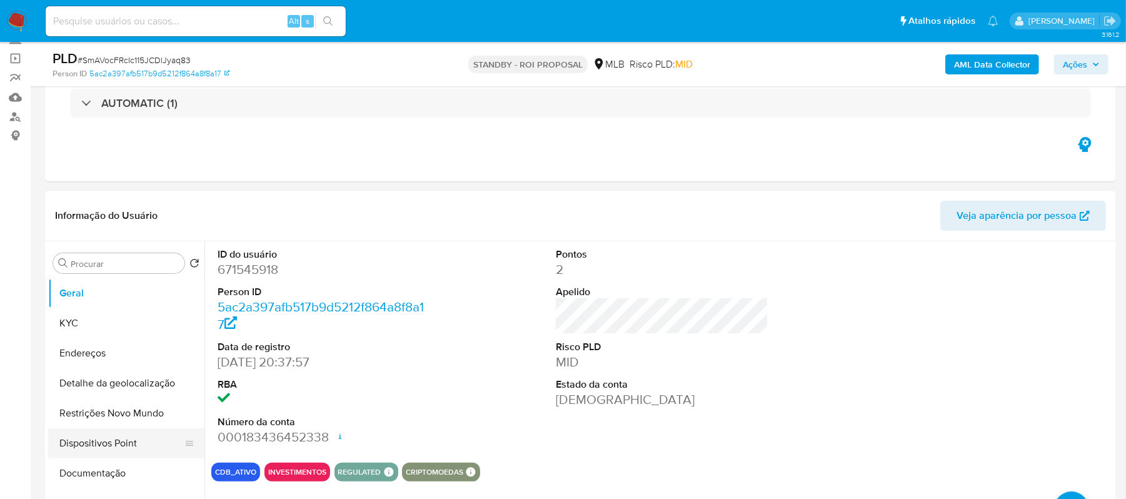
click at [129, 440] on button "Dispositivos Point" at bounding box center [121, 443] width 146 height 30
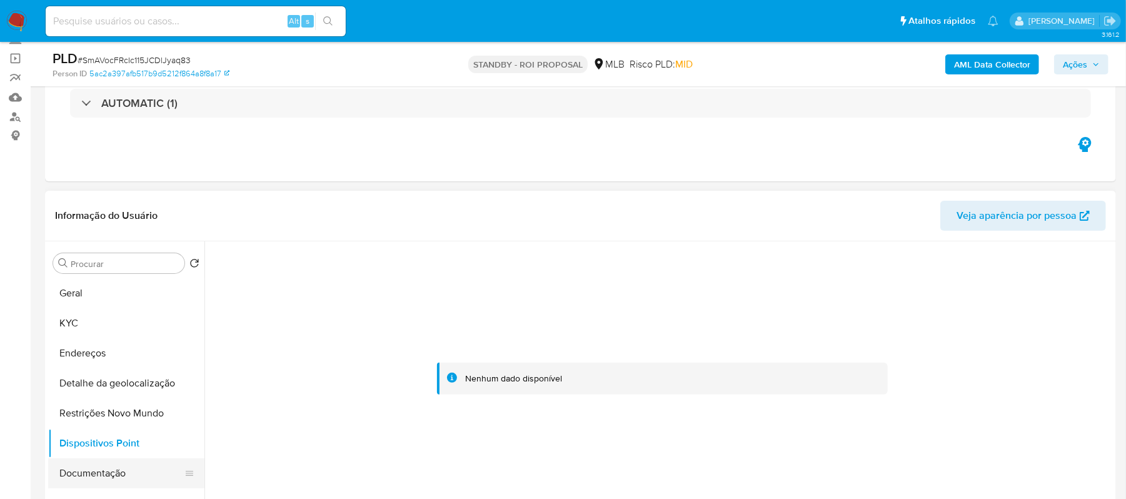
click at [114, 471] on button "Documentação" at bounding box center [121, 473] width 146 height 30
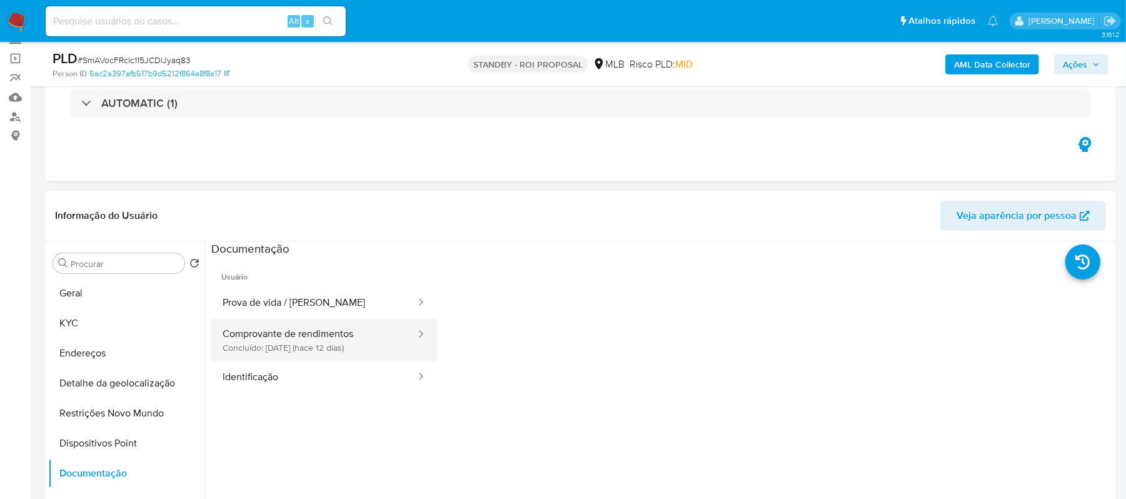
click at [319, 319] on button "Comprovante de rendimentos Concluído: [DATE] (hace 12 días)" at bounding box center [314, 340] width 206 height 43
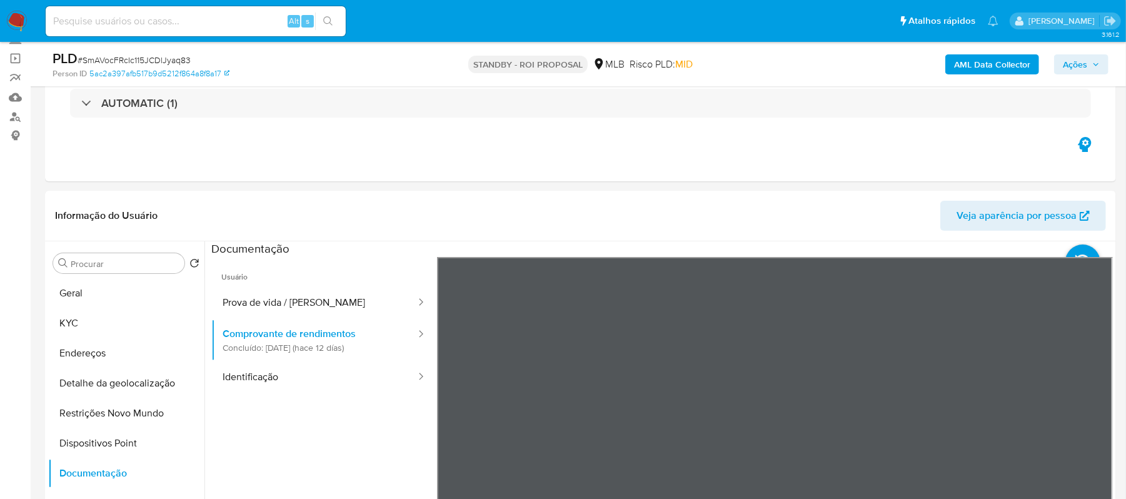
click at [190, 19] on input at bounding box center [196, 21] width 300 height 16
paste input "5K7KcC70PaIP7FcgZethvTf6"
type input "5K7KcC70PaIP7FcgZethvTf6"
click at [326, 21] on icon "search-icon" at bounding box center [328, 21] width 10 height 10
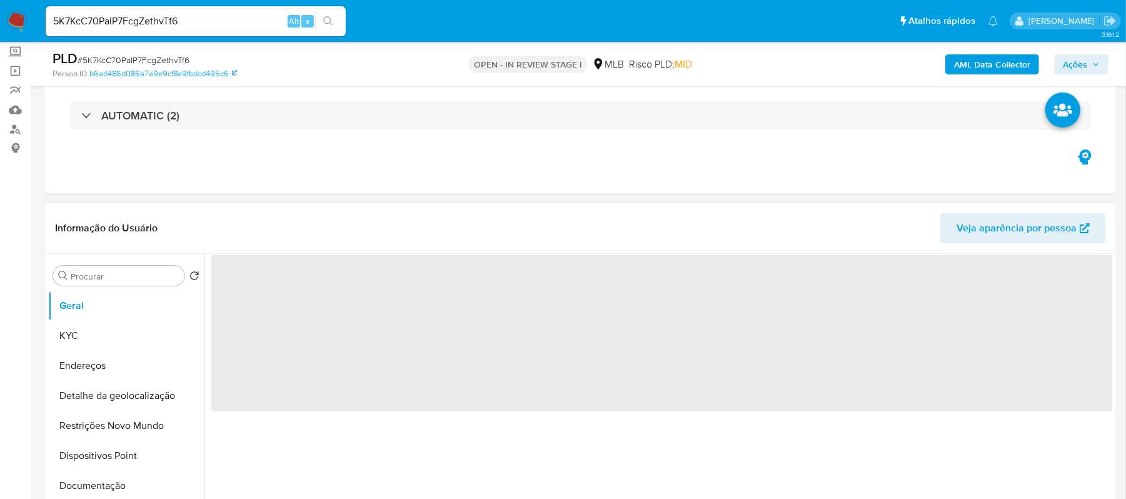
scroll to position [166, 0]
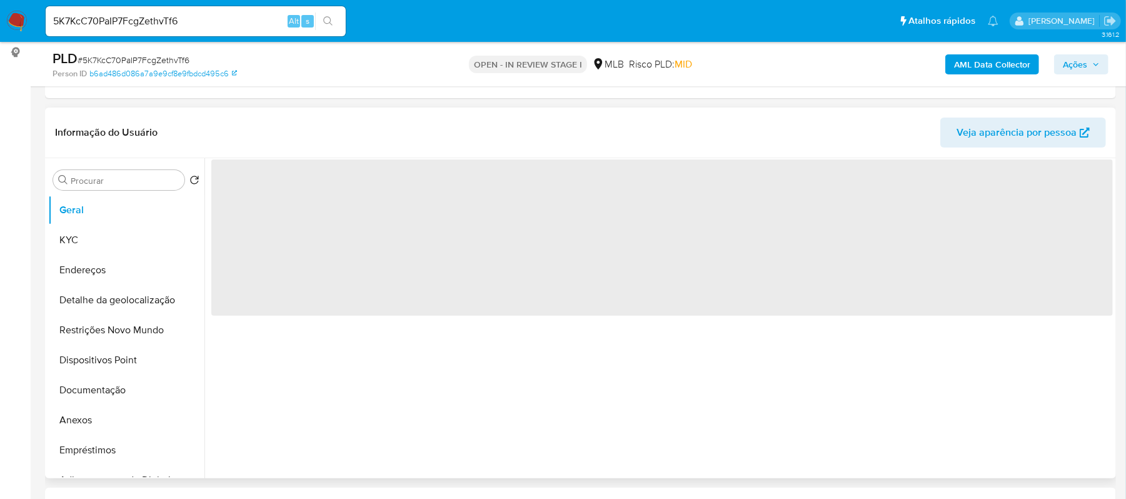
select select "10"
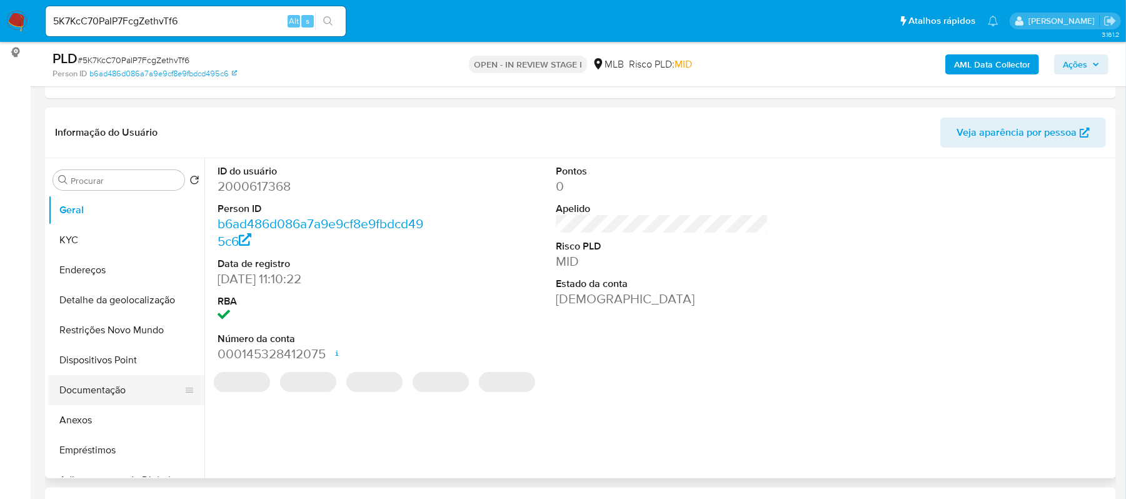
drag, startPoint x: 84, startPoint y: 383, endPoint x: 96, endPoint y: 383, distance: 12.5
click at [85, 383] on button "Documentação" at bounding box center [121, 390] width 146 height 30
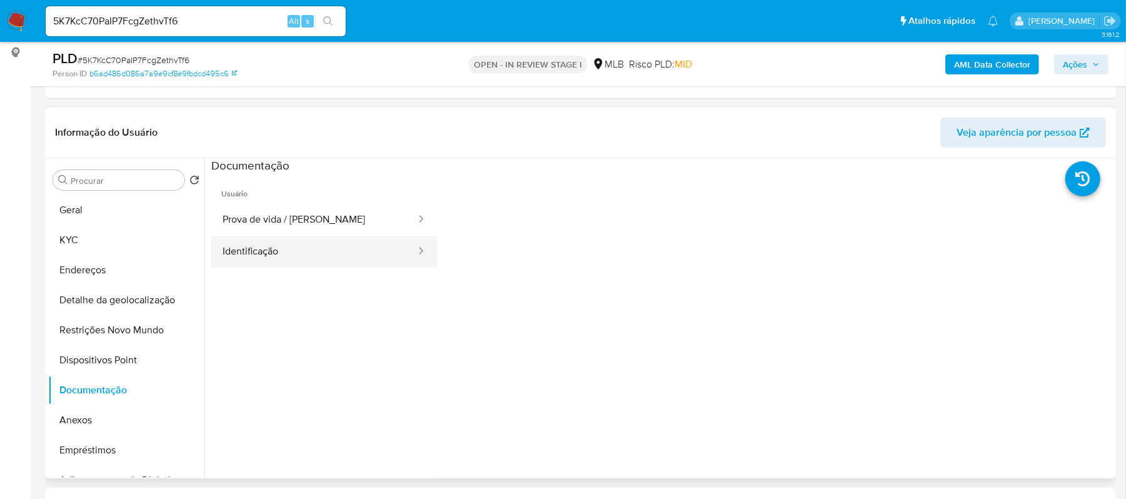
click at [301, 258] on button "Identificação" at bounding box center [314, 252] width 206 height 32
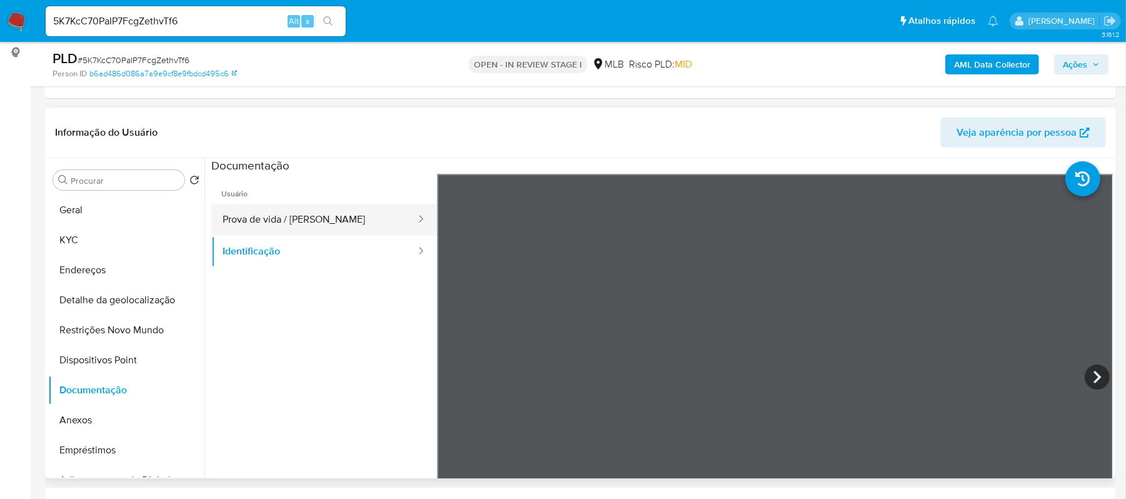
click at [236, 226] on button "Prova de vida / Selfie" at bounding box center [314, 220] width 206 height 32
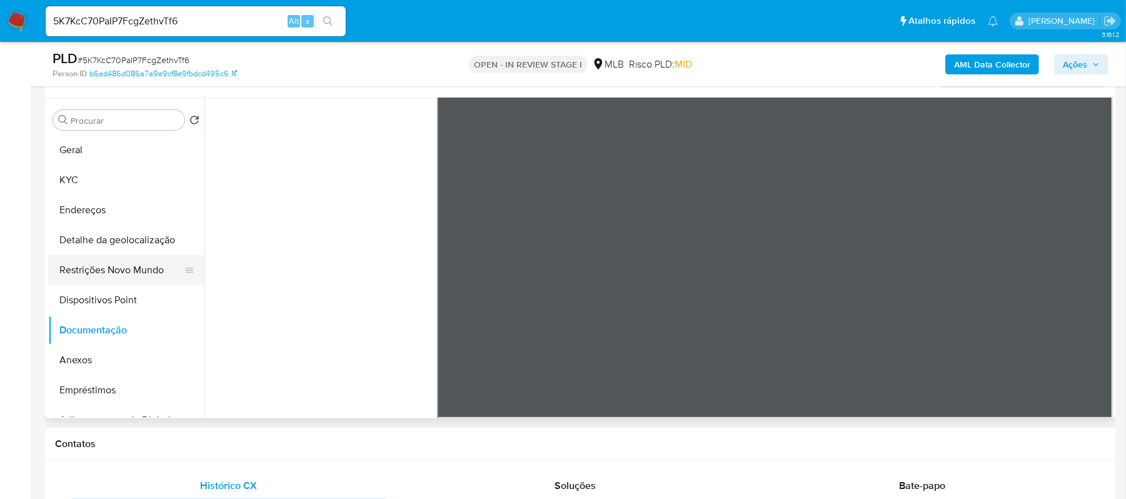
scroll to position [0, 0]
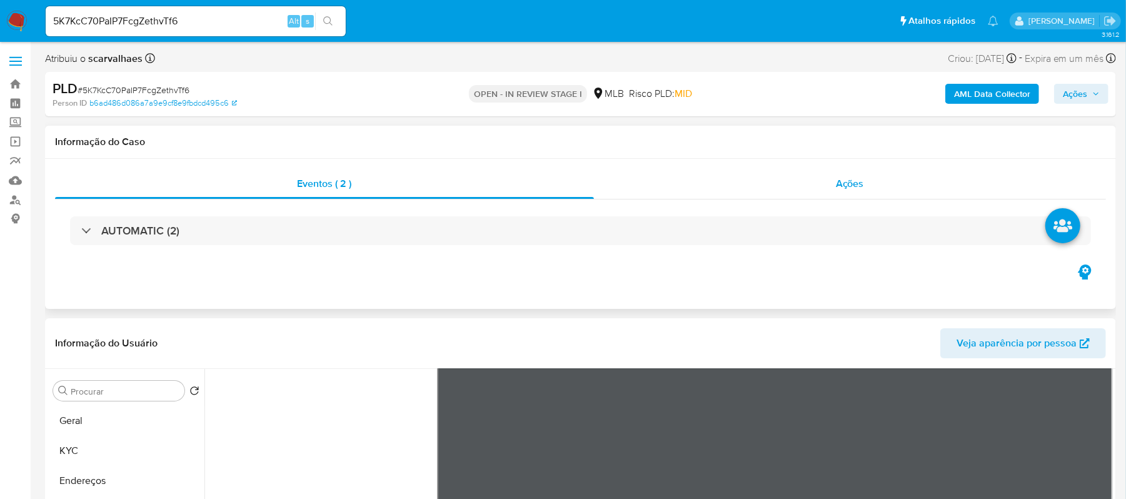
click at [841, 183] on span "Ações" at bounding box center [850, 183] width 28 height 14
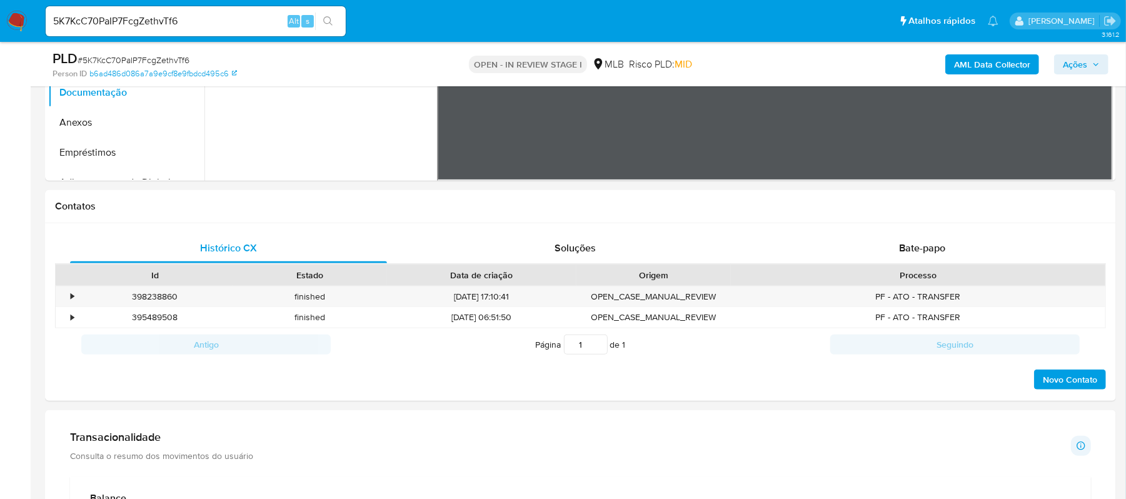
scroll to position [476, 0]
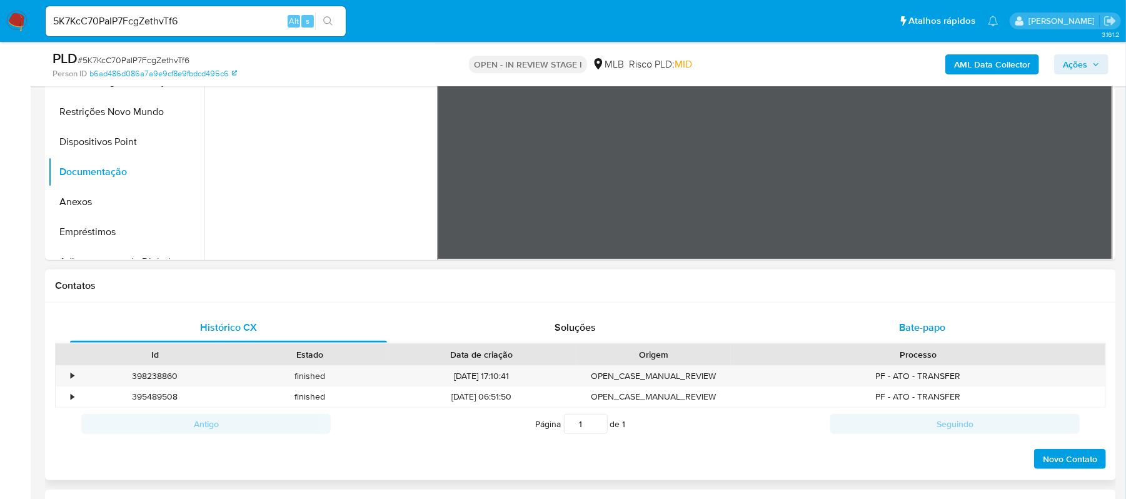
click at [906, 324] on span "Bate-papo" at bounding box center [922, 327] width 46 height 14
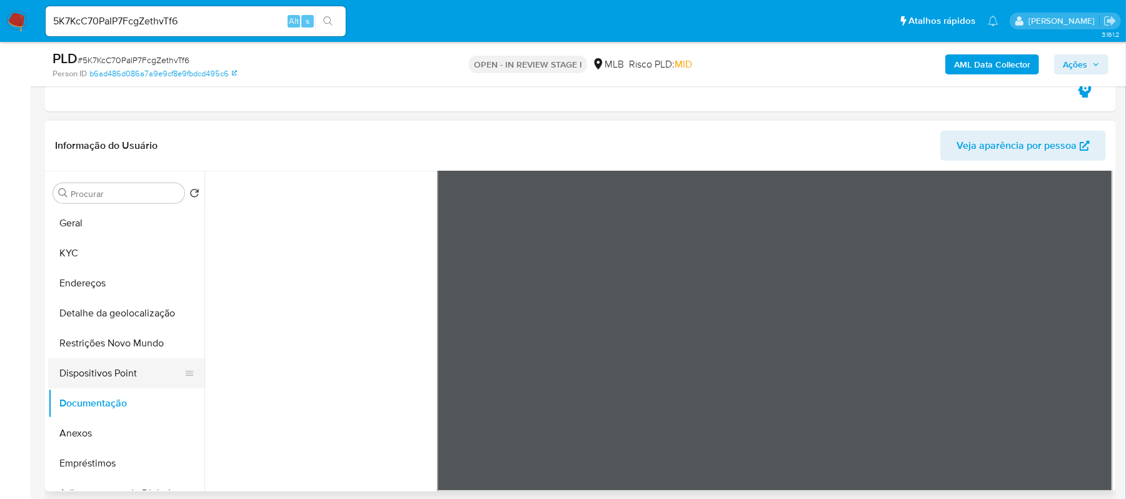
scroll to position [250, 0]
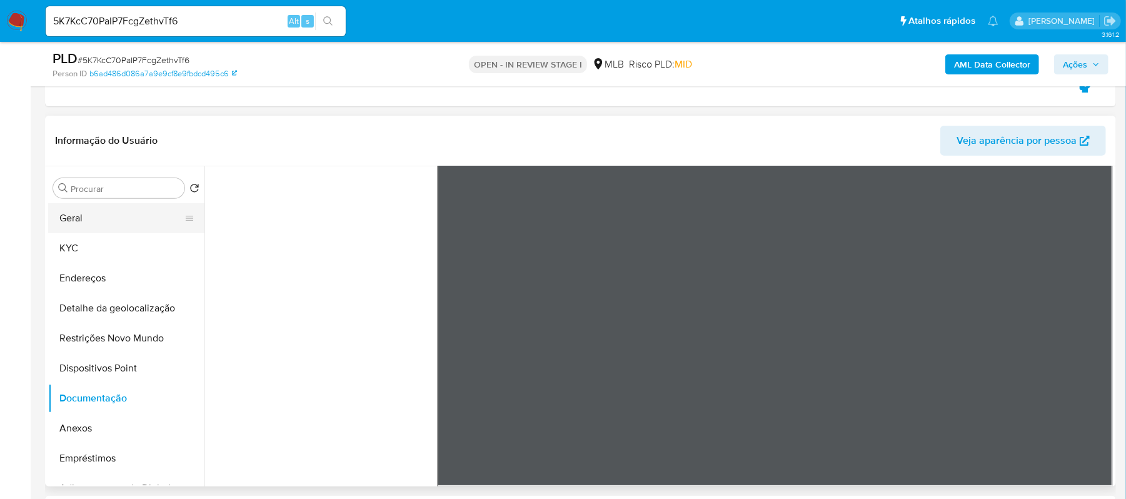
click at [116, 226] on button "Geral" at bounding box center [121, 218] width 146 height 30
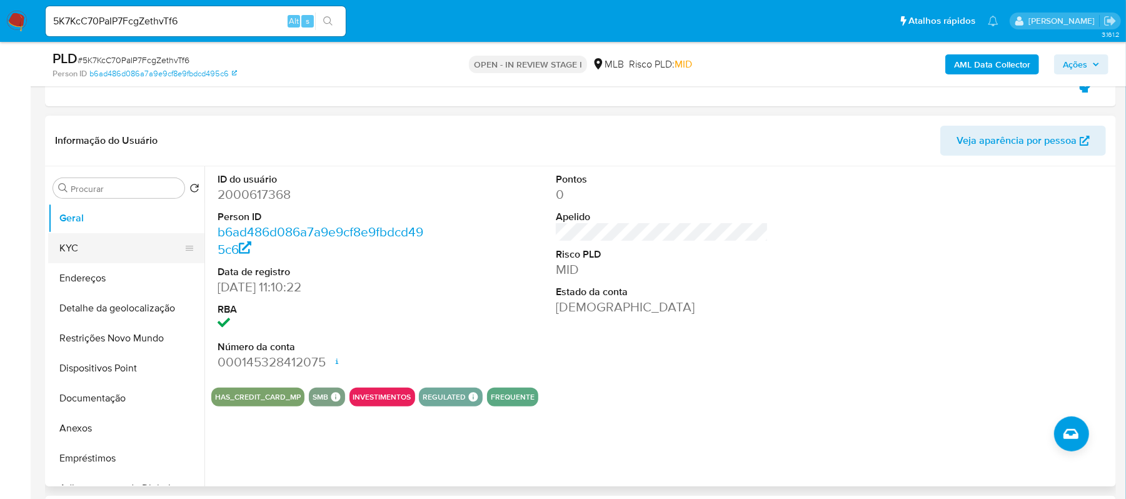
click at [91, 243] on button "KYC" at bounding box center [121, 248] width 146 height 30
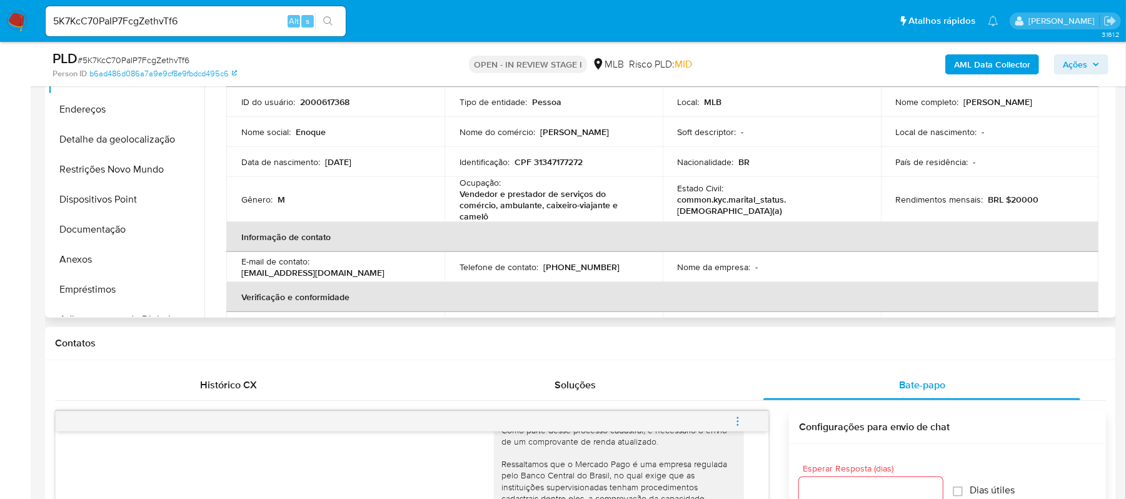
scroll to position [336, 0]
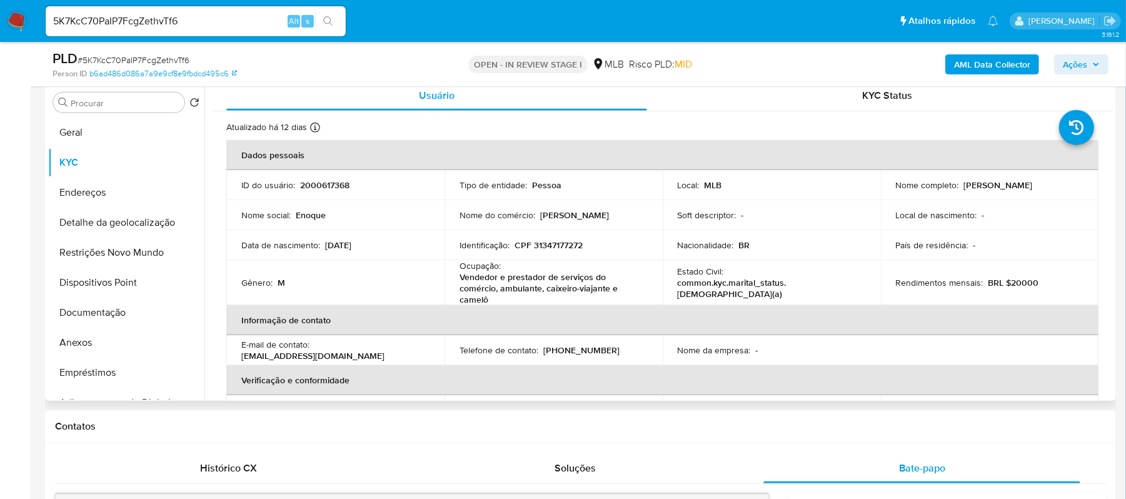
drag, startPoint x: 1107, startPoint y: 166, endPoint x: 1109, endPoint y: 178, distance: 12.1
click at [1109, 178] on div "Usuário KYC Status Atualizado há 12 dias Criado: 20/09/2024 12:10:31 Atualizado…" at bounding box center [658, 241] width 908 height 320
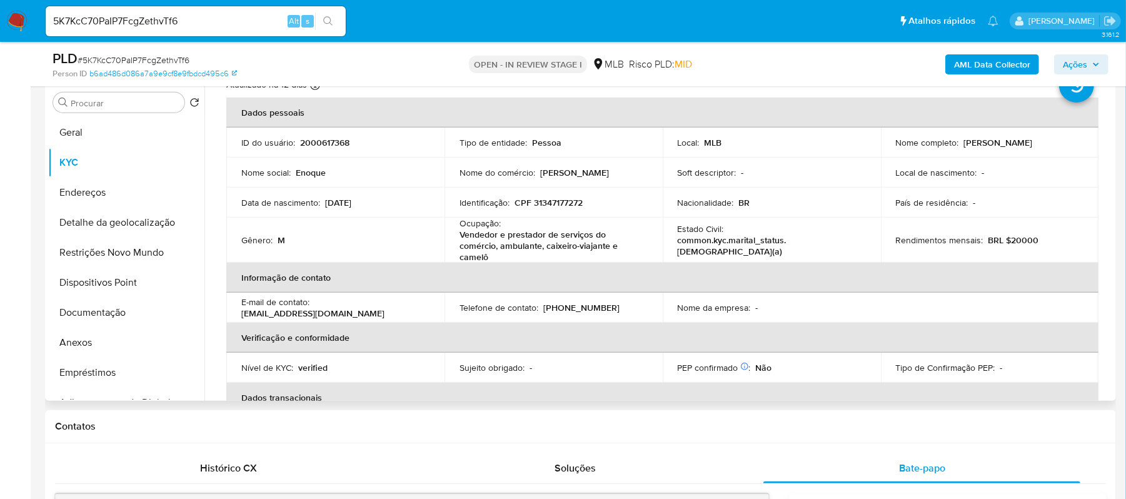
scroll to position [46, 0]
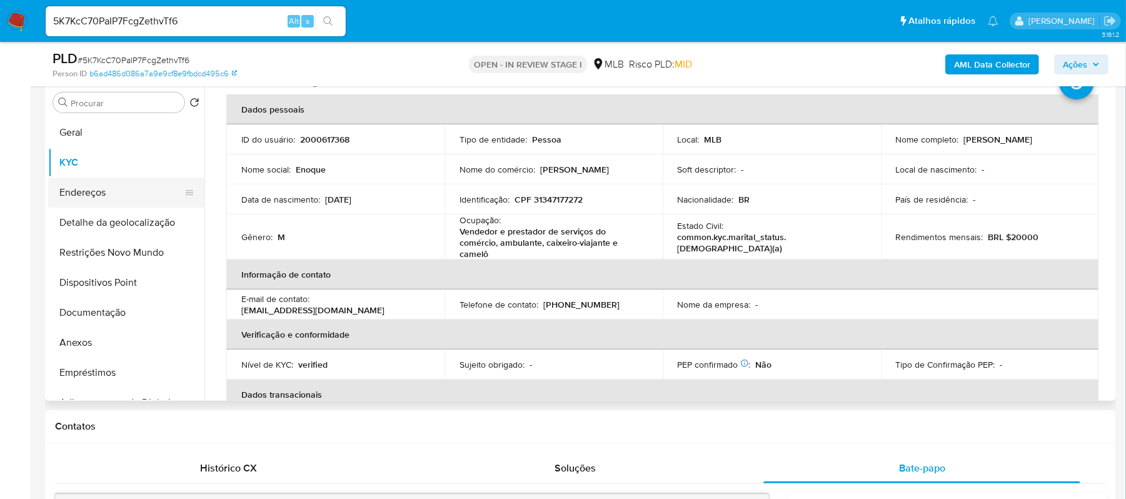
click at [108, 195] on button "Endereços" at bounding box center [121, 193] width 146 height 30
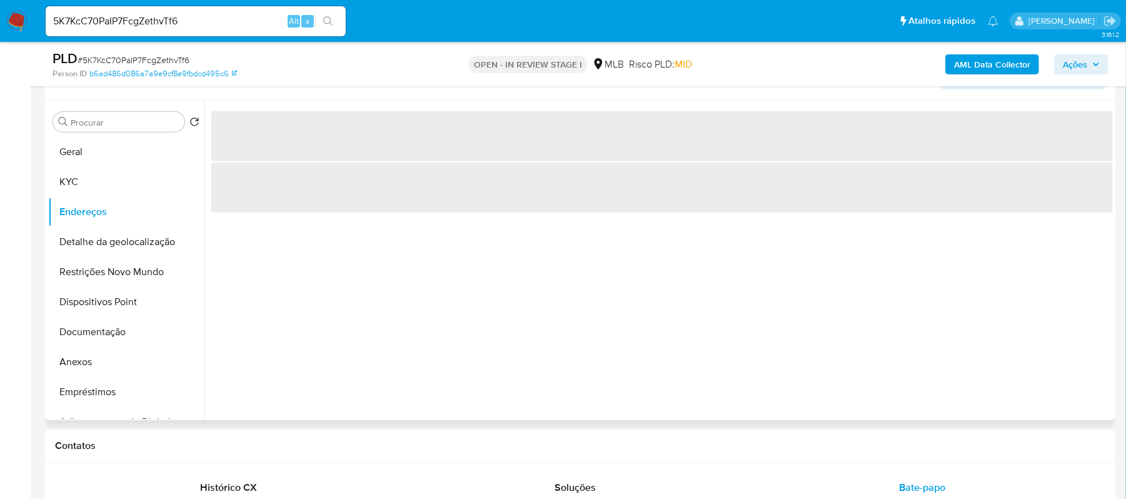
scroll to position [253, 0]
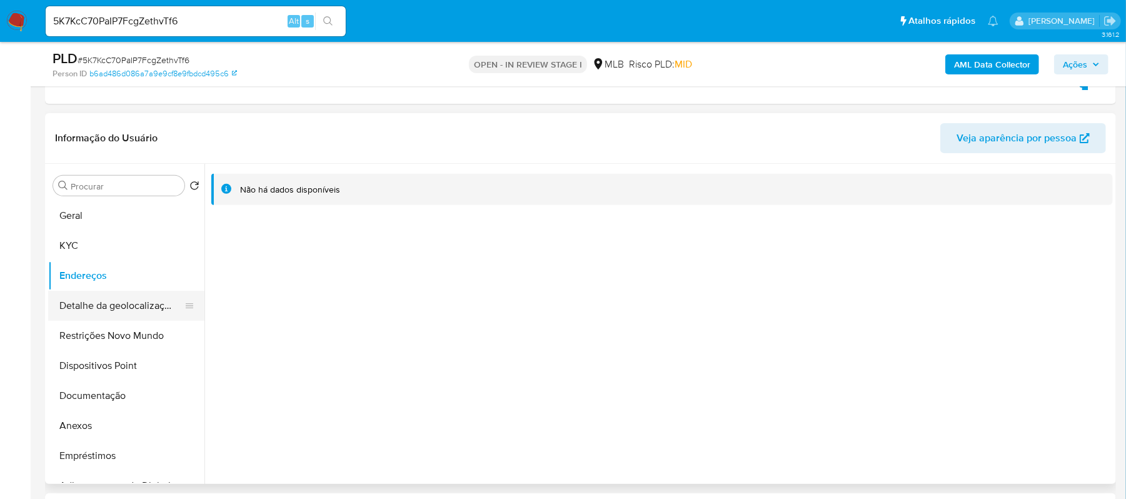
click at [143, 306] on button "Detalhe da geolocalização" at bounding box center [121, 306] width 146 height 30
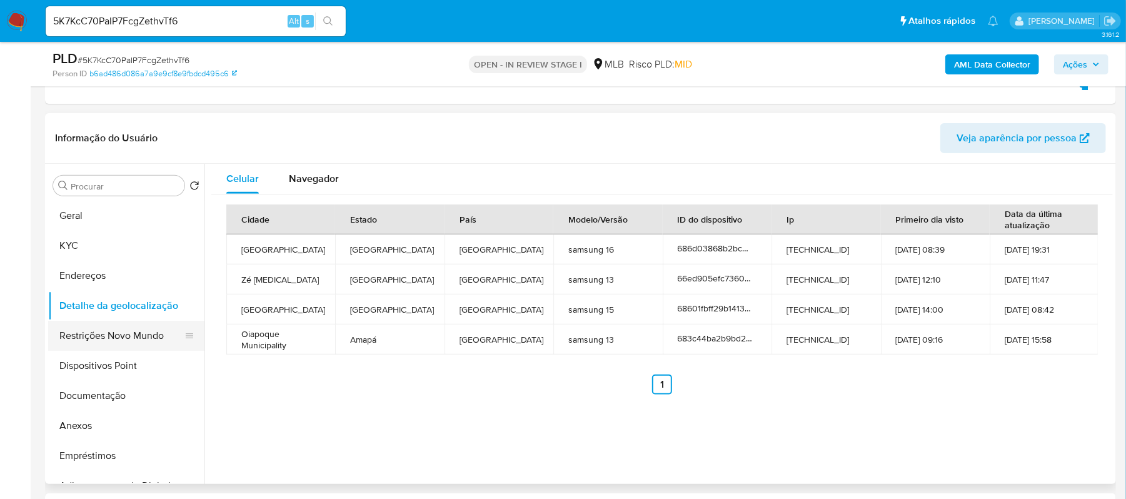
click at [131, 341] on button "Restrições Novo Mundo" at bounding box center [121, 336] width 146 height 30
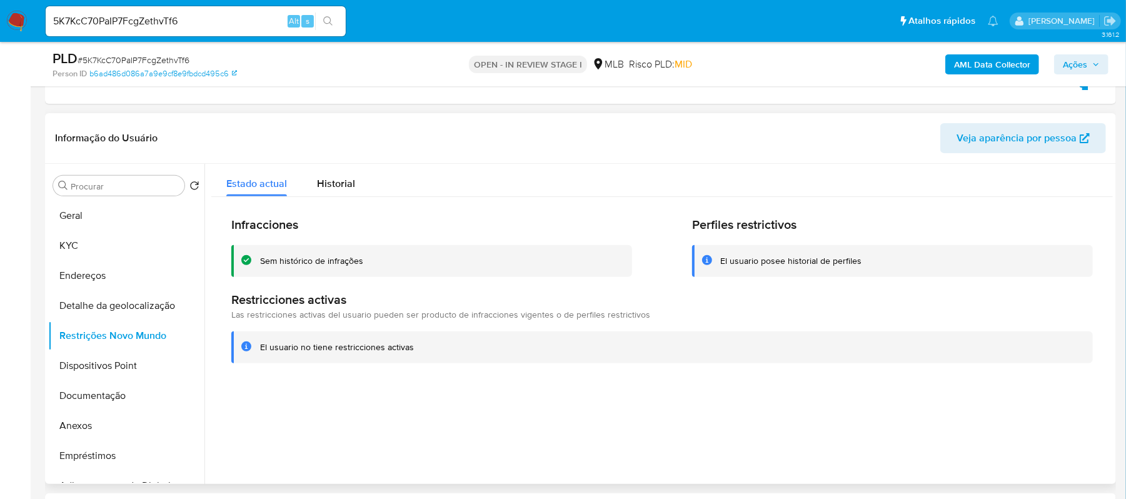
drag, startPoint x: 263, startPoint y: 263, endPoint x: 376, endPoint y: 264, distance: 113.8
click at [376, 264] on div "Sem histórico de infrações" at bounding box center [441, 261] width 362 height 12
drag, startPoint x: 258, startPoint y: 346, endPoint x: 411, endPoint y: 353, distance: 153.3
click at [411, 353] on div "El usuario no tiene restricciones activas" at bounding box center [662, 347] width 862 height 32
click at [368, 399] on div at bounding box center [658, 324] width 908 height 320
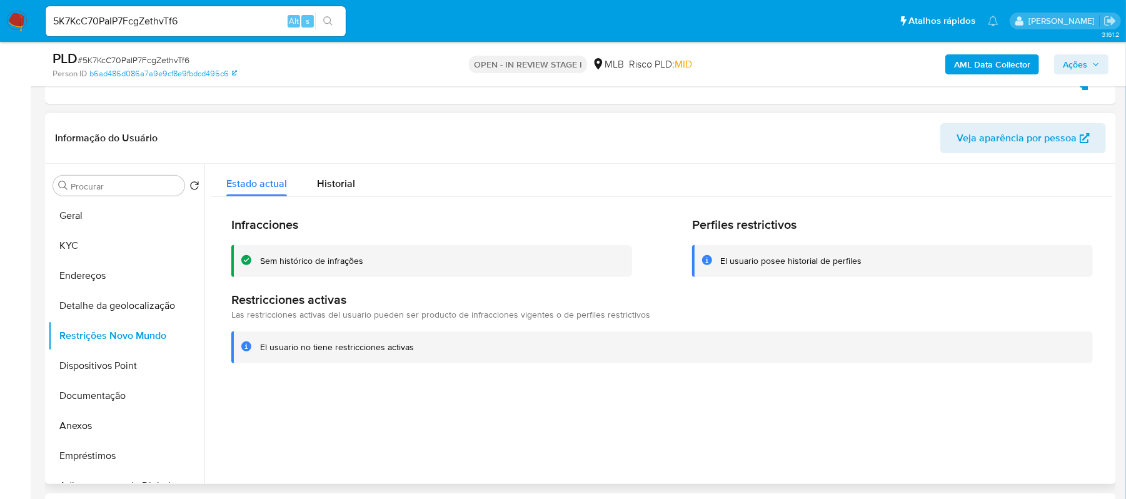
click at [278, 350] on div "El usuario no tiene restricciones activas" at bounding box center [337, 347] width 154 height 12
drag, startPoint x: 258, startPoint y: 345, endPoint x: 408, endPoint y: 348, distance: 150.7
click at [408, 348] on div "El usuario no tiene restricciones activas" at bounding box center [662, 347] width 862 height 32
click at [413, 348] on div "El usuario no tiene restricciones activas" at bounding box center [671, 347] width 823 height 12
drag, startPoint x: 261, startPoint y: 346, endPoint x: 413, endPoint y: 349, distance: 152.0
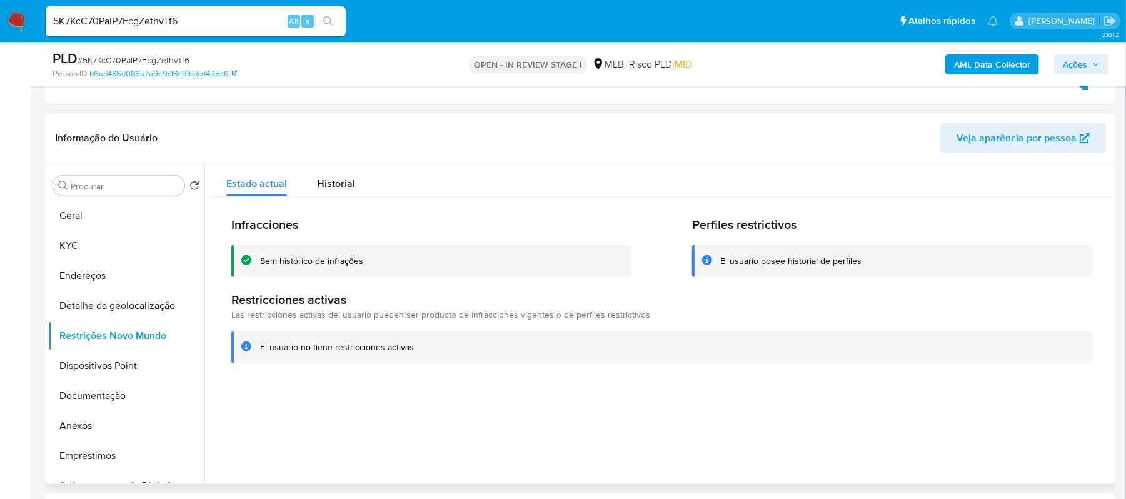
click at [413, 349] on div "El usuario no tiene restricciones activas" at bounding box center [671, 347] width 823 height 12
click at [93, 223] on button "Geral" at bounding box center [121, 216] width 146 height 30
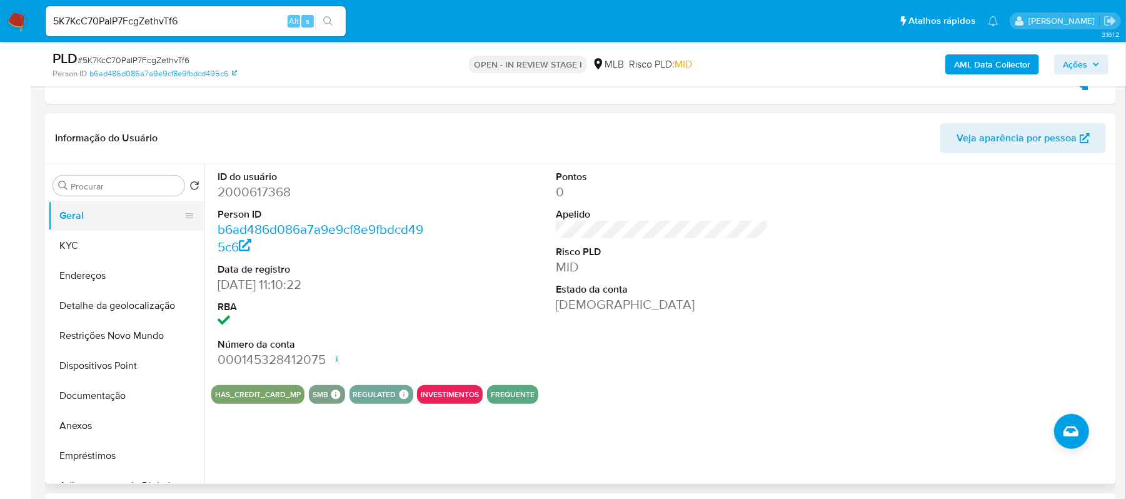
click at [131, 221] on button "Geral" at bounding box center [121, 216] width 146 height 30
click at [94, 251] on button "KYC" at bounding box center [121, 246] width 146 height 30
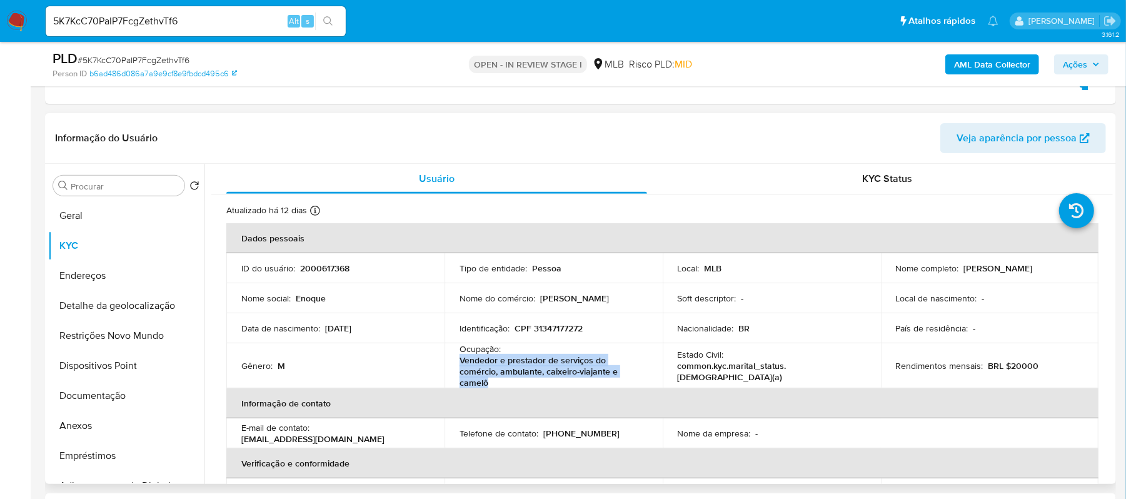
drag, startPoint x: 456, startPoint y: 361, endPoint x: 523, endPoint y: 381, distance: 70.0
click at [523, 381] on td "Ocupação : Vendedor e prestador de serviços do comércio, ambulante, caixeiro-vi…" at bounding box center [554, 365] width 218 height 45
copy p "Vendedor e prestador de serviços do comércio, ambulante, caixeiro-viajante e ca…"
click at [123, 214] on button "Geral" at bounding box center [121, 216] width 146 height 30
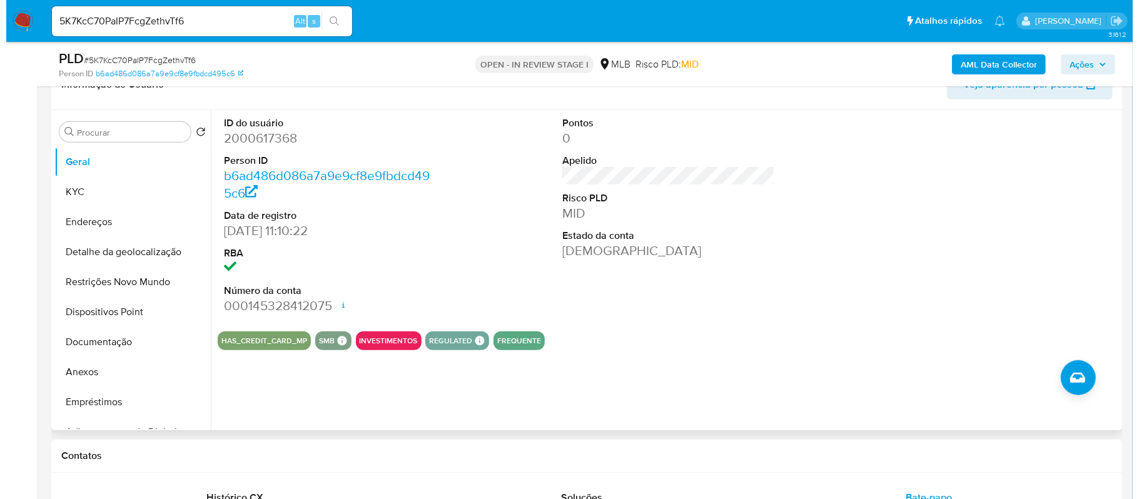
scroll to position [336, 0]
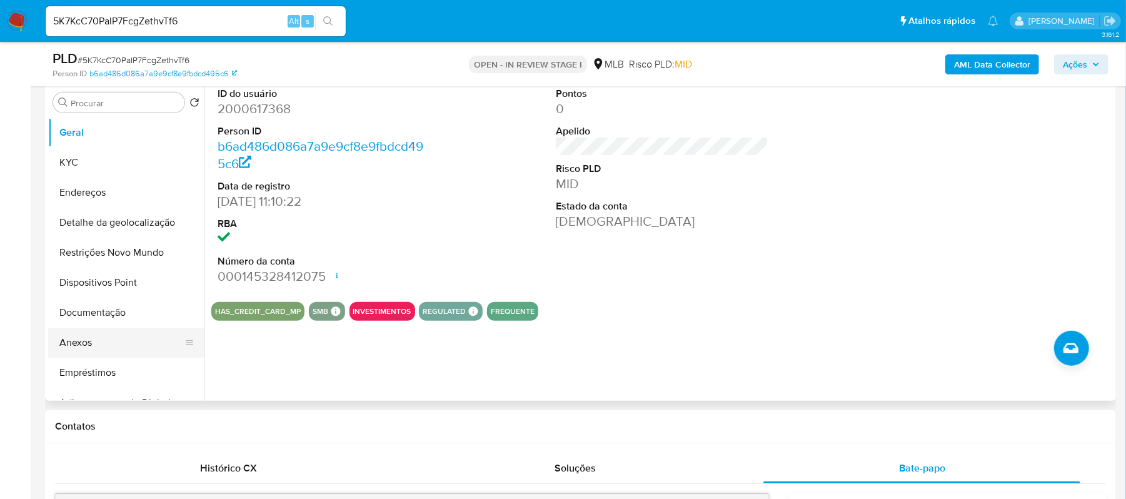
click at [81, 343] on button "Anexos" at bounding box center [121, 343] width 146 height 30
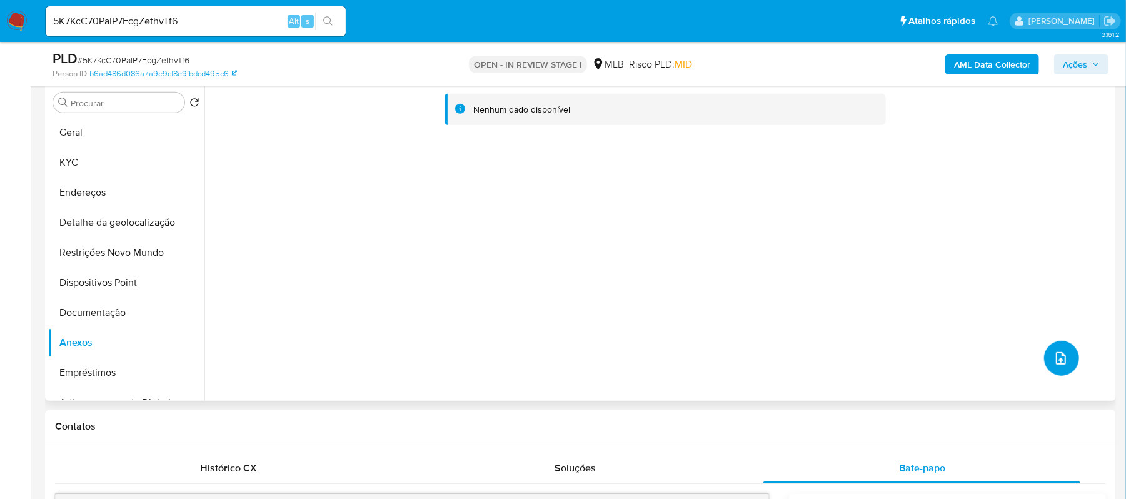
click at [1054, 356] on icon "upload-file" at bounding box center [1061, 358] width 15 height 15
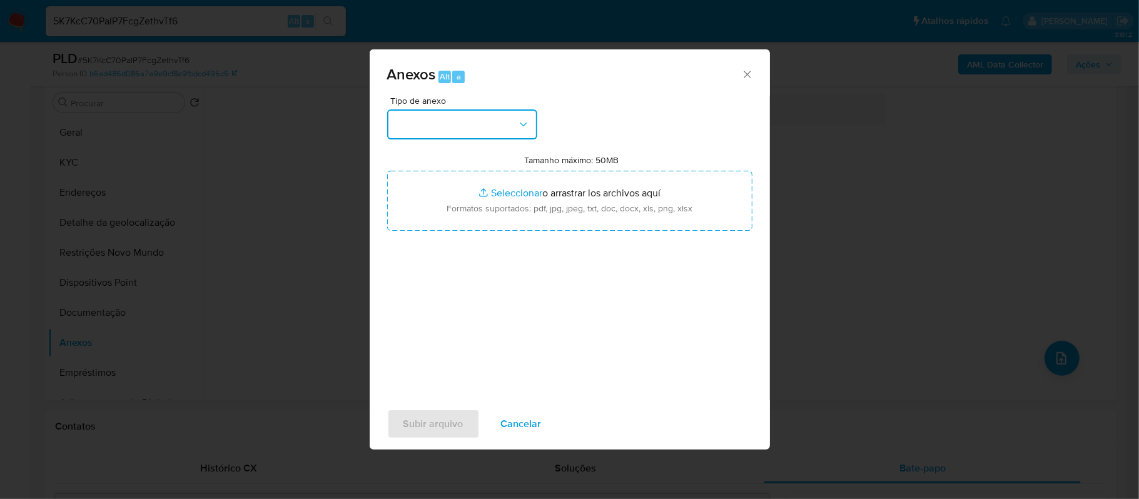
click at [479, 123] on button "button" at bounding box center [462, 124] width 150 height 30
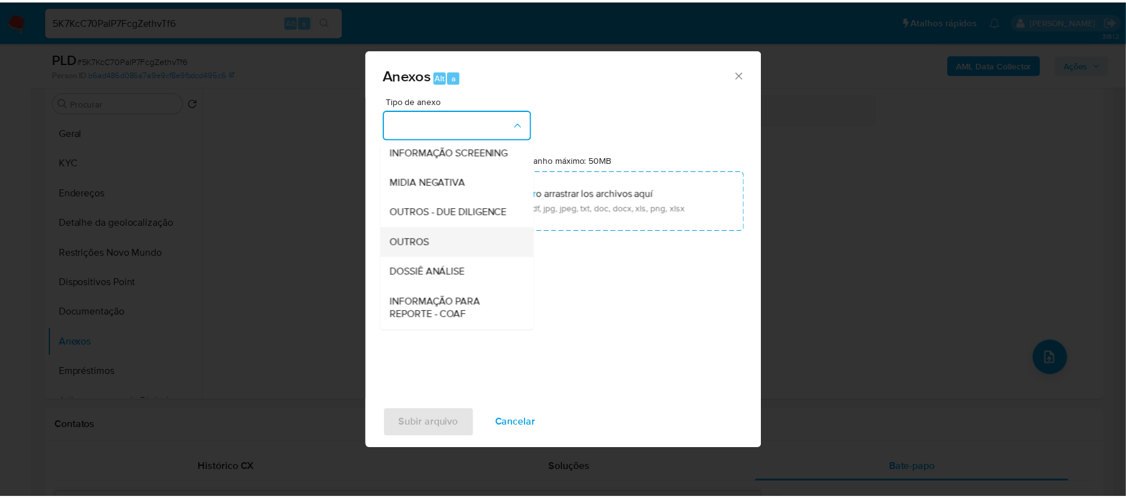
scroll to position [166, 0]
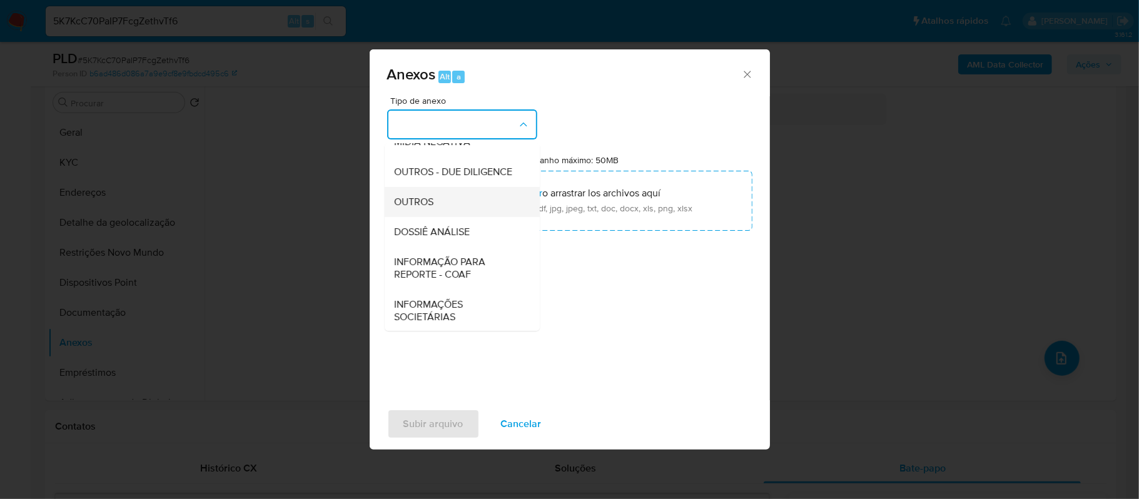
click at [444, 217] on div "OUTROS" at bounding box center [459, 202] width 128 height 30
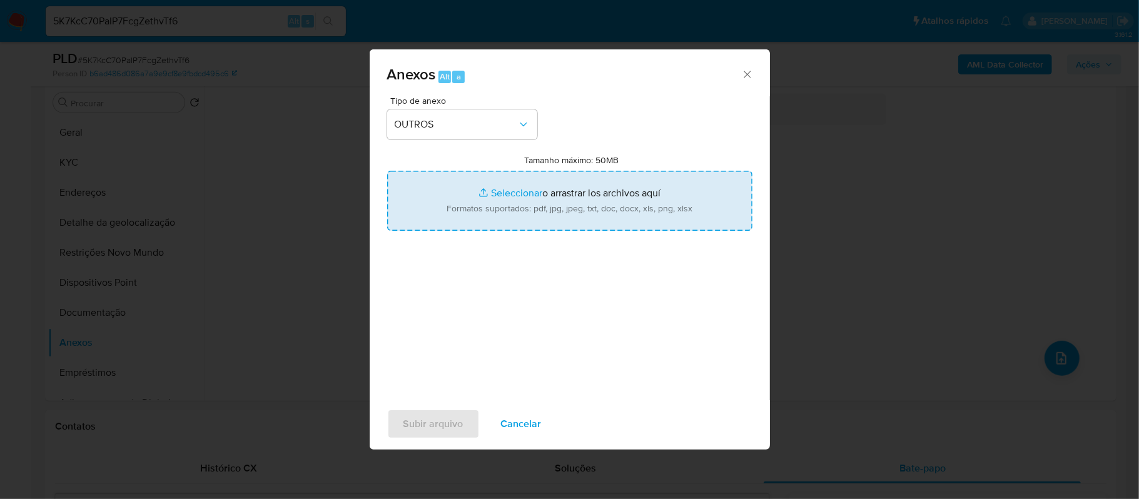
click at [513, 193] on input "Tamanho máximo: 50MB Seleccionar archivos" at bounding box center [569, 201] width 365 height 60
type input "C:\fakepath\SAR - xxxx- CPF 31347177272 - ENOQUE COSTA GALVAO.pdf"
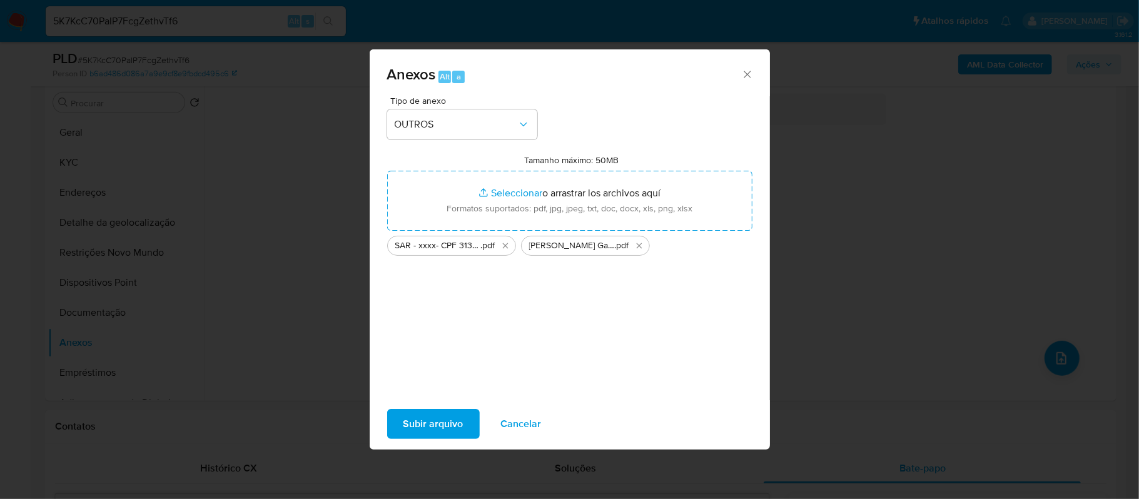
click at [455, 419] on span "Subir arquivo" at bounding box center [433, 424] width 60 height 28
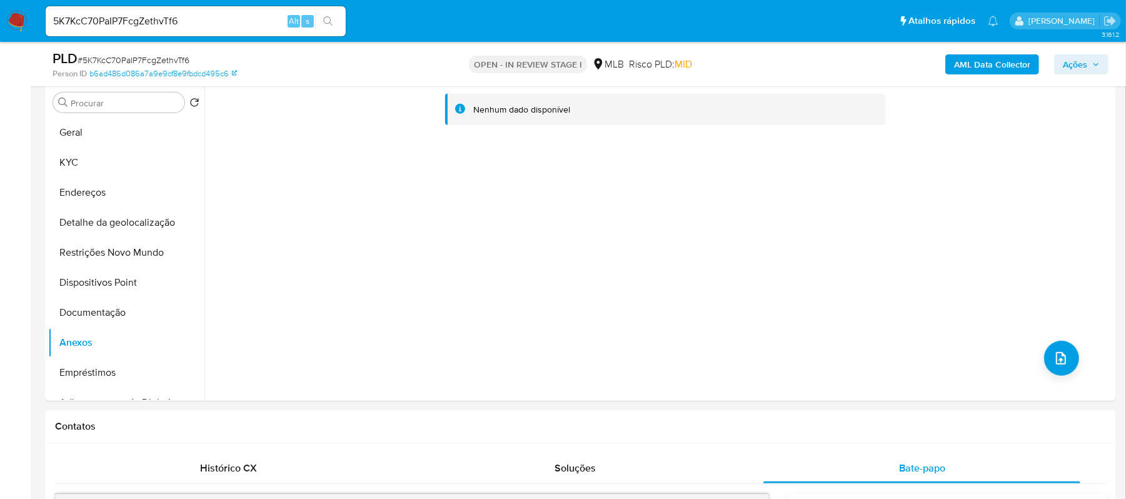
click at [1090, 66] on span "Ações" at bounding box center [1081, 65] width 37 height 18
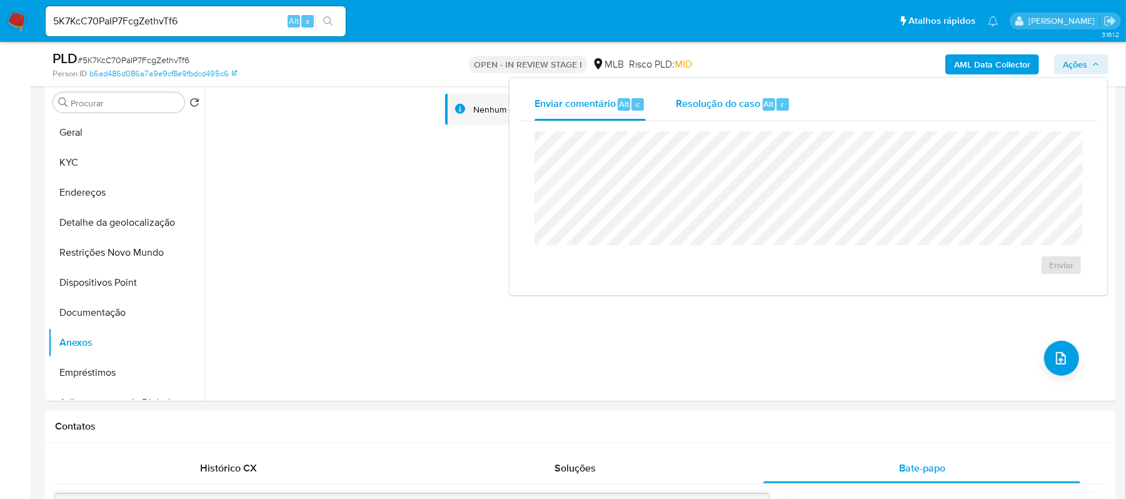
click at [719, 105] on span "Resolução do caso" at bounding box center [718, 103] width 84 height 14
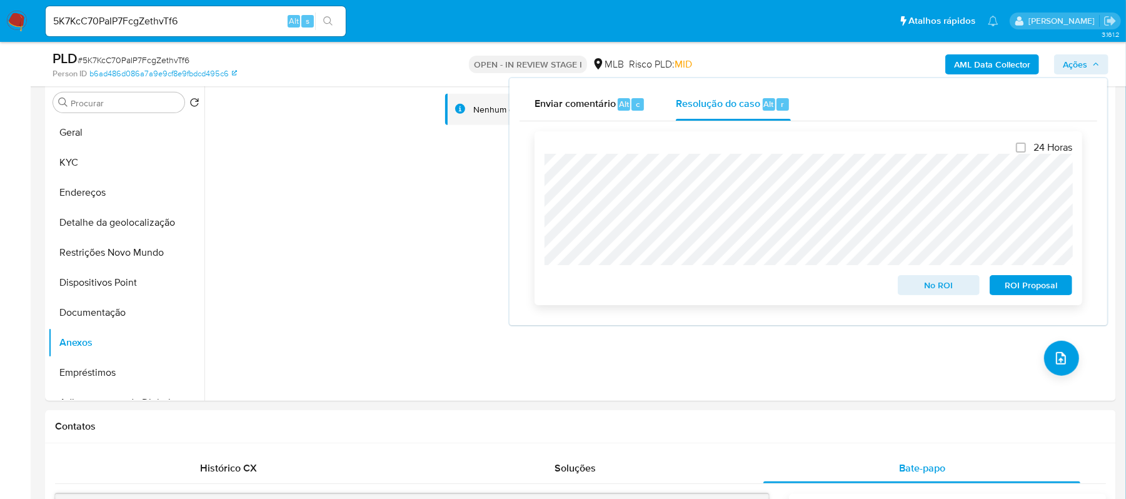
click at [1031, 289] on span "ROI Proposal" at bounding box center [1031, 285] width 65 height 18
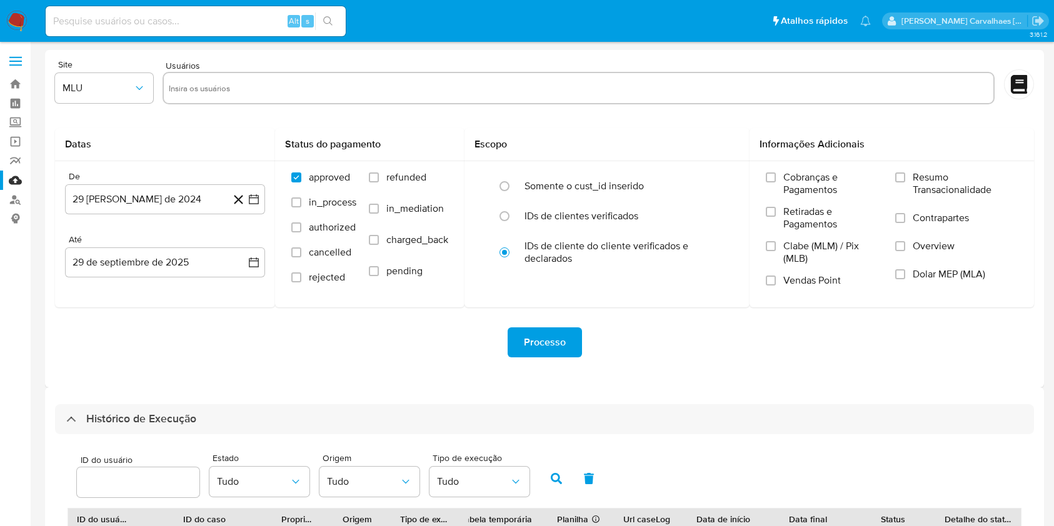
select select "10"
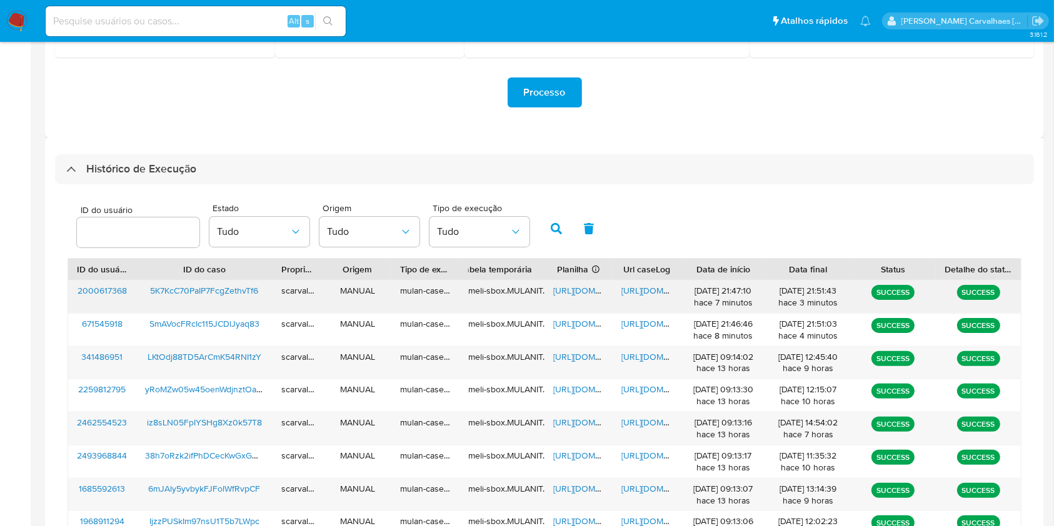
click at [639, 288] on span "[URL][DOMAIN_NAME]" at bounding box center [664, 290] width 86 height 13
click at [579, 295] on span "[URL][DOMAIN_NAME]" at bounding box center [596, 290] width 86 height 13
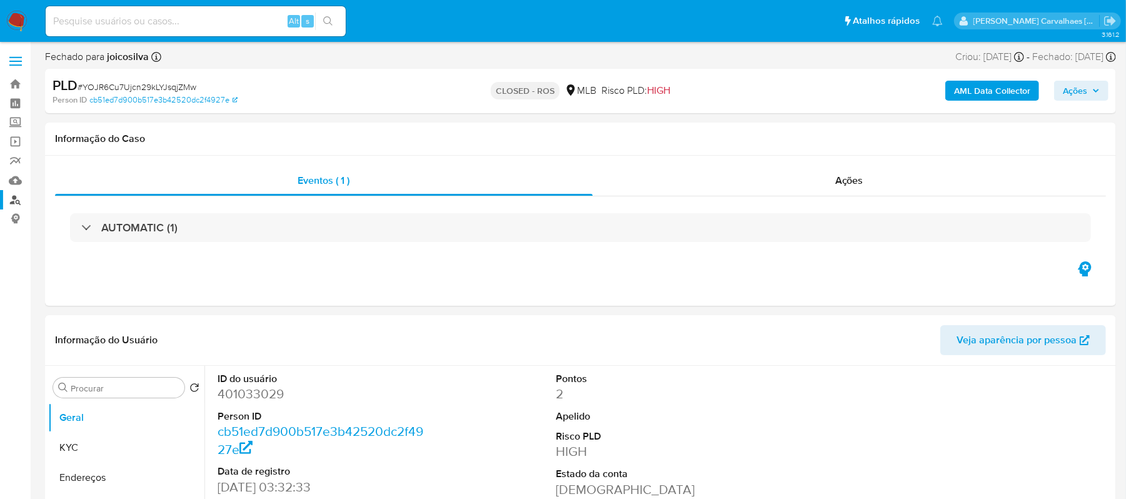
click at [13, 201] on link "Localizador de pessoas" at bounding box center [74, 199] width 149 height 19
select select "10"
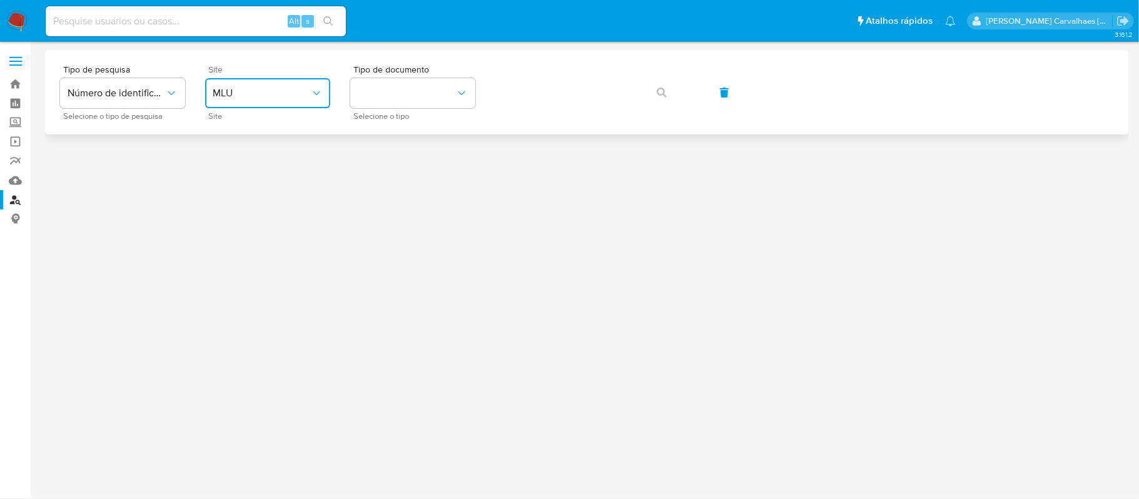
click at [288, 86] on button "MLU" at bounding box center [267, 93] width 125 height 30
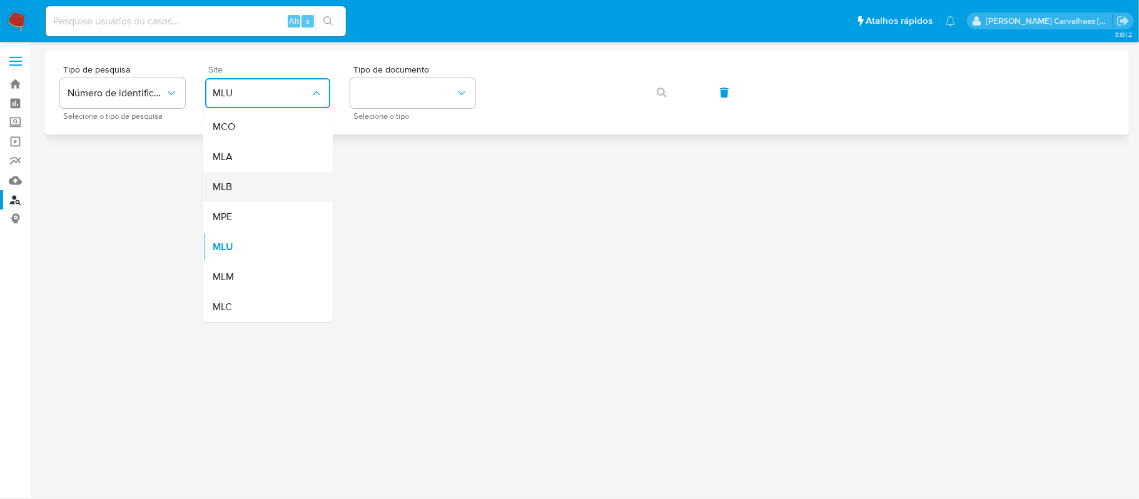
click at [256, 184] on div "MLB" at bounding box center [264, 187] width 103 height 30
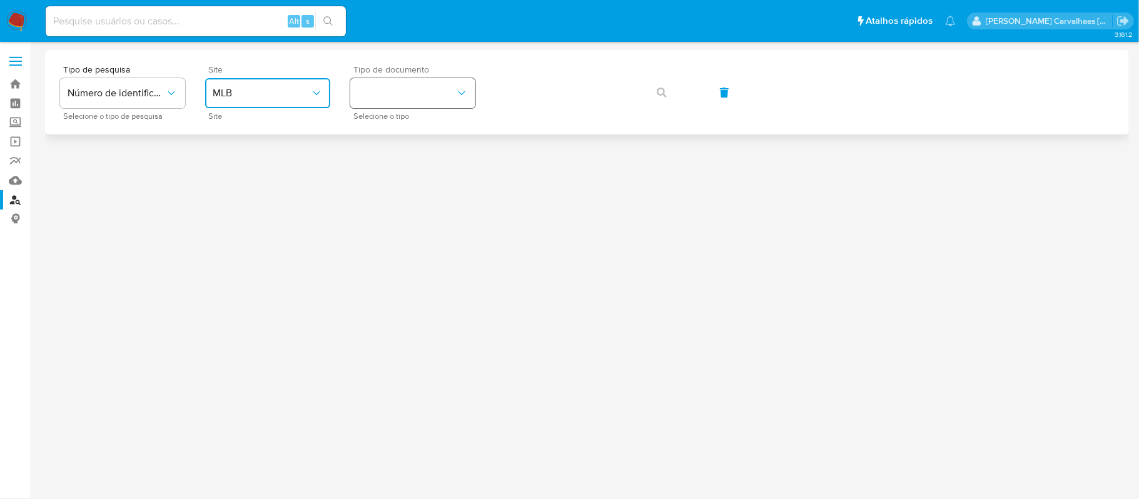
drag, startPoint x: 411, startPoint y: 94, endPoint x: 376, endPoint y: 91, distance: 35.2
click at [376, 91] on button "identificationType" at bounding box center [412, 93] width 125 height 30
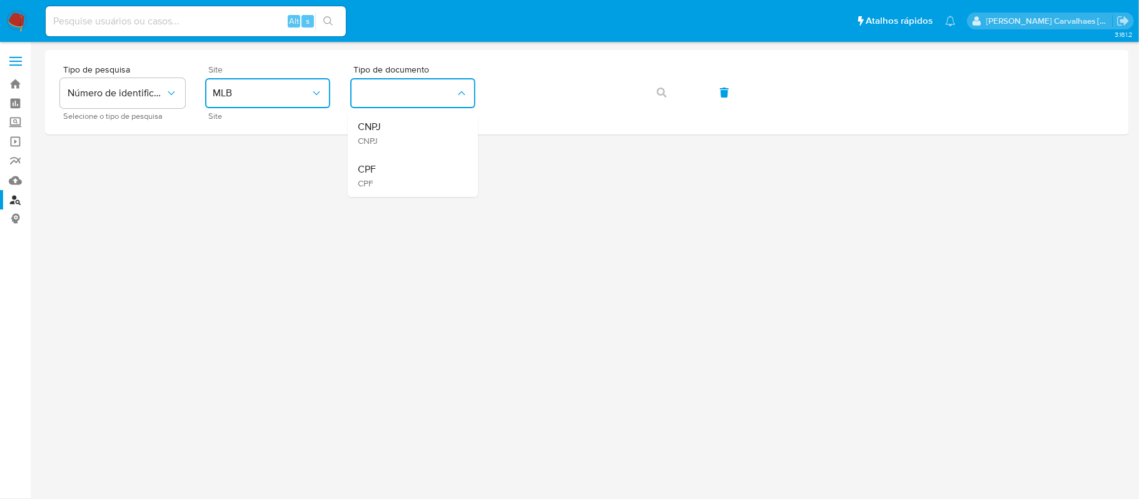
drag, startPoint x: 376, startPoint y: 91, endPoint x: 359, endPoint y: 175, distance: 86.1
click at [359, 175] on span "CPF" at bounding box center [367, 169] width 18 height 13
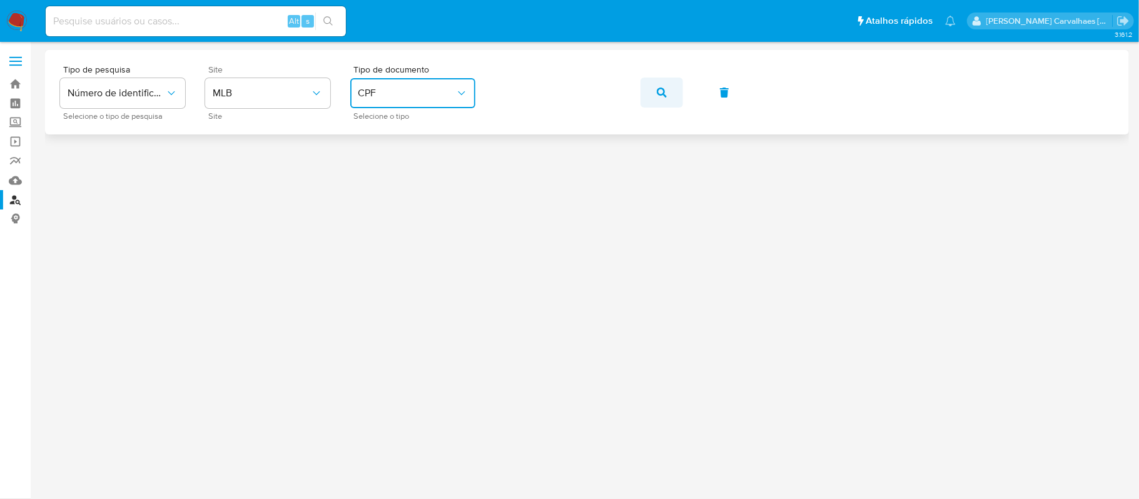
click at [654, 98] on button "button" at bounding box center [661, 93] width 43 height 30
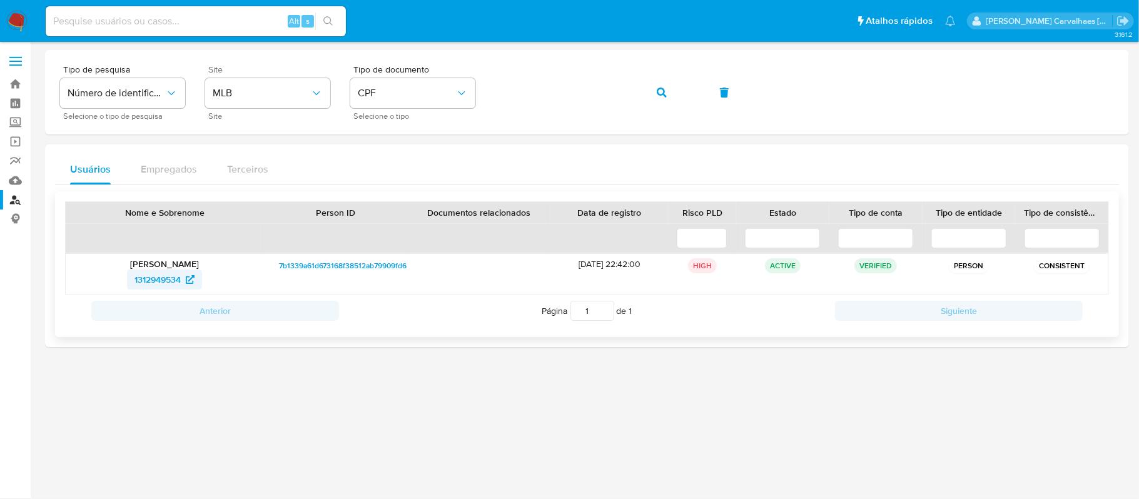
click at [183, 273] on span "1312949534" at bounding box center [164, 279] width 60 height 20
click at [450, 101] on button "CPF" at bounding box center [412, 93] width 125 height 30
click at [400, 134] on div "CNPJ CNPJ" at bounding box center [409, 133] width 103 height 43
click at [494, 91] on div "Tipo de pesquisa Número de identificação Selecione o tipo de pesquisa Site MLB …" at bounding box center [587, 92] width 1054 height 54
click at [658, 88] on icon "button" at bounding box center [662, 93] width 10 height 10
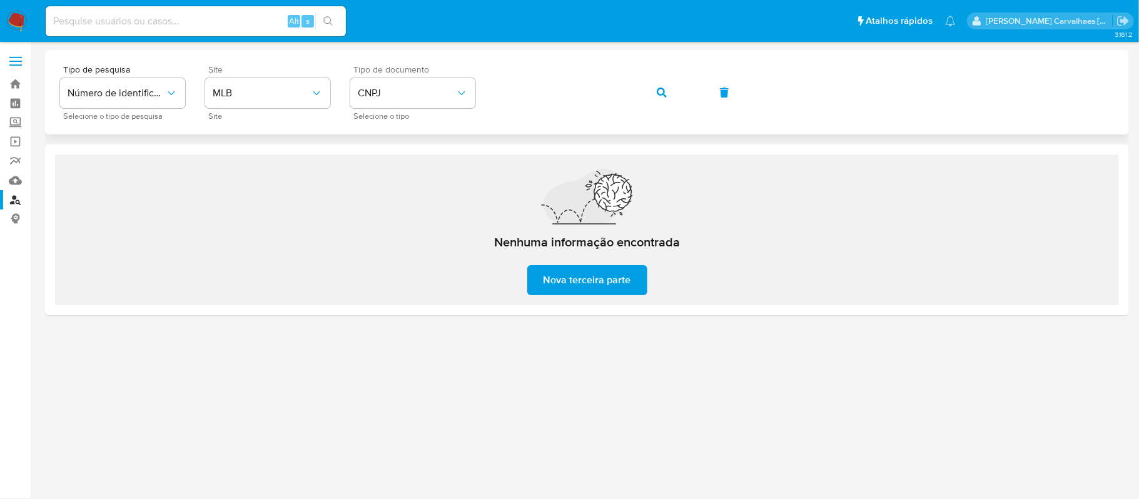
click at [476, 104] on div "Tipo de pesquisa Número de identificação Selecione o tipo de pesquisa Site MLB …" at bounding box center [587, 92] width 1054 height 54
click at [660, 91] on icon "button" at bounding box center [662, 93] width 10 height 10
click at [441, 93] on span "CNPJ" at bounding box center [407, 93] width 98 height 13
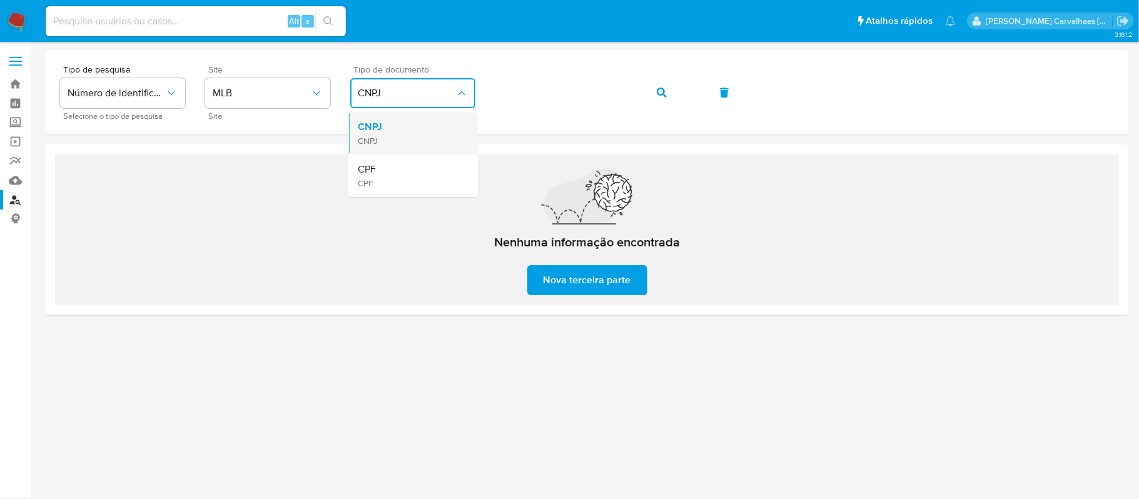
click at [436, 133] on div "CNPJ CNPJ" at bounding box center [409, 133] width 103 height 43
click at [448, 93] on span "CNPJ" at bounding box center [407, 93] width 98 height 13
click at [435, 175] on div "CPF CPF" at bounding box center [409, 175] width 103 height 43
click at [481, 83] on div "Tipo de pesquisa Número de identificação Selecione o tipo de pesquisa Site MLB …" at bounding box center [587, 92] width 1054 height 54
click at [668, 84] on button "button" at bounding box center [661, 93] width 43 height 30
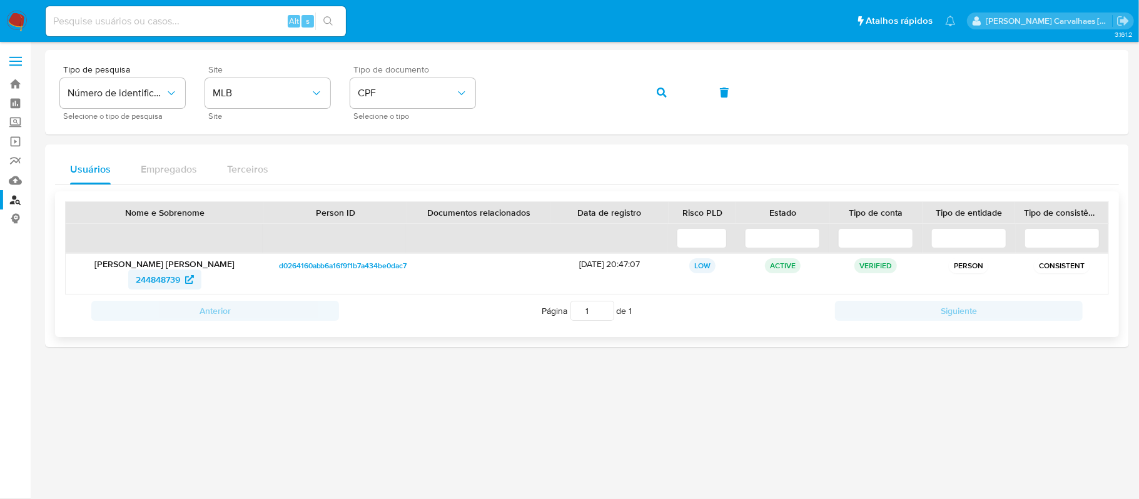
click at [166, 281] on span "244848739" at bounding box center [158, 279] width 44 height 20
click at [431, 88] on div "Tipo de pesquisa Número de identificação Selecione o tipo de pesquisa Site MLB …" at bounding box center [587, 92] width 1054 height 54
click at [653, 88] on button "button" at bounding box center [661, 93] width 43 height 30
click at [148, 278] on span "1393002679" at bounding box center [157, 279] width 49 height 20
click at [425, 91] on span "CPF" at bounding box center [407, 93] width 98 height 13
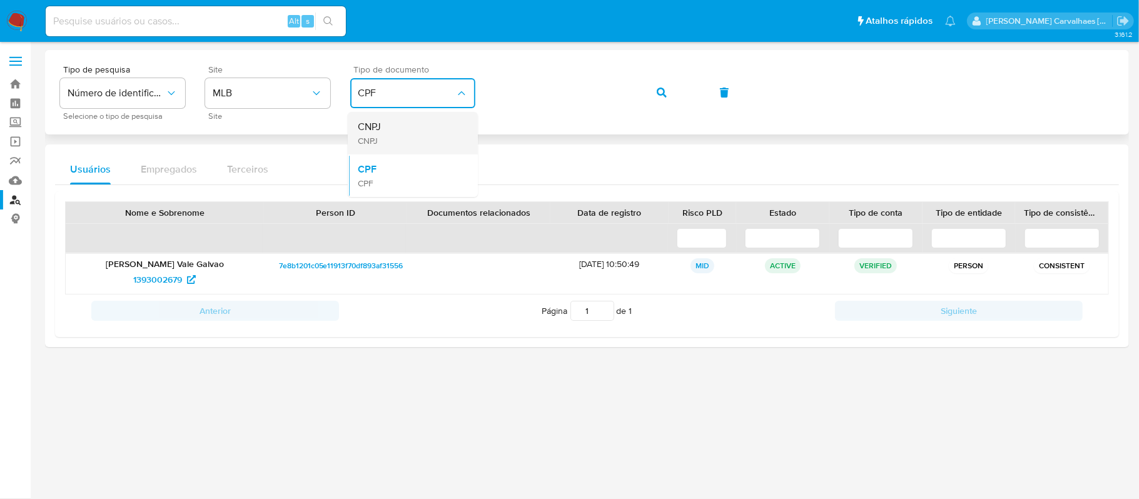
click at [418, 128] on div "CNPJ CNPJ" at bounding box center [409, 133] width 103 height 43
click at [657, 91] on icon "button" at bounding box center [662, 93] width 10 height 10
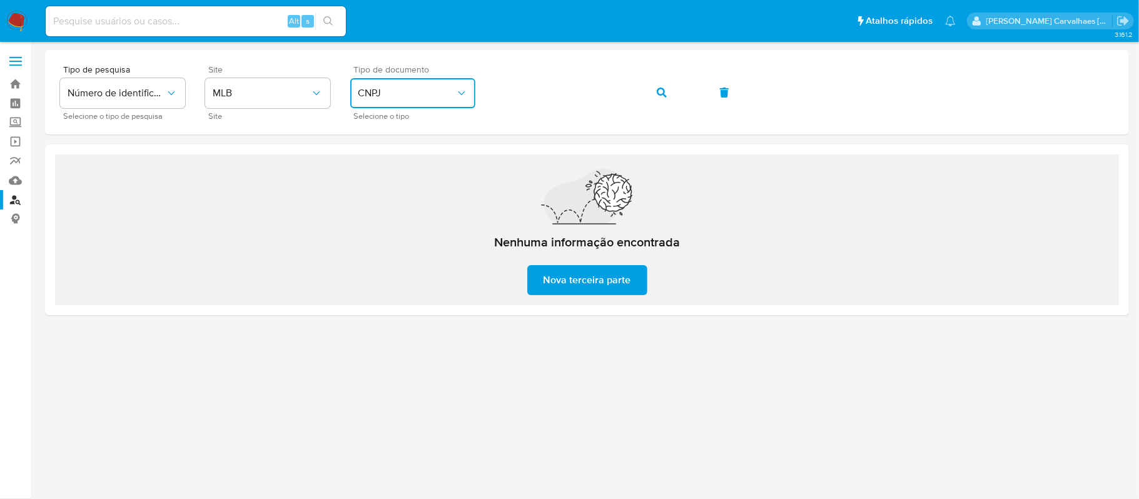
click at [441, 98] on span "CNPJ" at bounding box center [407, 93] width 98 height 13
click at [404, 168] on div "CPF CPF" at bounding box center [409, 175] width 103 height 43
click at [486, 96] on div "Tipo de pesquisa Número de identificação Selecione o tipo de pesquisa Site MLB …" at bounding box center [587, 92] width 1054 height 54
click at [652, 86] on button "button" at bounding box center [661, 93] width 43 height 30
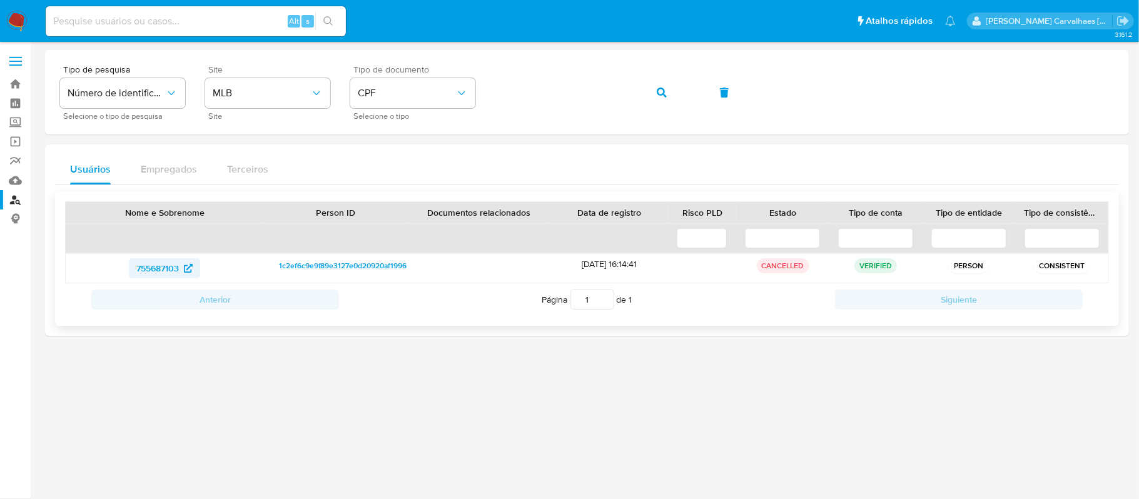
click at [181, 268] on span "755687103" at bounding box center [164, 268] width 56 height 20
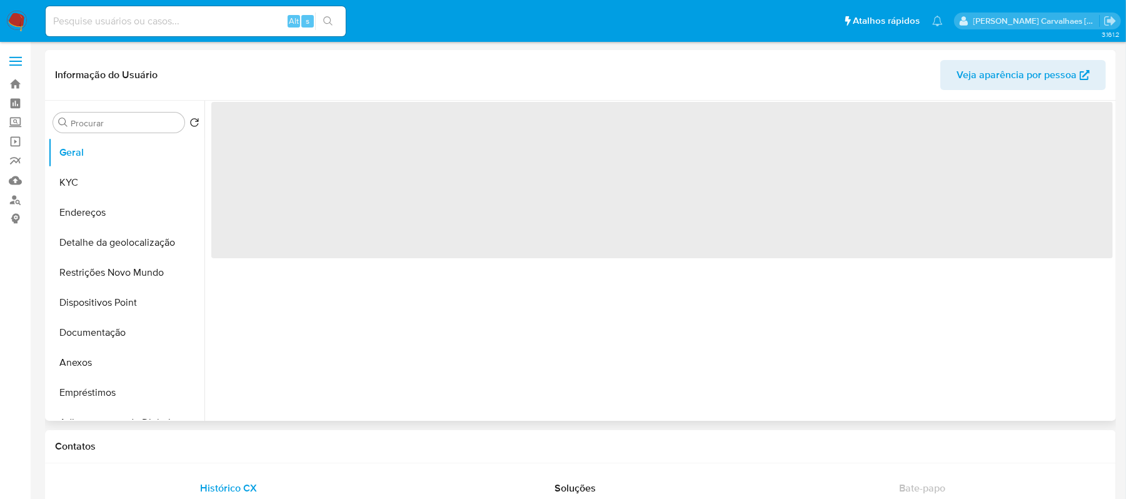
select select "10"
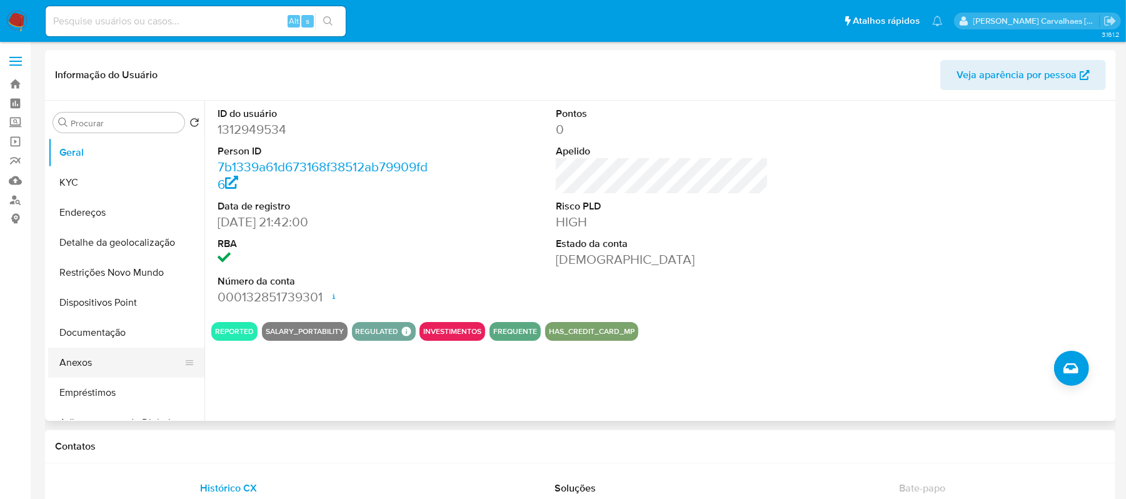
click at [101, 358] on button "Anexos" at bounding box center [121, 363] width 146 height 30
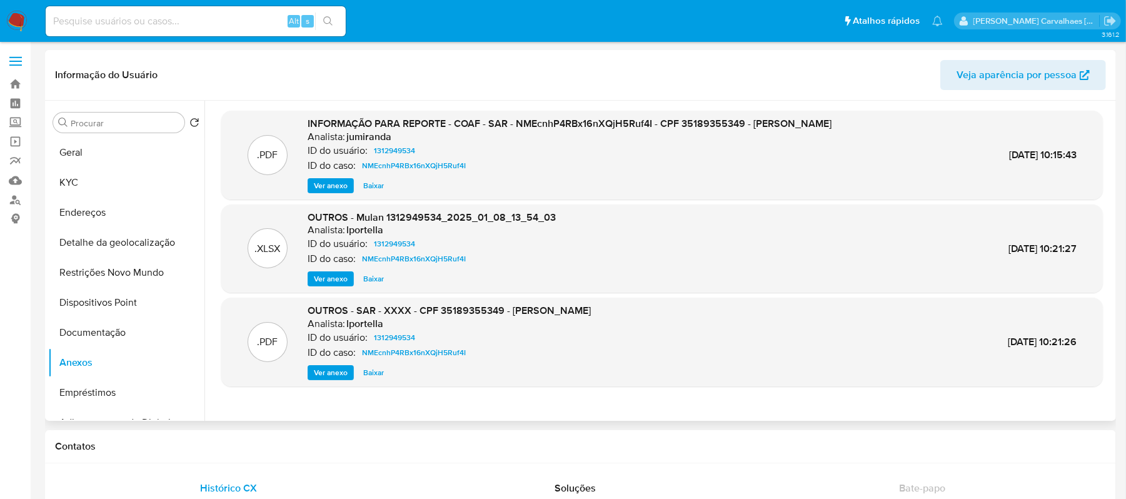
click at [311, 183] on button "Ver anexo" at bounding box center [331, 185] width 46 height 15
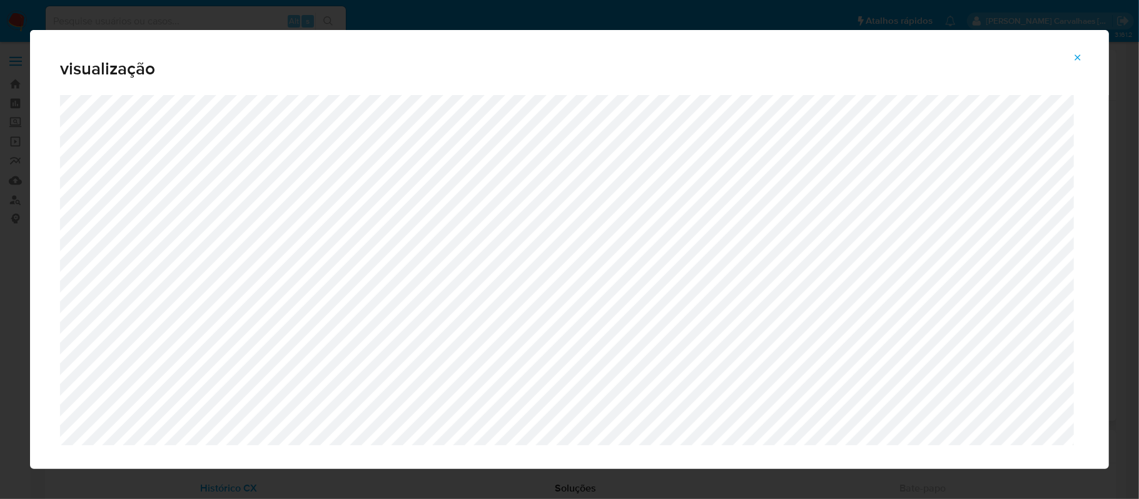
click at [1075, 56] on icon "Attachment preview" at bounding box center [1077, 58] width 10 height 10
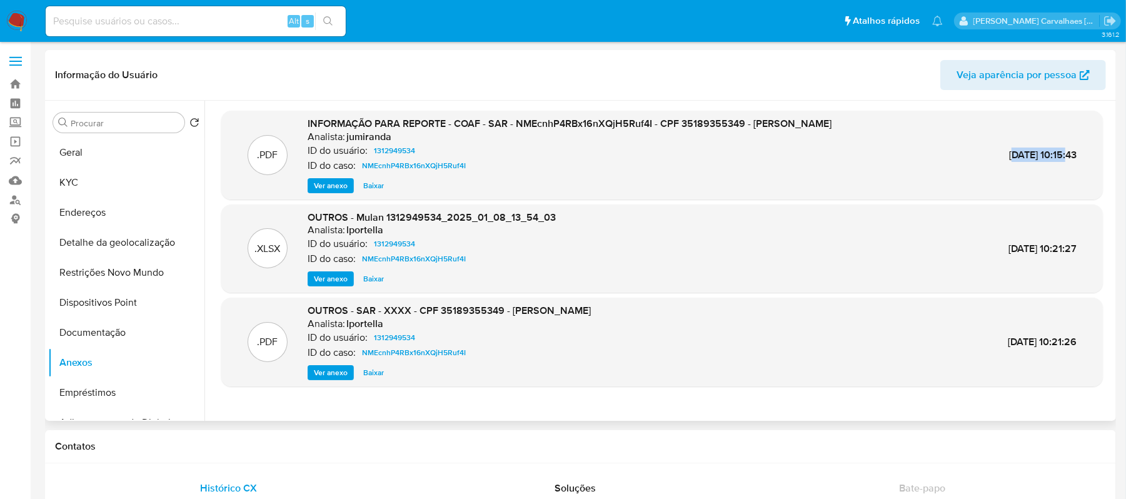
drag, startPoint x: 979, startPoint y: 153, endPoint x: 1039, endPoint y: 151, distance: 59.5
click at [1039, 151] on span "13/Jan/2025 10:15:43" at bounding box center [1043, 155] width 68 height 14
click at [979, 184] on div ".PDF INFORMAÇÃO PARA REPORTE - COAF - SAR - NMEcnhP4RBx16nXQjH5Ruf4I - CPF 3518…" at bounding box center [662, 155] width 869 height 76
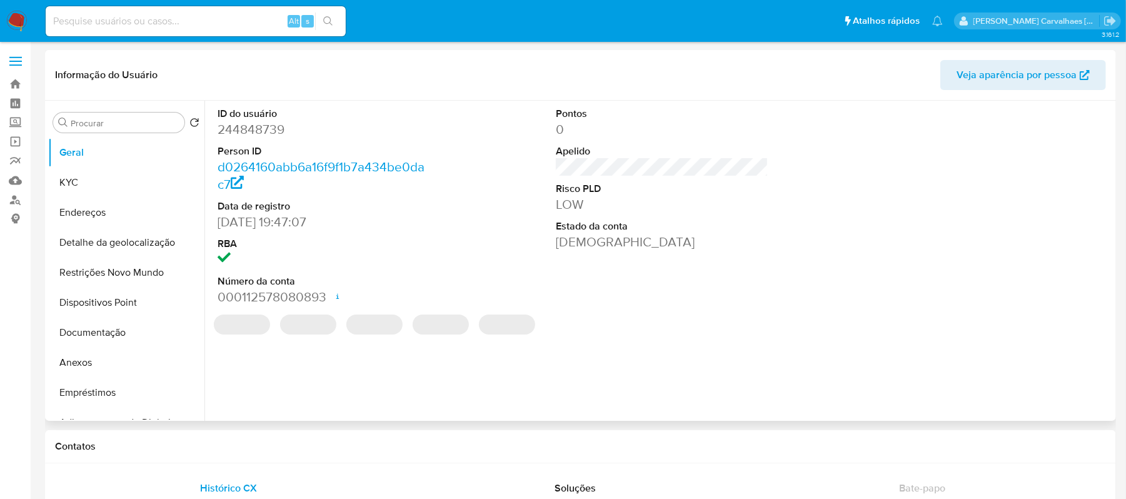
select select "10"
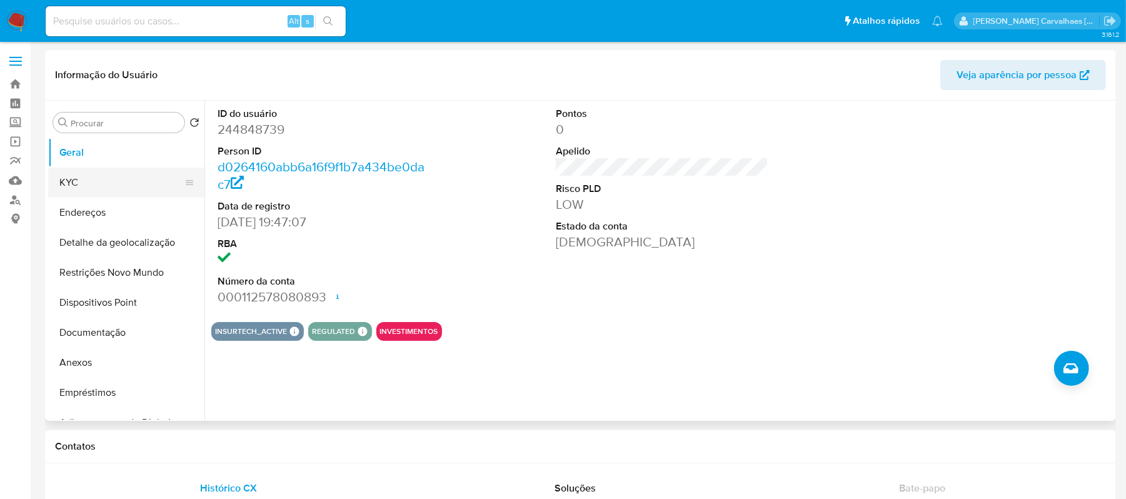
click at [121, 181] on button "KYC" at bounding box center [121, 183] width 146 height 30
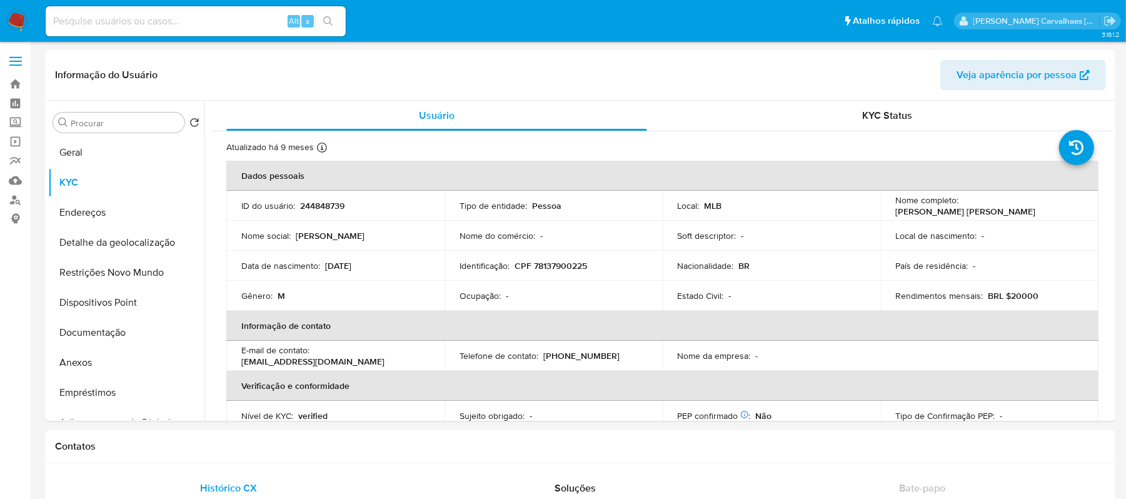
scroll to position [83, 0]
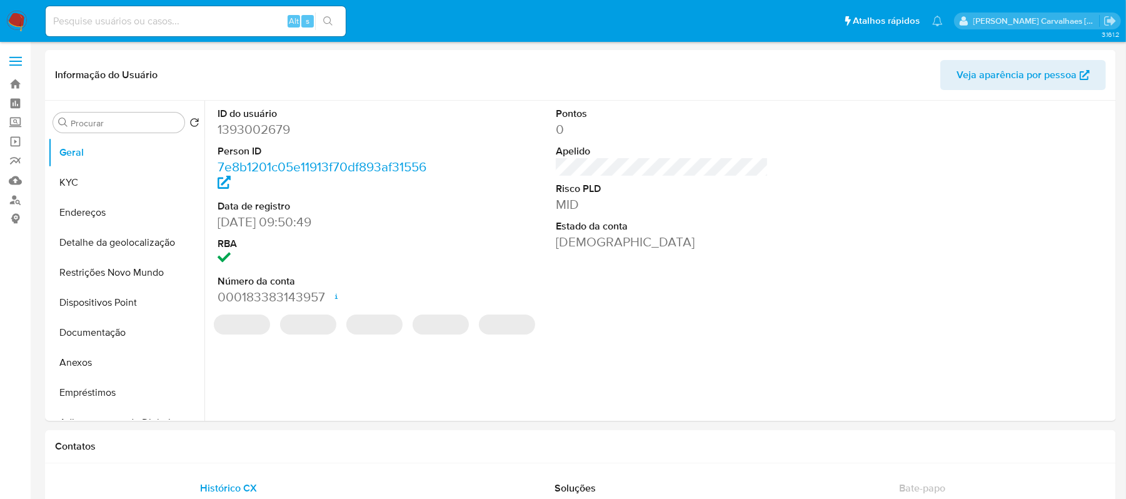
select select "10"
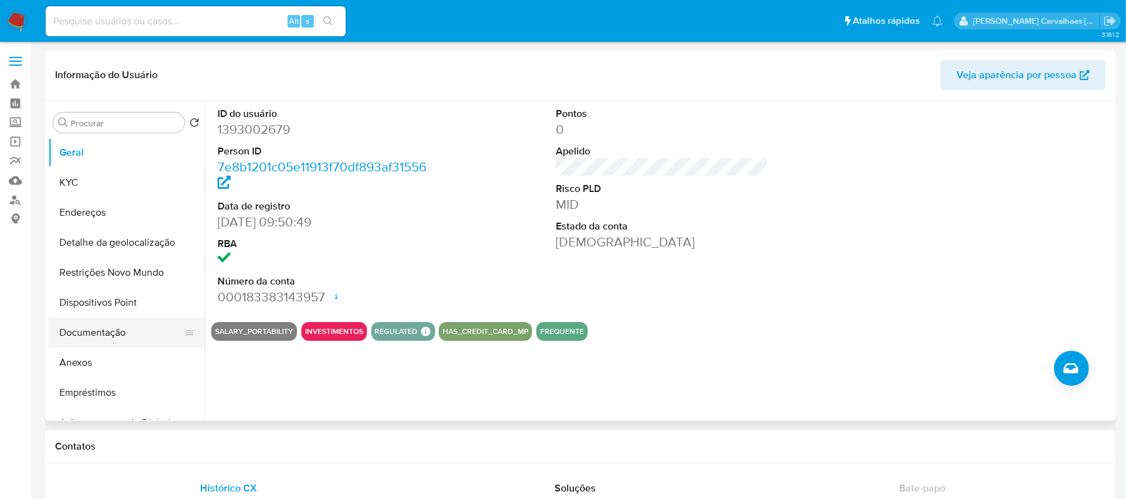
click at [101, 329] on button "Documentação" at bounding box center [121, 333] width 146 height 30
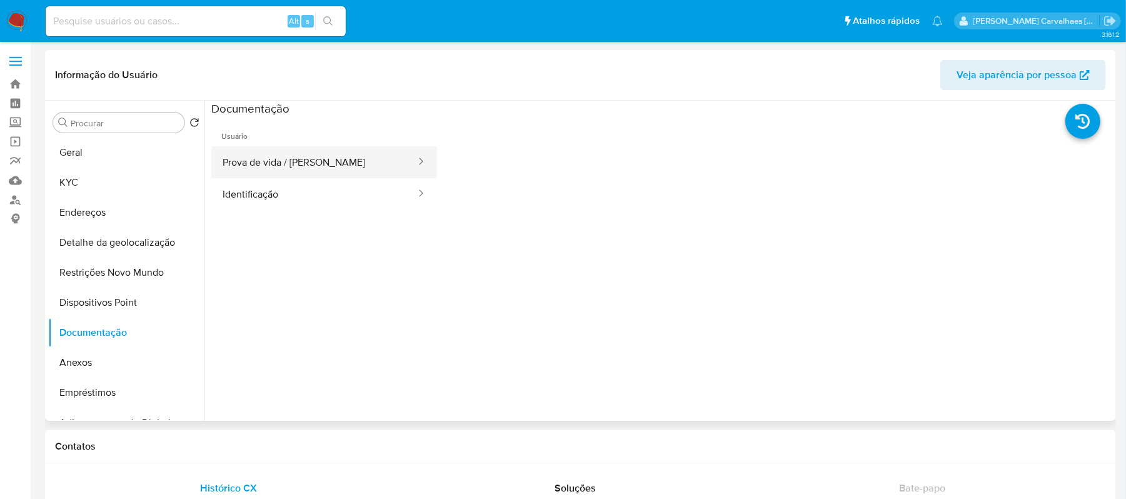
click at [373, 173] on button "Prova de vida / [PERSON_NAME]" at bounding box center [314, 162] width 206 height 32
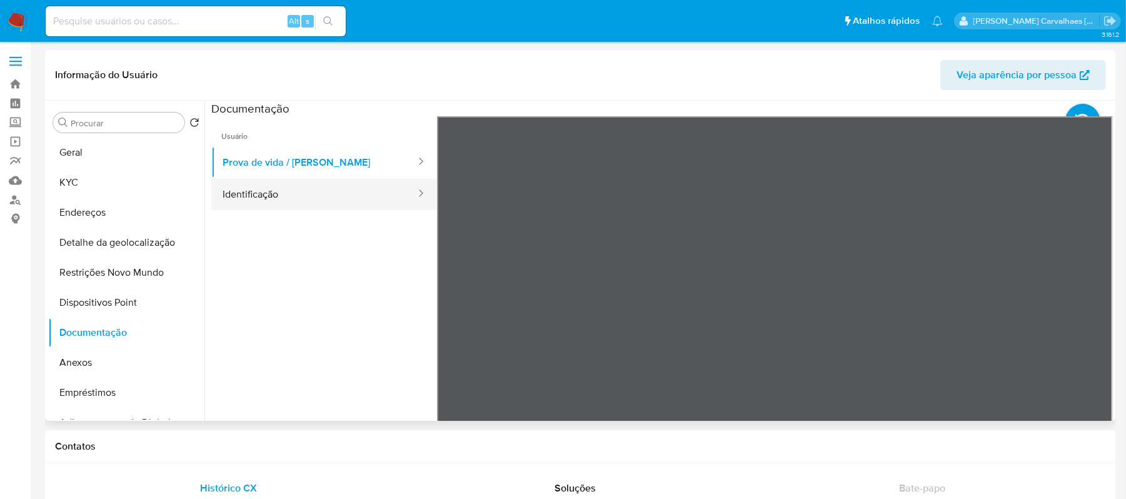
click at [325, 195] on button "Identificação" at bounding box center [314, 194] width 206 height 32
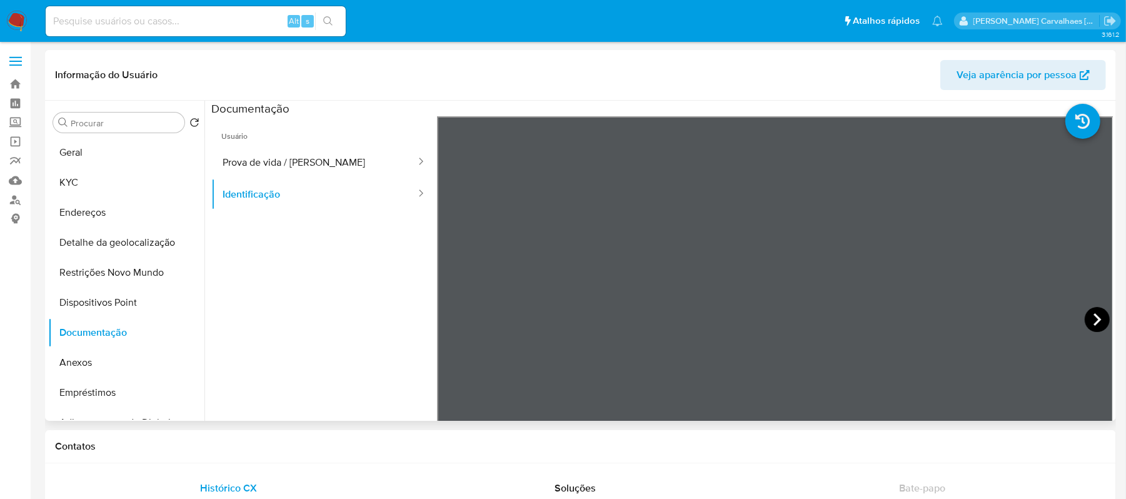
click at [1086, 320] on icon at bounding box center [1097, 319] width 25 height 25
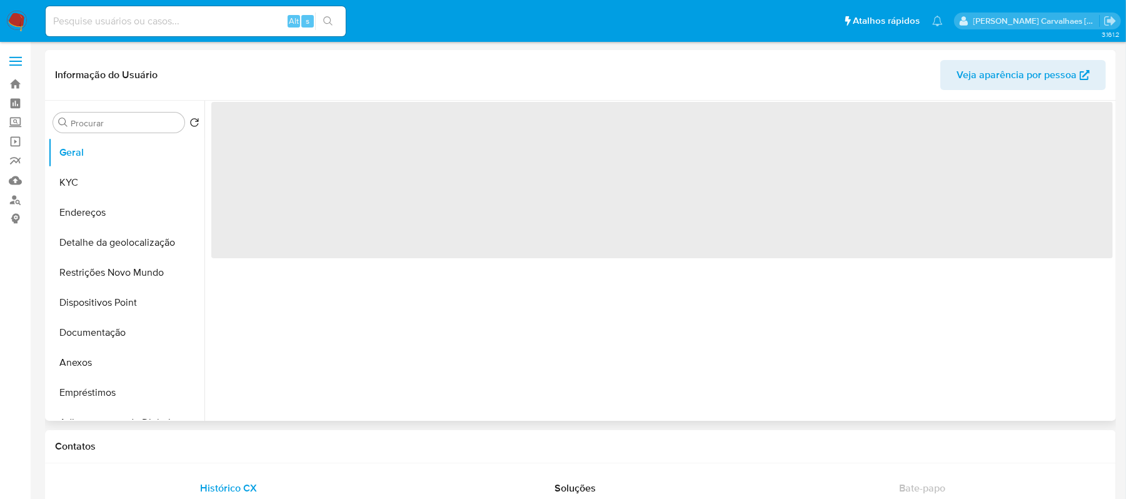
select select "10"
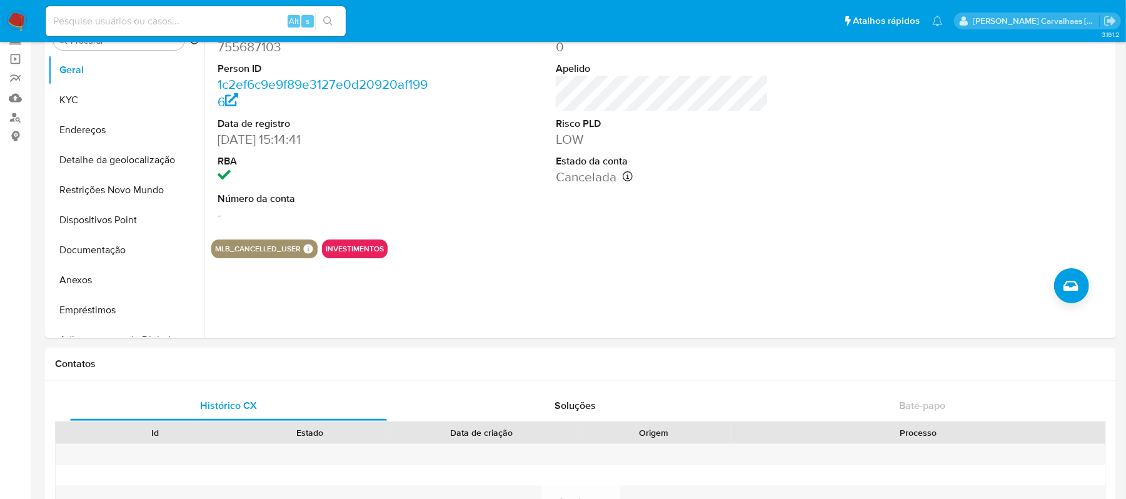
scroll to position [83, 0]
click at [98, 253] on button "Documentação" at bounding box center [121, 249] width 146 height 30
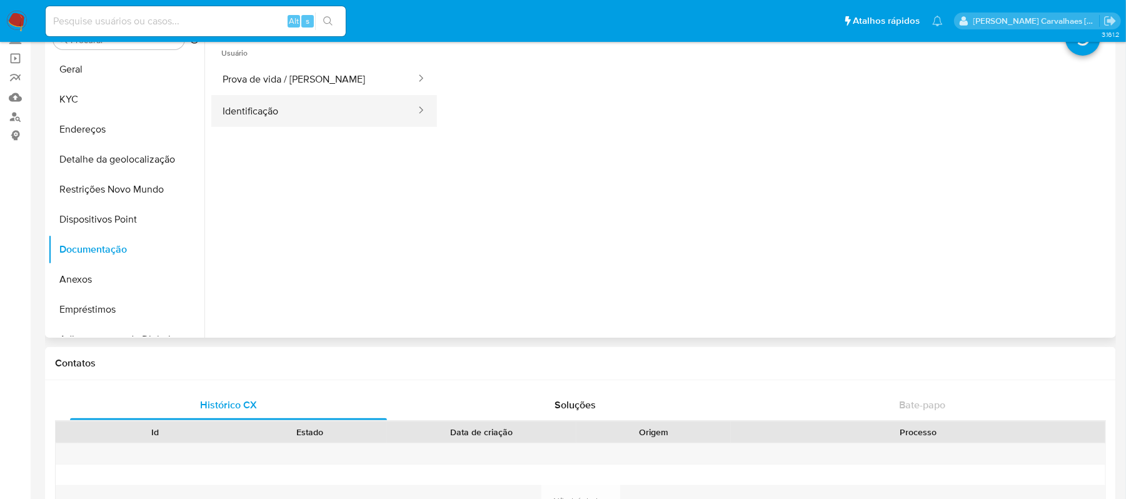
click at [301, 114] on button "Identificação" at bounding box center [314, 111] width 206 height 32
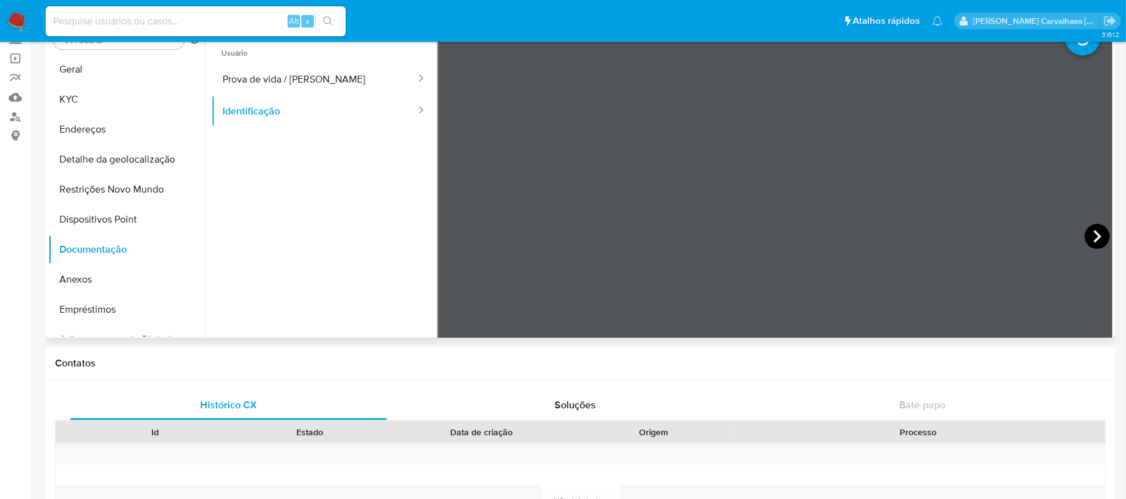
click at [1086, 233] on icon at bounding box center [1097, 236] width 25 height 25
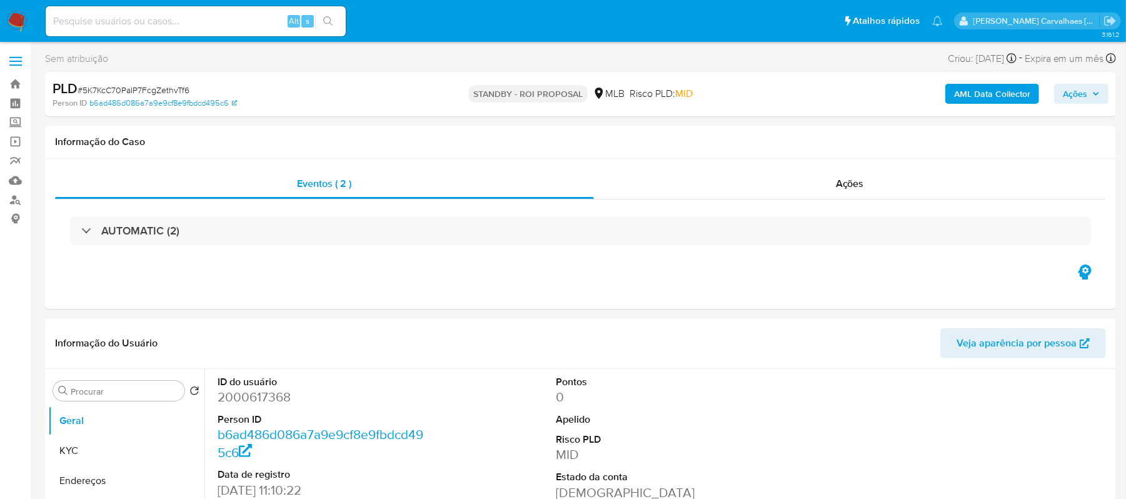
select select "10"
